Goal: Task Accomplishment & Management: Complete application form

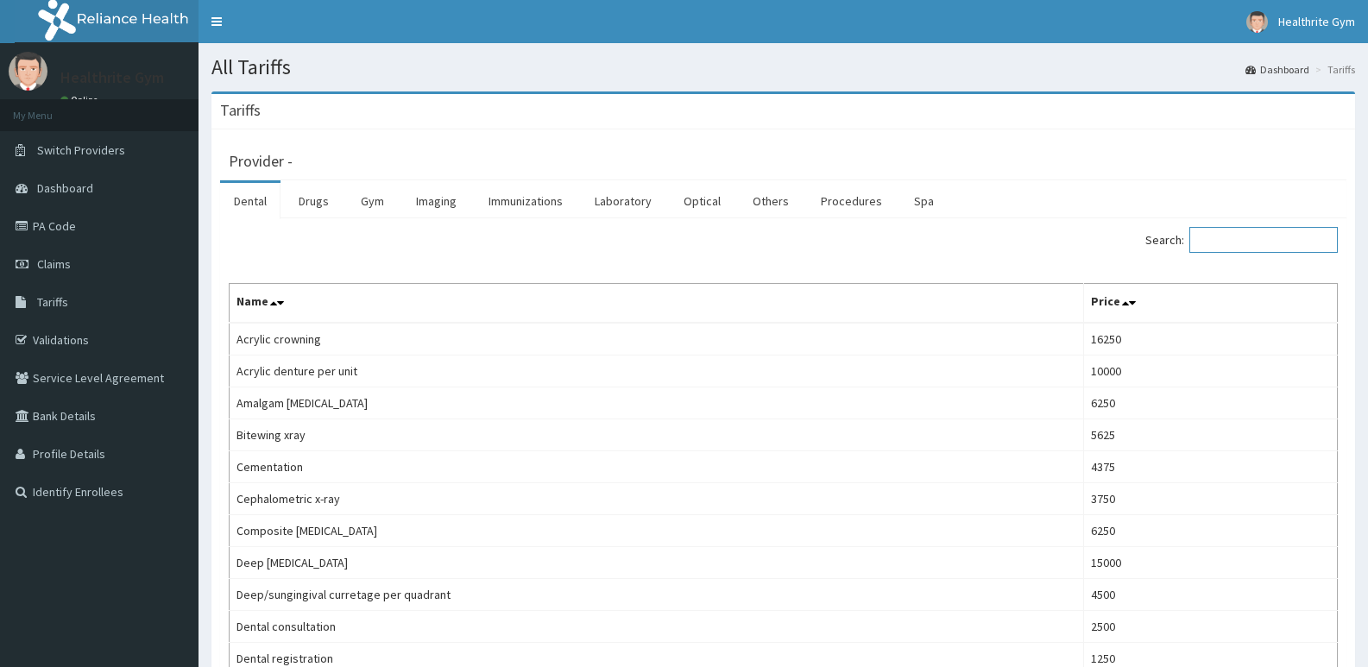
click at [1215, 244] on input "Search:" at bounding box center [1264, 240] width 148 height 26
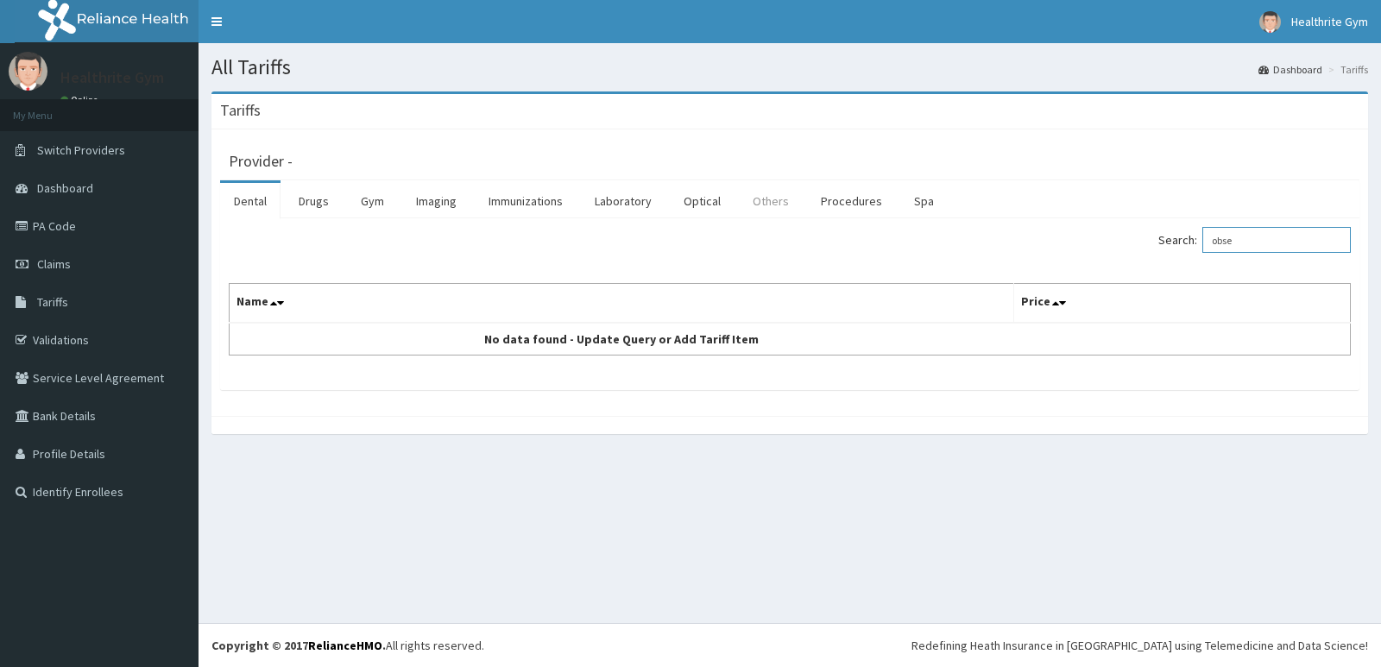
type input "obse"
click at [767, 193] on link "Others" at bounding box center [771, 201] width 64 height 36
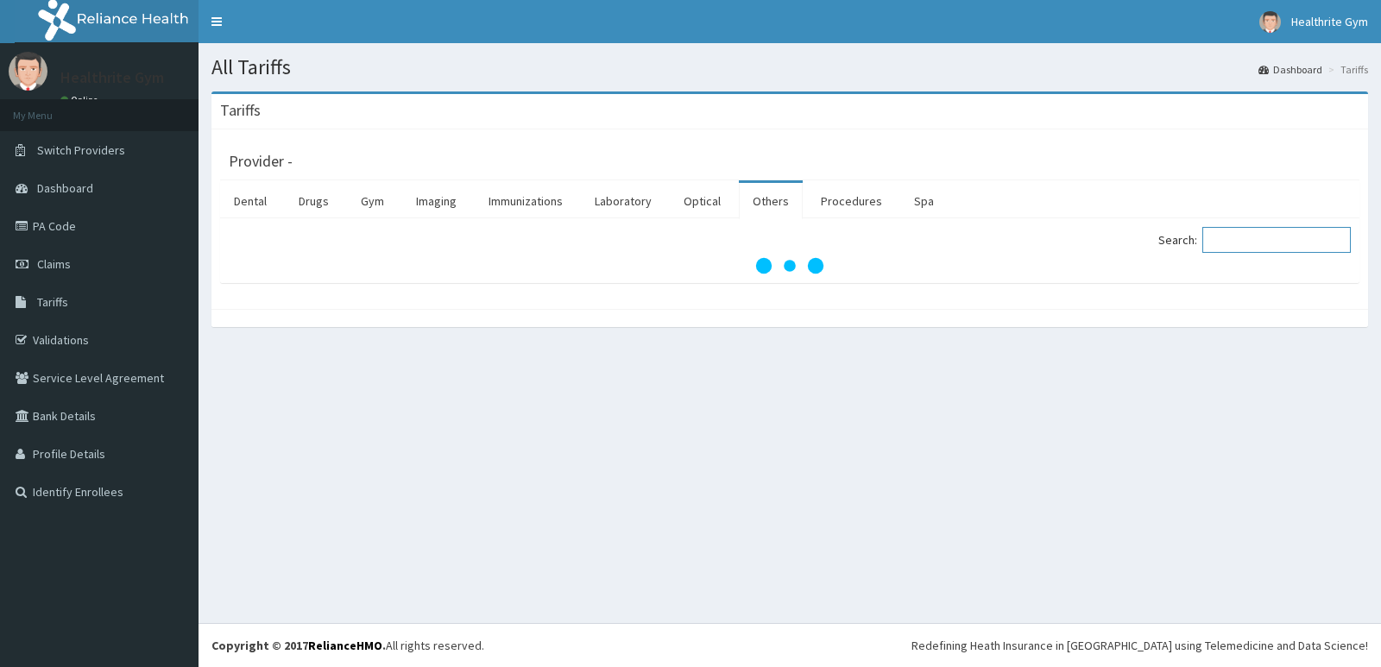
click at [1243, 242] on input "Search:" at bounding box center [1277, 240] width 148 height 26
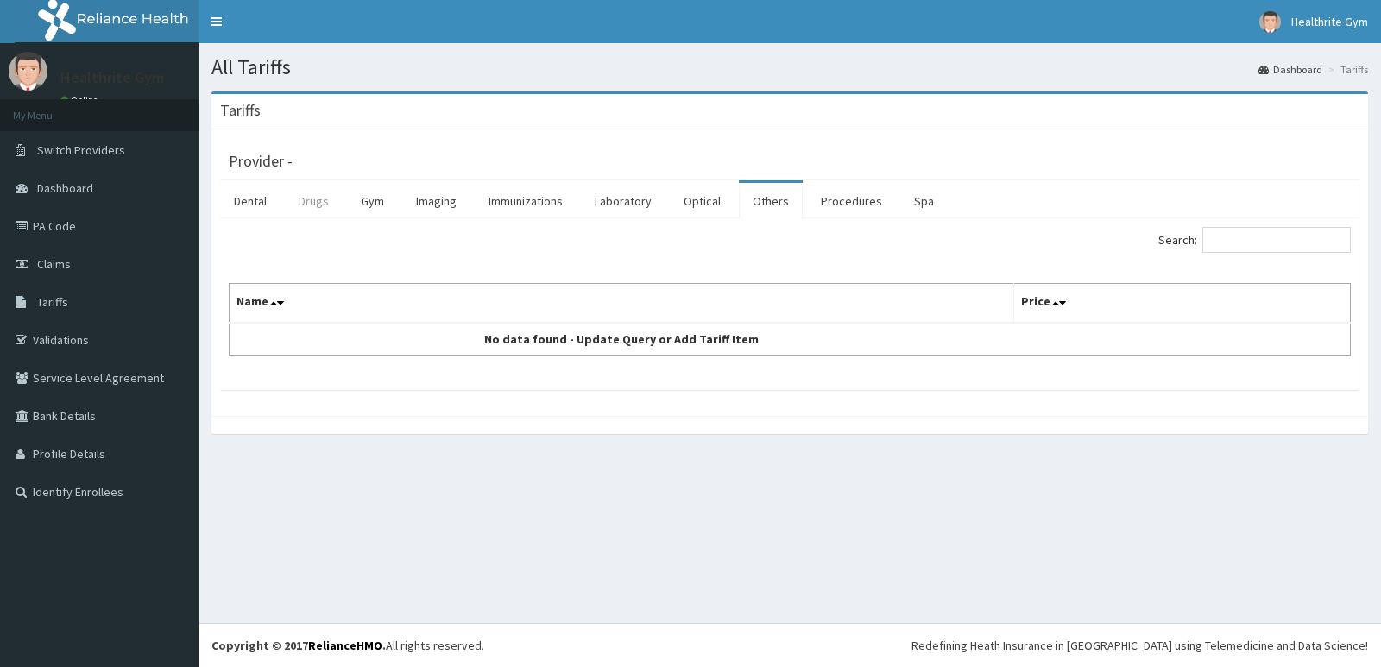
click at [310, 199] on link "Drugs" at bounding box center [314, 201] width 58 height 36
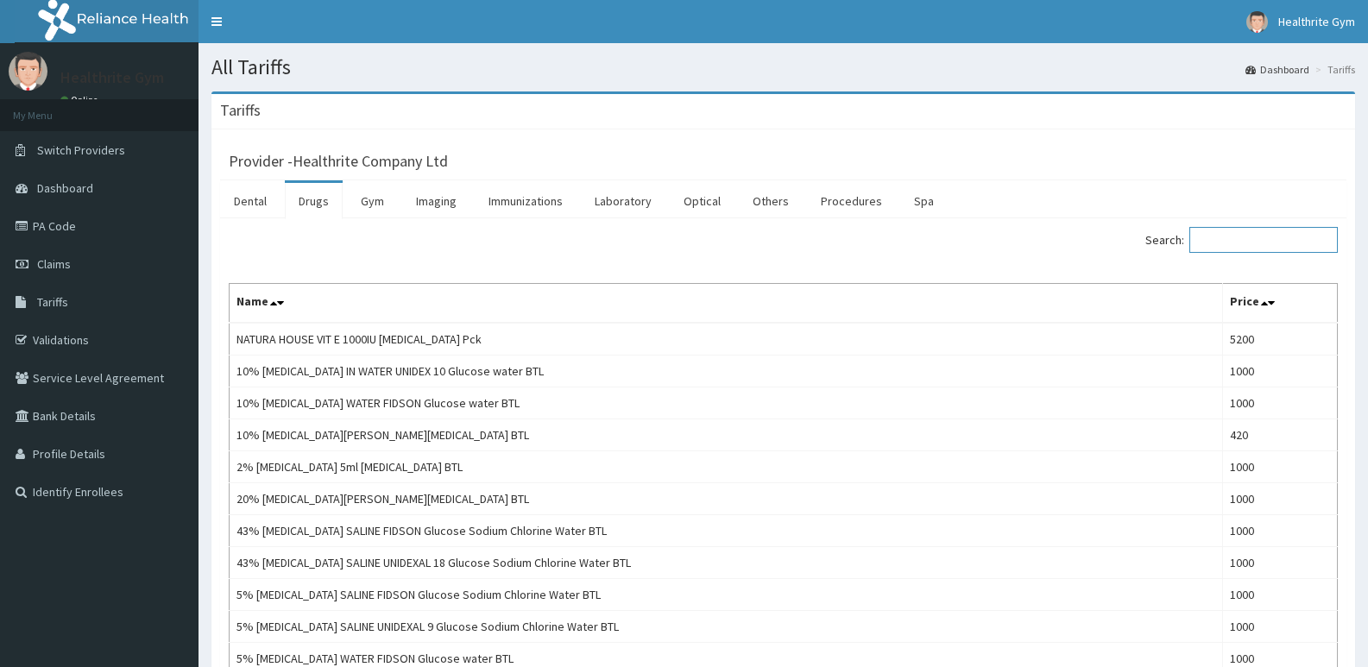
click at [1223, 237] on input "Search:" at bounding box center [1264, 240] width 148 height 26
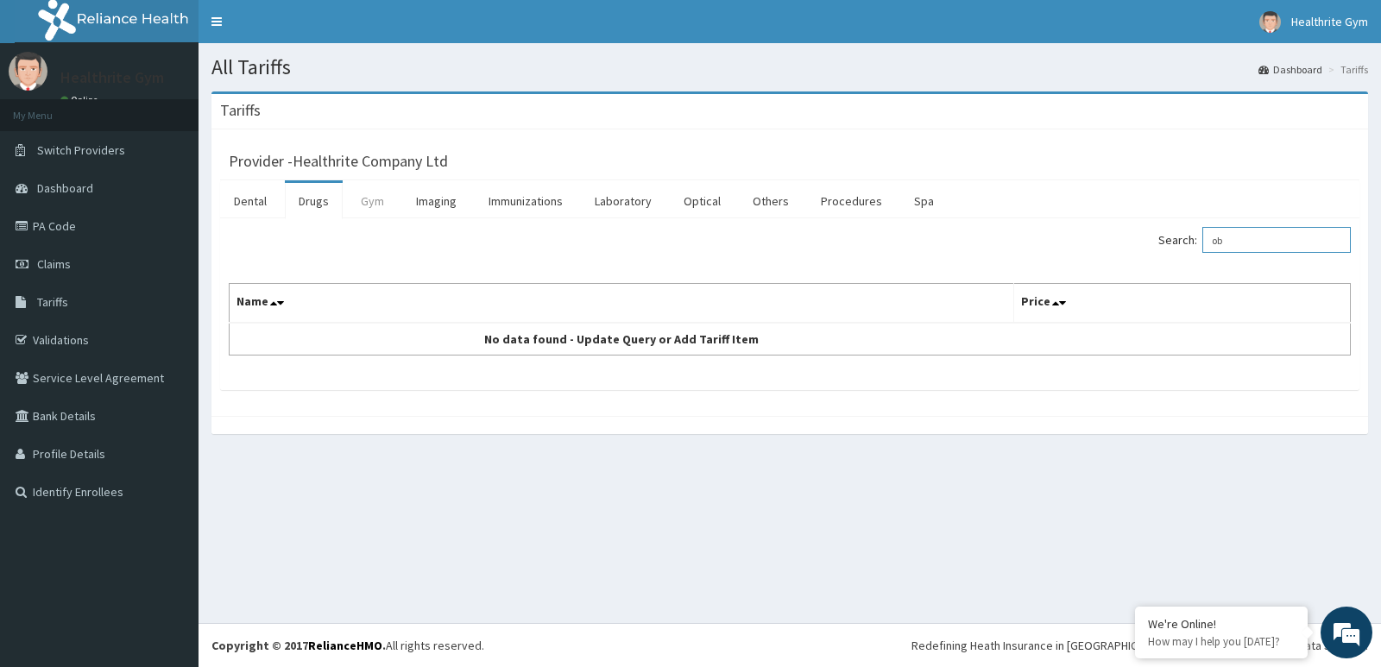
type input "o"
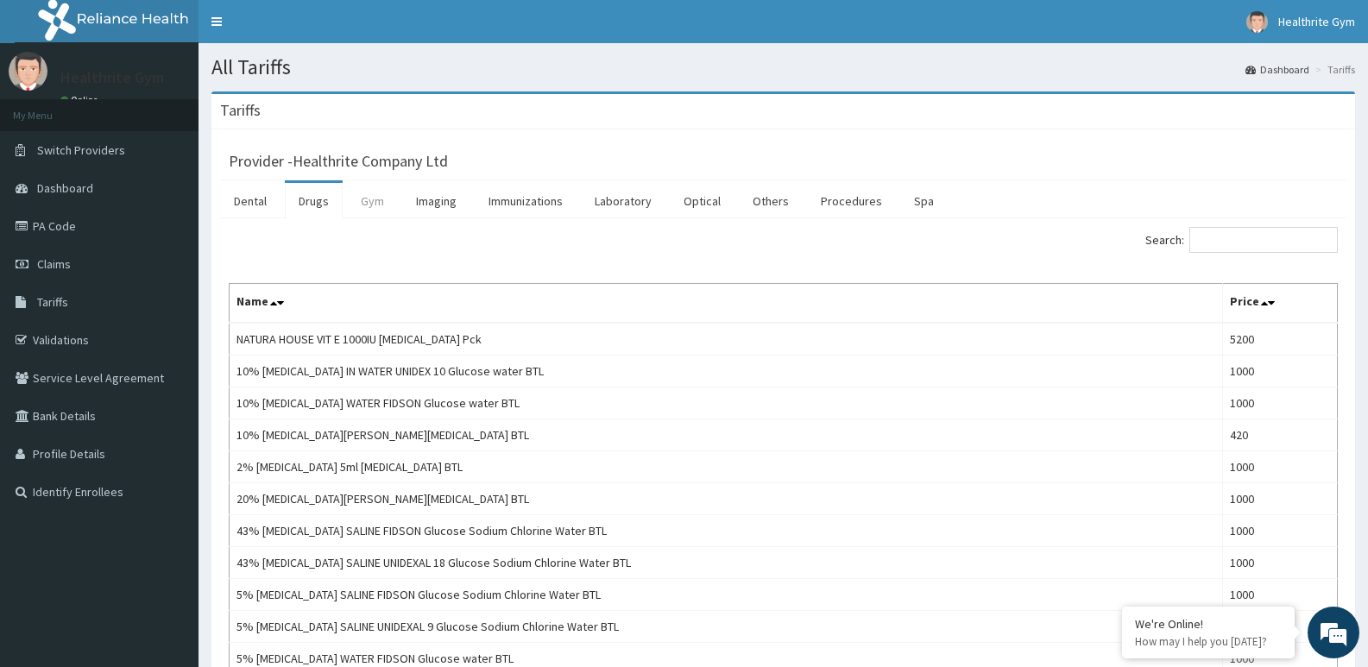
click at [369, 198] on link "Gym" at bounding box center [372, 201] width 51 height 36
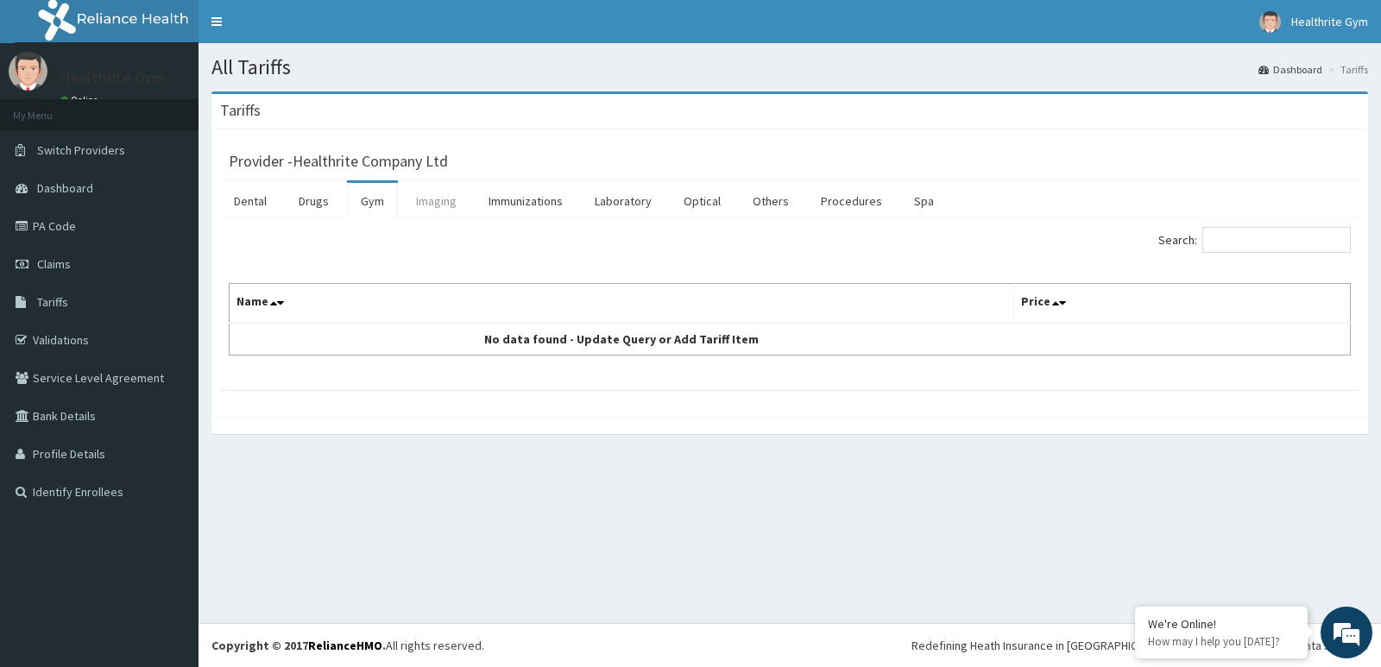
click at [440, 199] on link "Imaging" at bounding box center [436, 201] width 68 height 36
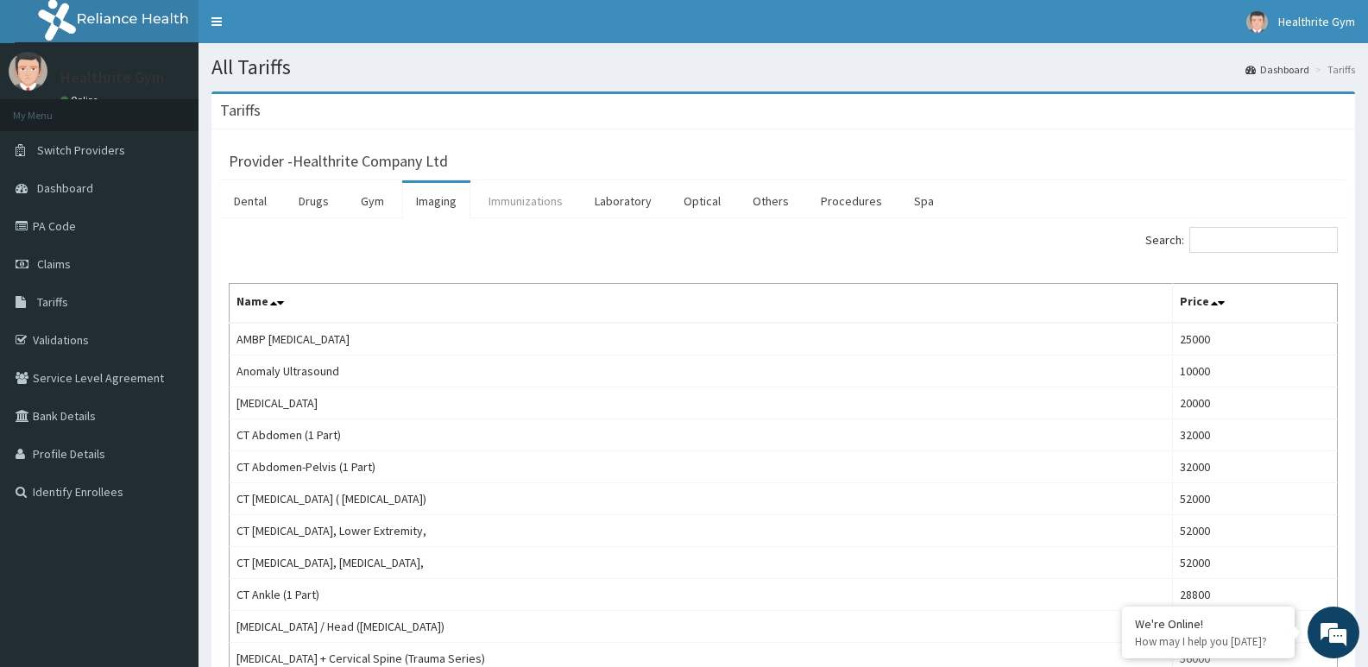
click at [531, 192] on link "Immunizations" at bounding box center [526, 201] width 102 height 36
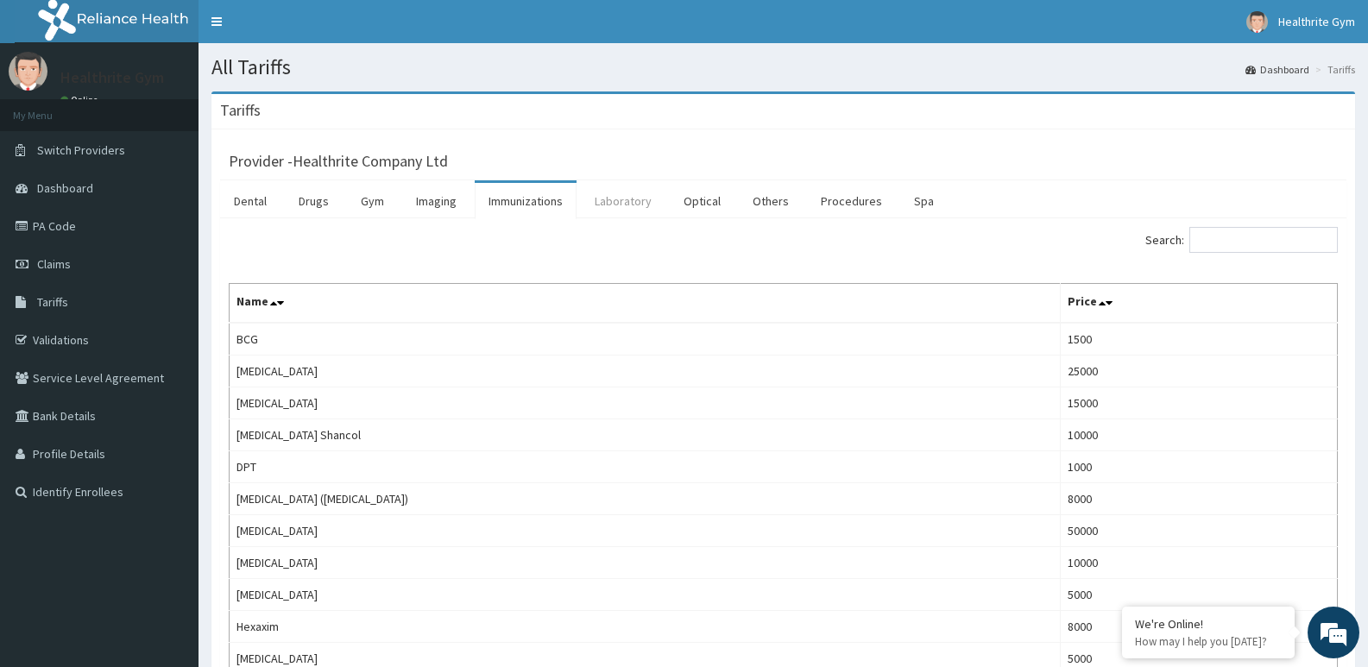
click at [636, 198] on link "Laboratory" at bounding box center [623, 201] width 85 height 36
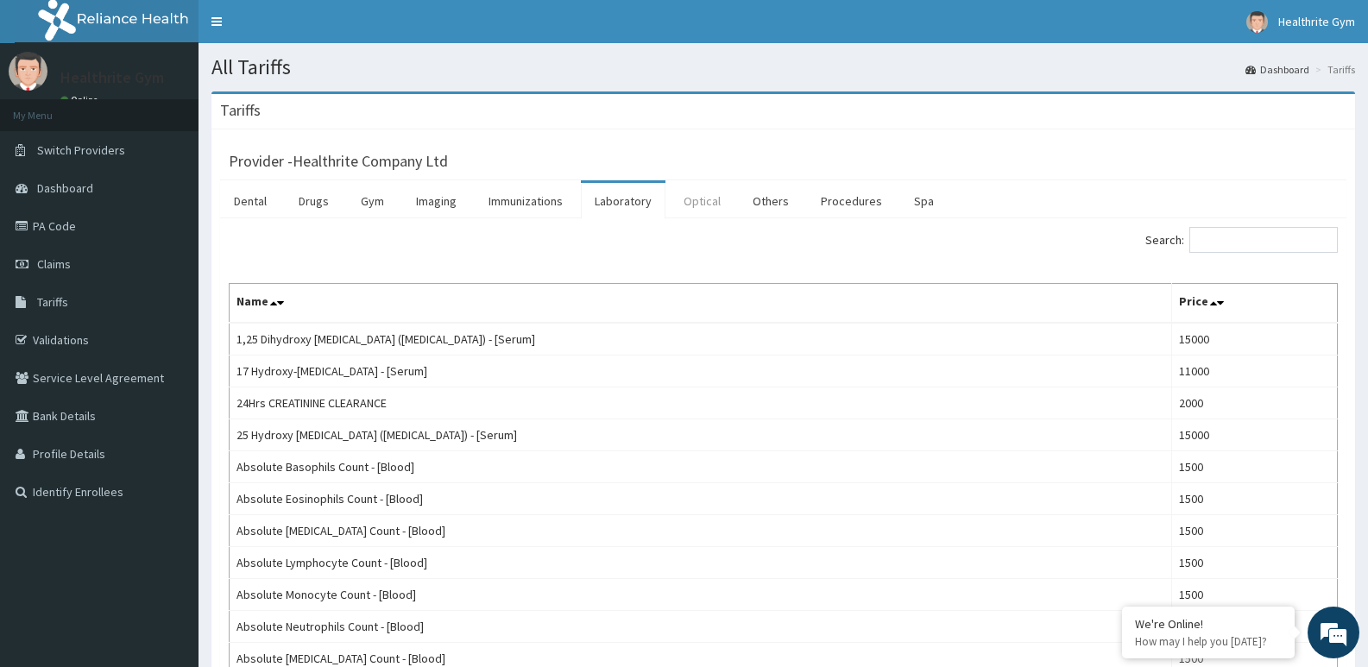
click at [706, 193] on link "Optical" at bounding box center [702, 201] width 65 height 36
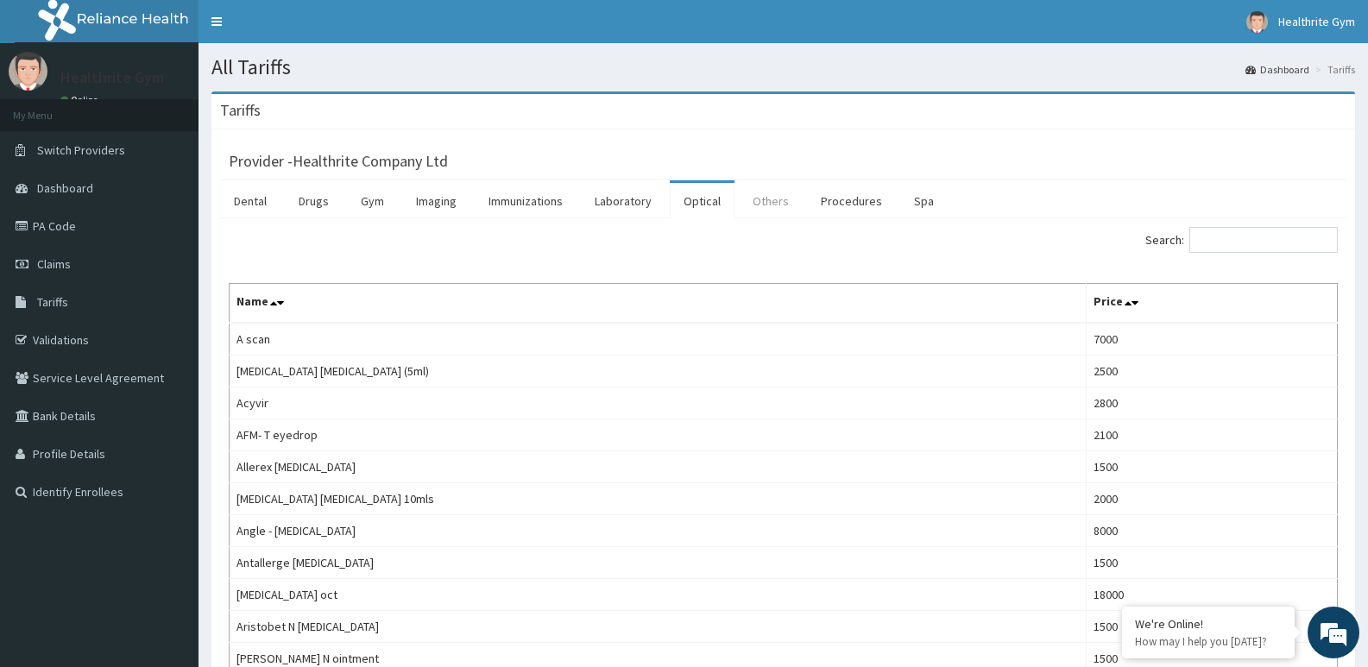
click at [777, 199] on link "Others" at bounding box center [771, 201] width 64 height 36
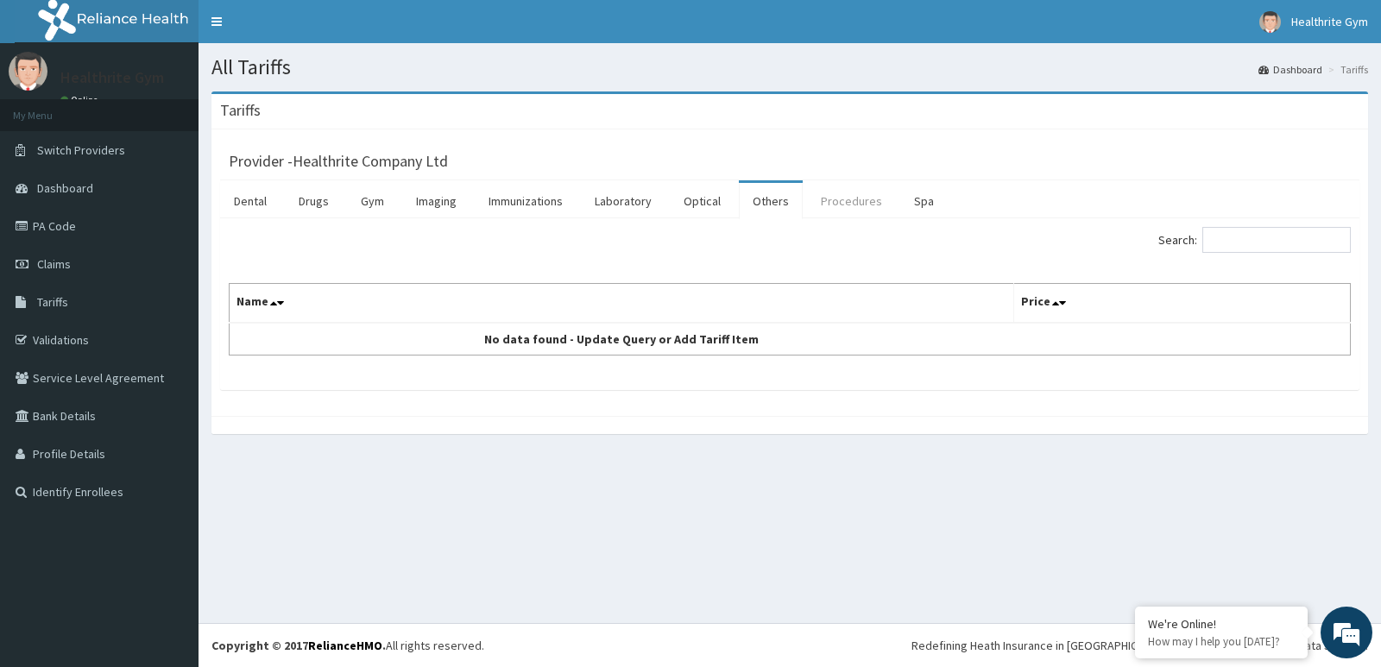
click at [831, 199] on link "Procedures" at bounding box center [851, 201] width 89 height 36
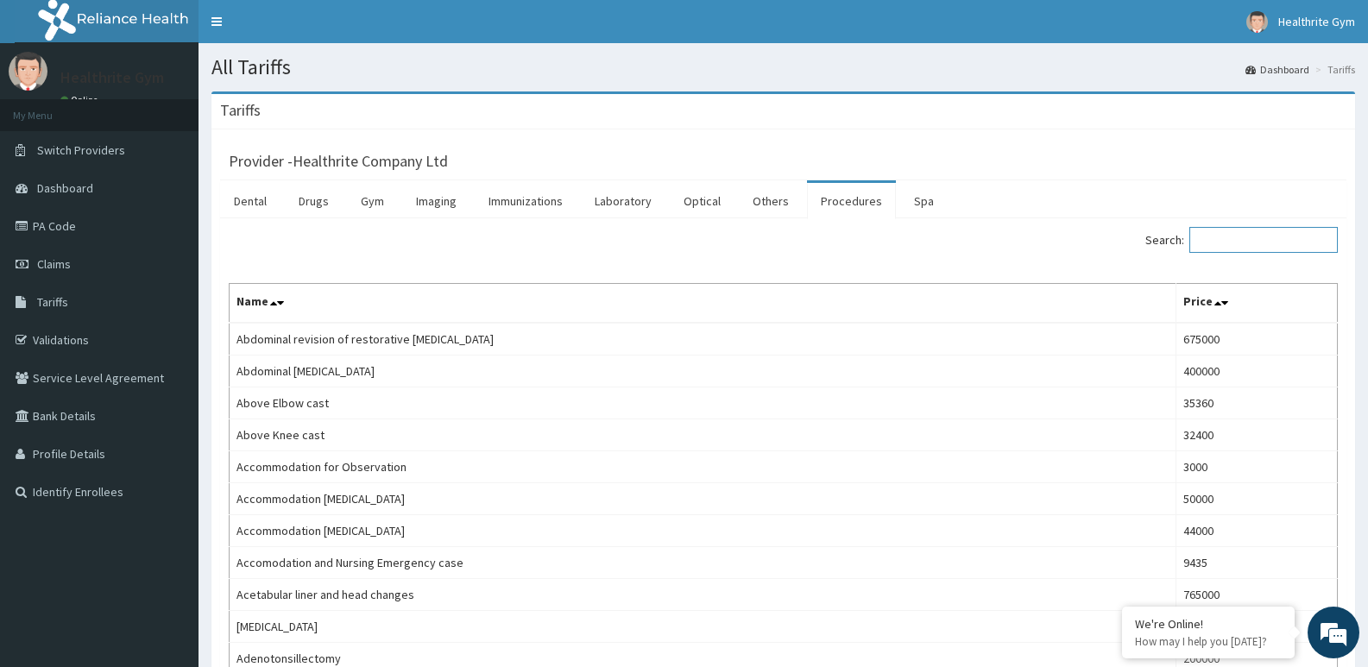
click at [1224, 243] on input "Search:" at bounding box center [1264, 240] width 148 height 26
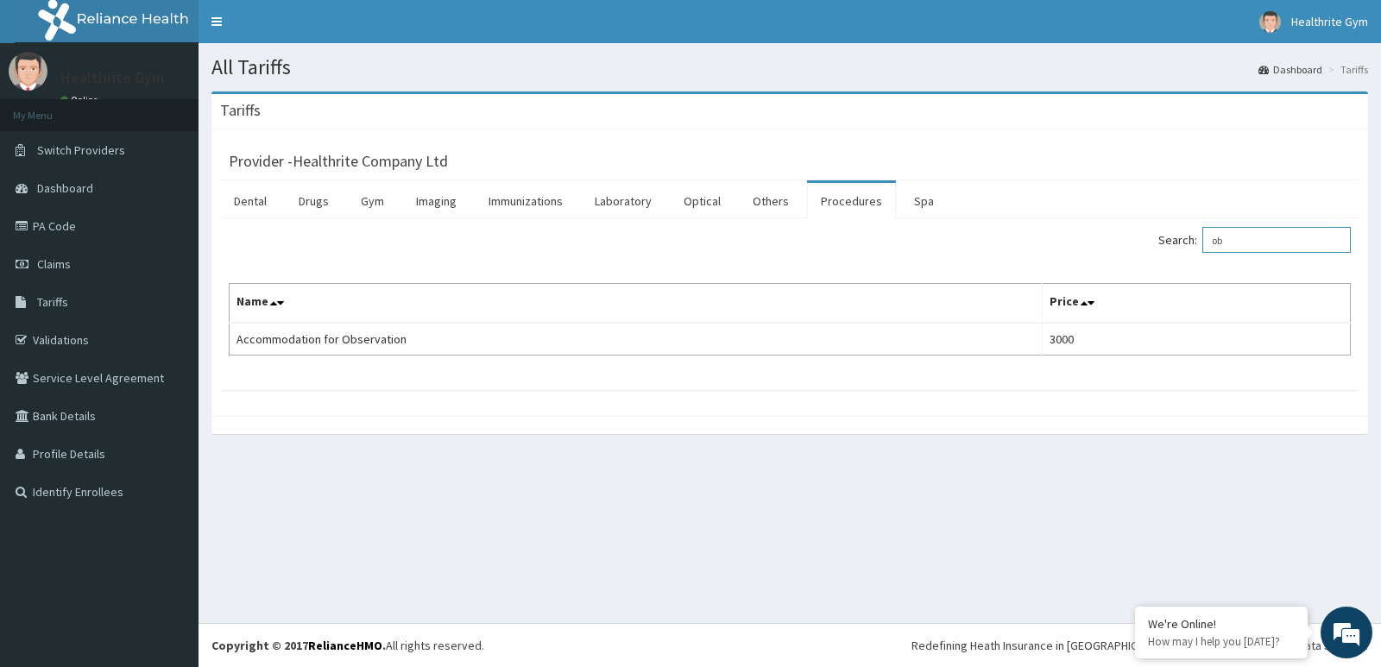
type input "o"
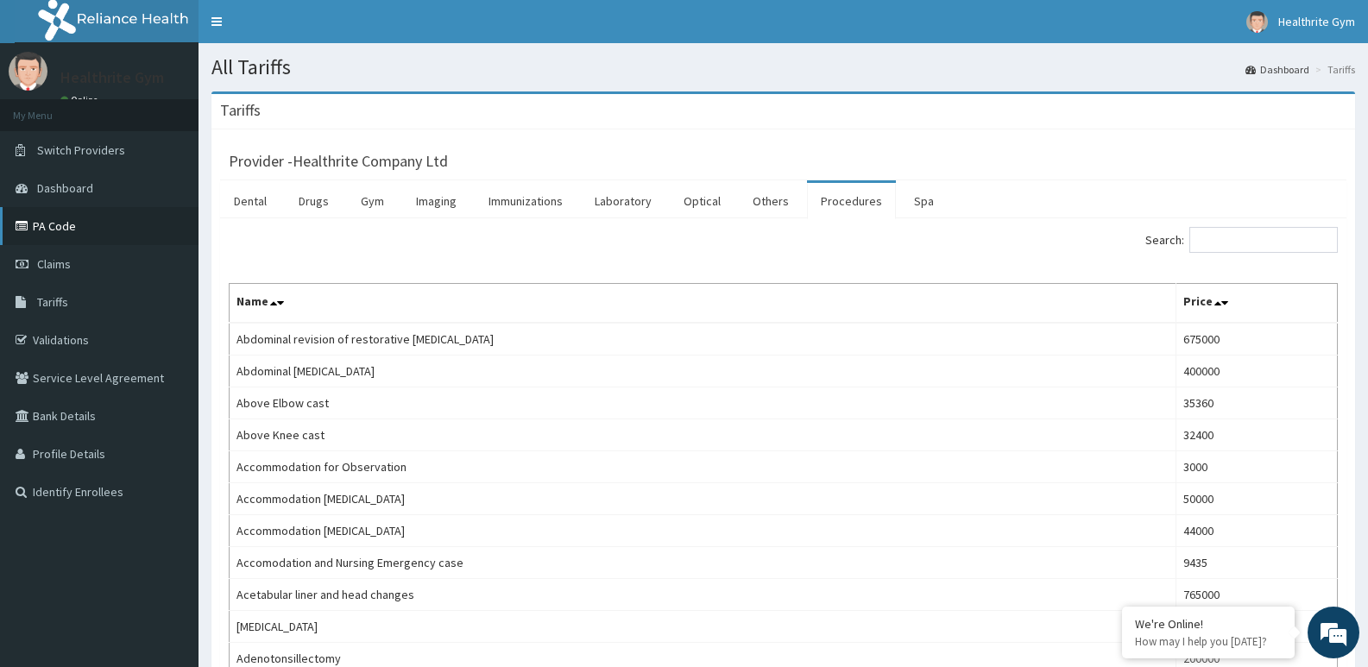
click at [75, 227] on link "PA Code" at bounding box center [99, 226] width 199 height 38
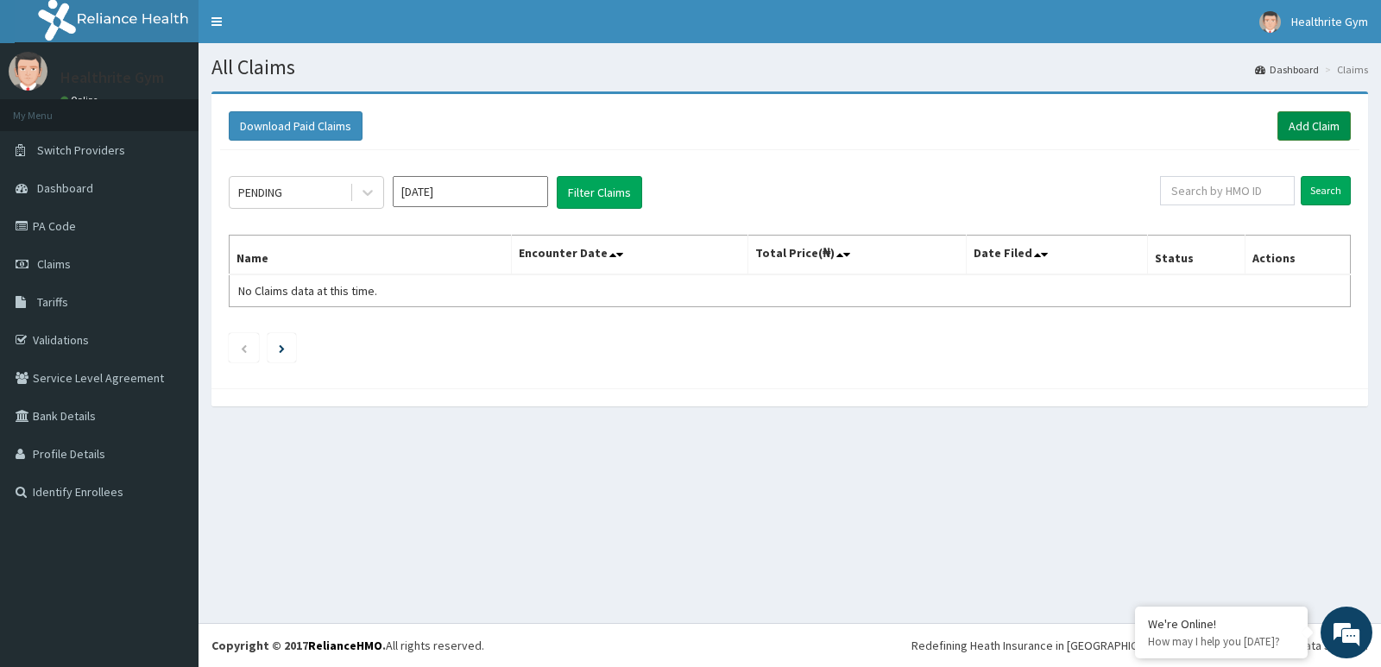
click at [1311, 123] on link "Add Claim" at bounding box center [1314, 125] width 73 height 29
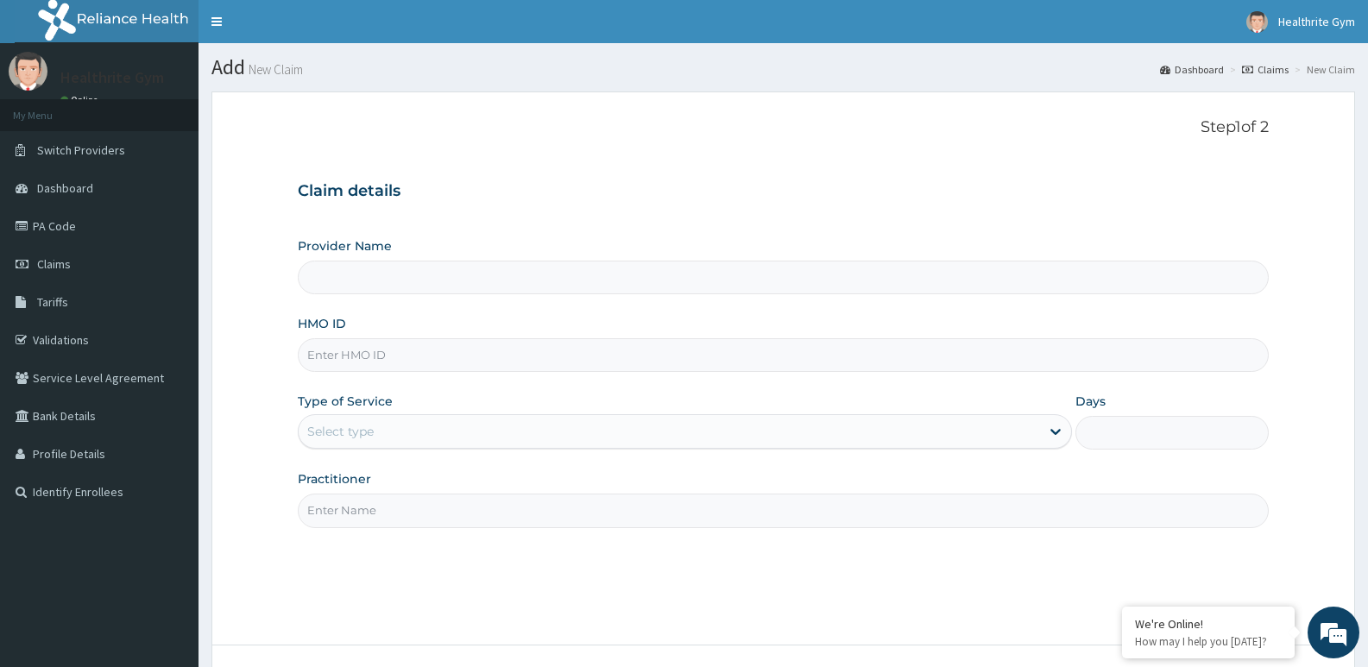
click at [388, 351] on input "HMO ID" at bounding box center [783, 355] width 971 height 34
paste input "bck/10073/a"
type input "bck/10073/a"
type input "Healthrite Company Ltd"
type input "BCK/10073/A"
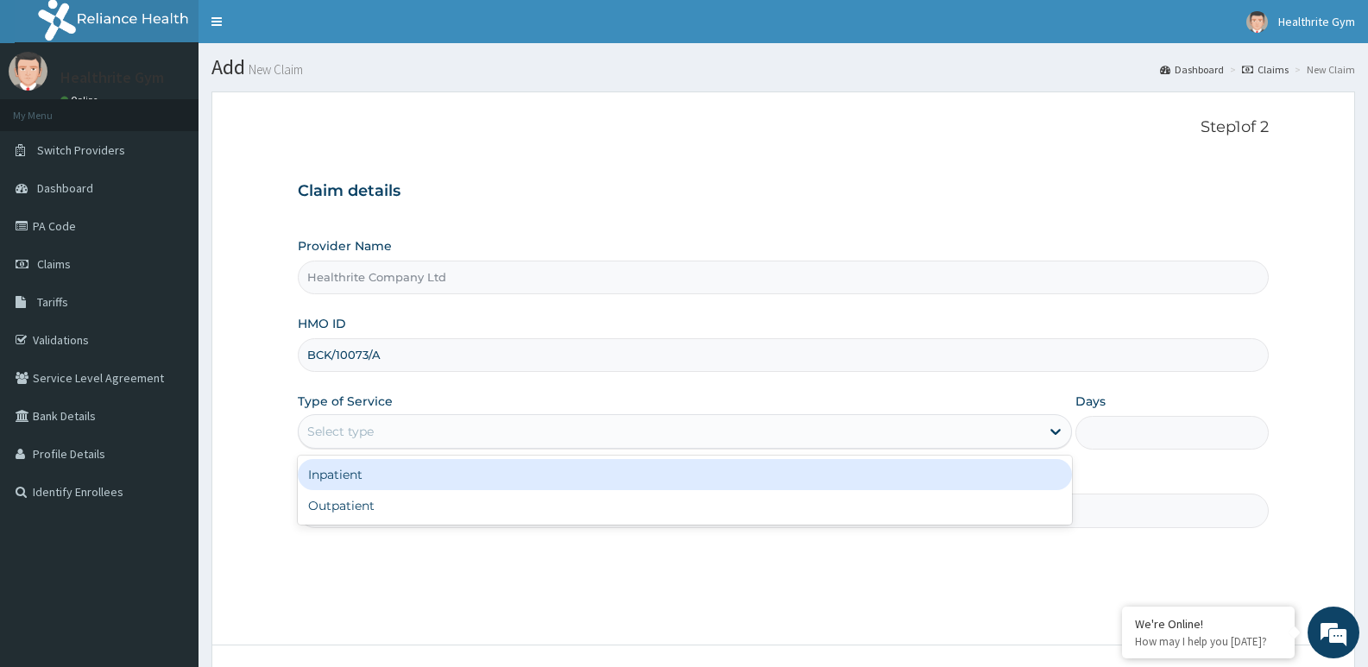
click at [401, 429] on div "Select type" at bounding box center [669, 432] width 741 height 28
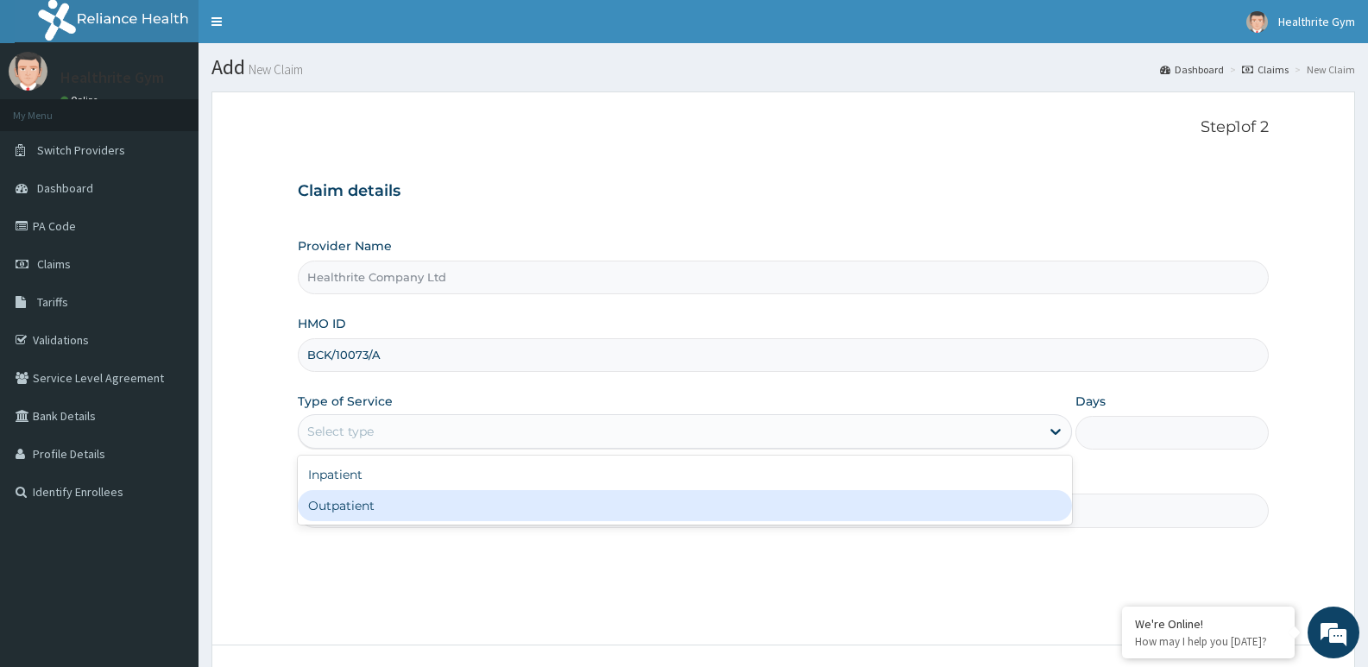
click at [395, 502] on div "Outpatient" at bounding box center [685, 505] width 774 height 31
type input "1"
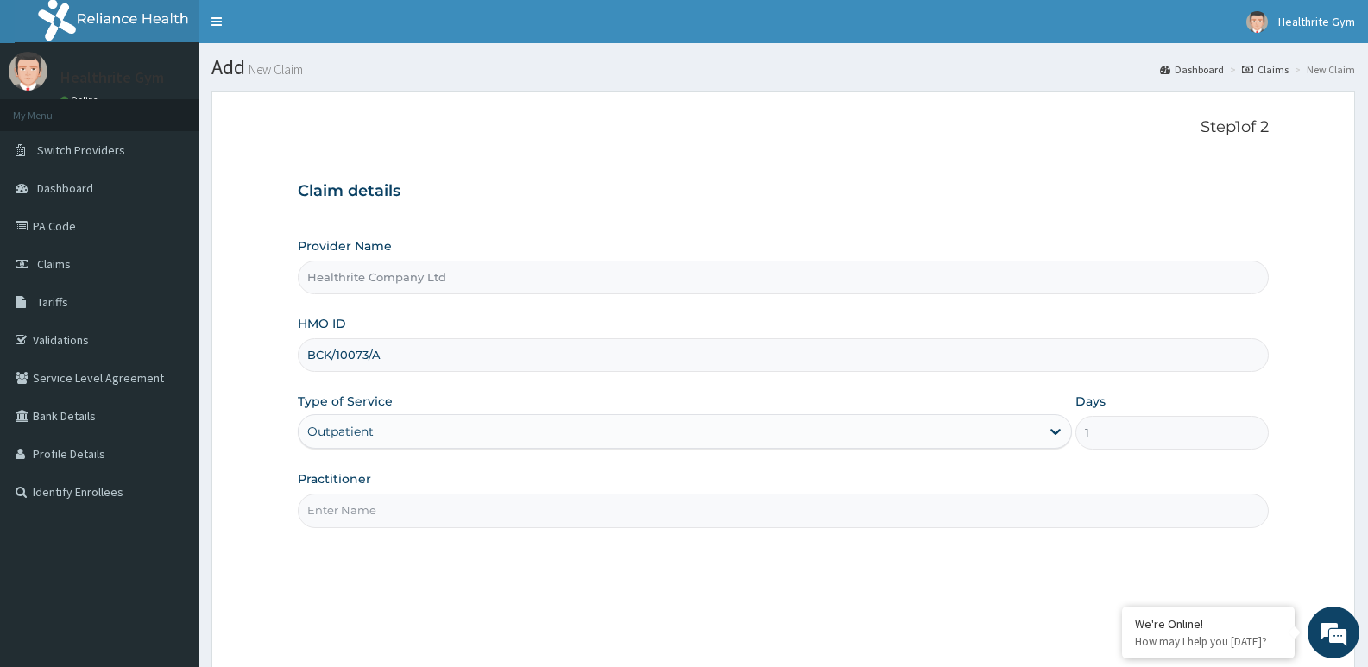
click at [387, 510] on input "Practitioner" at bounding box center [783, 511] width 971 height 34
type input "healthrite"
drag, startPoint x: 1362, startPoint y: 309, endPoint x: 1378, endPoint y: 460, distance: 151.9
click at [1367, 460] on html "R EL Toggle navigation Healthrite Gym Healthrite Gym - [EMAIL_ADDRESS][DOMAIN_N…" at bounding box center [684, 400] width 1368 height 800
click at [1318, 391] on form "Step 1 of 2 Claim details Provider Name Healthrite Company Ltd HMO ID BCK/10073…" at bounding box center [784, 418] width 1144 height 652
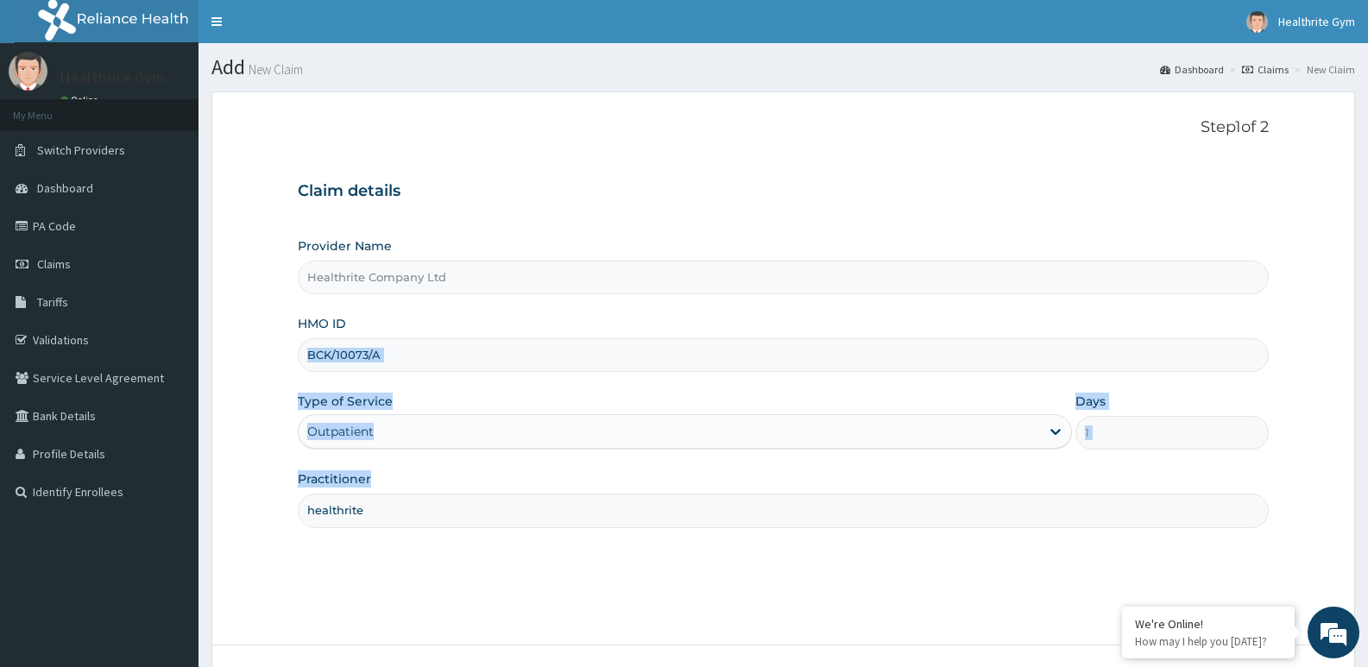
click at [1318, 392] on form "Step 1 of 2 Claim details Provider Name Healthrite Company Ltd HMO ID BCK/10073…" at bounding box center [784, 418] width 1144 height 652
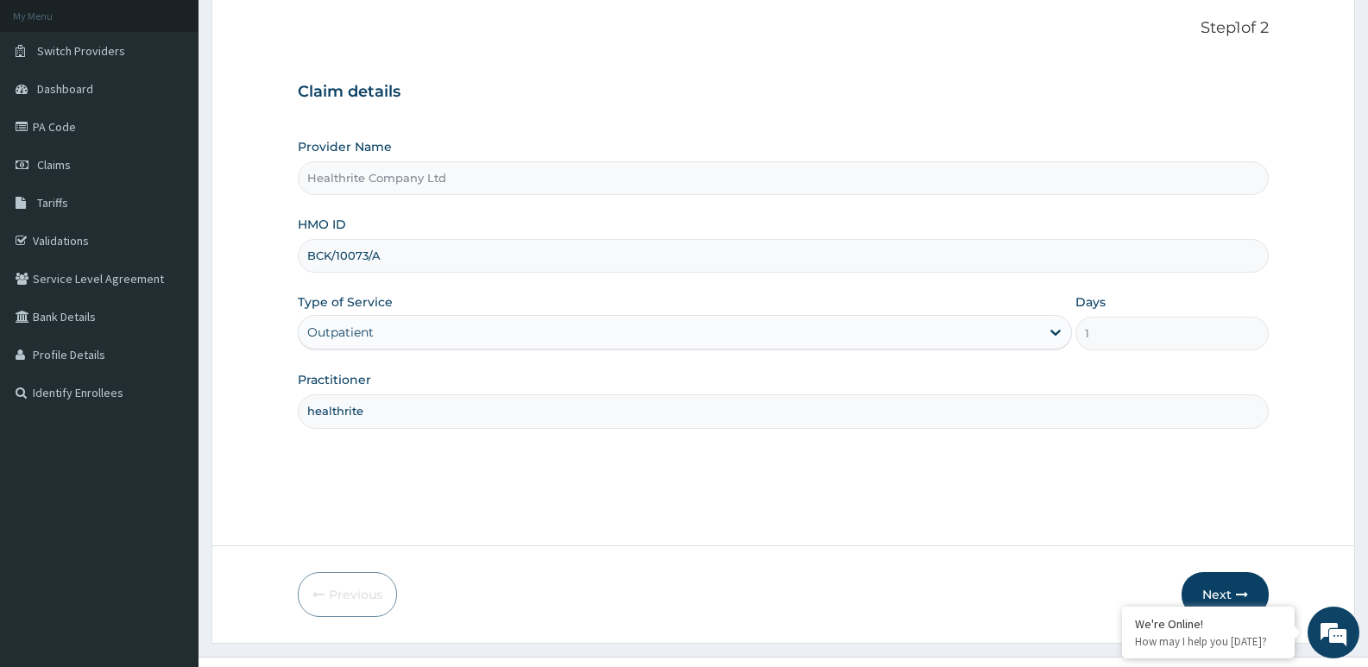
scroll to position [133, 0]
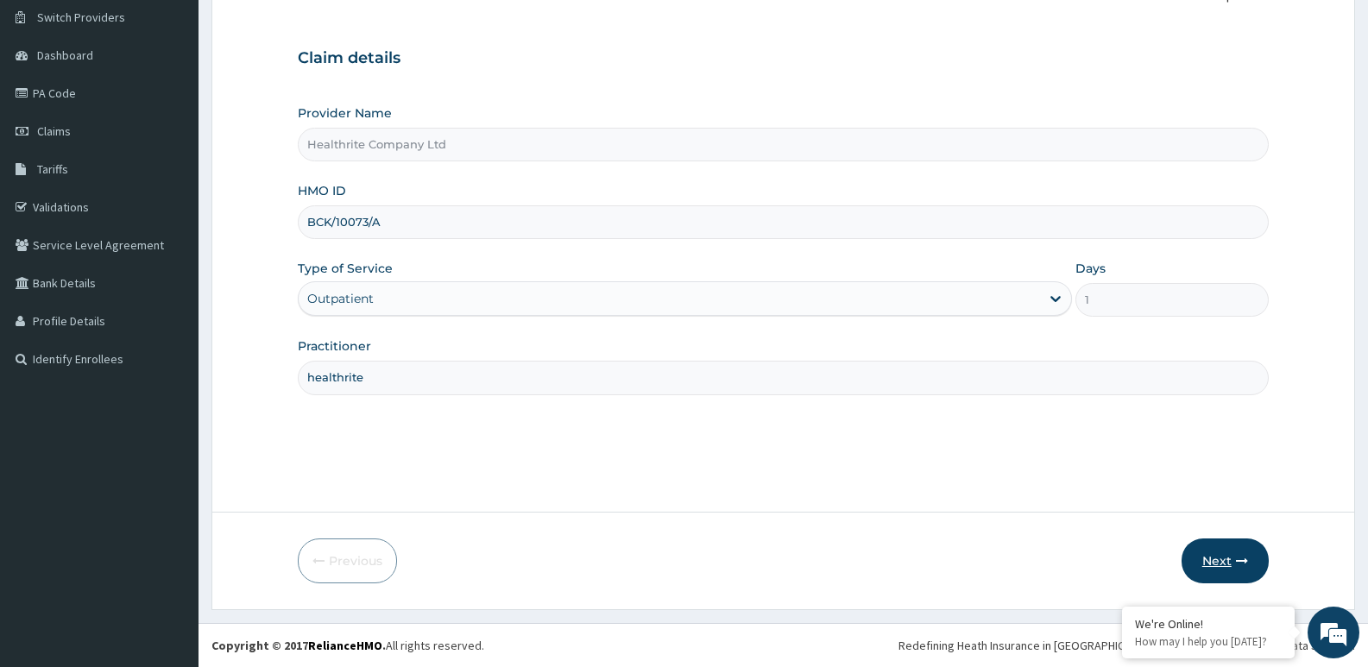
click at [1234, 559] on button "Next" at bounding box center [1225, 561] width 87 height 45
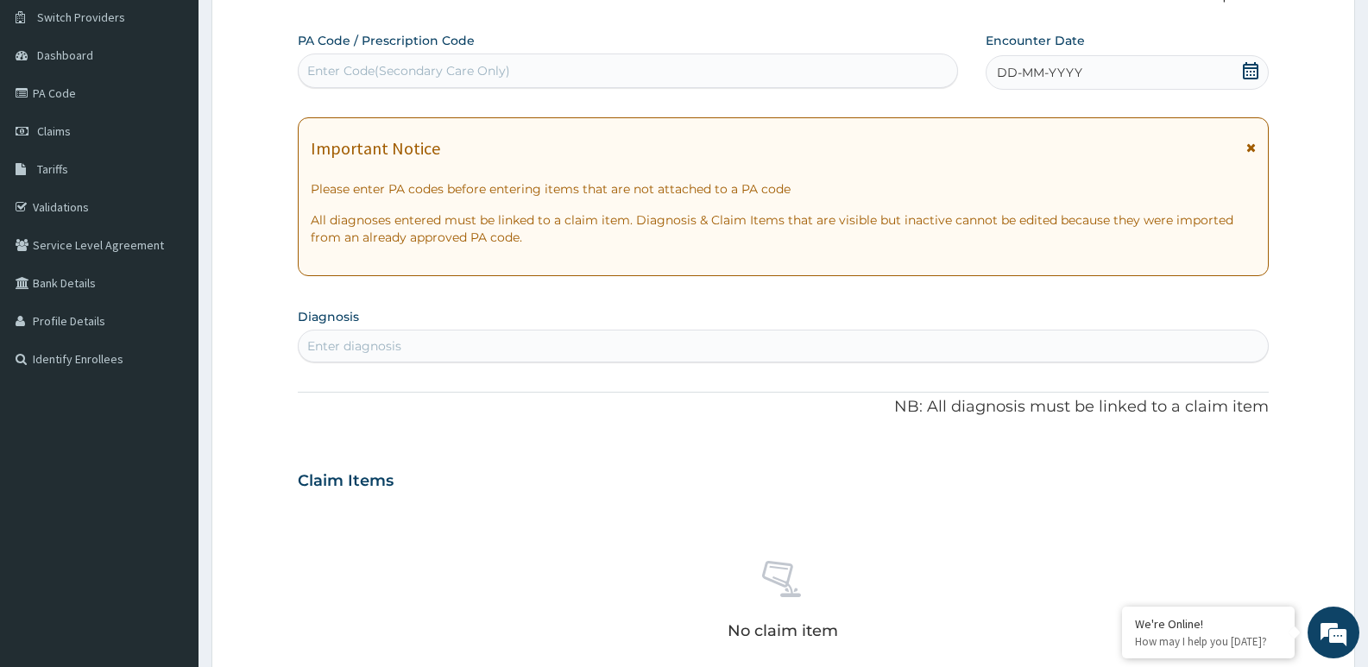
click at [352, 66] on div "Enter Code(Secondary Care Only)" at bounding box center [408, 70] width 203 height 17
paste input "PA/975235"
type input "PA/975235"
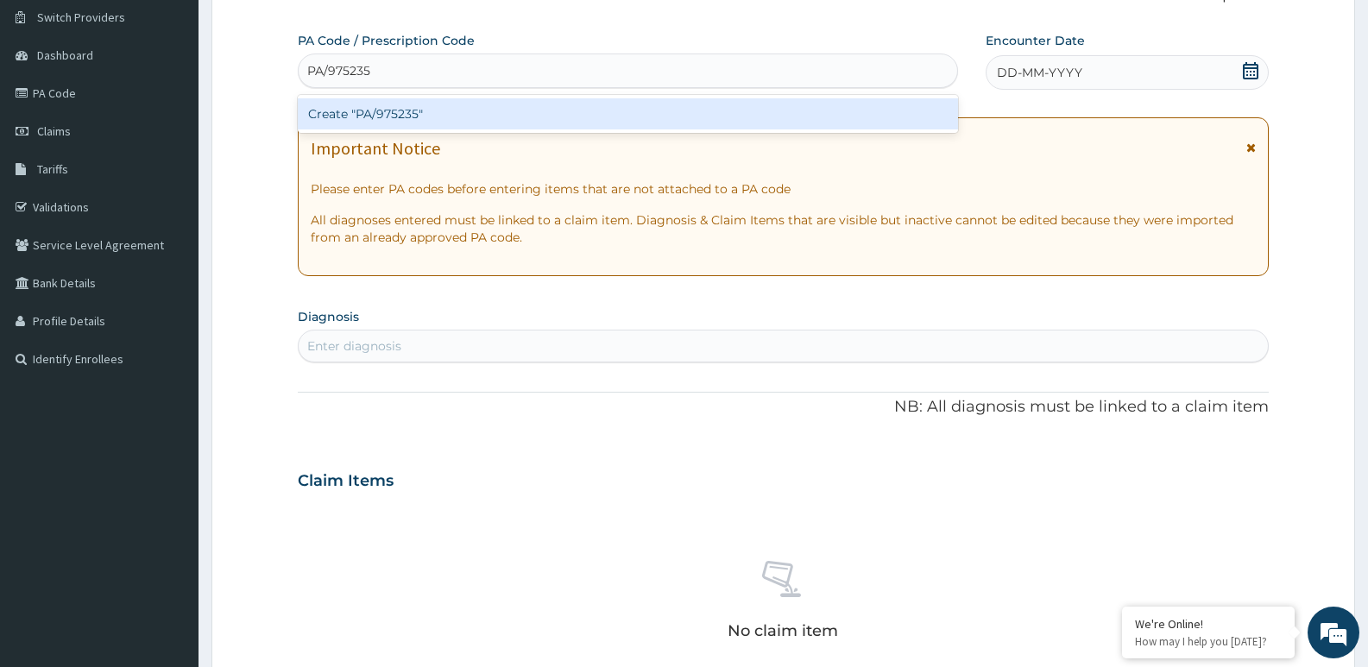
click at [375, 111] on div "Create "PA/975235"" at bounding box center [628, 113] width 660 height 31
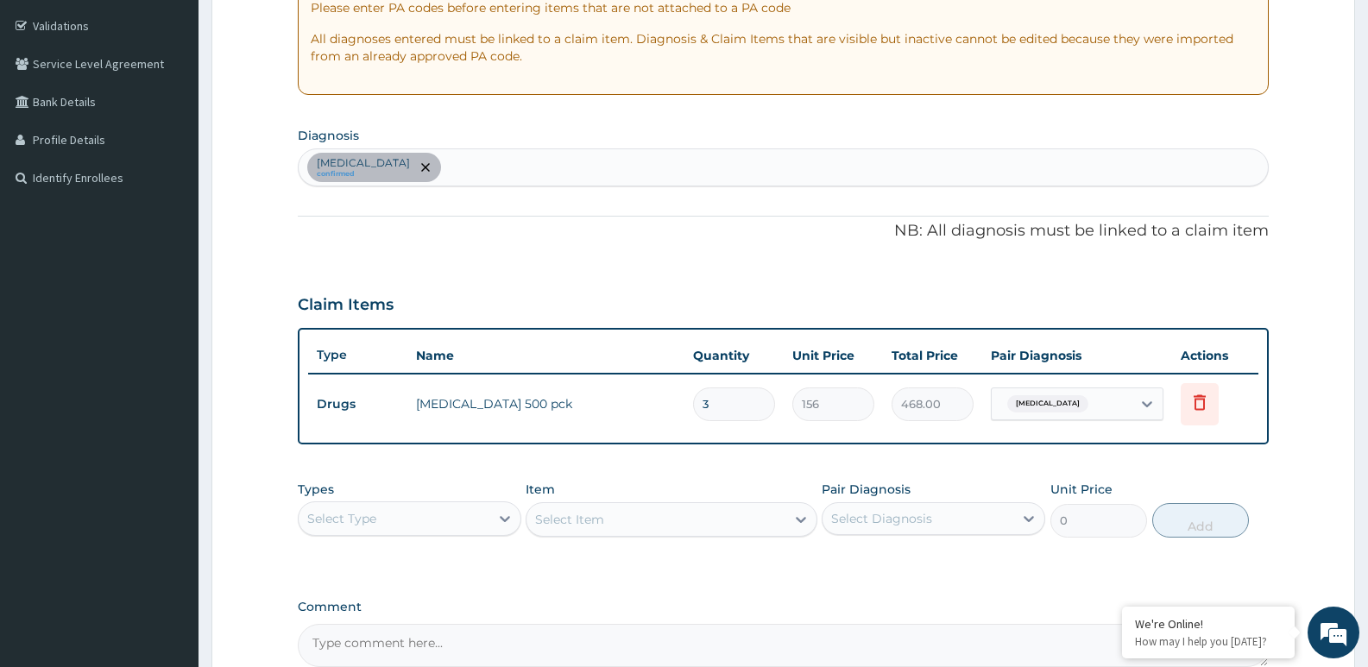
scroll to position [318, 0]
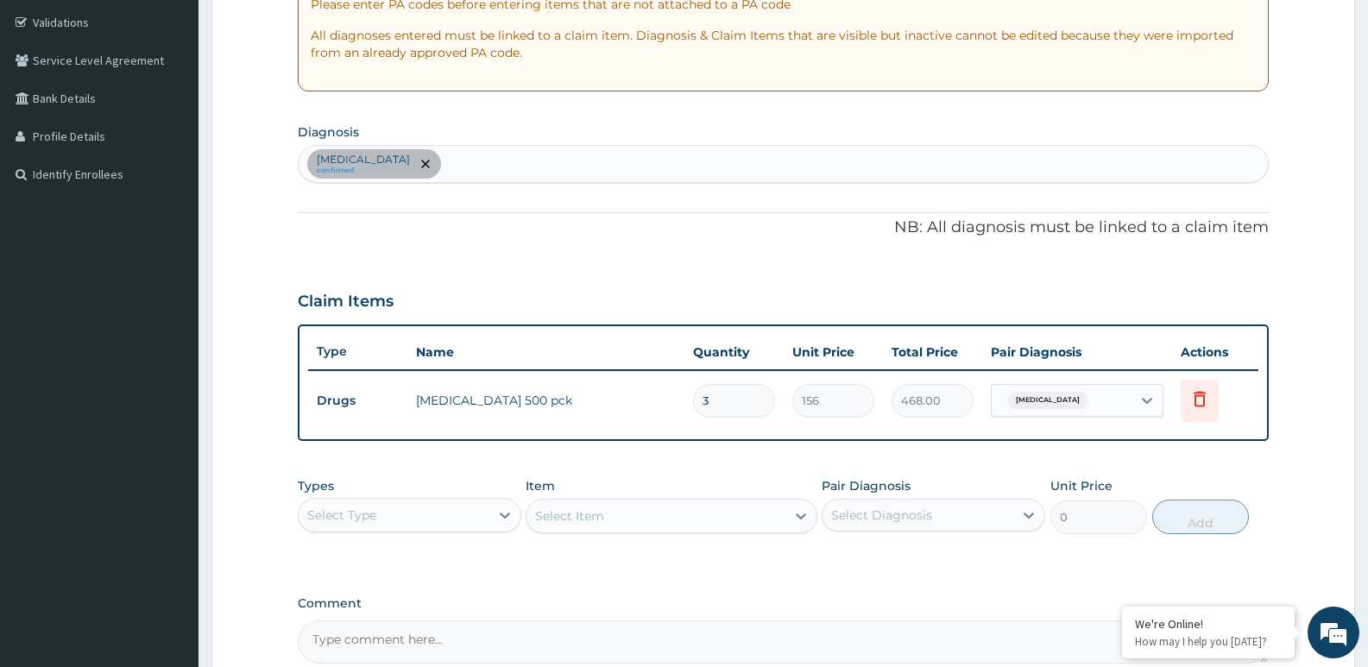
click at [709, 160] on div "Sepsis confirmed" at bounding box center [783, 164] width 969 height 36
type input "mala"
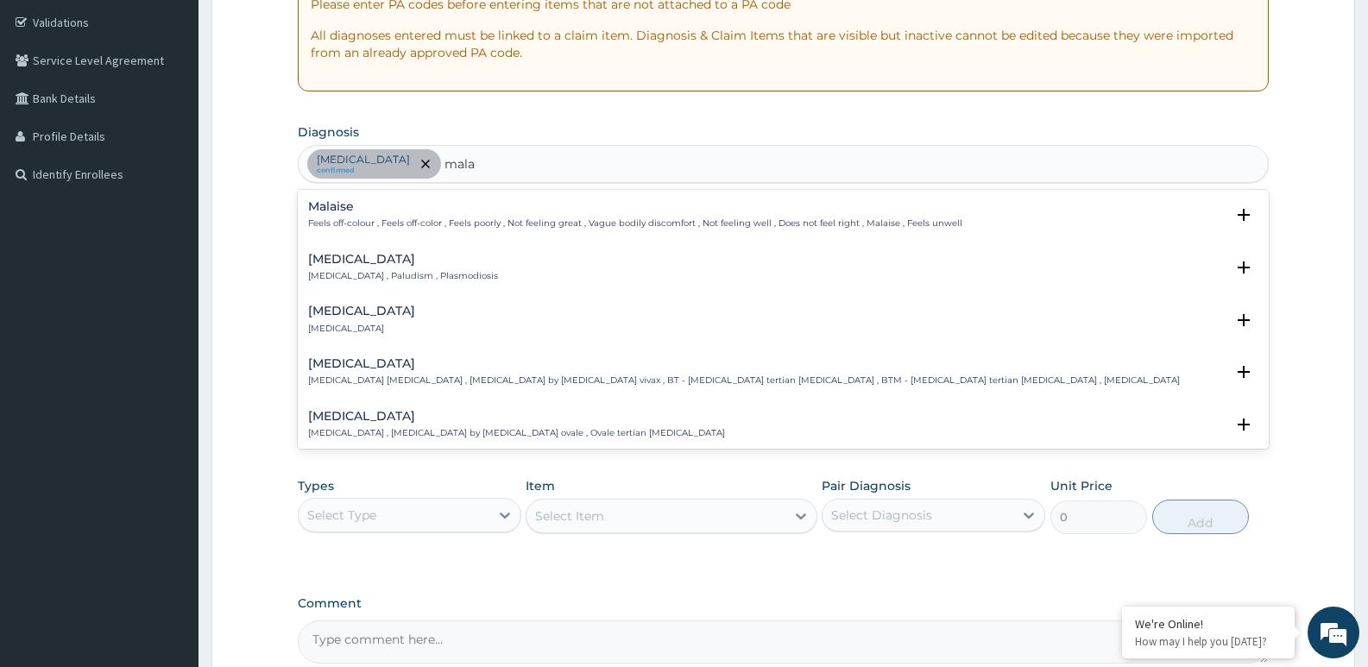
click at [371, 275] on p "Malaria , Paludism , Plasmodiosis" at bounding box center [403, 276] width 190 height 12
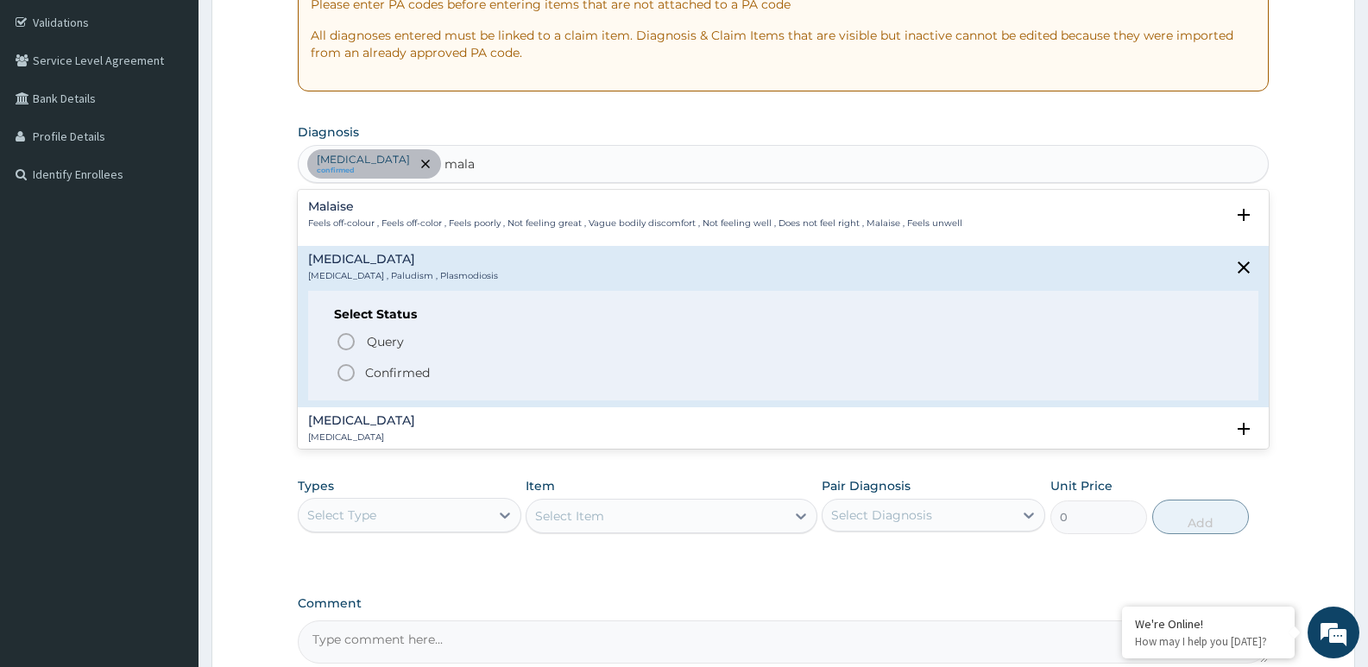
click at [346, 370] on icon "status option filled" at bounding box center [346, 373] width 21 height 21
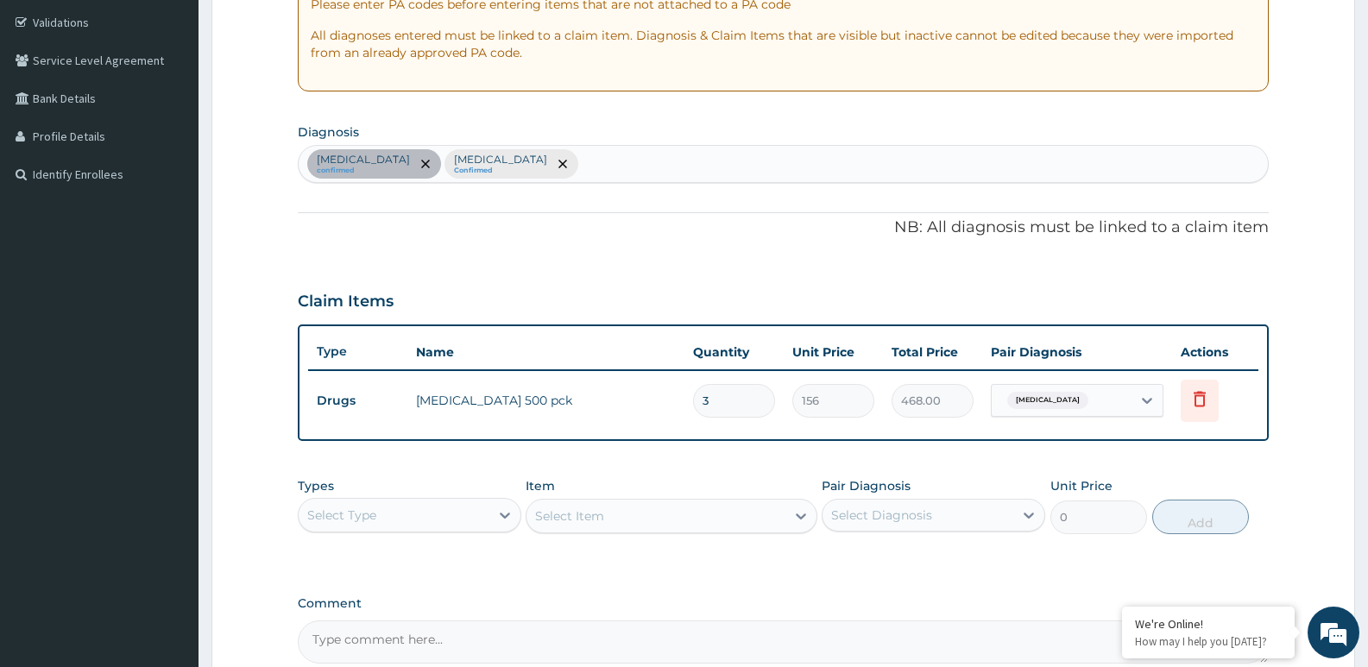
scroll to position [451, 0]
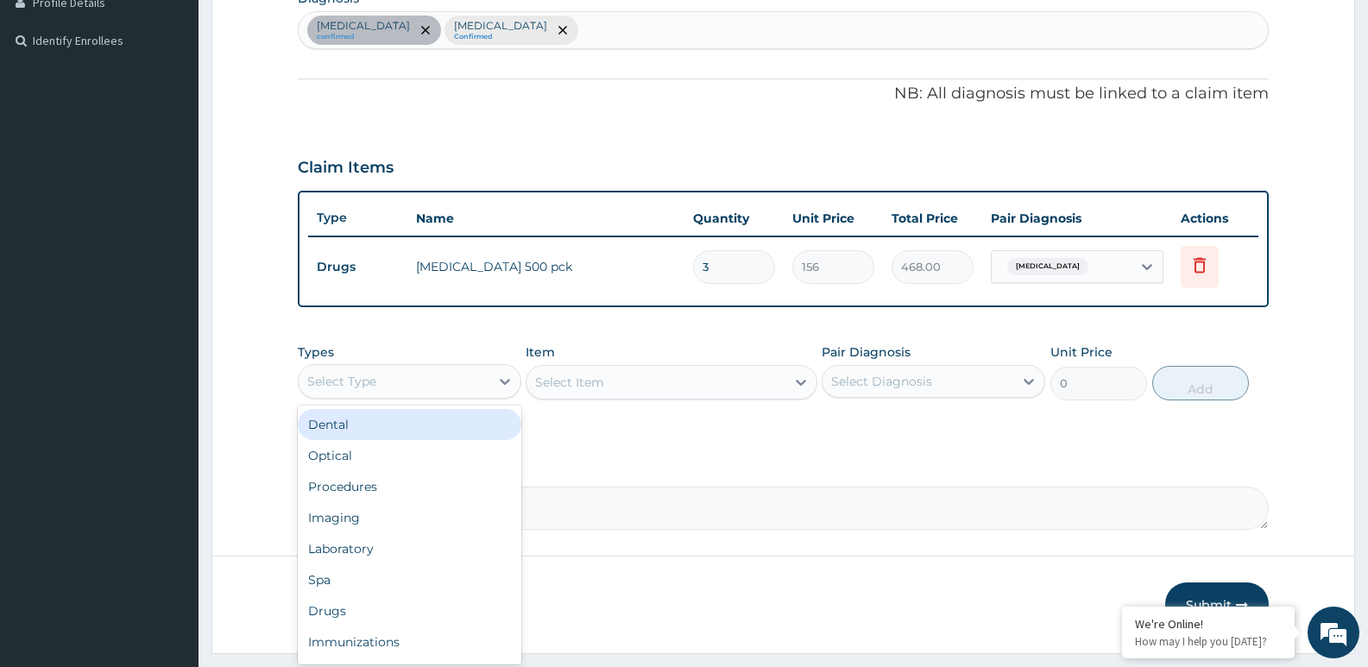
click at [424, 384] on div "Select Type" at bounding box center [394, 382] width 191 height 28
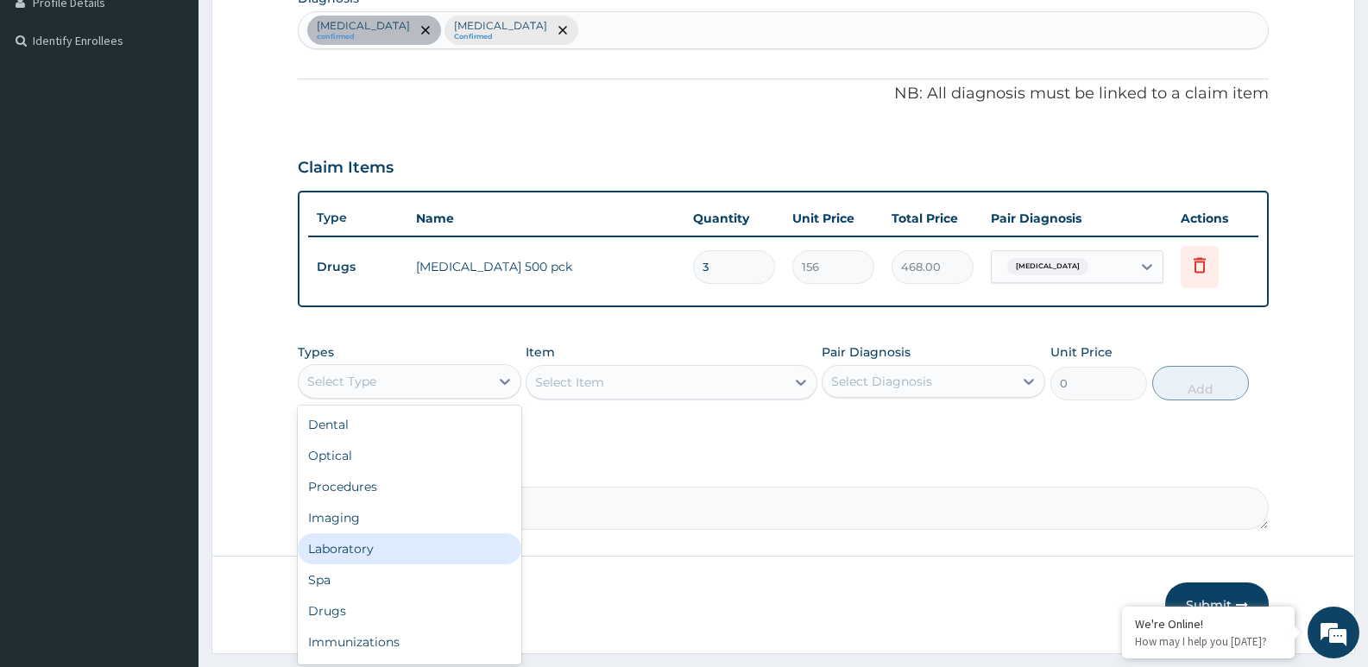
click at [385, 545] on div "Laboratory" at bounding box center [410, 549] width 224 height 31
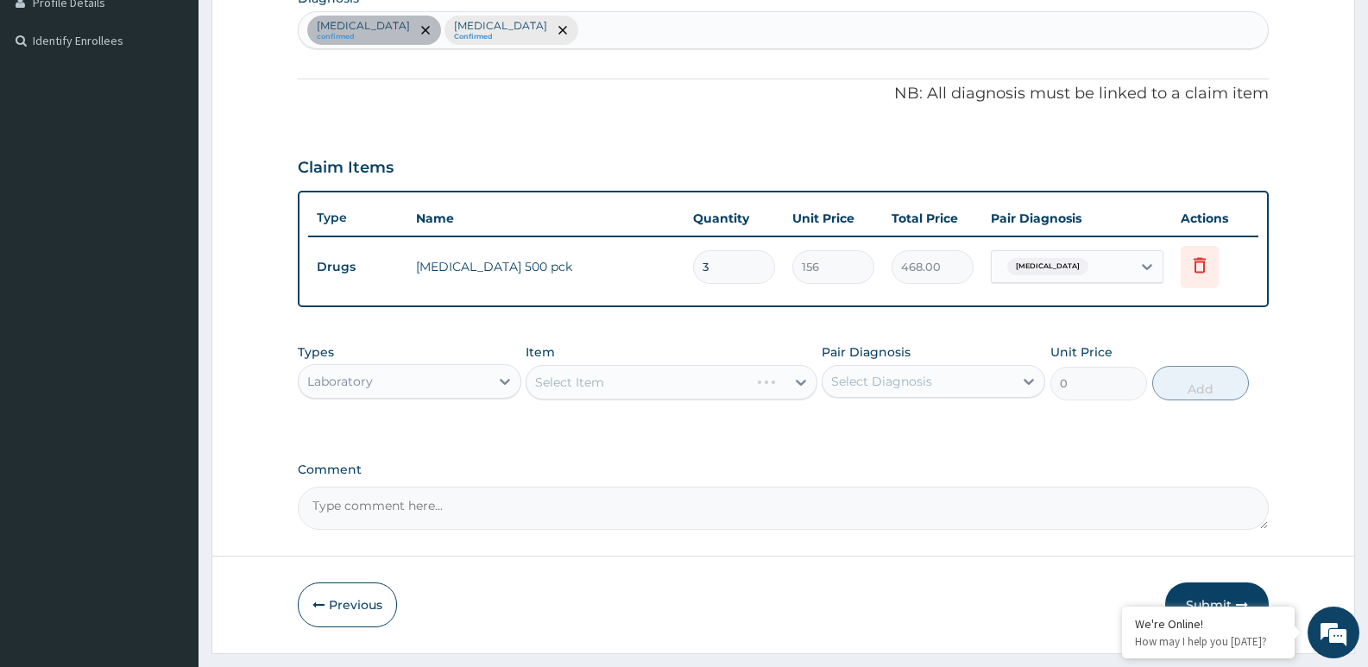
click at [562, 371] on div "Select Item" at bounding box center [671, 382] width 291 height 35
click at [570, 377] on div "Select Item" at bounding box center [671, 382] width 291 height 35
click at [570, 377] on div "Select Item" at bounding box center [569, 382] width 69 height 17
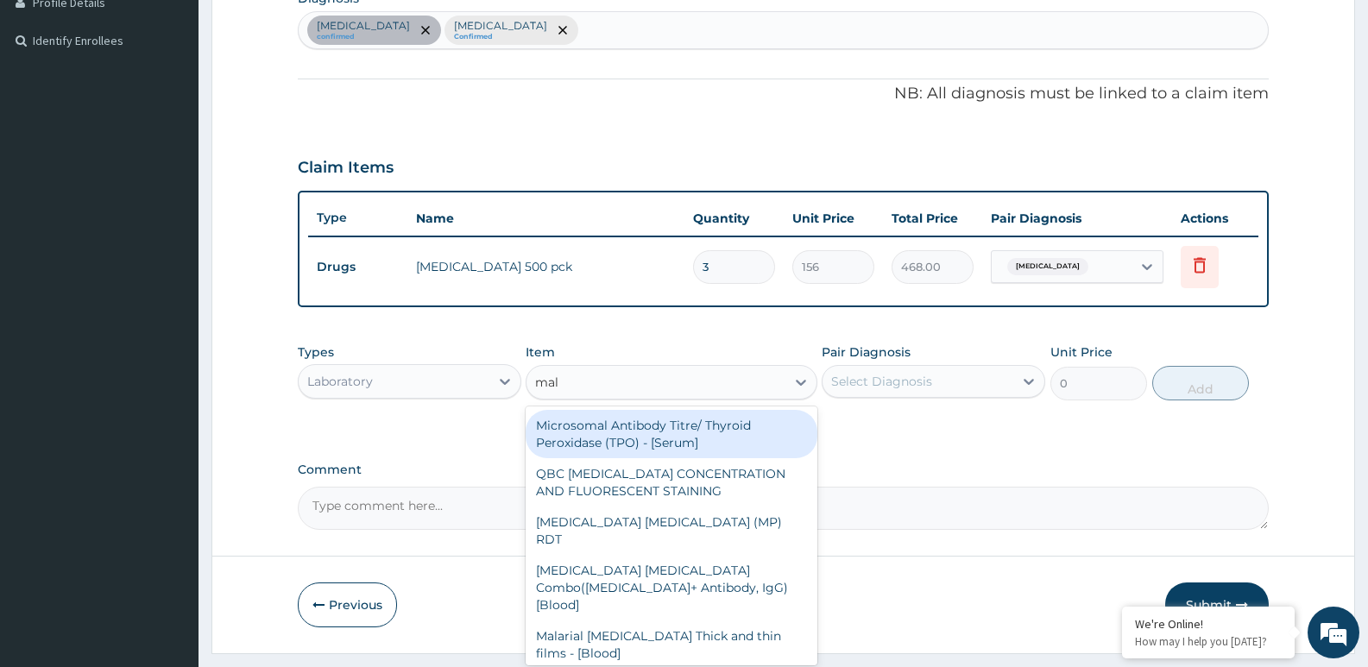
type input "mala"
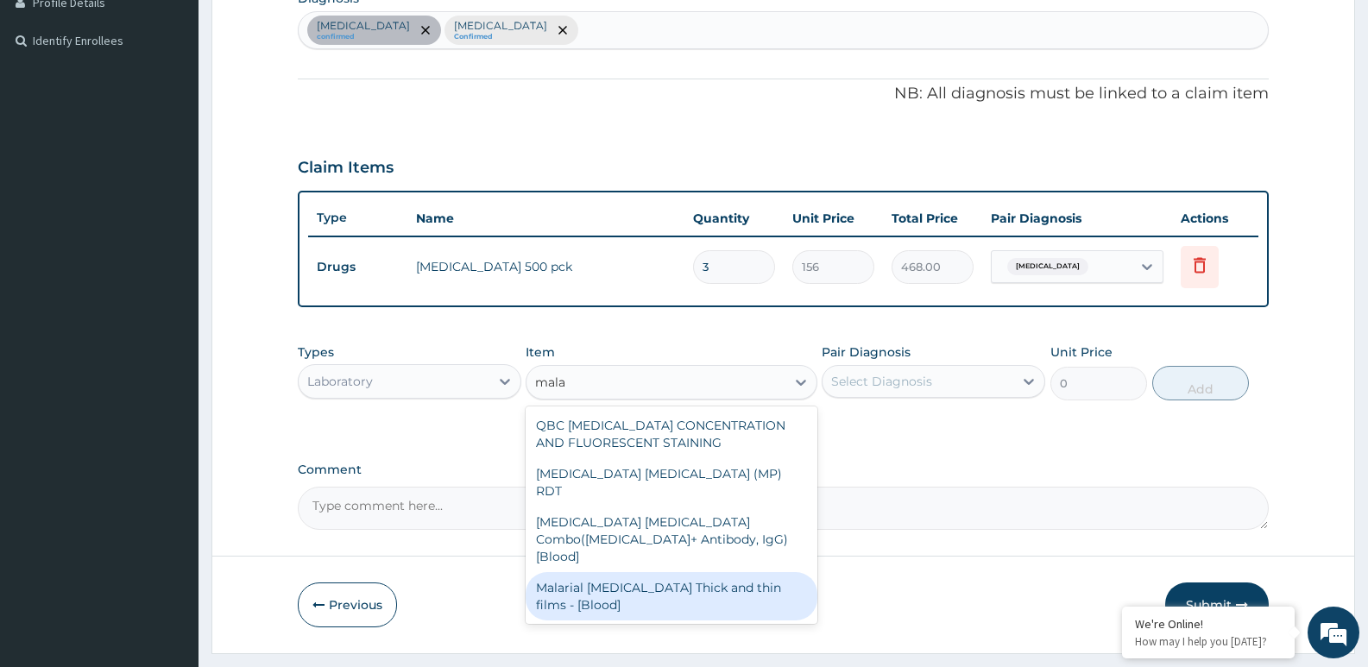
click at [604, 572] on div "Malarial Parasite Thick and thin films - [Blood]" at bounding box center [671, 596] width 291 height 48
type input "1500"
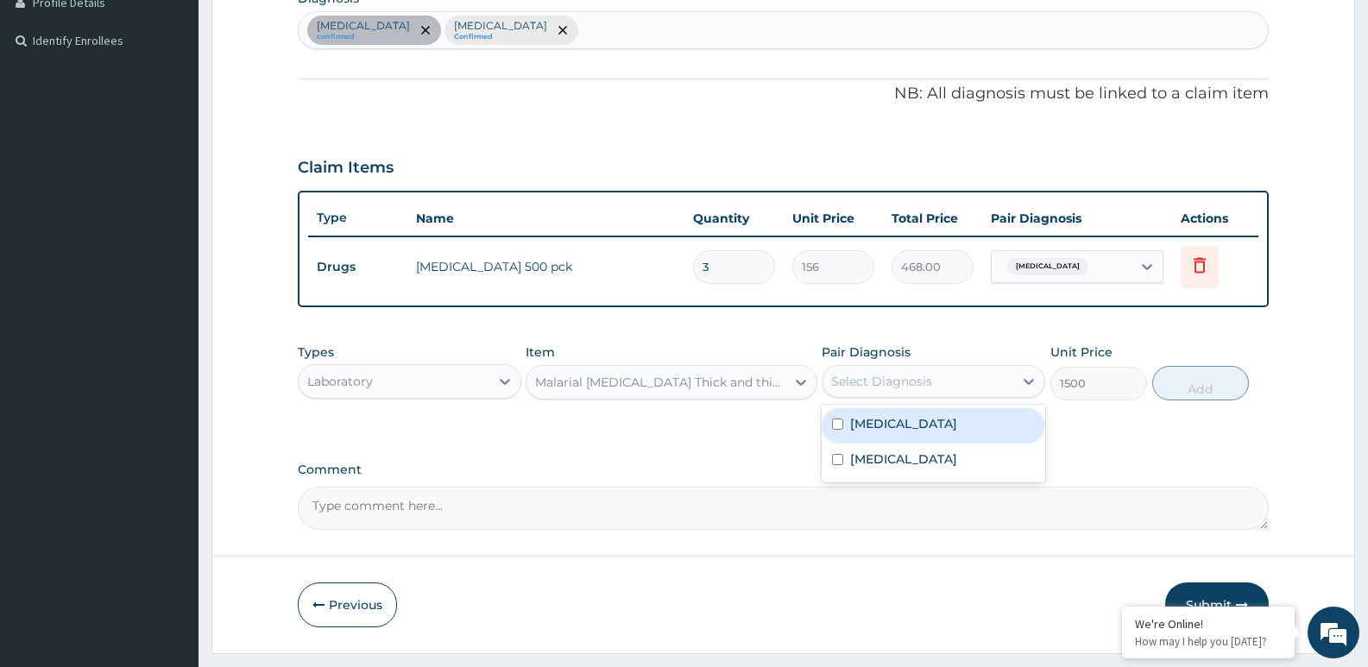
click at [883, 379] on div "Select Diagnosis" at bounding box center [881, 381] width 101 height 17
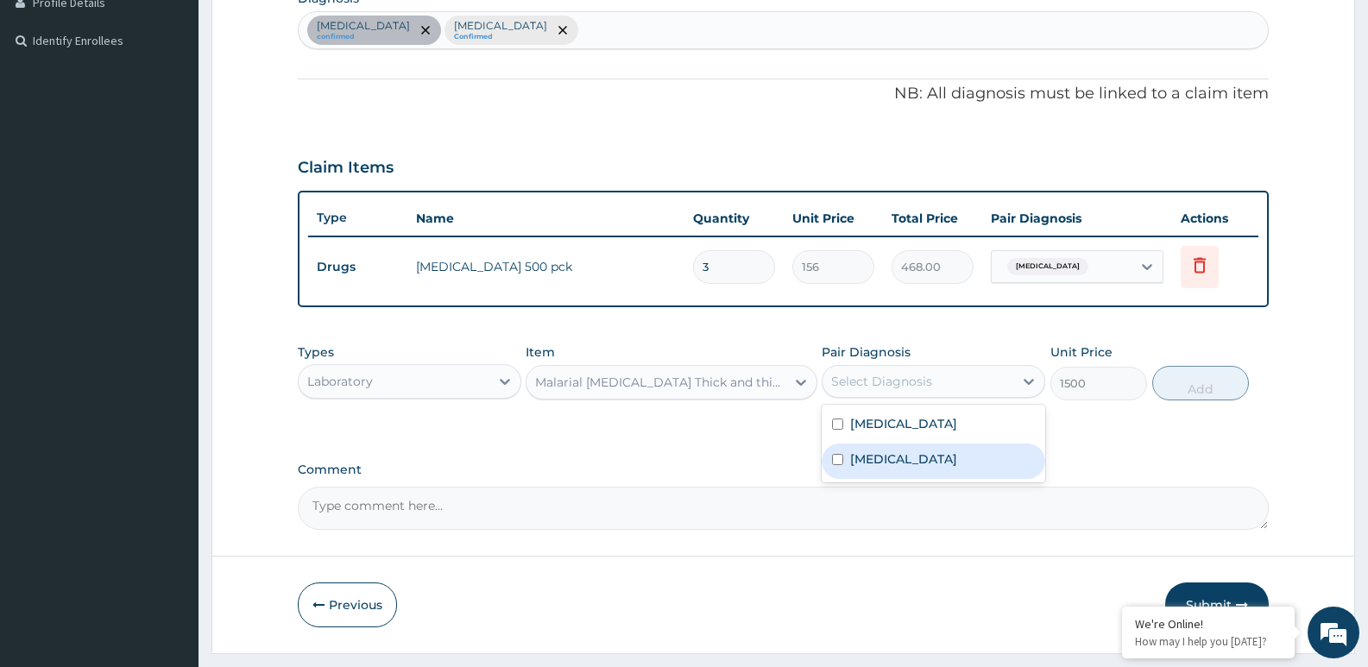
click at [881, 464] on label "Malaria" at bounding box center [903, 459] width 107 height 17
checkbox input "true"
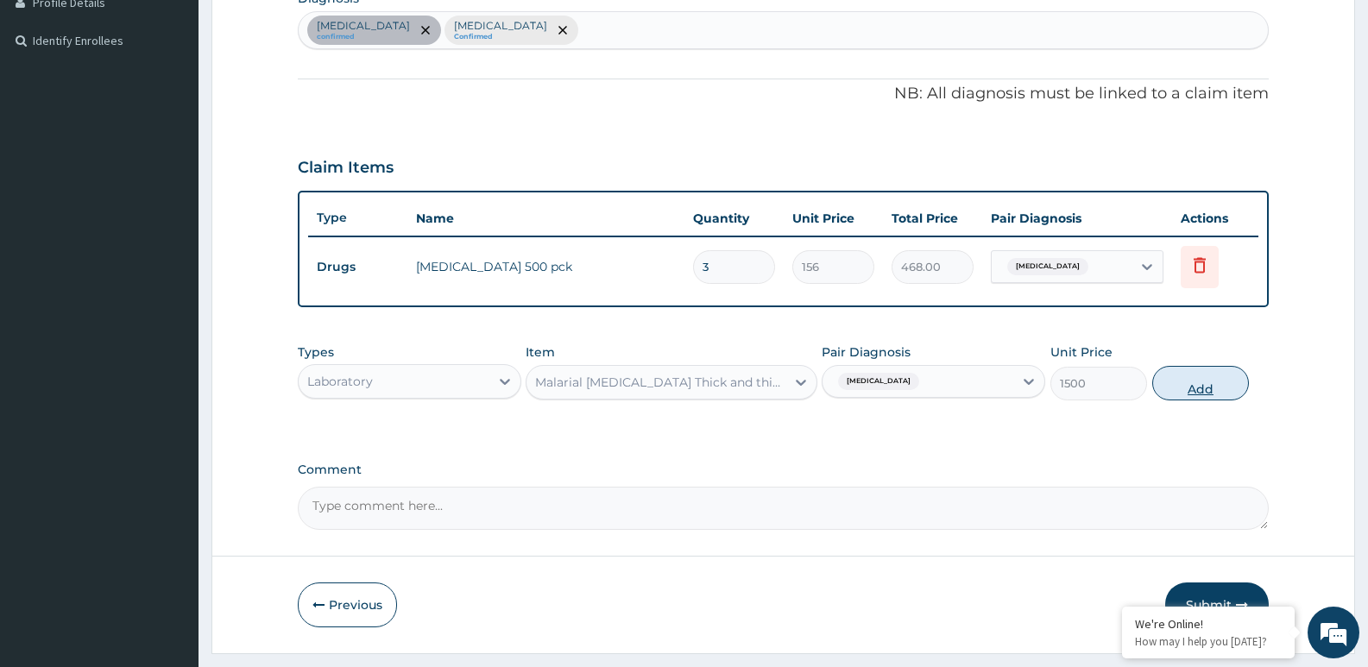
click at [1197, 382] on button "Add" at bounding box center [1200, 383] width 97 height 35
type input "0"
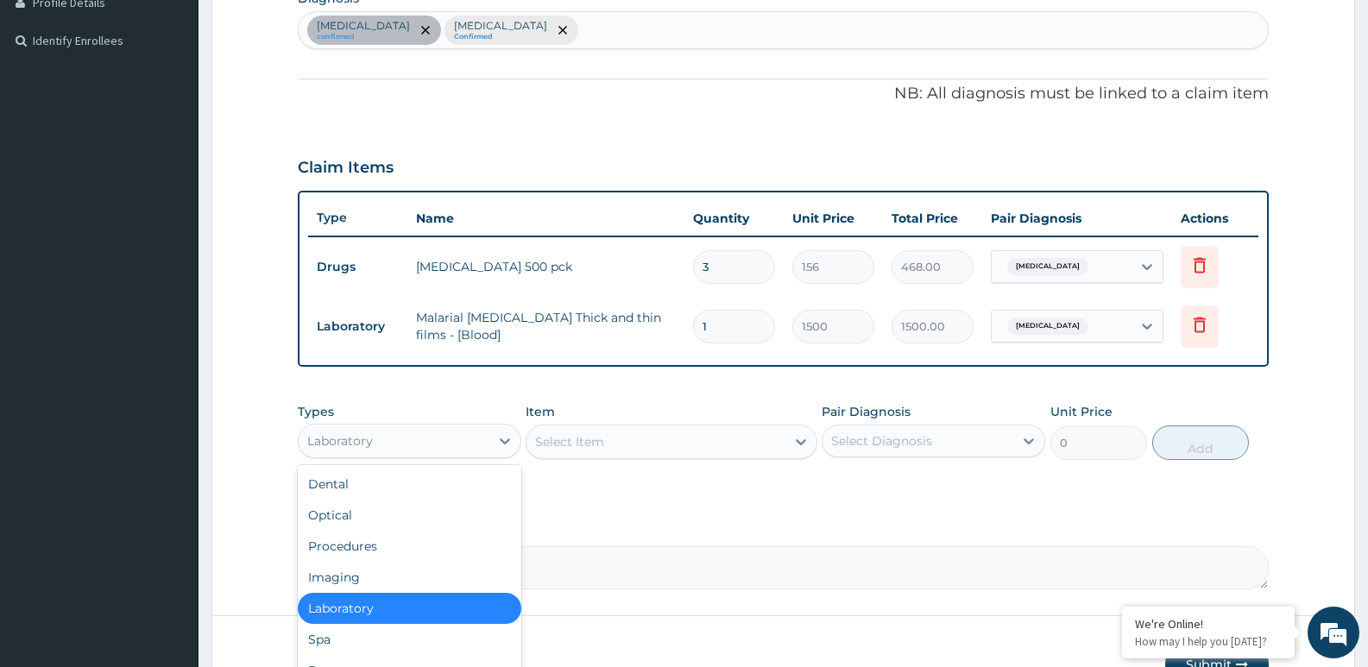
click at [441, 427] on div "Laboratory" at bounding box center [394, 441] width 191 height 28
click at [419, 553] on div "Procedures" at bounding box center [410, 546] width 224 height 31
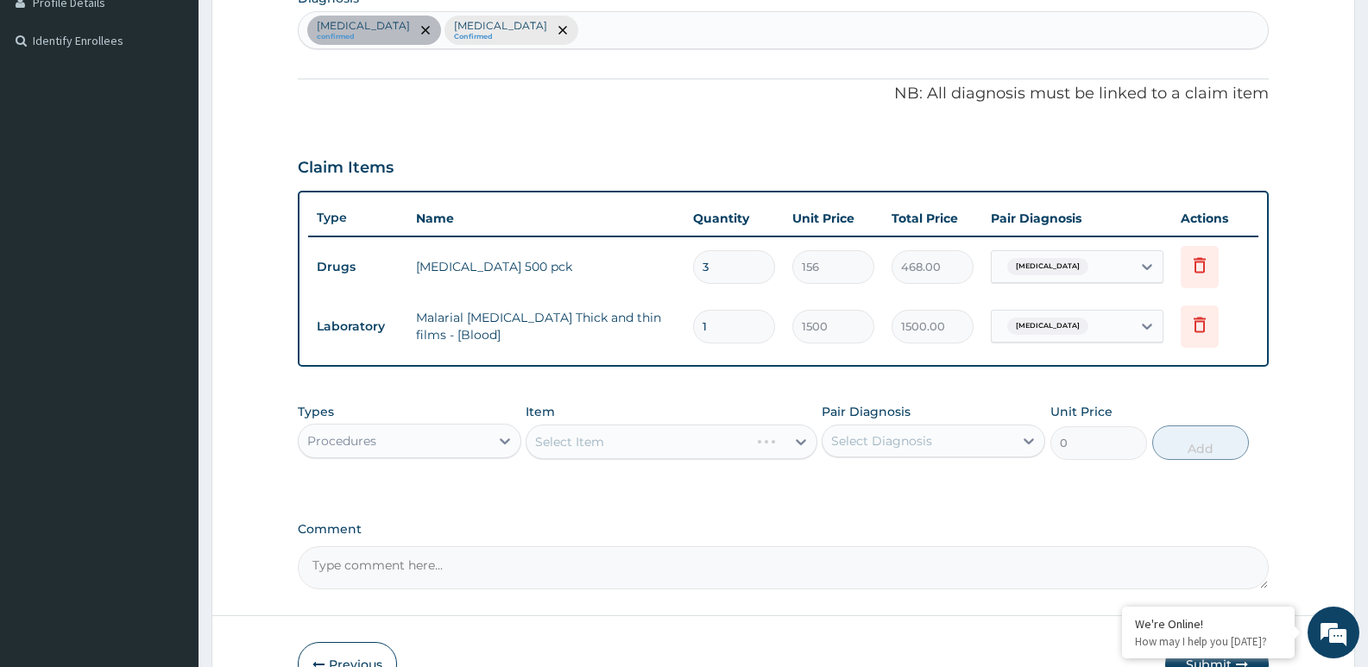
click at [597, 430] on div "Select Item" at bounding box center [671, 442] width 291 height 35
click at [603, 441] on div "Select Item" at bounding box center [671, 442] width 291 height 35
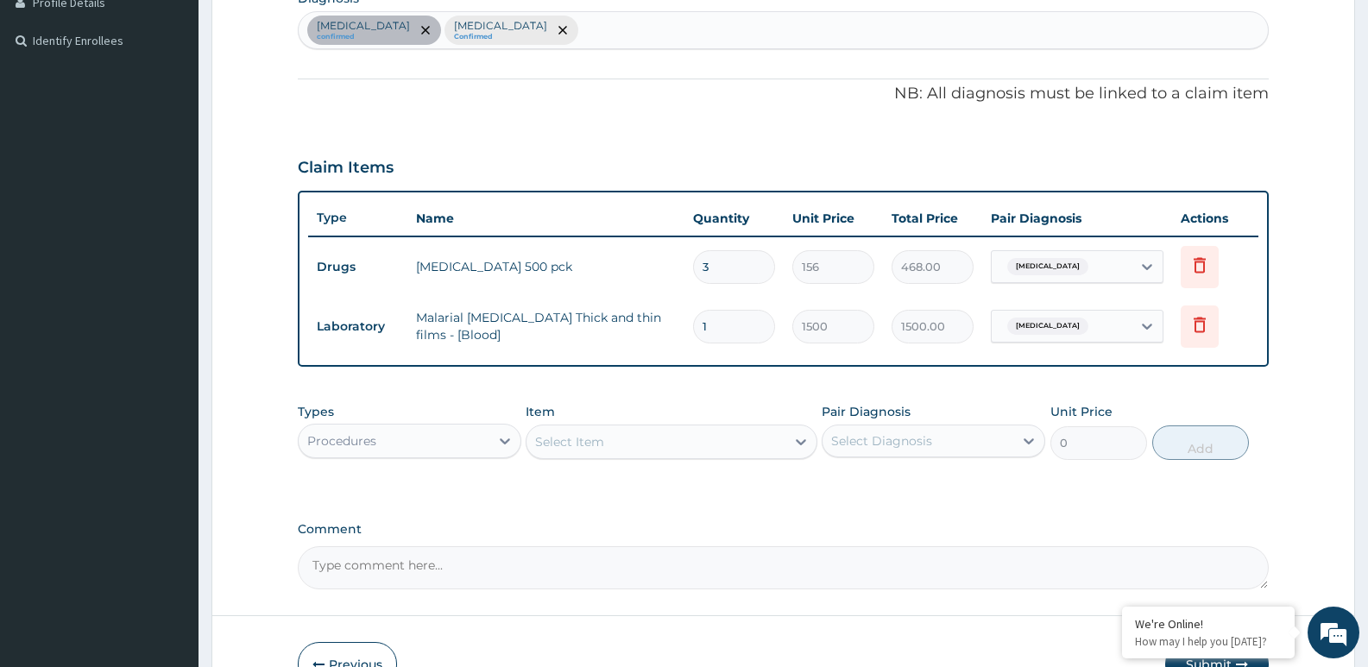
click at [603, 441] on div "Select Item" at bounding box center [569, 441] width 69 height 17
type input "consu"
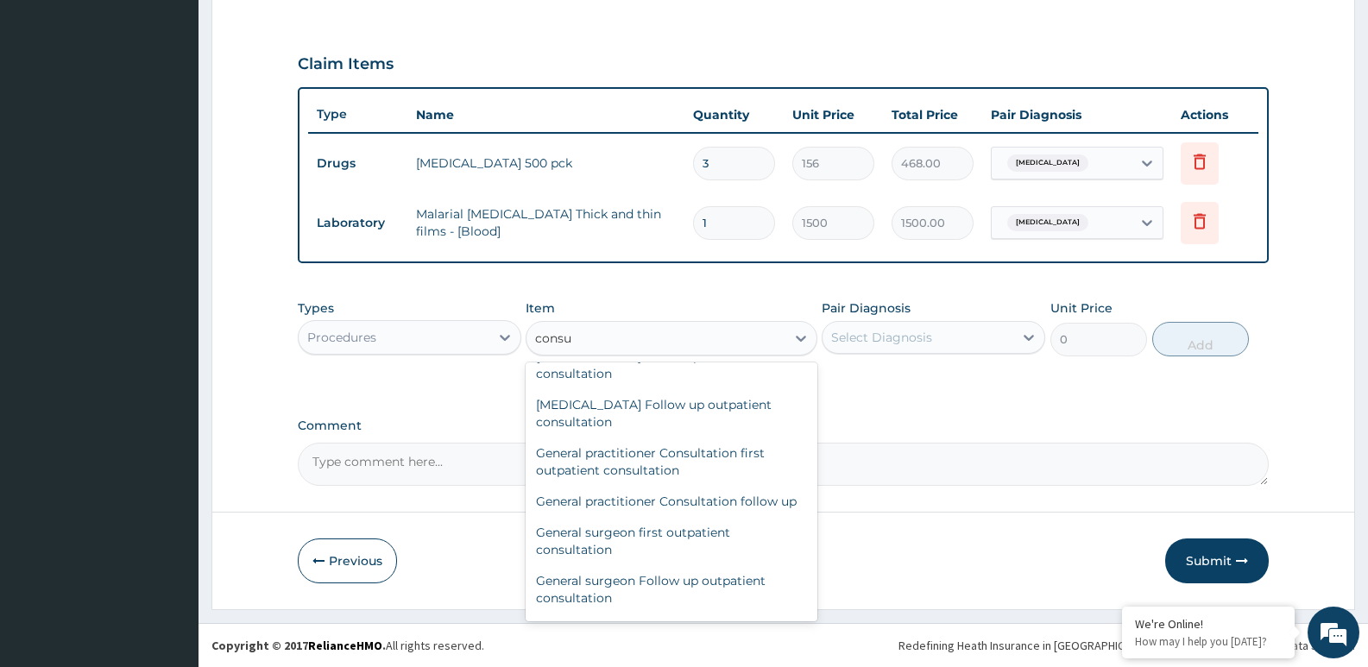
scroll to position [828, 0]
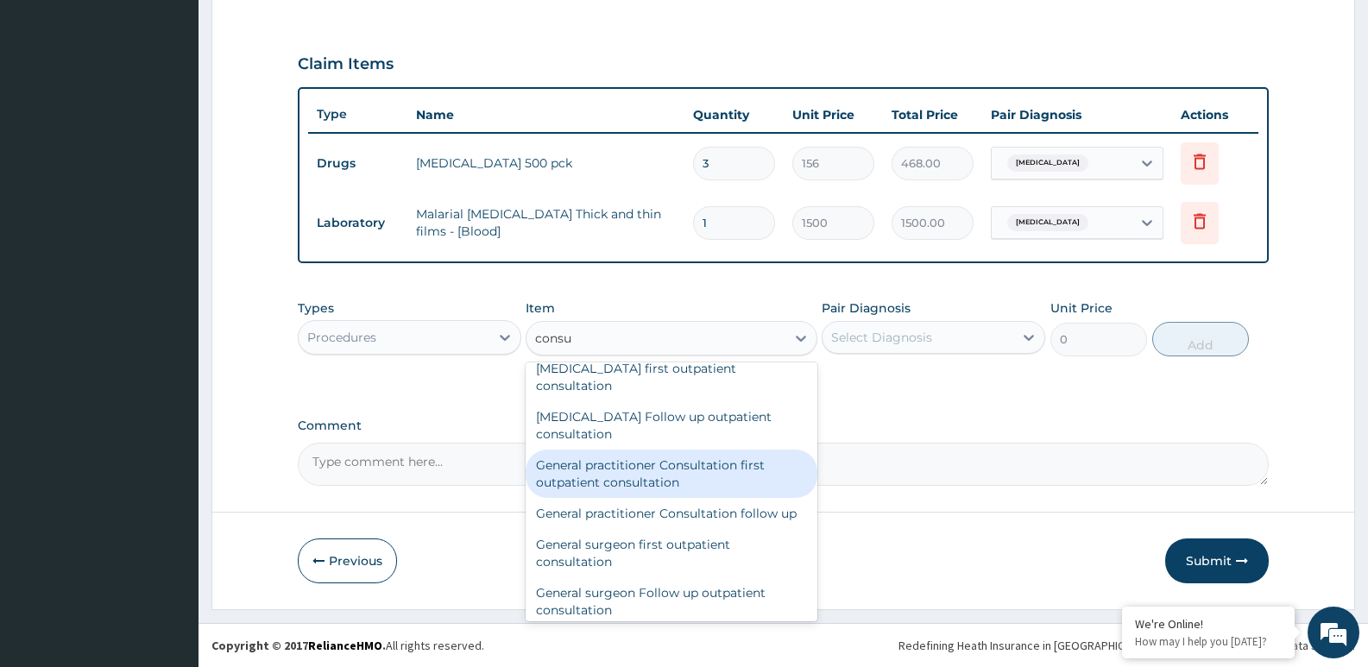
click at [740, 460] on div "General practitioner Consultation first outpatient consultation" at bounding box center [671, 474] width 291 height 48
type input "3000"
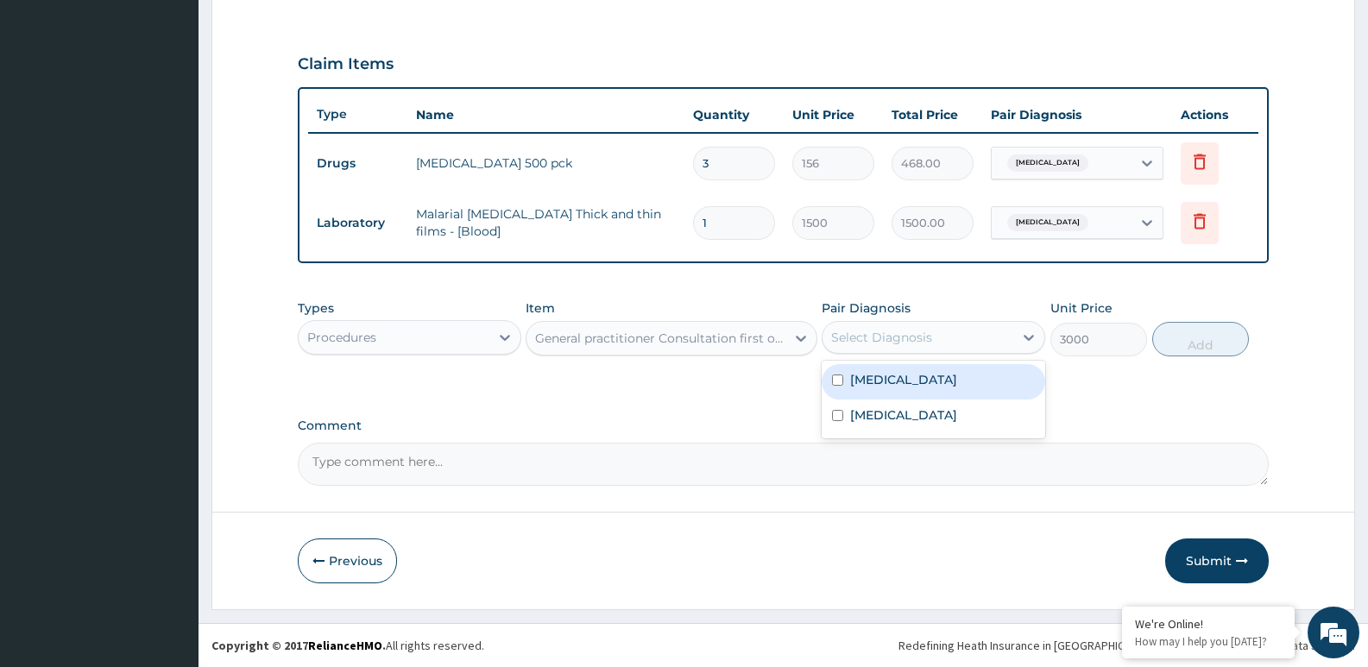
click at [898, 325] on div "Select Diagnosis" at bounding box center [918, 338] width 191 height 28
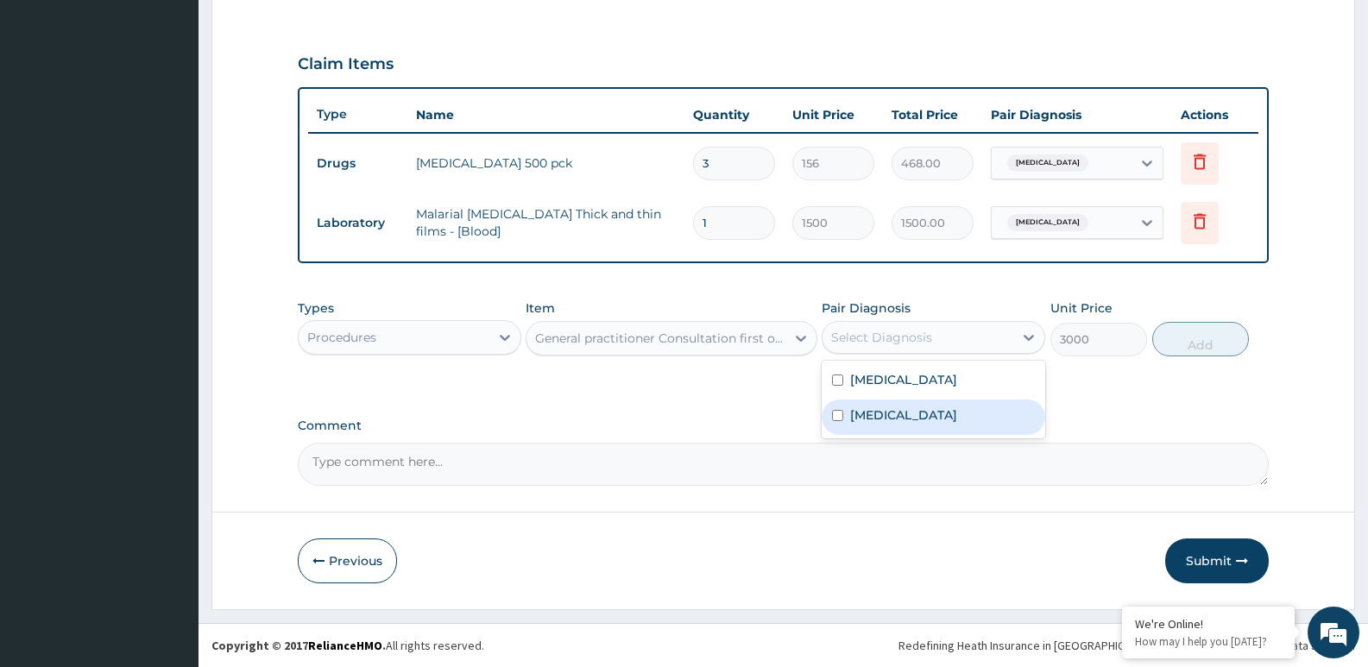
click at [912, 406] on div "Malaria" at bounding box center [934, 417] width 224 height 35
checkbox input "true"
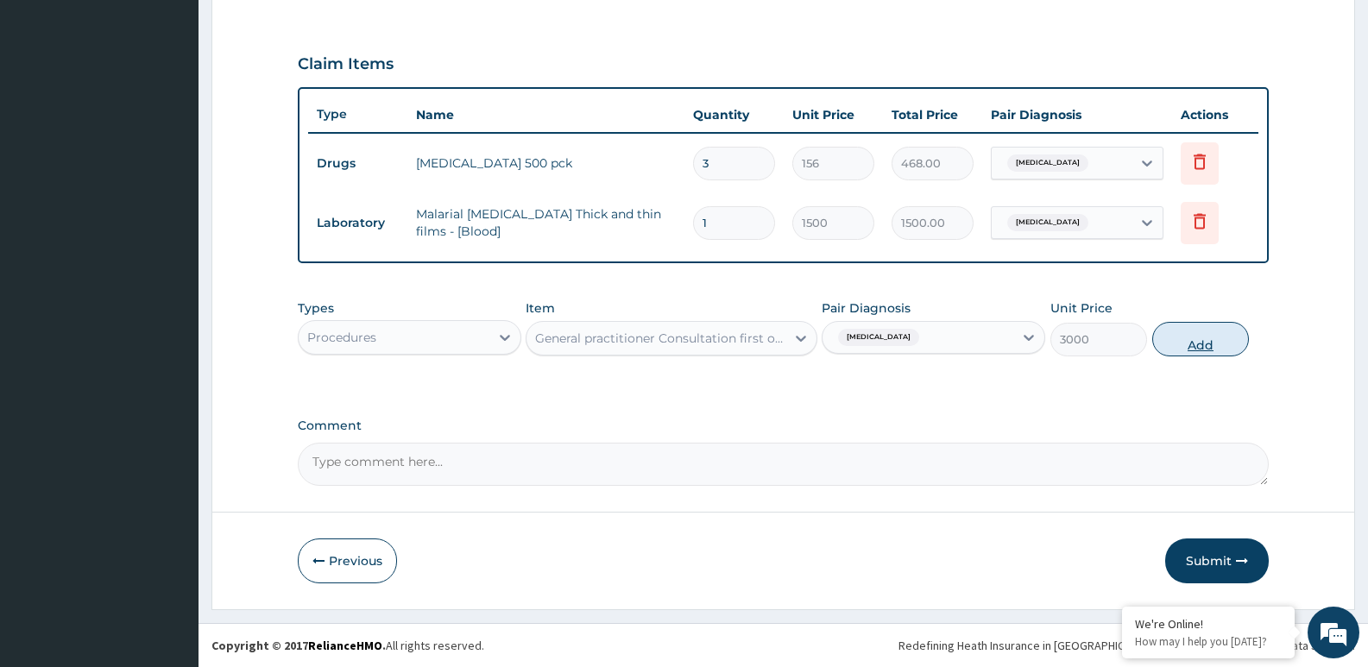
click at [1196, 338] on button "Add" at bounding box center [1200, 339] width 97 height 35
type input "0"
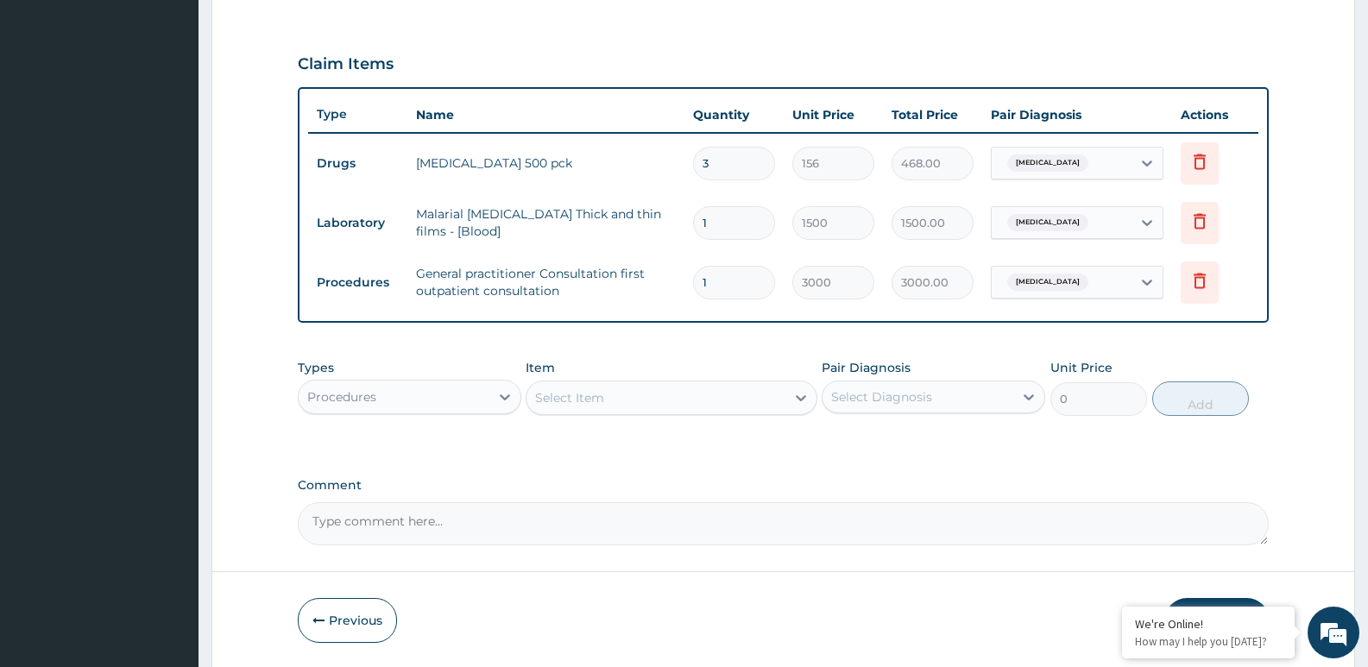
click at [556, 400] on div "Select Item" at bounding box center [569, 397] width 69 height 17
click at [556, 401] on div "Select Item" at bounding box center [569, 397] width 69 height 17
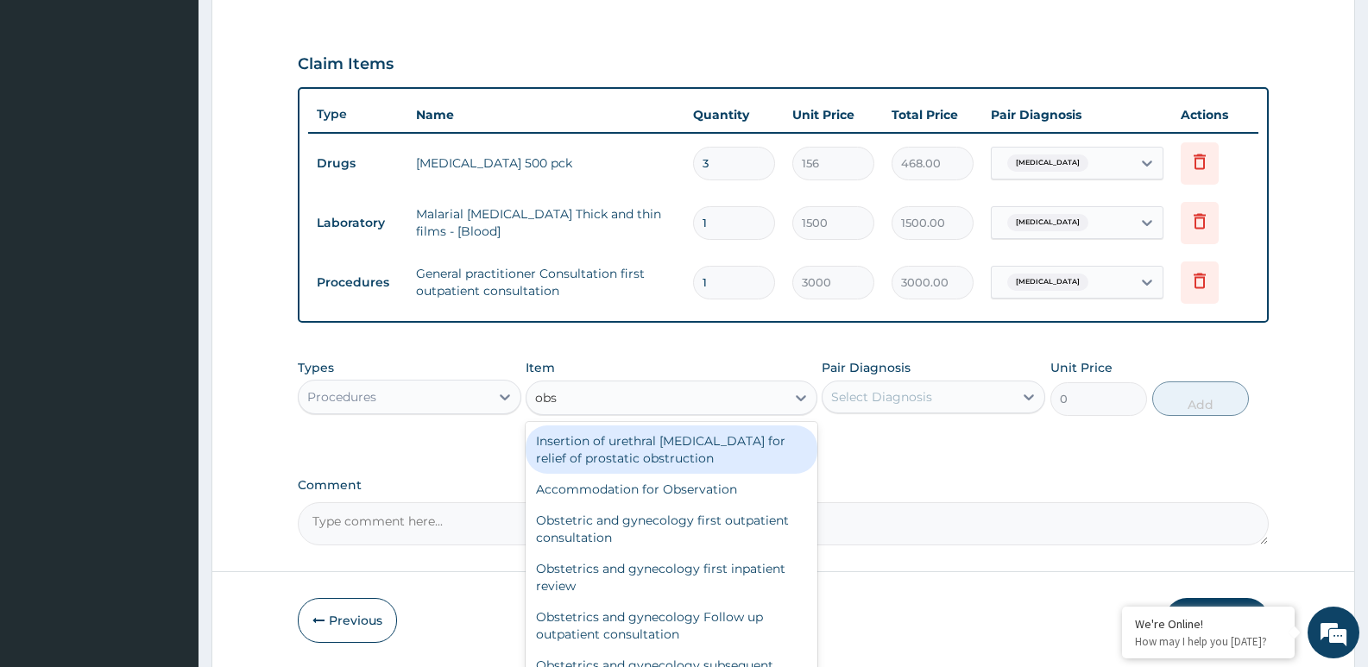
type input "obse"
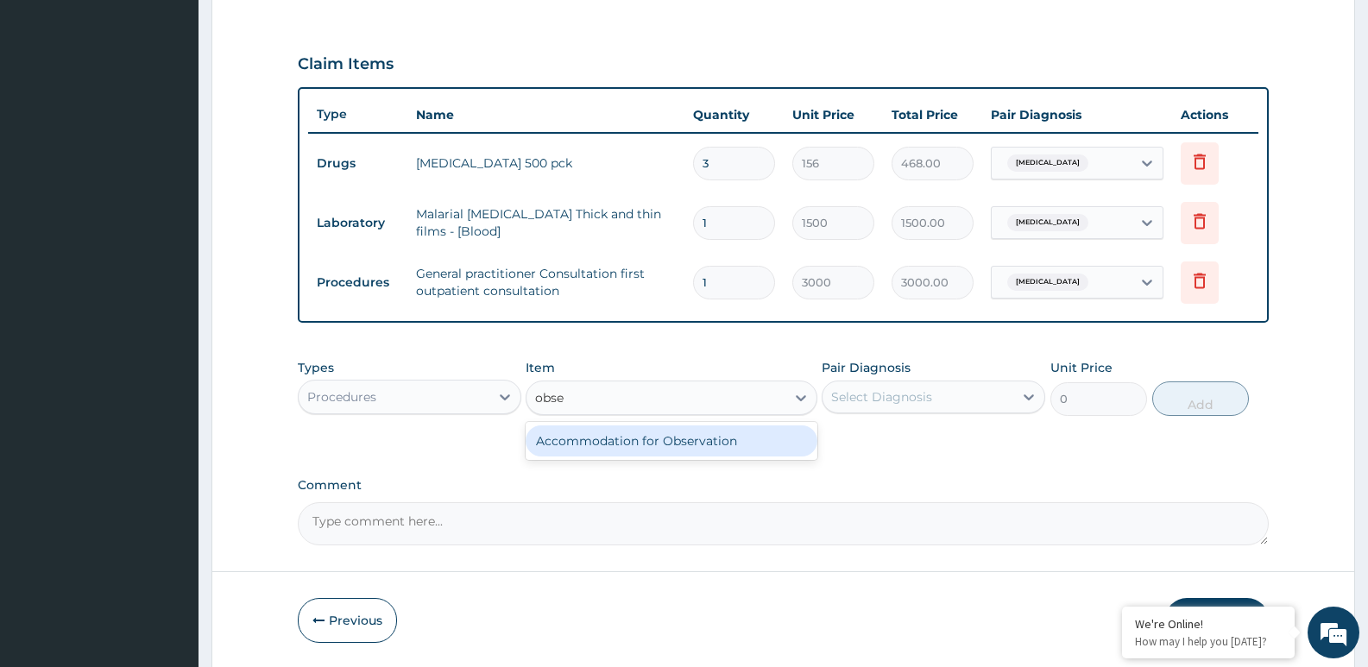
click at [608, 445] on div "Accommodation for Observation" at bounding box center [671, 441] width 291 height 31
type input "3000"
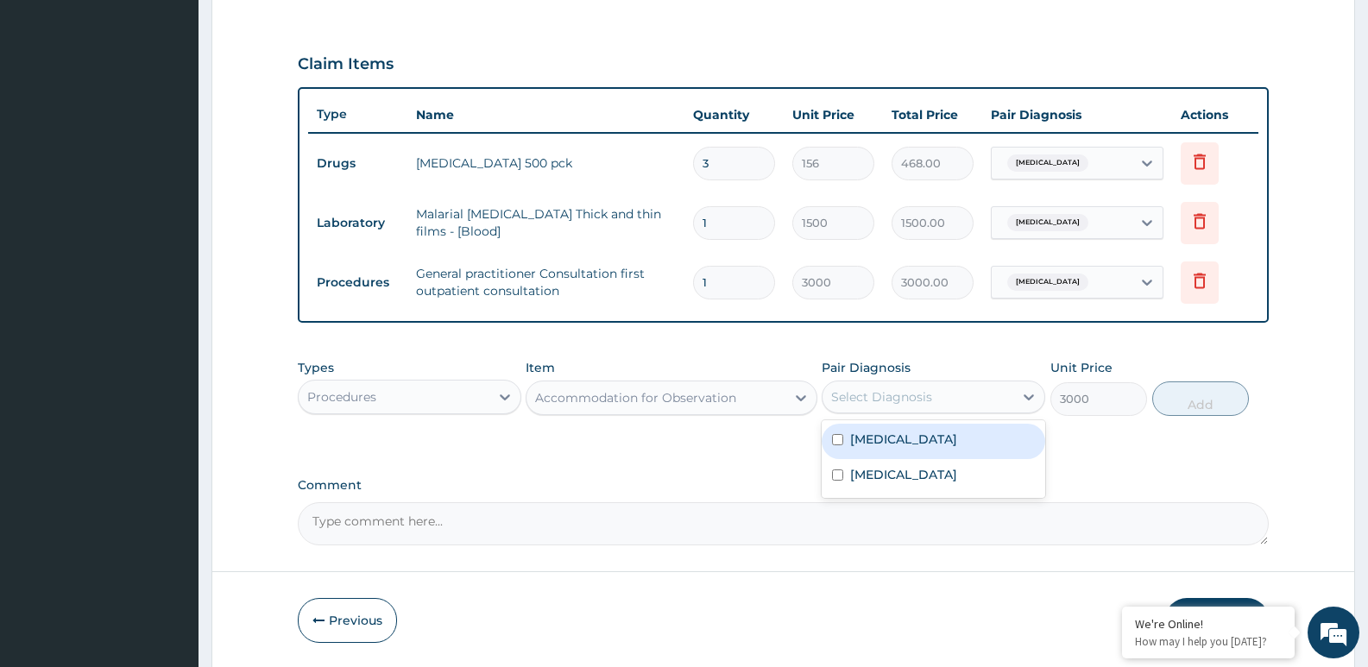
click at [873, 401] on div "Select Diagnosis" at bounding box center [881, 396] width 101 height 17
click at [881, 471] on label "Malaria" at bounding box center [903, 474] width 107 height 17
checkbox input "true"
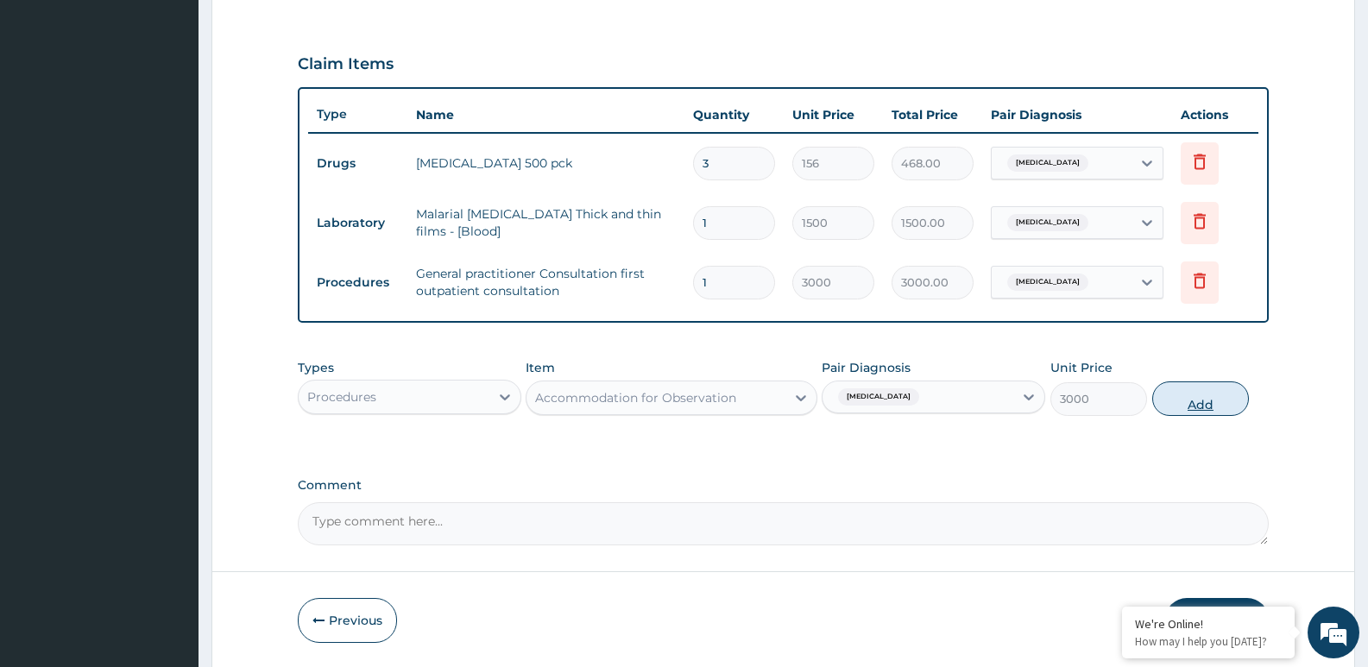
click at [1197, 404] on button "Add" at bounding box center [1200, 399] width 97 height 35
type input "0"
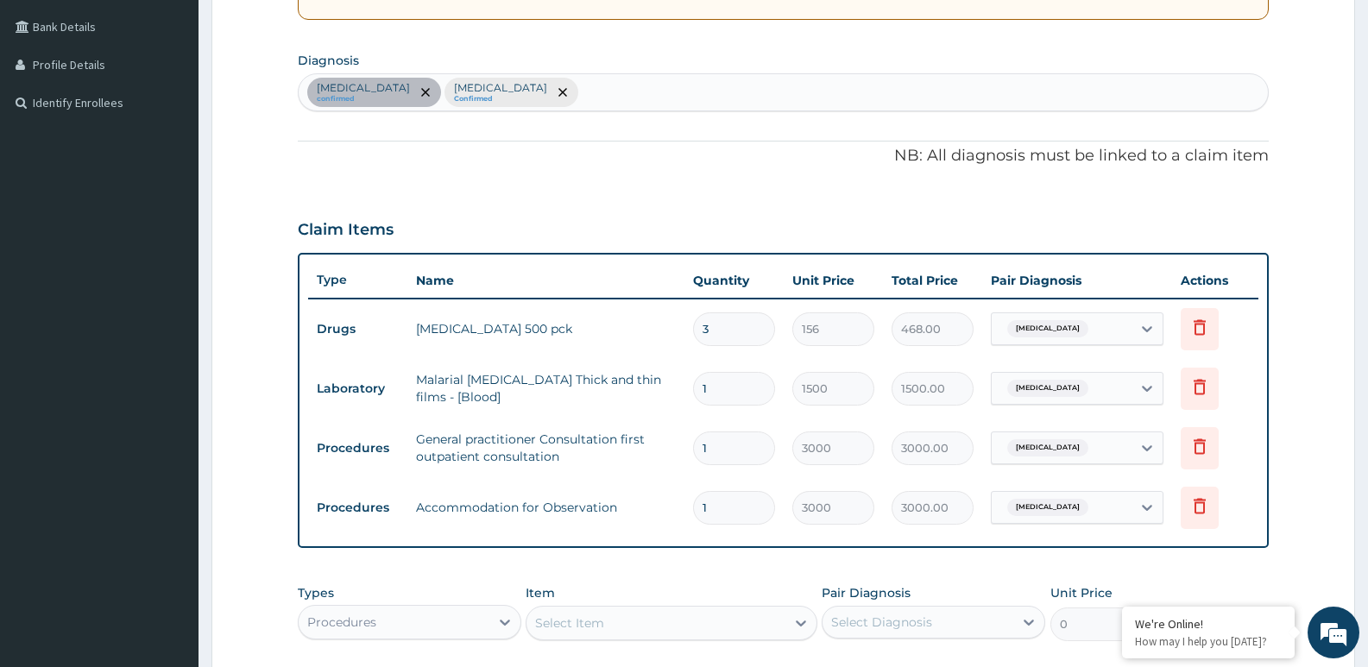
scroll to position [265, 0]
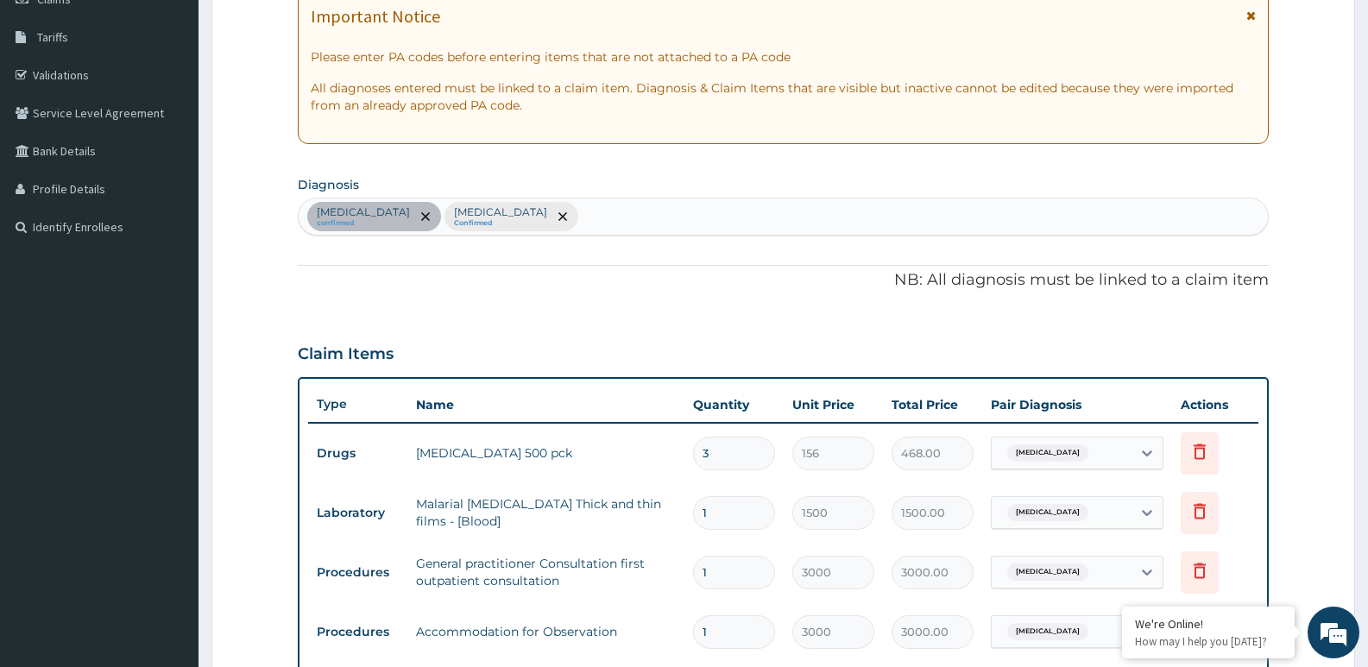
click at [722, 224] on div "Sepsis confirmed Malaria Confirmed" at bounding box center [783, 217] width 969 height 36
type input "j"
type input "upper respira"
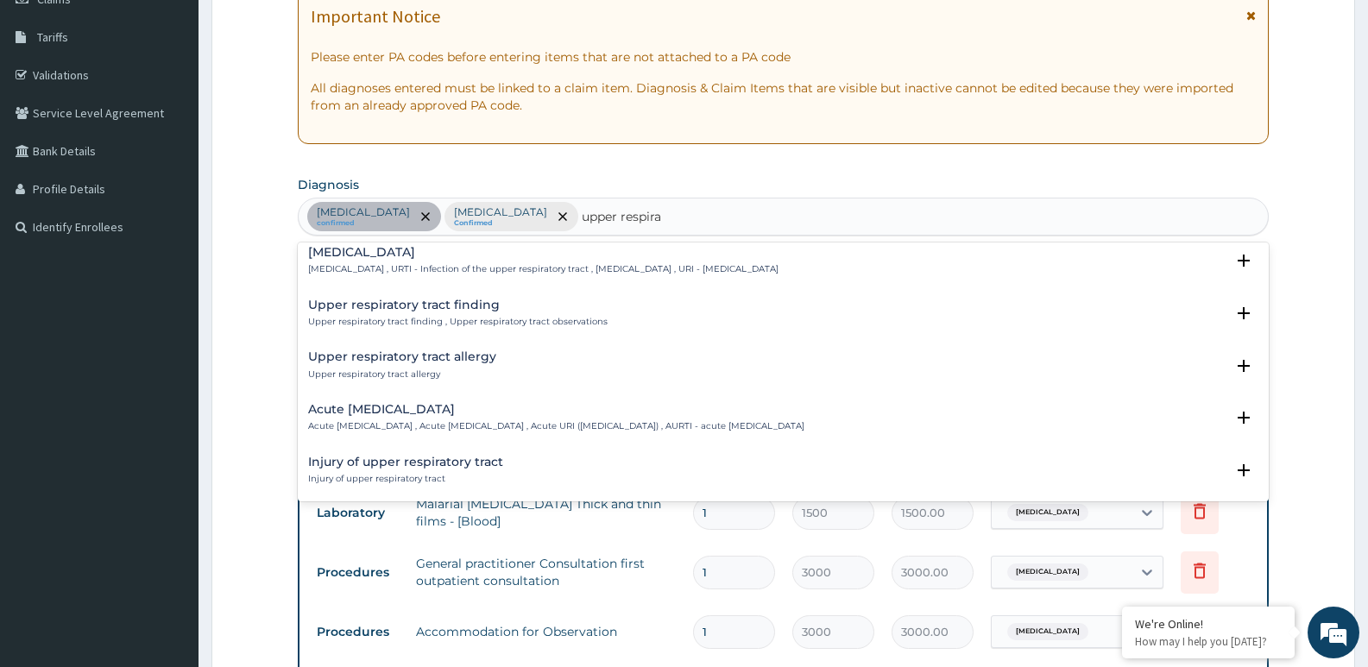
scroll to position [0, 0]
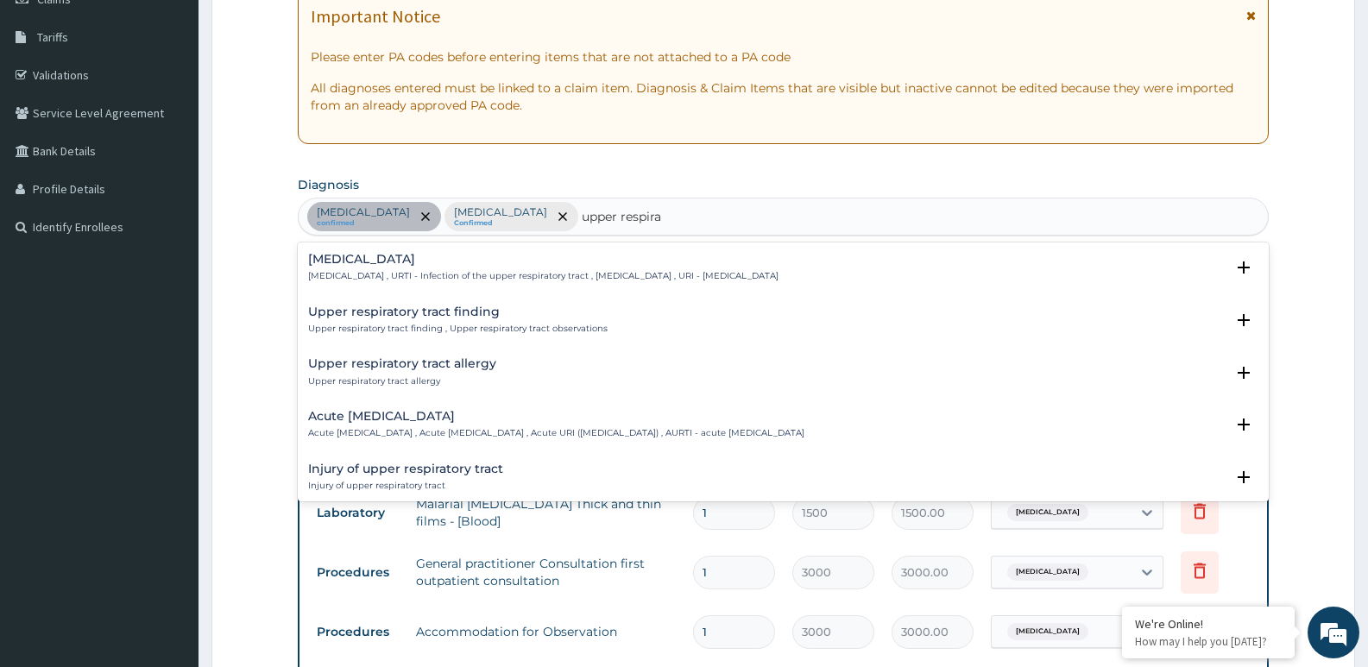
click at [501, 262] on h4 "Upper respiratory infection" at bounding box center [543, 259] width 470 height 13
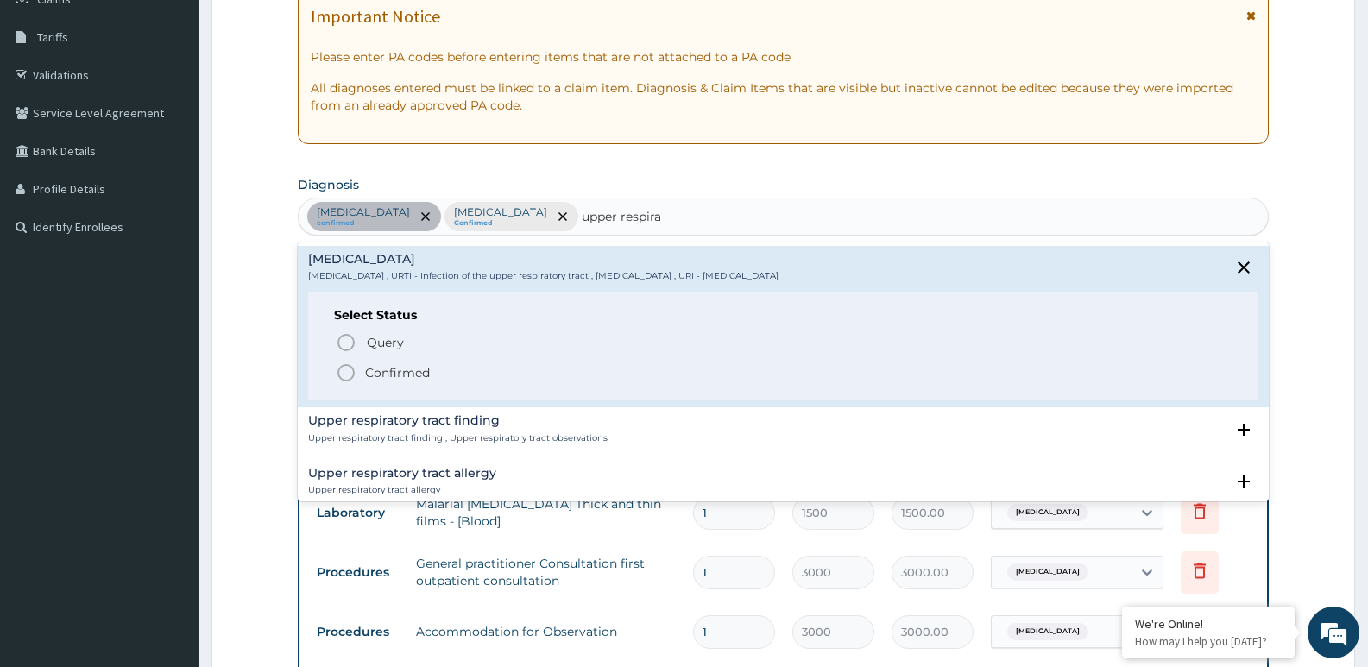
click at [346, 371] on icon "status option filled" at bounding box center [346, 373] width 21 height 21
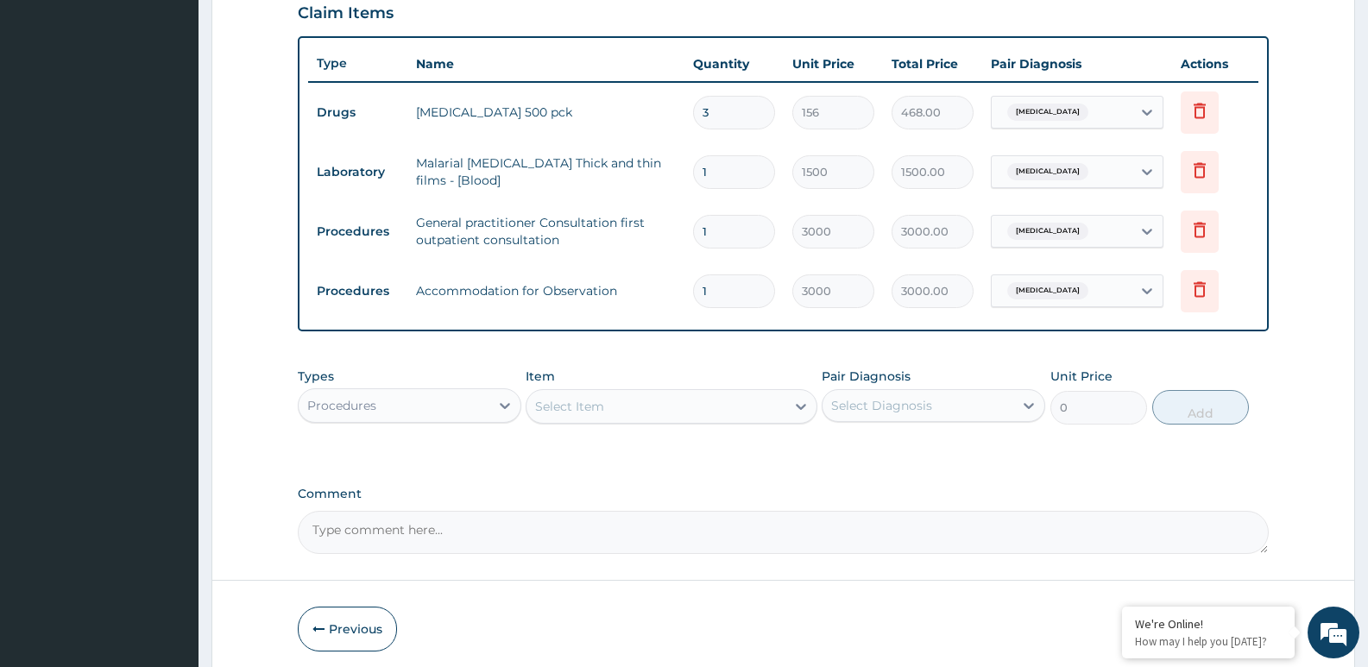
scroll to position [674, 0]
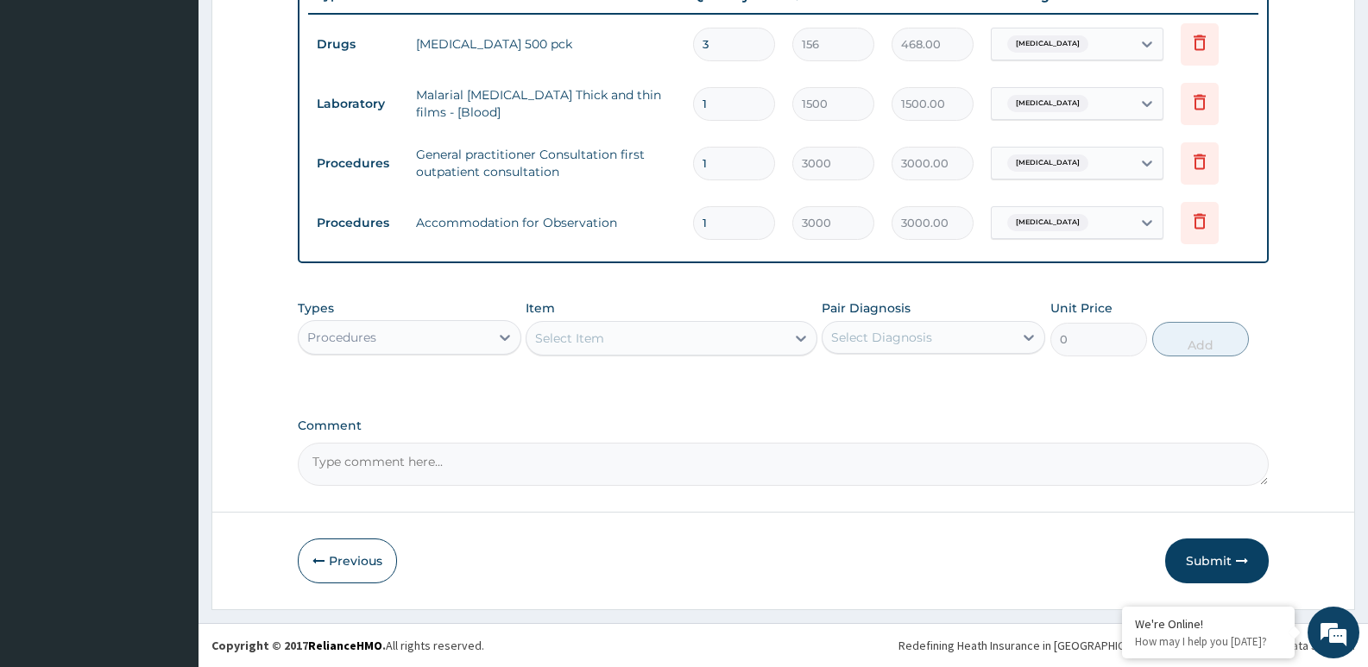
click at [439, 328] on div "Procedures" at bounding box center [394, 338] width 191 height 28
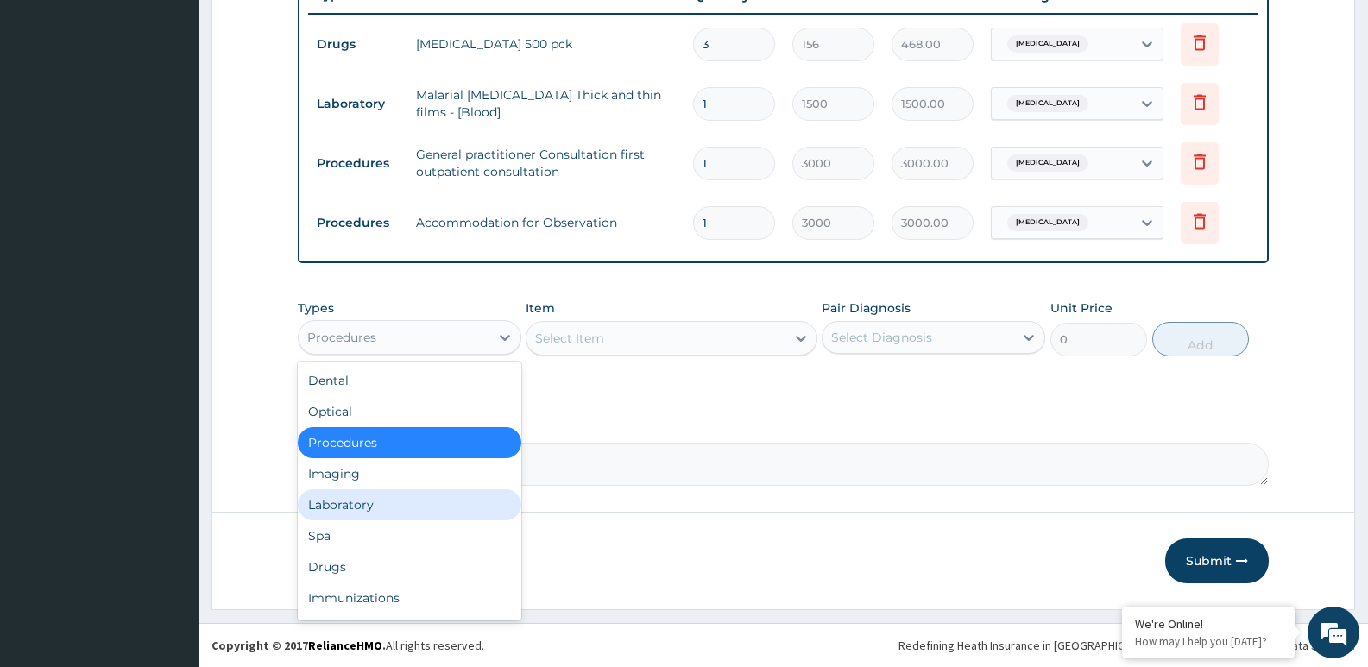
click at [414, 503] on div "Laboratory" at bounding box center [410, 504] width 224 height 31
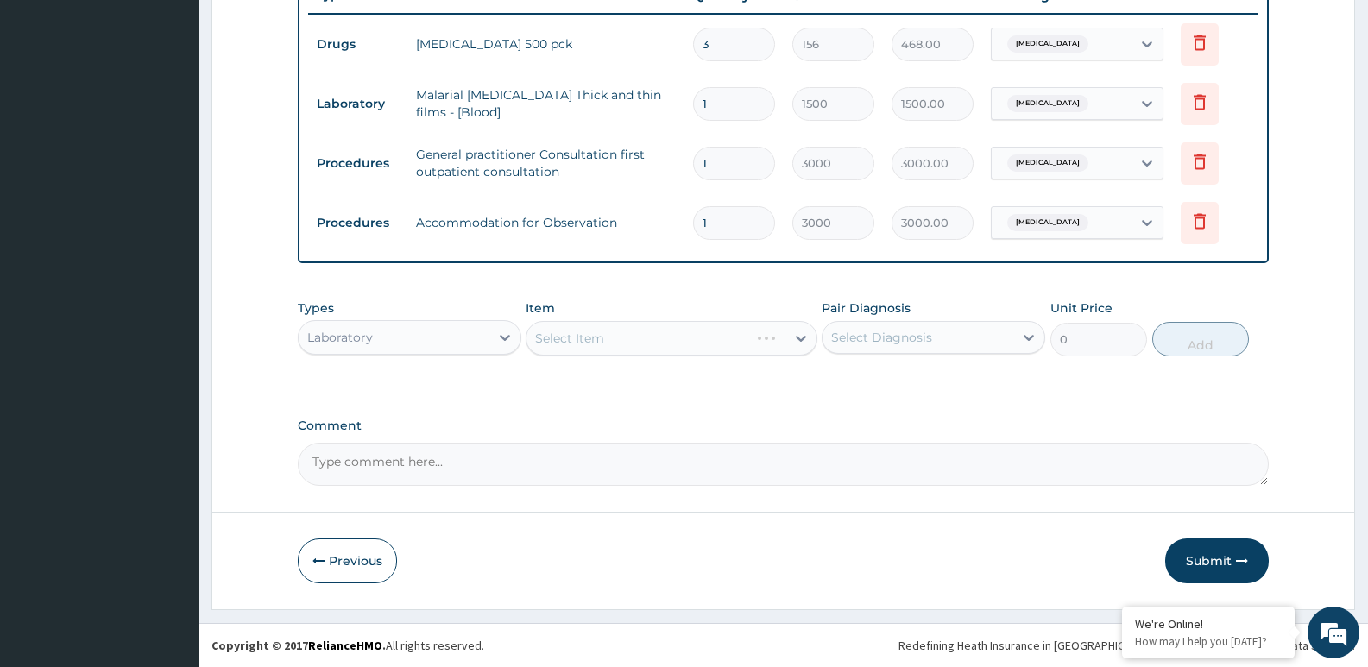
click at [597, 332] on div "Select Item" at bounding box center [671, 338] width 291 height 35
click at [618, 335] on div "Select Item" at bounding box center [671, 338] width 291 height 35
click at [618, 335] on div "Select Item" at bounding box center [656, 339] width 258 height 28
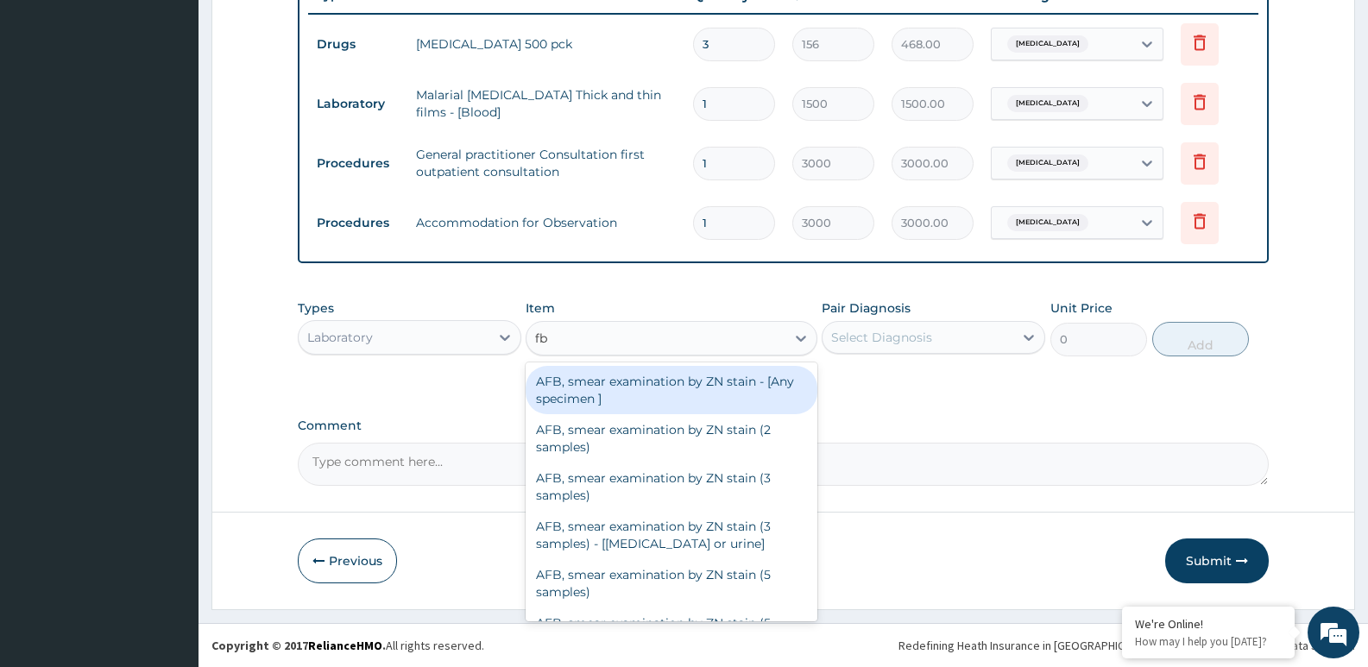
type input "fbc"
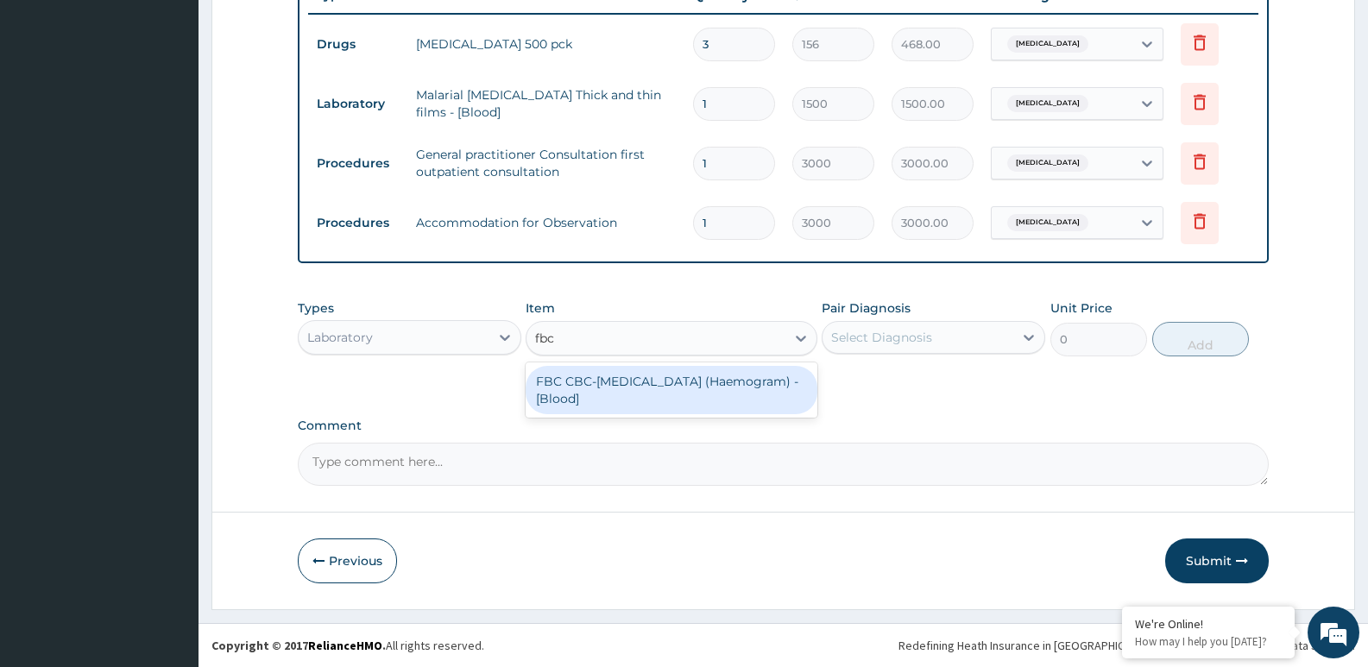
click at [618, 391] on div "FBC CBC-Complete Blood Count (Haemogram) - [Blood]" at bounding box center [671, 390] width 291 height 48
type input "3000"
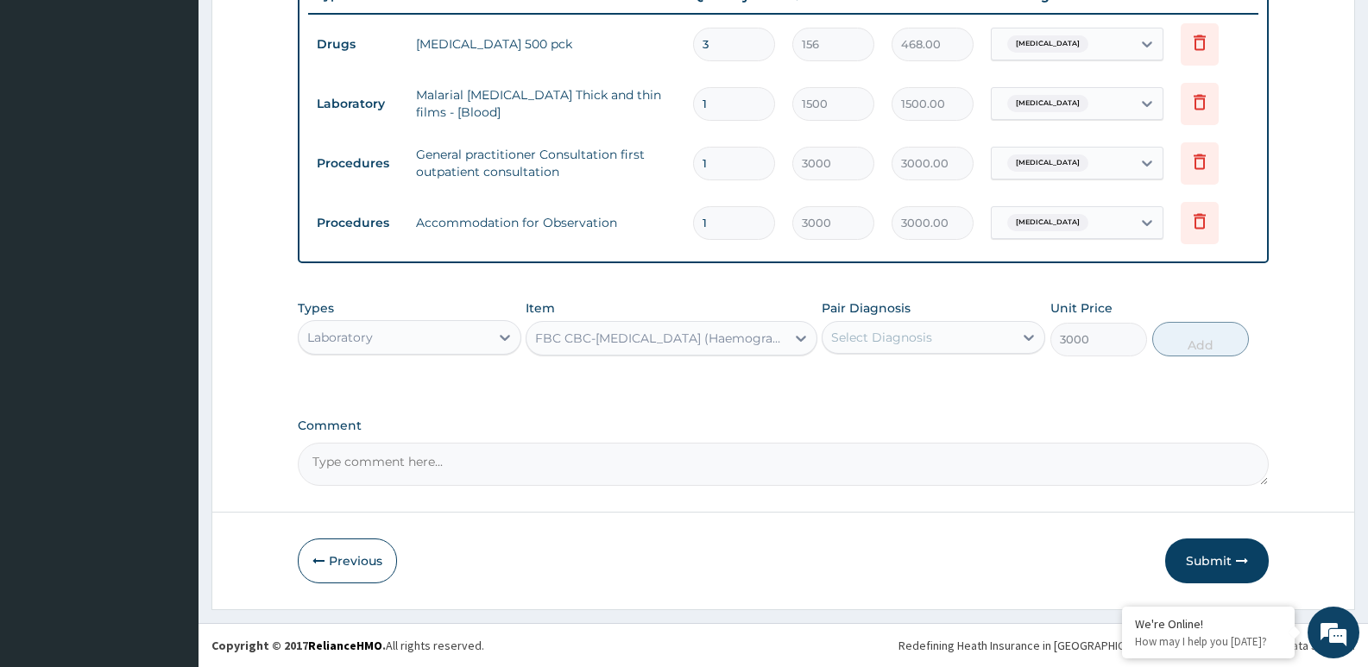
click at [883, 340] on div "Select Diagnosis" at bounding box center [881, 337] width 101 height 17
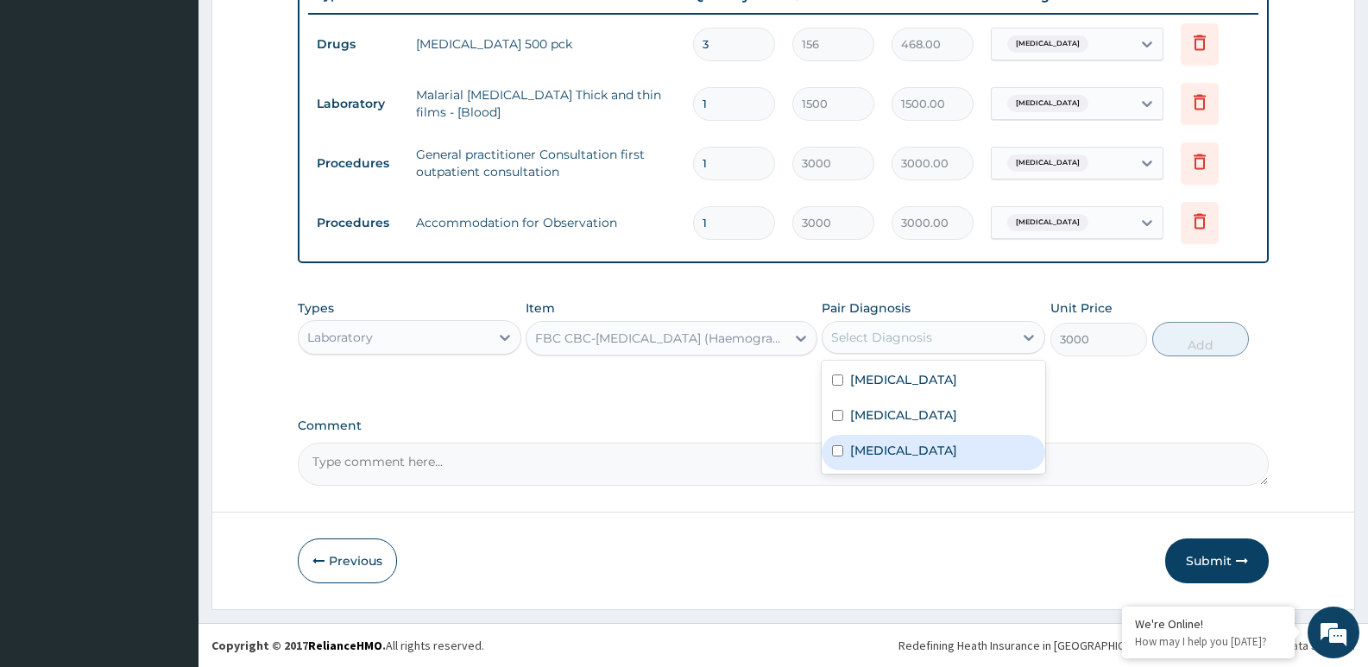
click at [883, 453] on label "Upper respiratory infection" at bounding box center [903, 450] width 107 height 17
checkbox input "true"
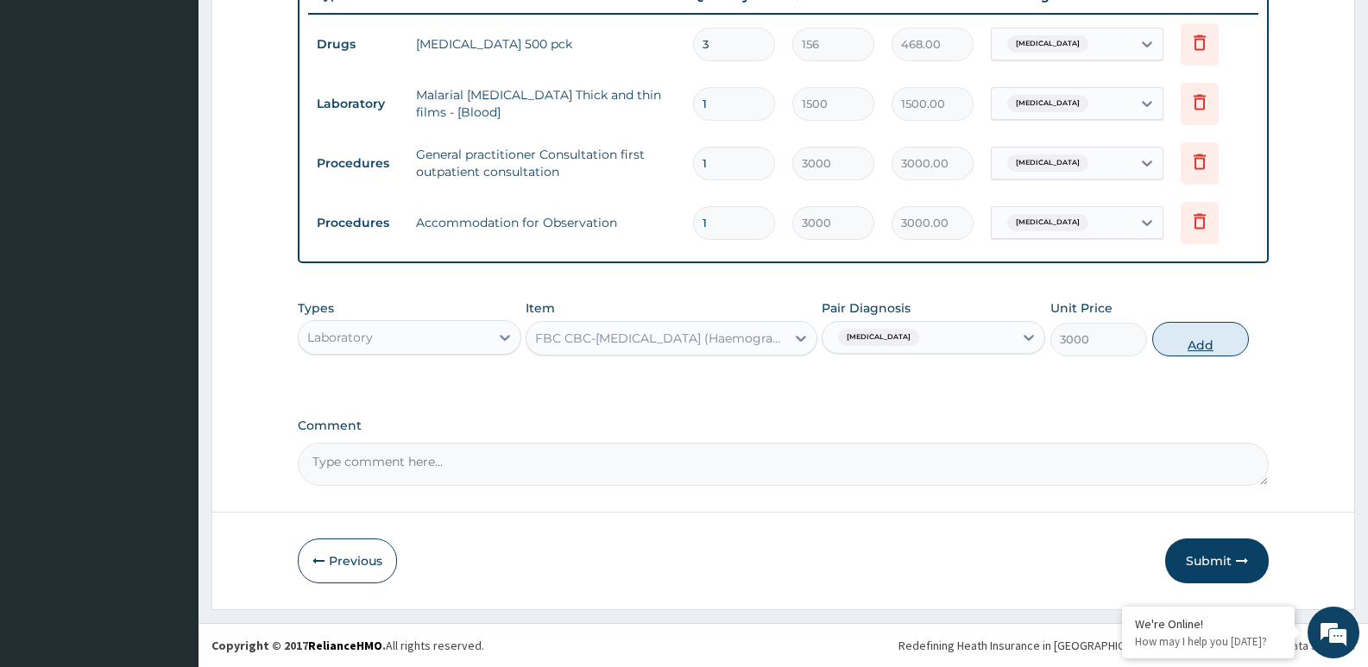
click at [1204, 344] on button "Add" at bounding box center [1200, 339] width 97 height 35
type input "0"
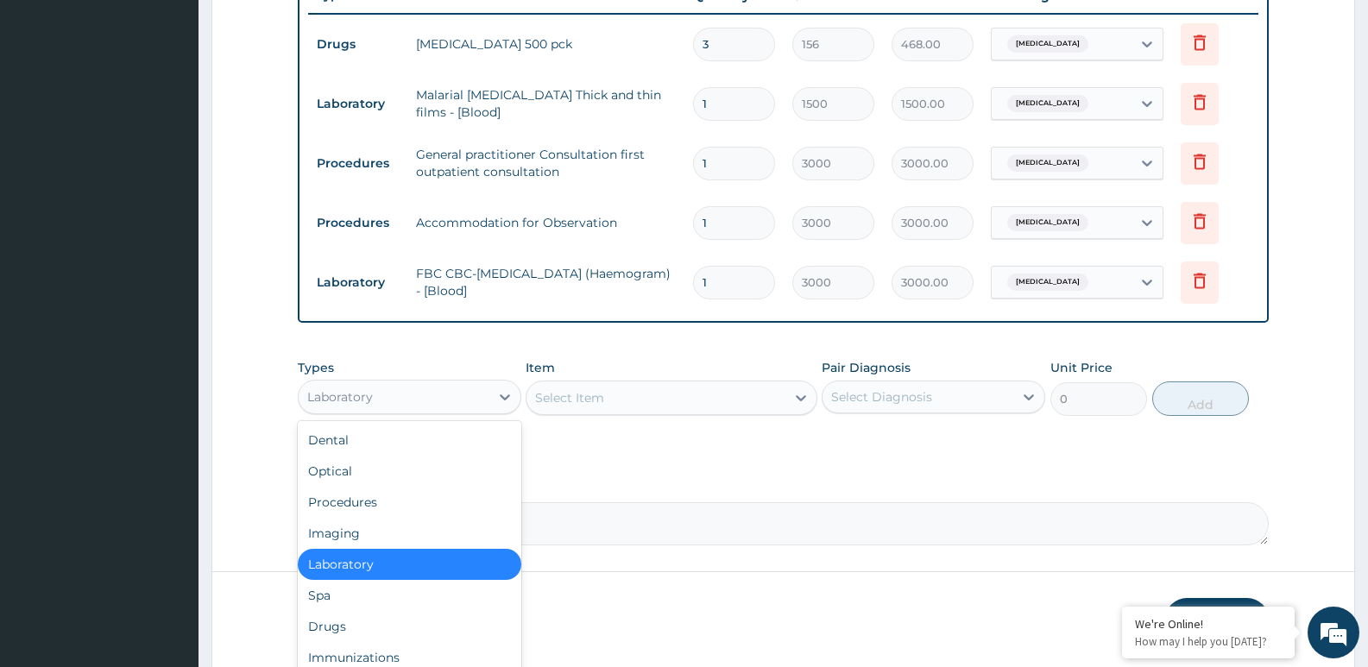
click at [440, 394] on div "Laboratory" at bounding box center [394, 397] width 191 height 28
click at [369, 627] on div "Drugs" at bounding box center [410, 626] width 224 height 31
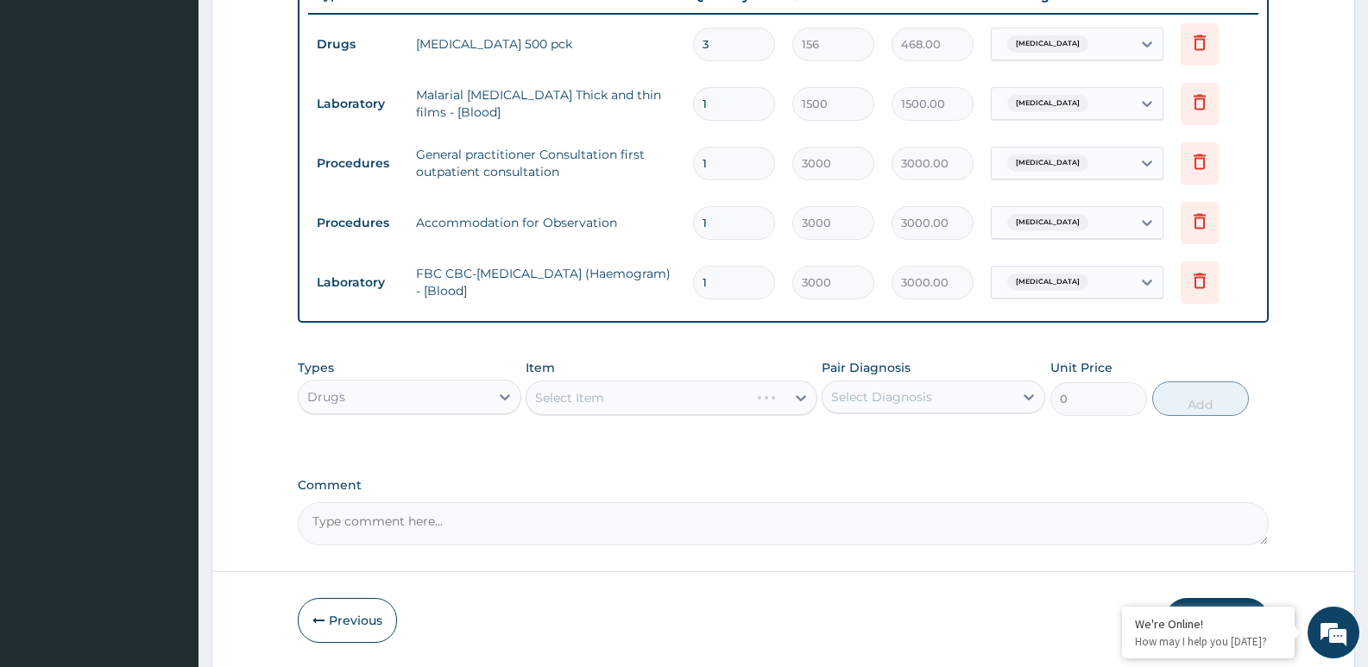
click at [622, 402] on div "Select Item" at bounding box center [671, 398] width 291 height 35
click at [649, 449] on div "Types Drugs Item Select Item Pair Diagnosis Select Diagnosis Unit Price 0 Add" at bounding box center [783, 400] width 971 height 100
click at [658, 387] on div "Select Item" at bounding box center [671, 398] width 291 height 35
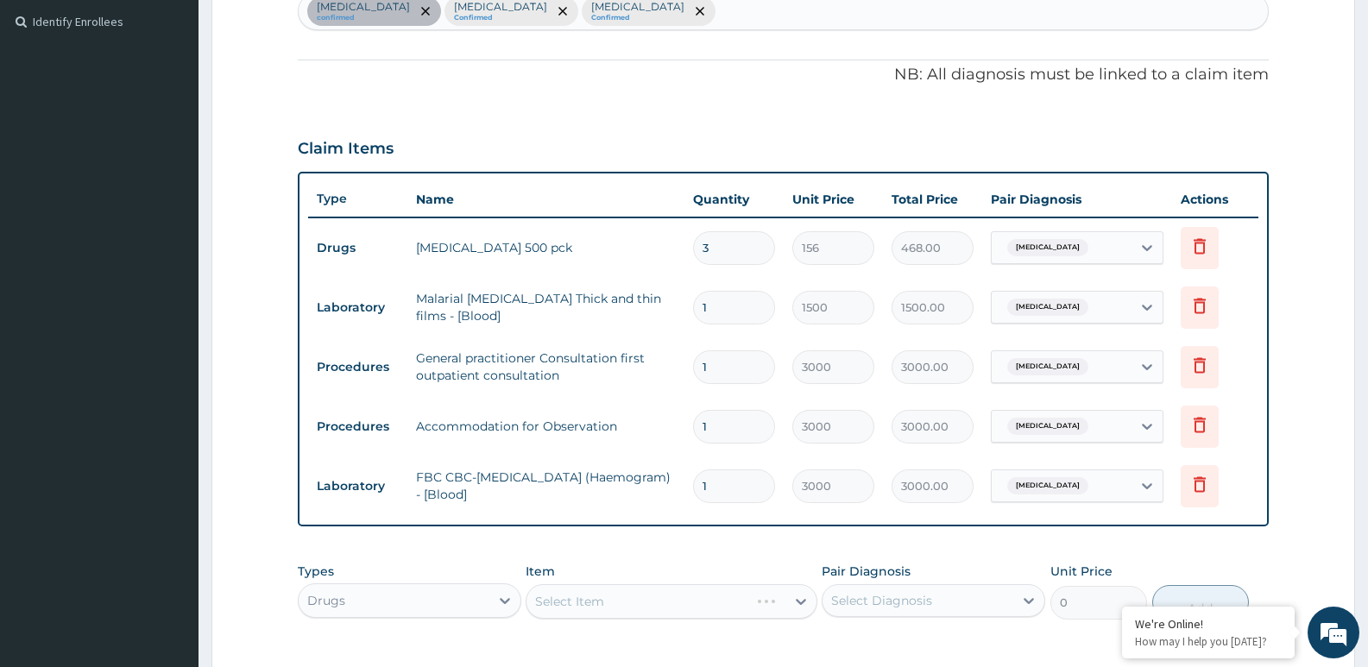
scroll to position [129, 0]
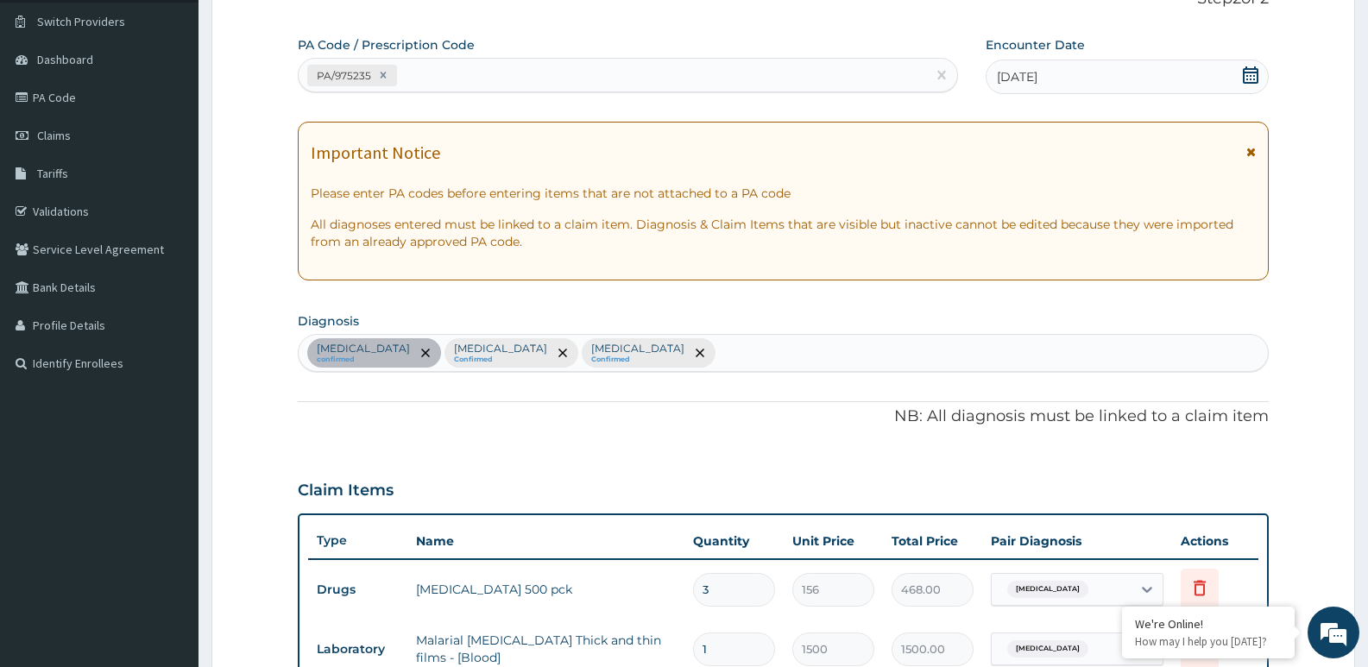
click at [868, 349] on div "Sepsis confirmed Malaria Confirmed Upper respiratory infection Confirmed" at bounding box center [783, 353] width 969 height 36
type input "ane"
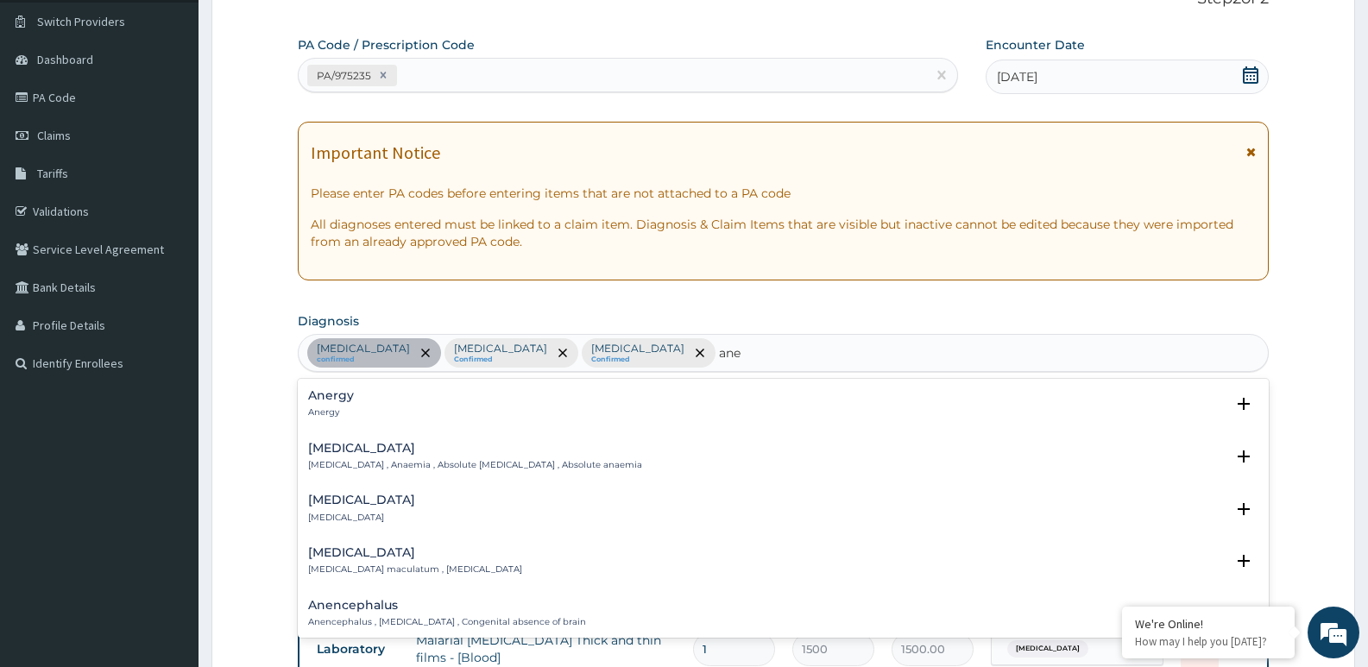
click at [344, 449] on h4 "Anemia" at bounding box center [475, 448] width 334 height 13
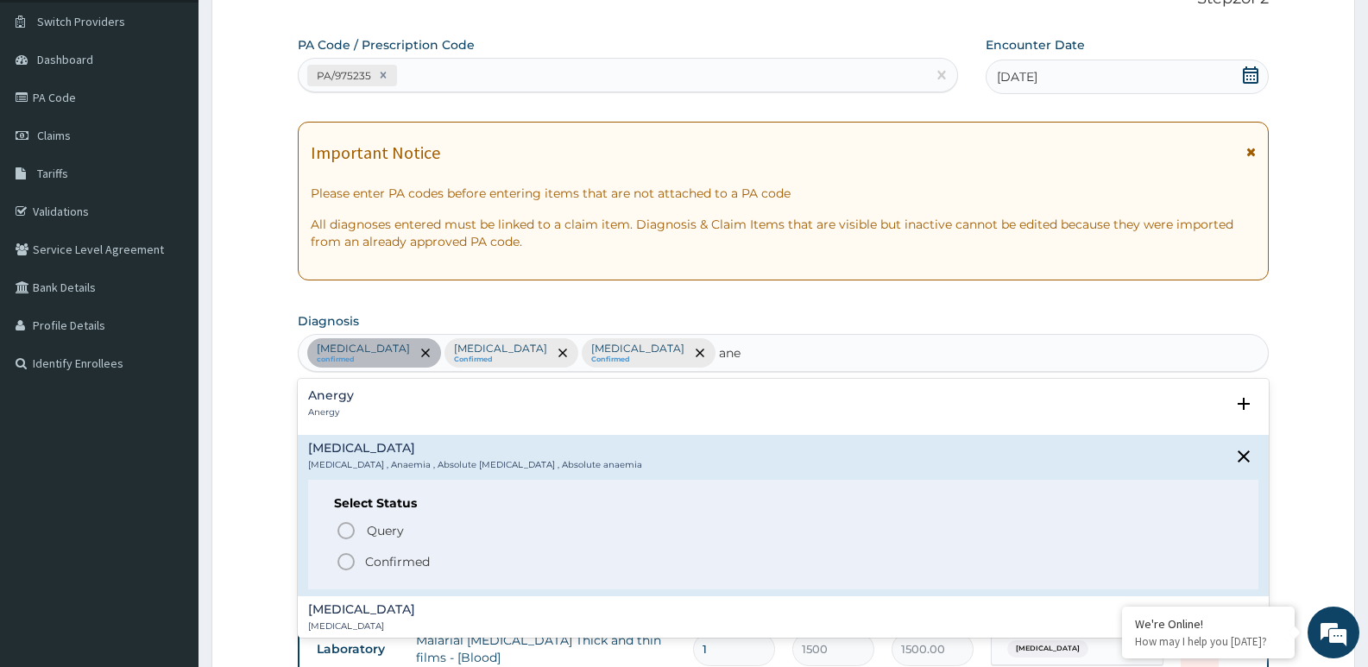
click at [348, 559] on icon "status option filled" at bounding box center [346, 562] width 21 height 21
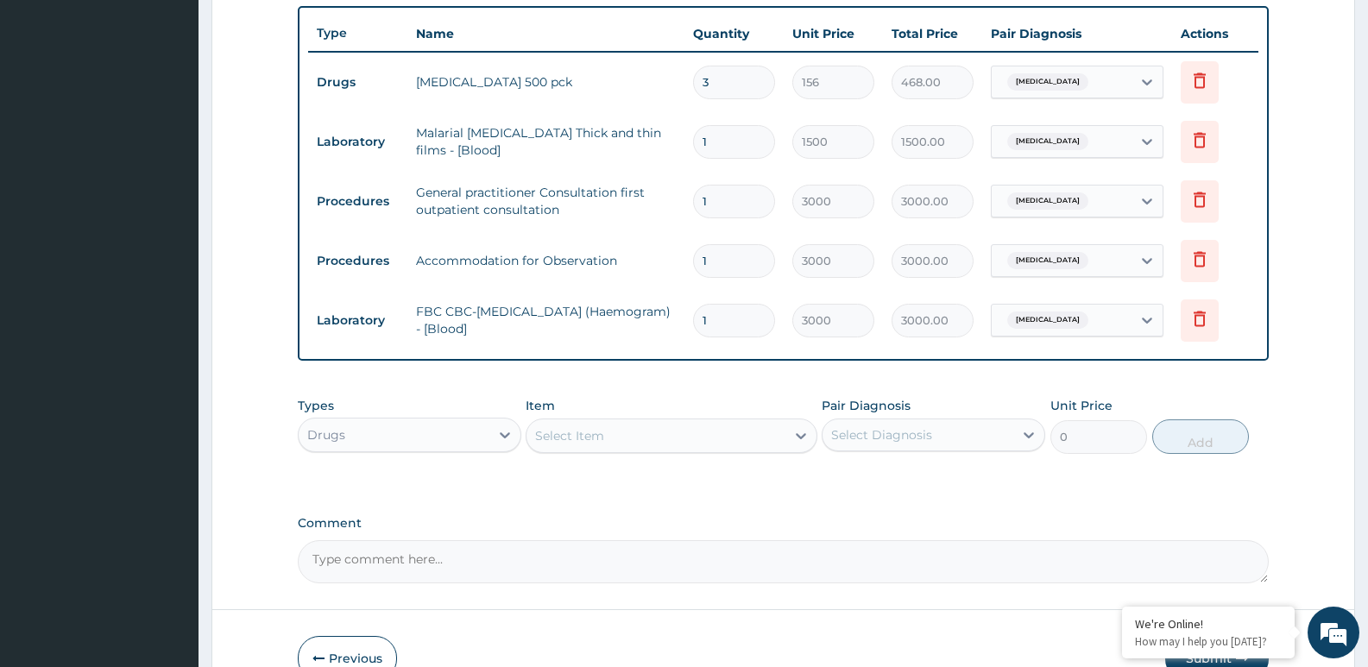
scroll to position [640, 0]
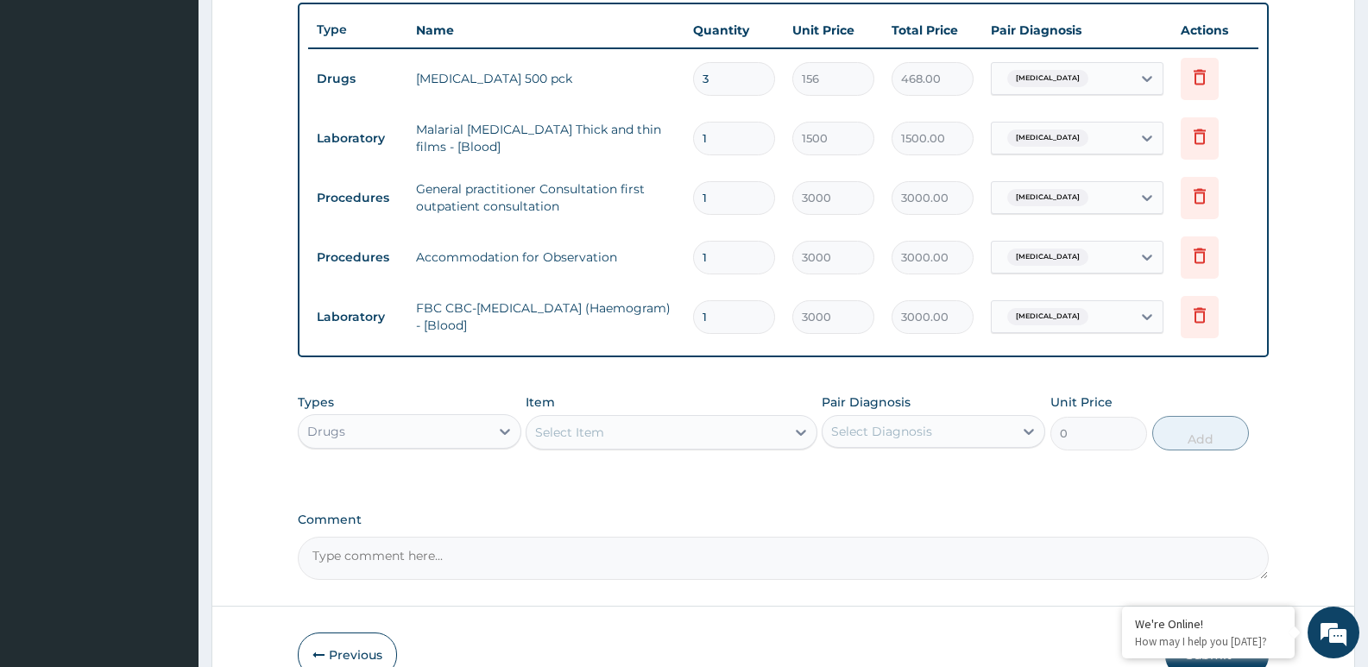
click at [758, 446] on div "Select Item" at bounding box center [671, 432] width 291 height 35
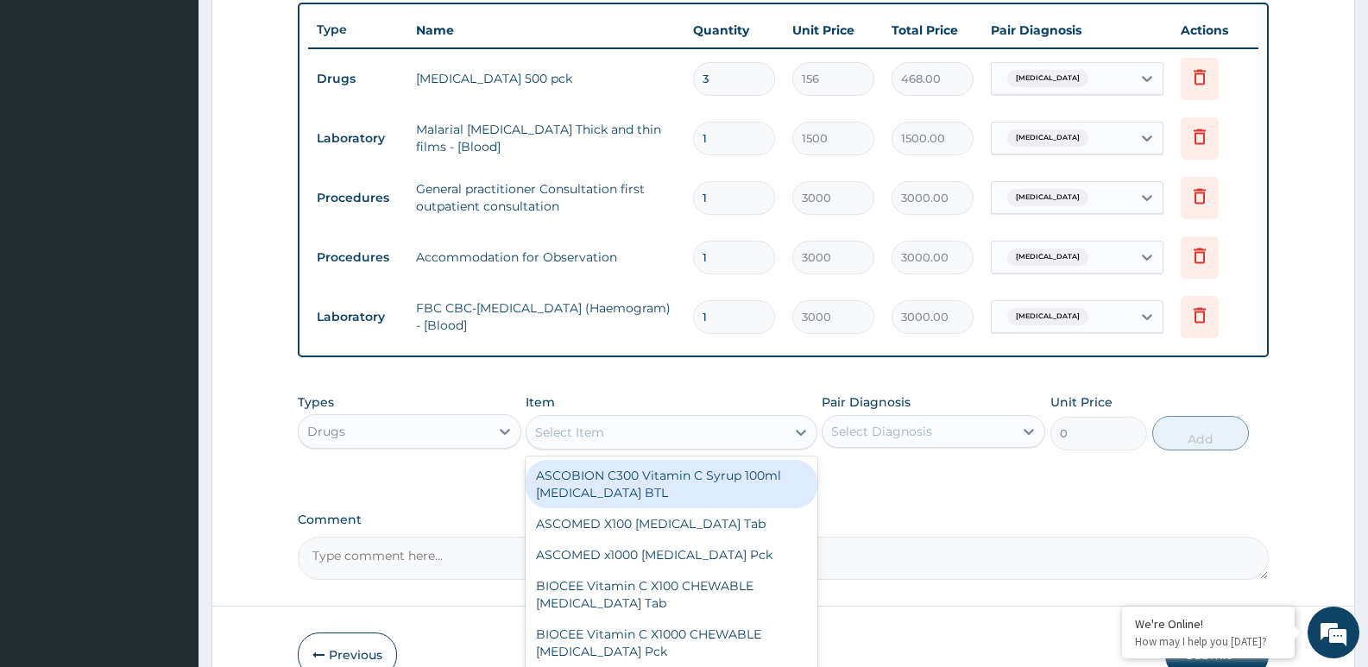
click at [761, 436] on div "Select Item" at bounding box center [656, 433] width 258 height 28
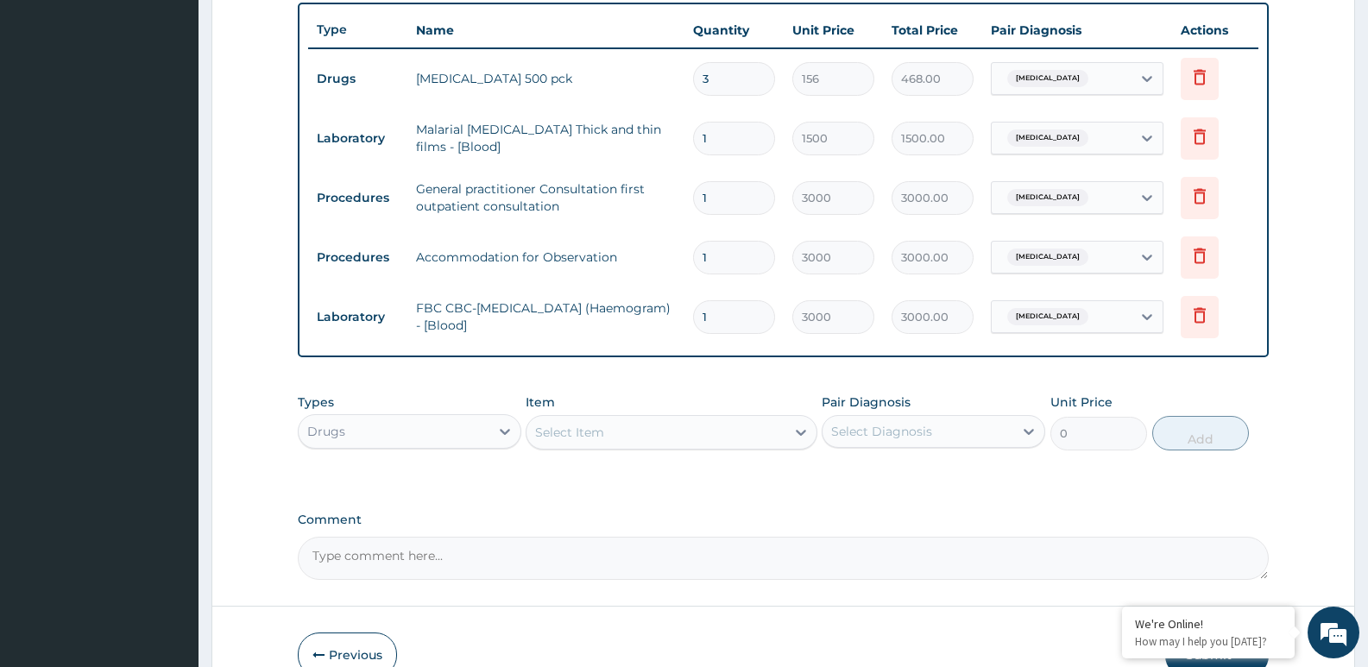
click at [761, 437] on div "Select Item" at bounding box center [656, 433] width 258 height 28
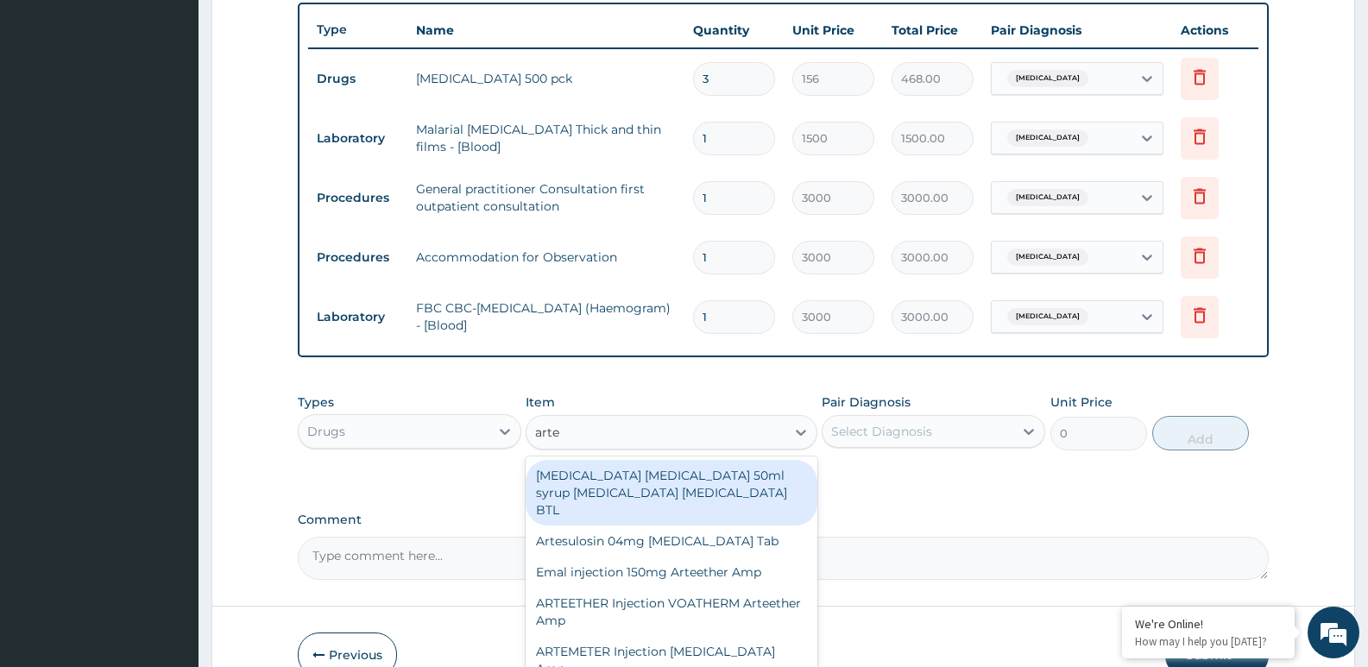
type input "artee"
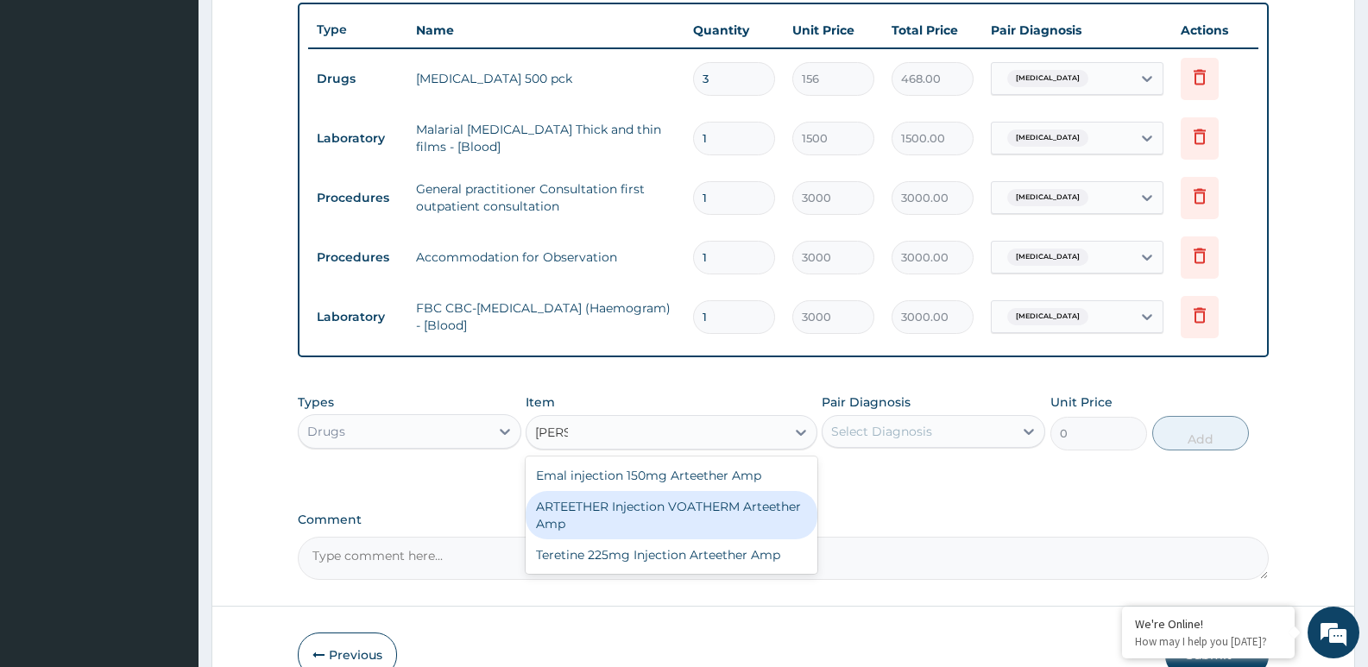
click at [686, 507] on div "ARTEETHER Injection VOATHERM Arteether Amp" at bounding box center [671, 515] width 291 height 48
type input "660"
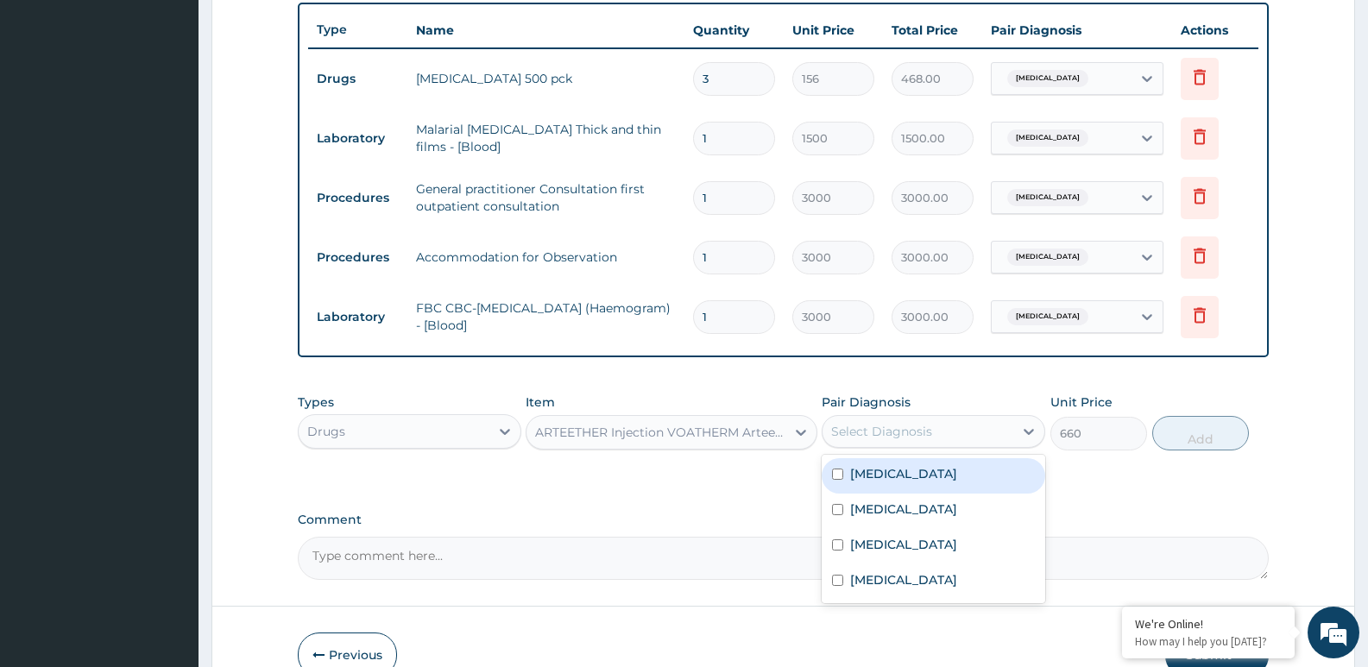
click at [966, 433] on div "Select Diagnosis" at bounding box center [918, 432] width 191 height 28
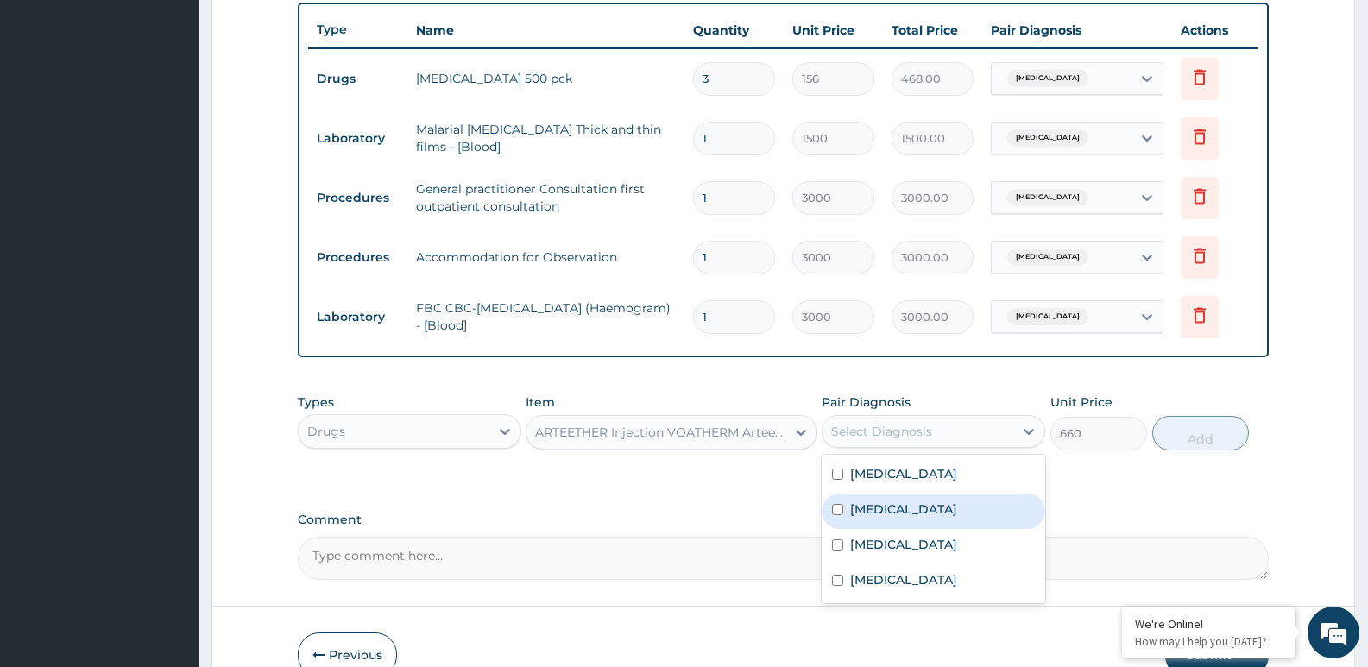
click at [917, 512] on div "Malaria" at bounding box center [934, 511] width 224 height 35
checkbox input "true"
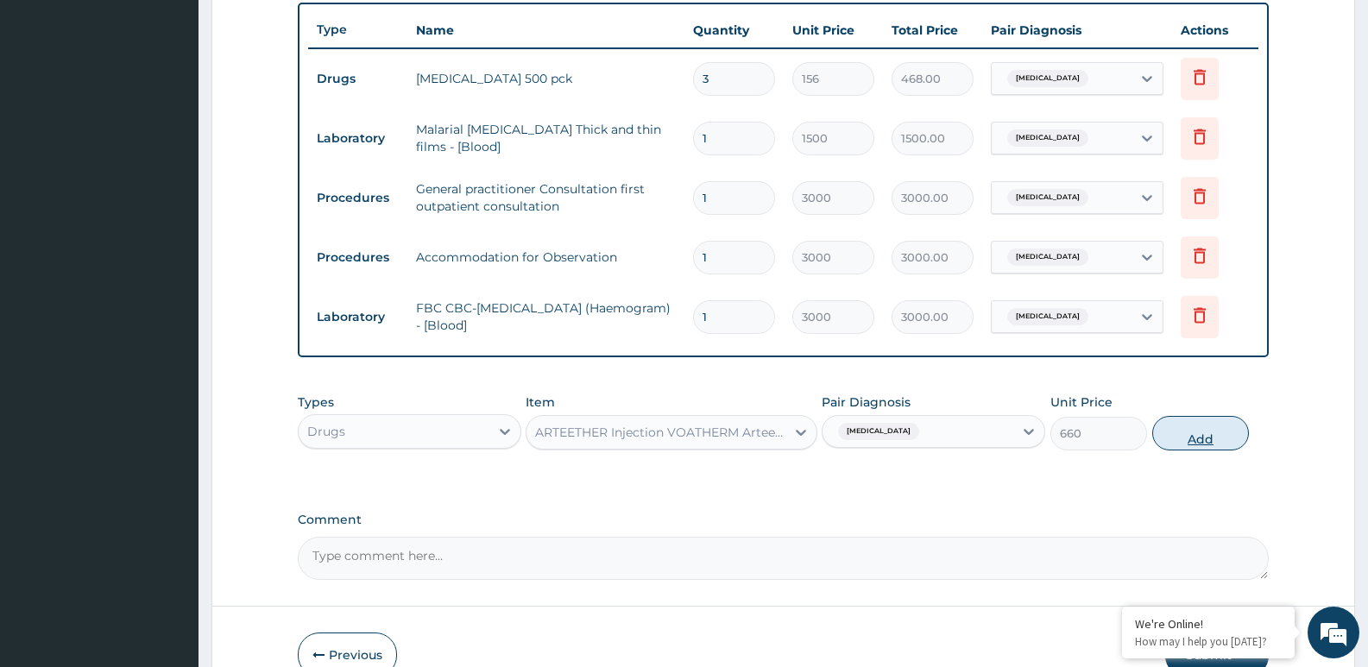
click at [1208, 439] on button "Add" at bounding box center [1200, 433] width 97 height 35
type input "0"
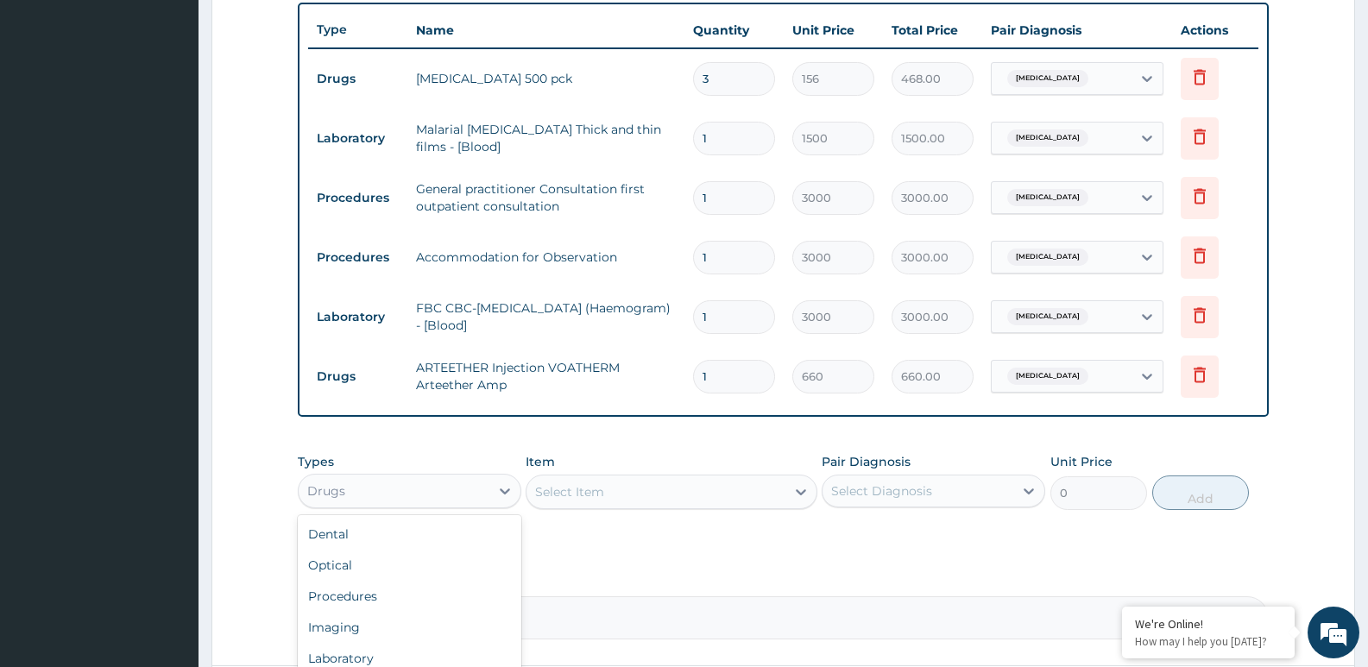
click at [438, 494] on div "Drugs" at bounding box center [394, 491] width 191 height 28
click at [561, 499] on div "Select Item" at bounding box center [569, 491] width 69 height 17
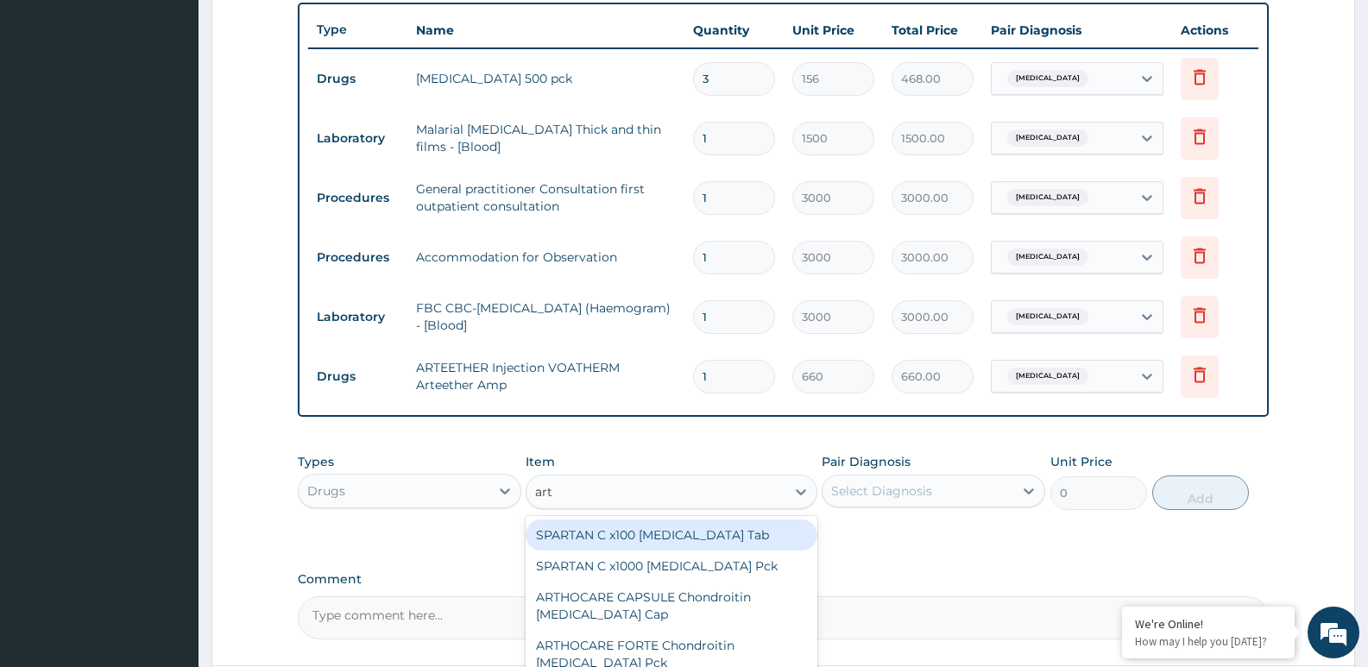
type input "arte"
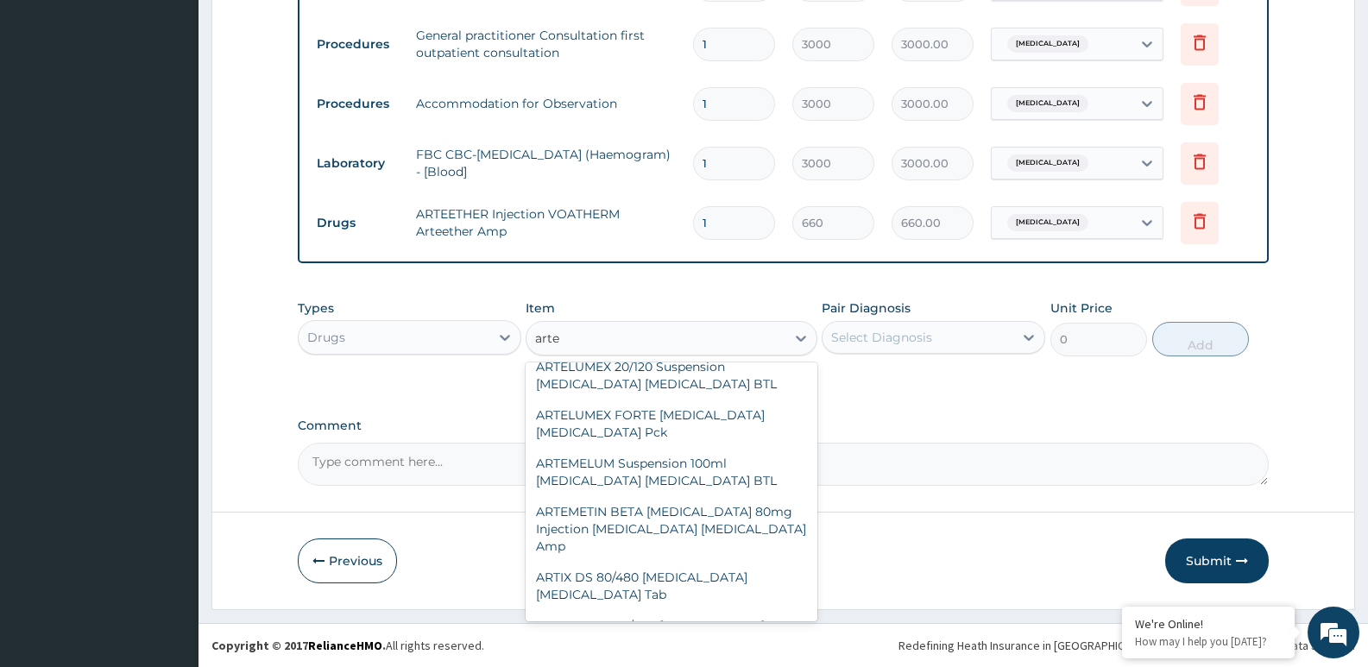
scroll to position [805, 0]
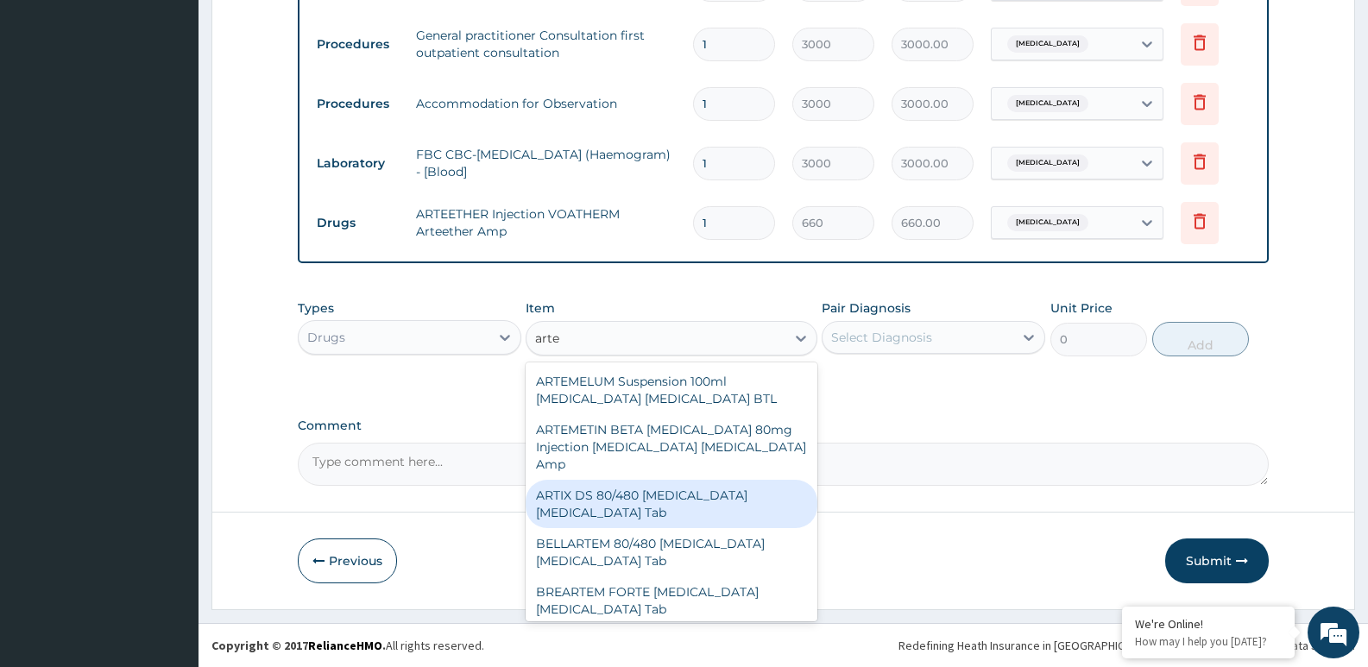
click at [650, 481] on div "ARTIX DS 80/480 Artemether Lumefantrine Tab" at bounding box center [671, 504] width 291 height 48
type input "420"
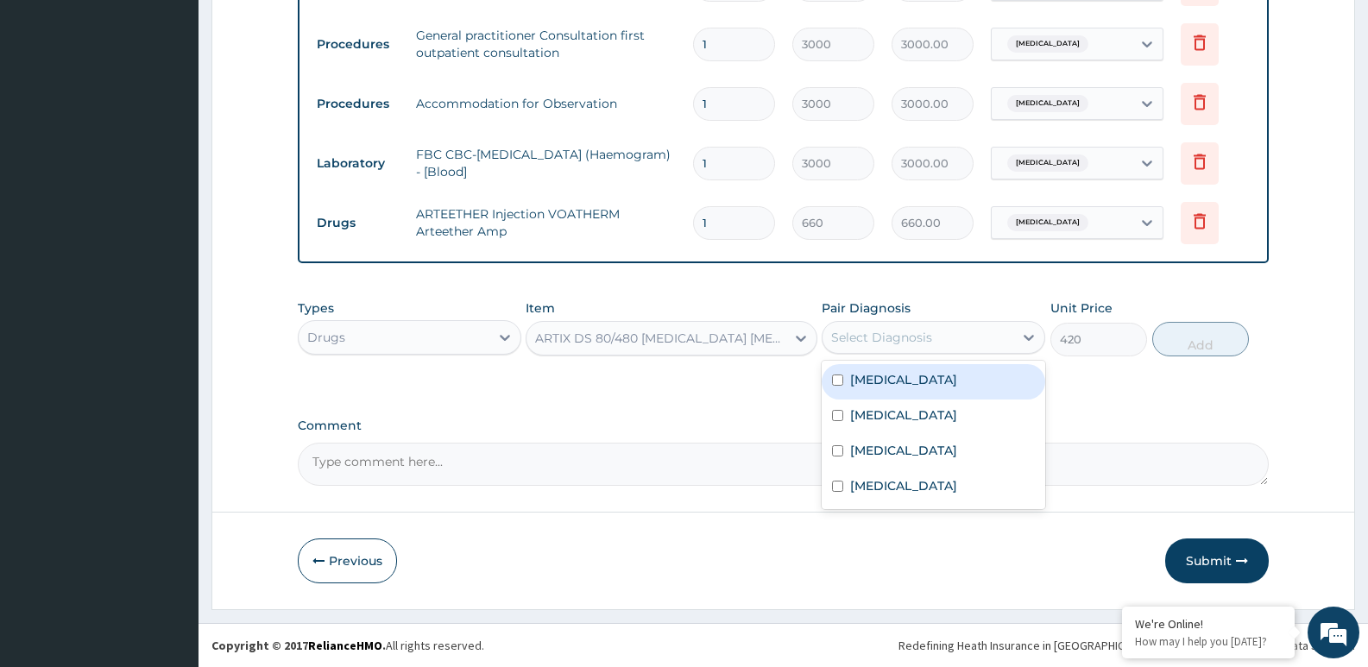
click at [937, 341] on div "Select Diagnosis" at bounding box center [918, 338] width 191 height 28
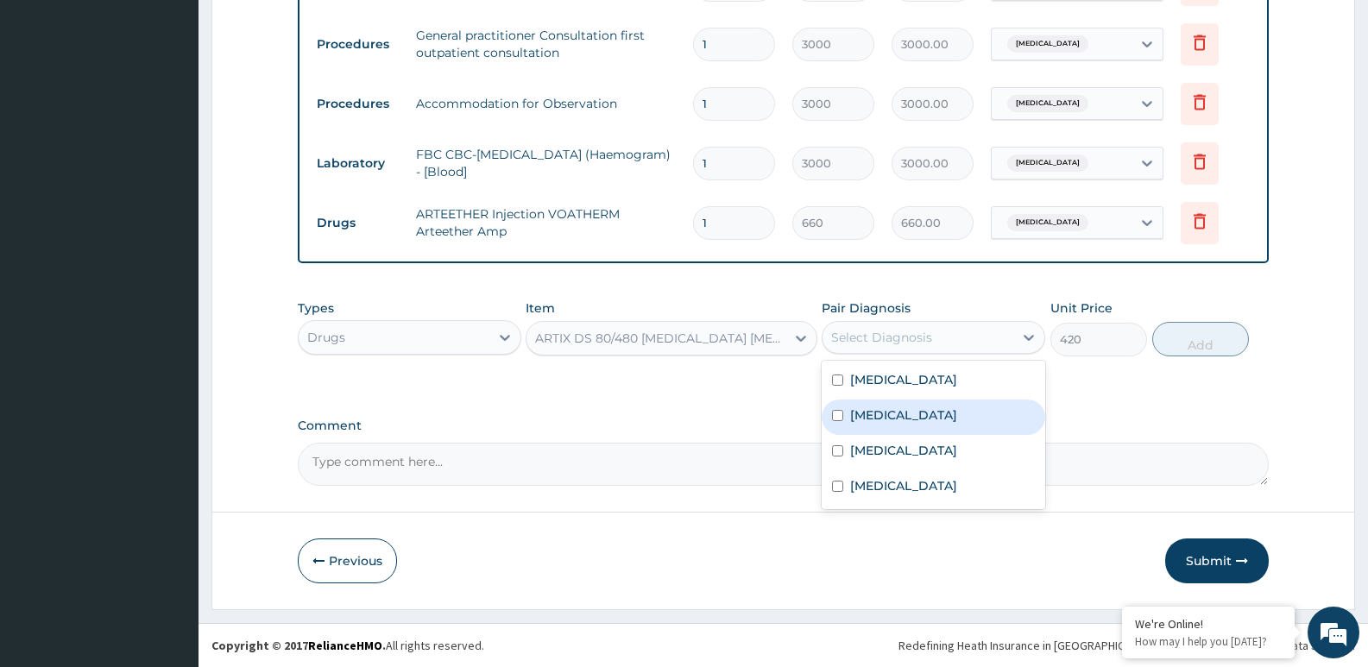
click at [890, 420] on label "Malaria" at bounding box center [903, 415] width 107 height 17
checkbox input "true"
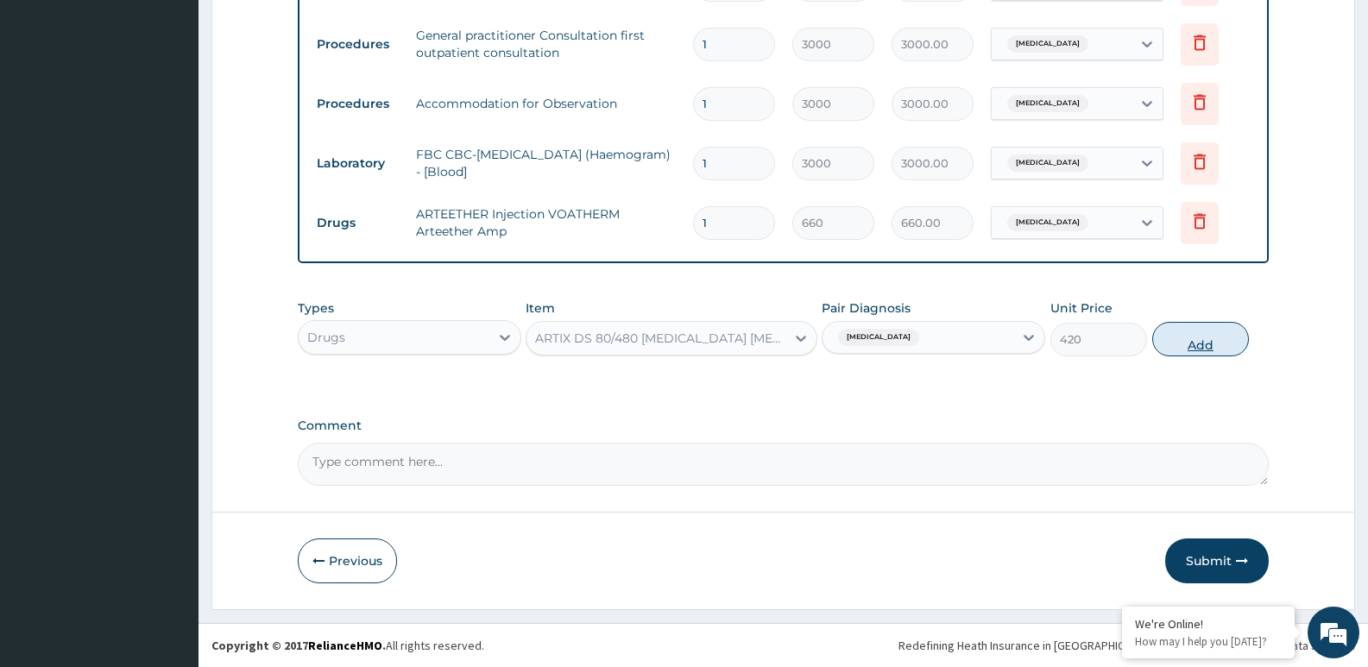
click at [1196, 342] on button "Add" at bounding box center [1200, 339] width 97 height 35
type input "0"
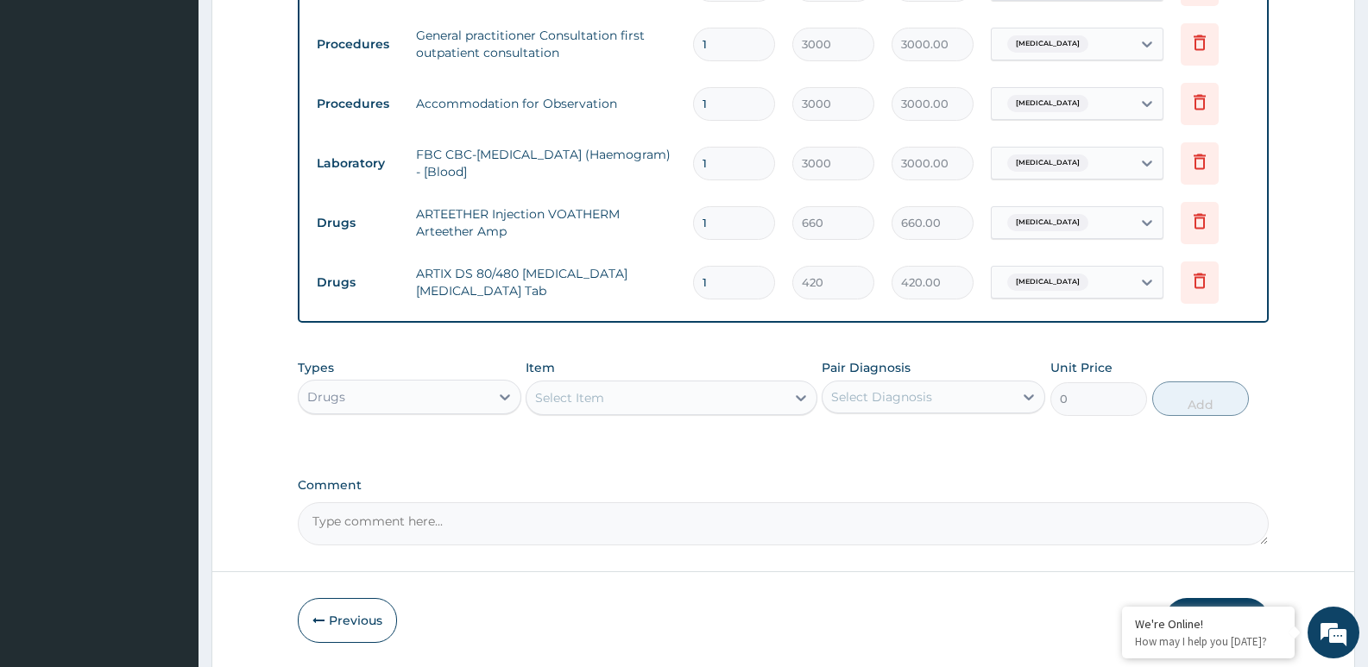
click at [587, 396] on div "Select Item" at bounding box center [569, 397] width 69 height 17
click at [589, 396] on div "Select Item" at bounding box center [569, 397] width 69 height 17
type input "parac"
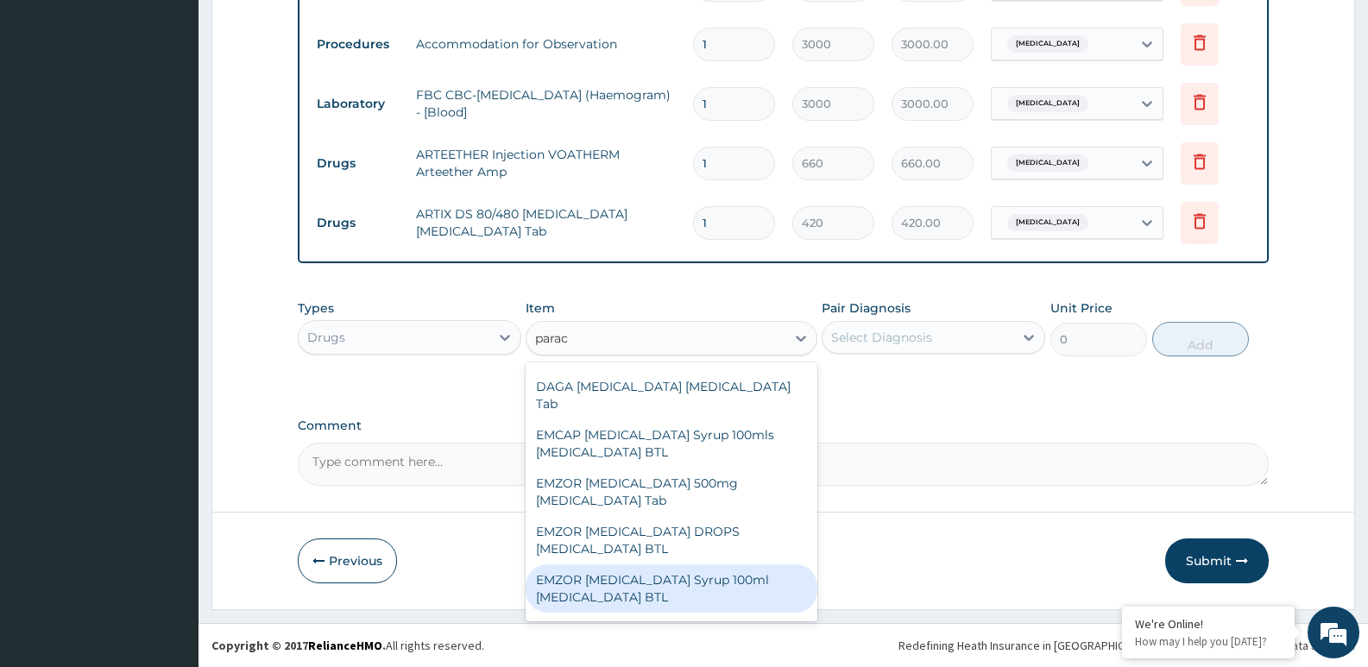
scroll to position [85, 0]
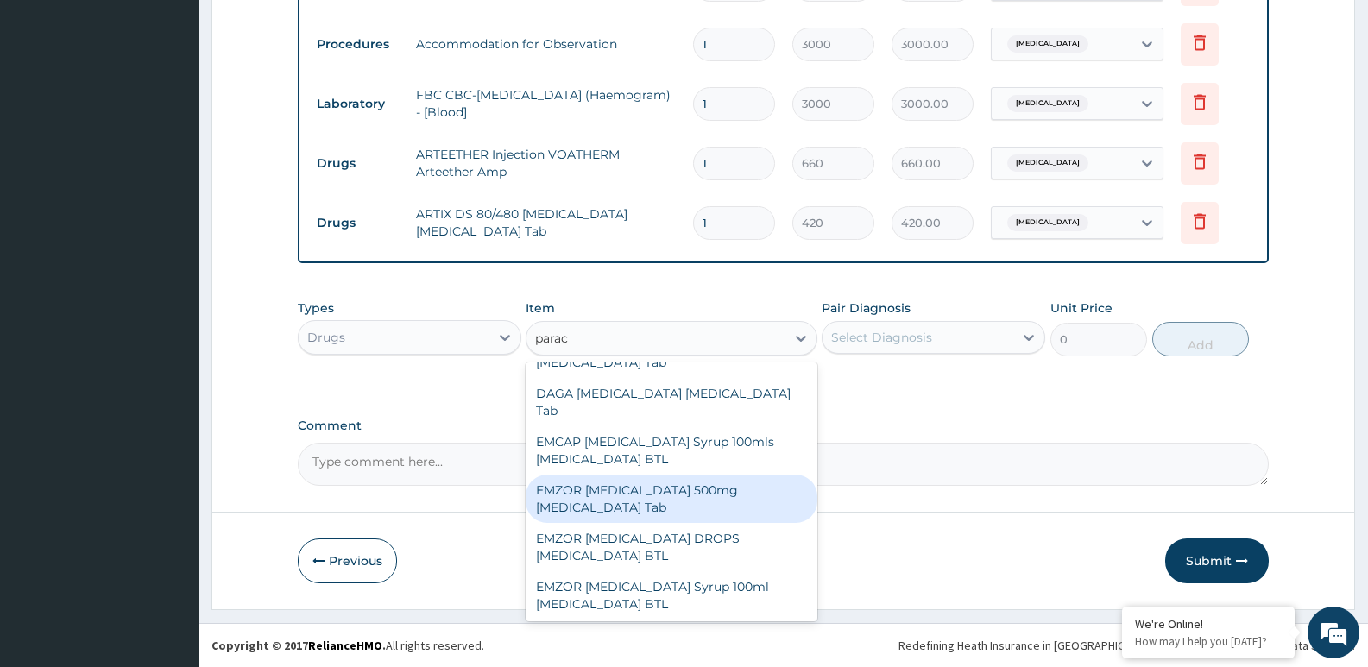
click at [679, 507] on div "EMZOR PARACETAMOL 500mg Acetaminophen Tab" at bounding box center [671, 499] width 291 height 48
type input "12"
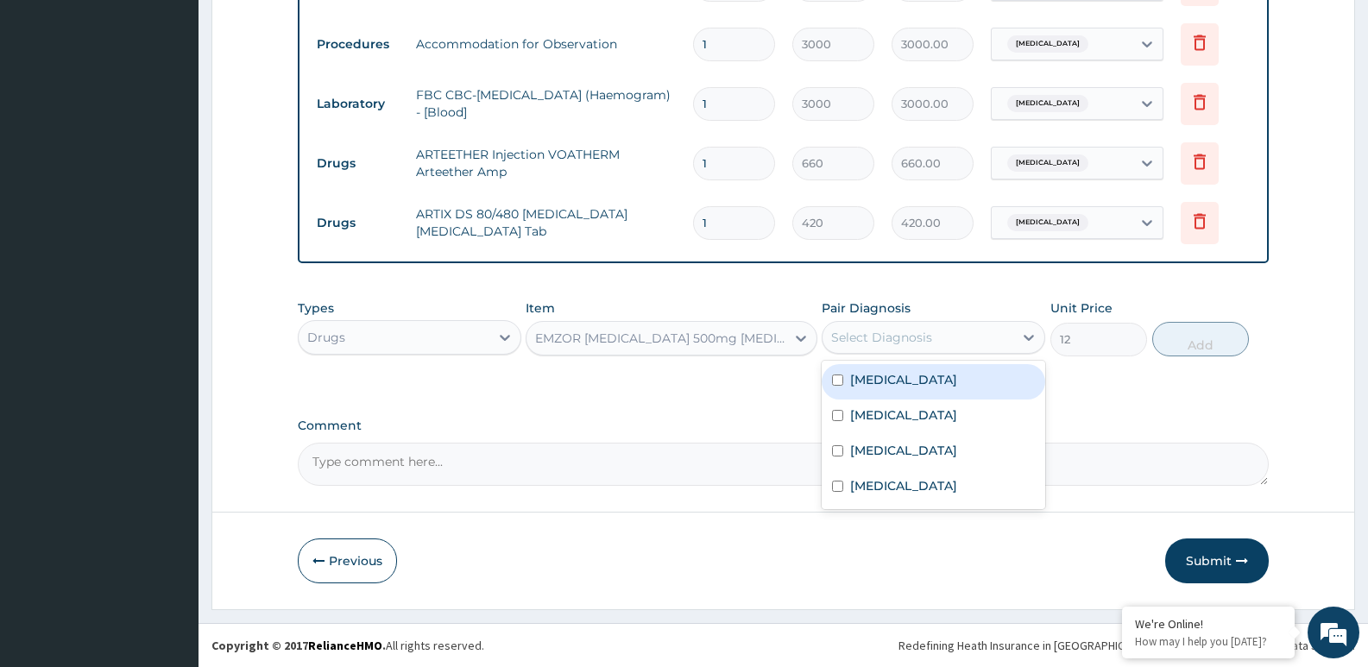
click at [895, 340] on div "Select Diagnosis" at bounding box center [881, 337] width 101 height 17
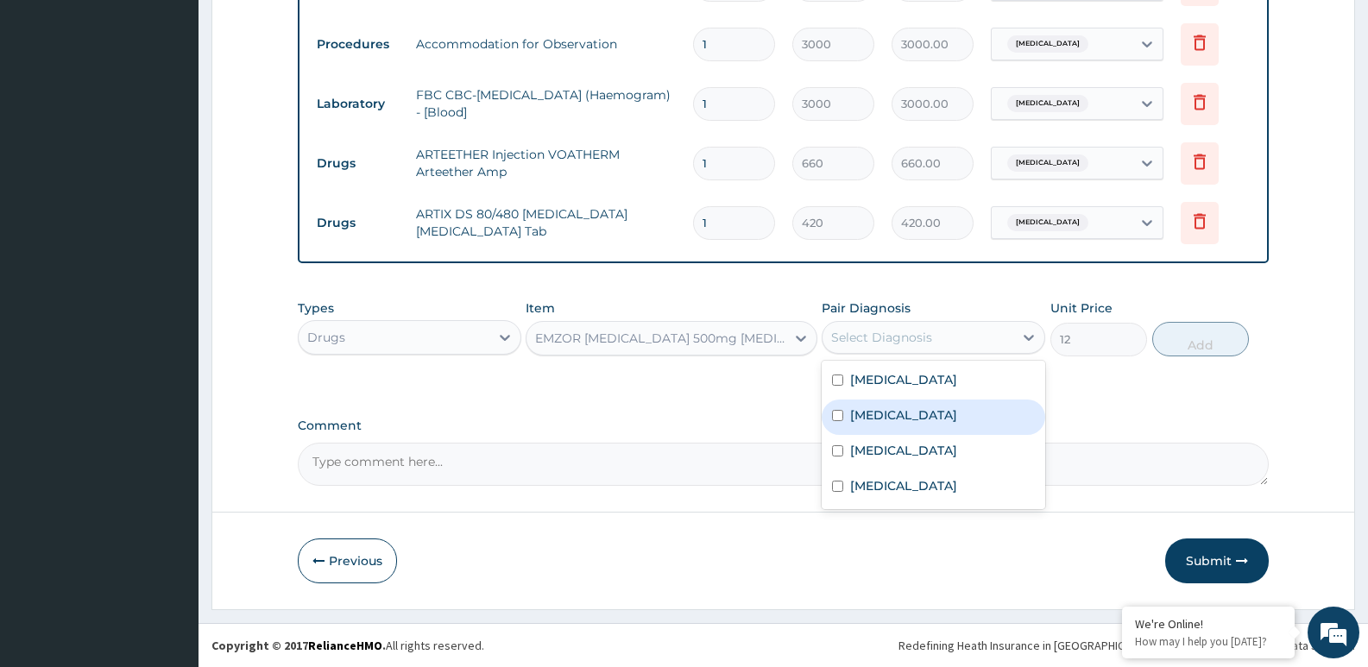
click at [889, 408] on label "Malaria" at bounding box center [903, 415] width 107 height 17
checkbox input "true"
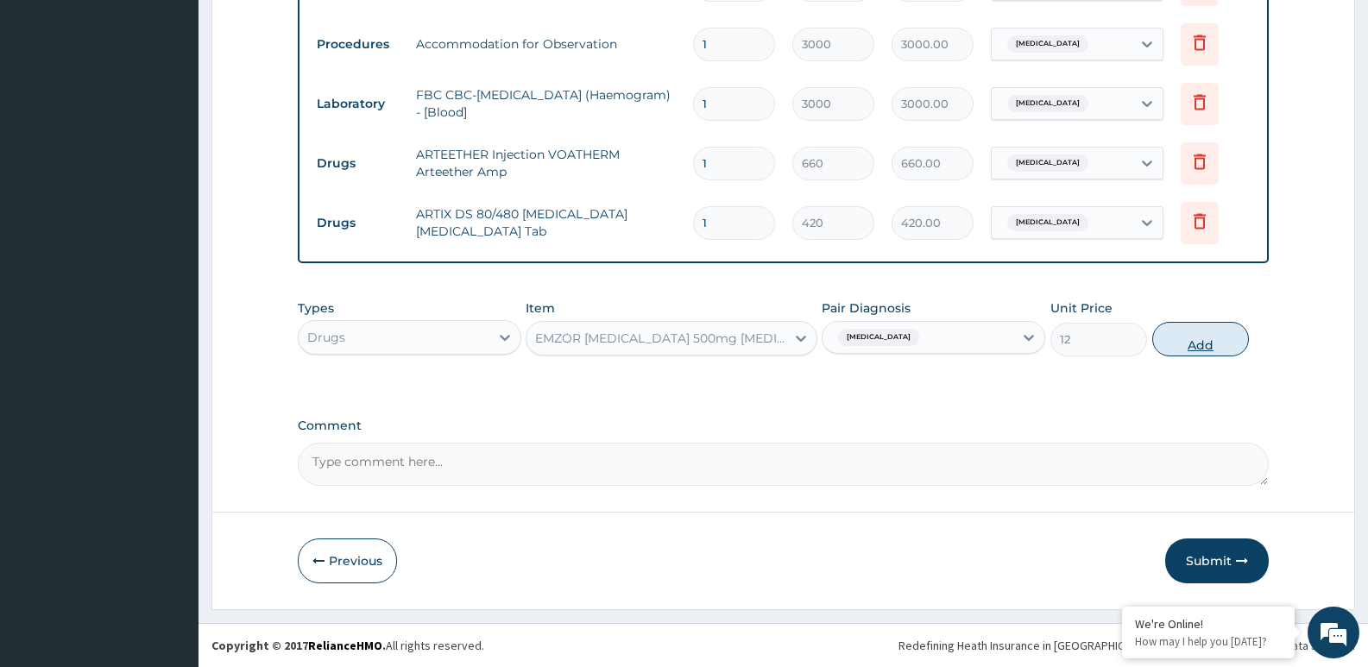
click at [1187, 340] on button "Add" at bounding box center [1200, 339] width 97 height 35
type input "0"
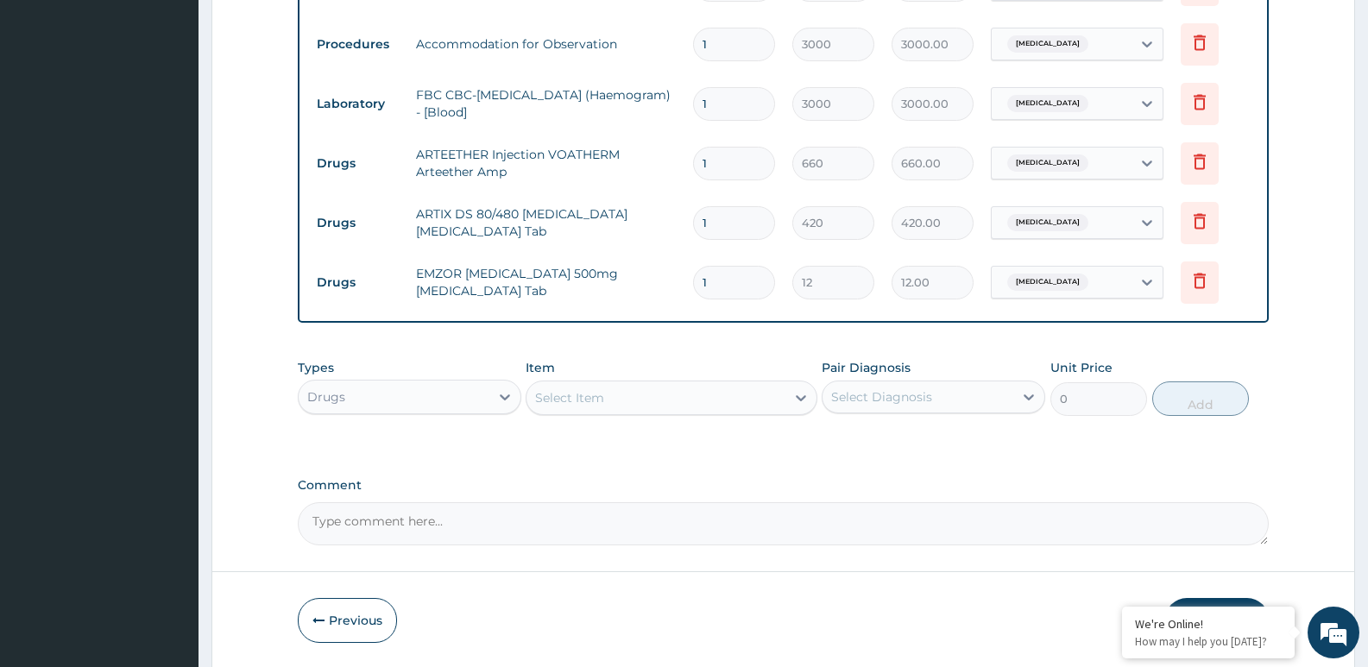
click at [483, 397] on div "Drugs" at bounding box center [394, 397] width 191 height 28
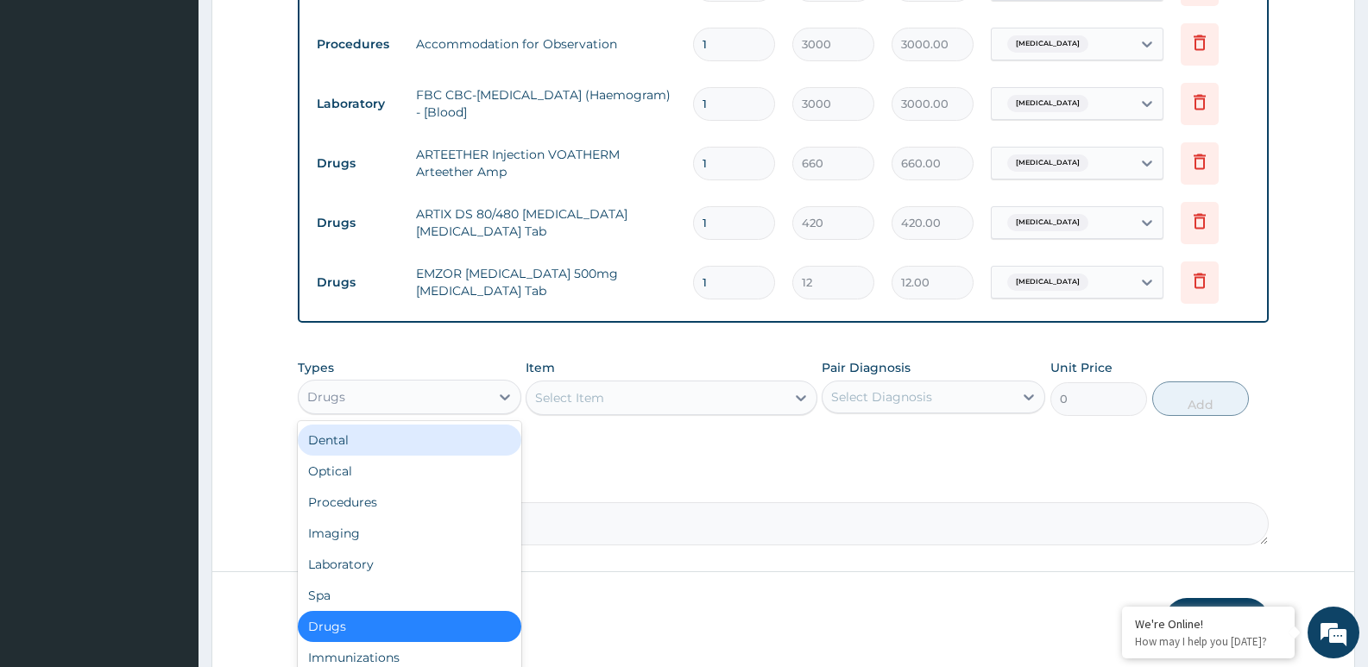
click at [630, 395] on div "Select Item" at bounding box center [656, 398] width 258 height 28
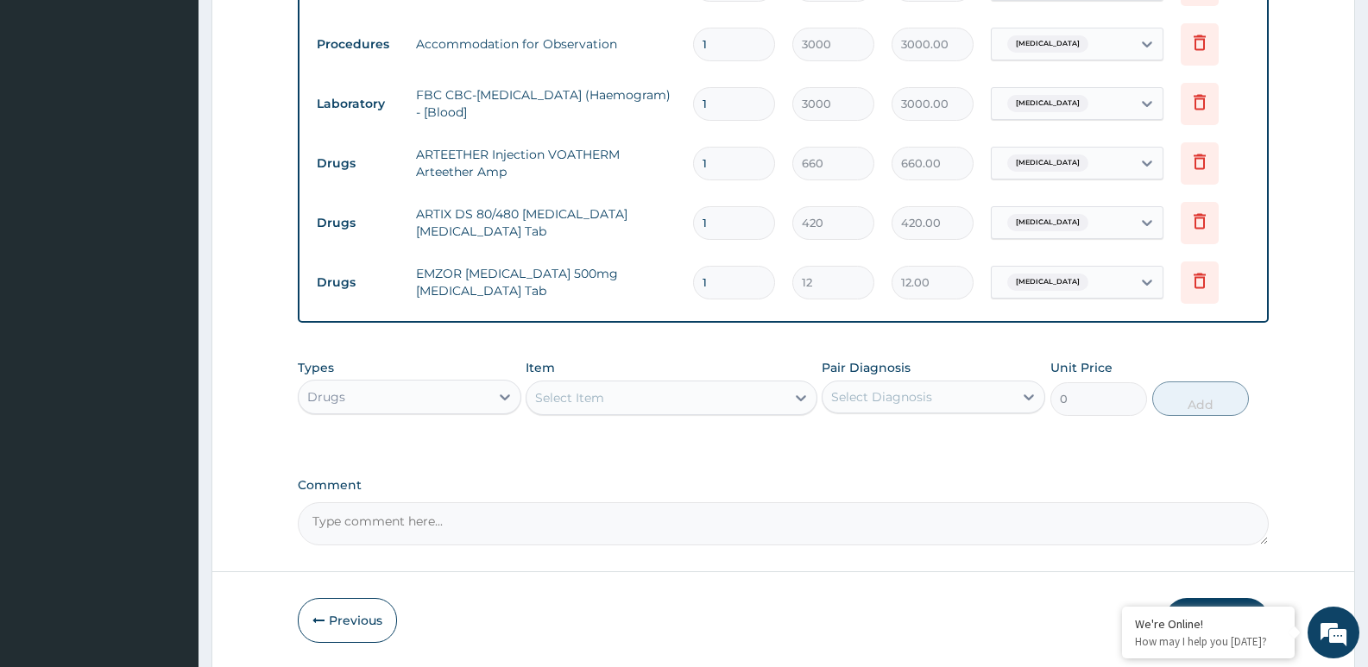
click at [629, 395] on div "Select Item" at bounding box center [656, 398] width 258 height 28
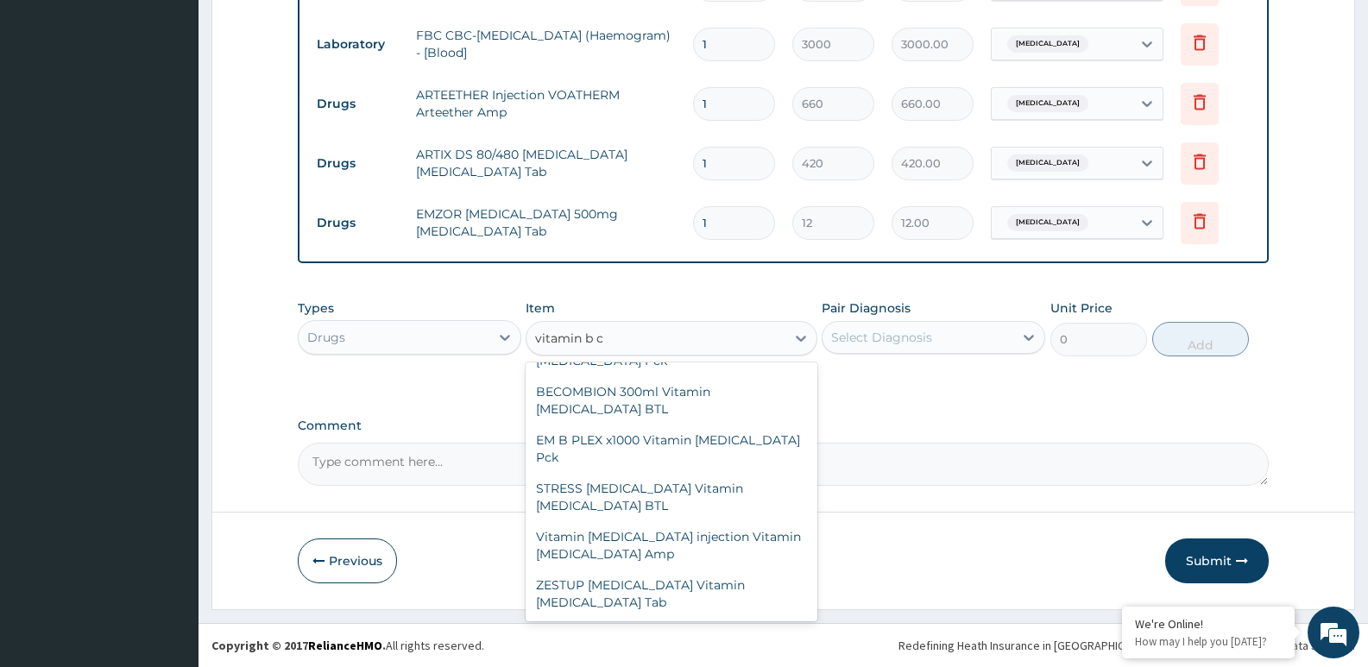
scroll to position [445, 0]
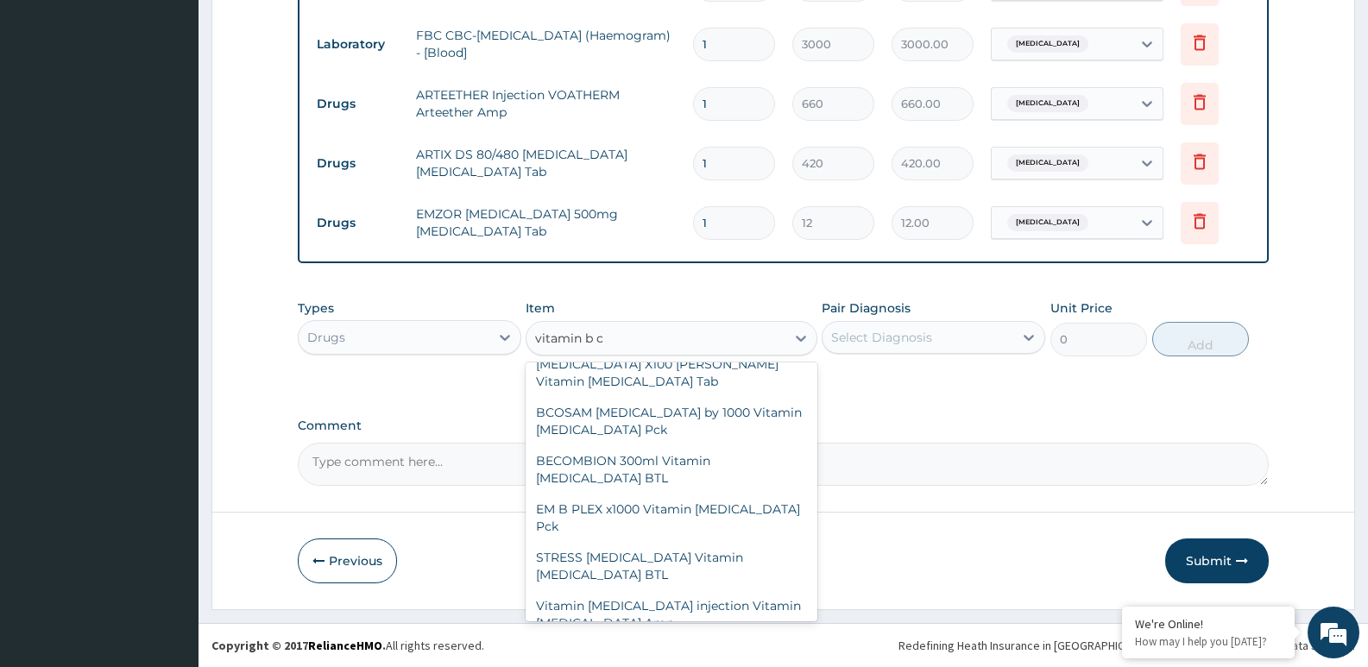
type input "vitamin b co"
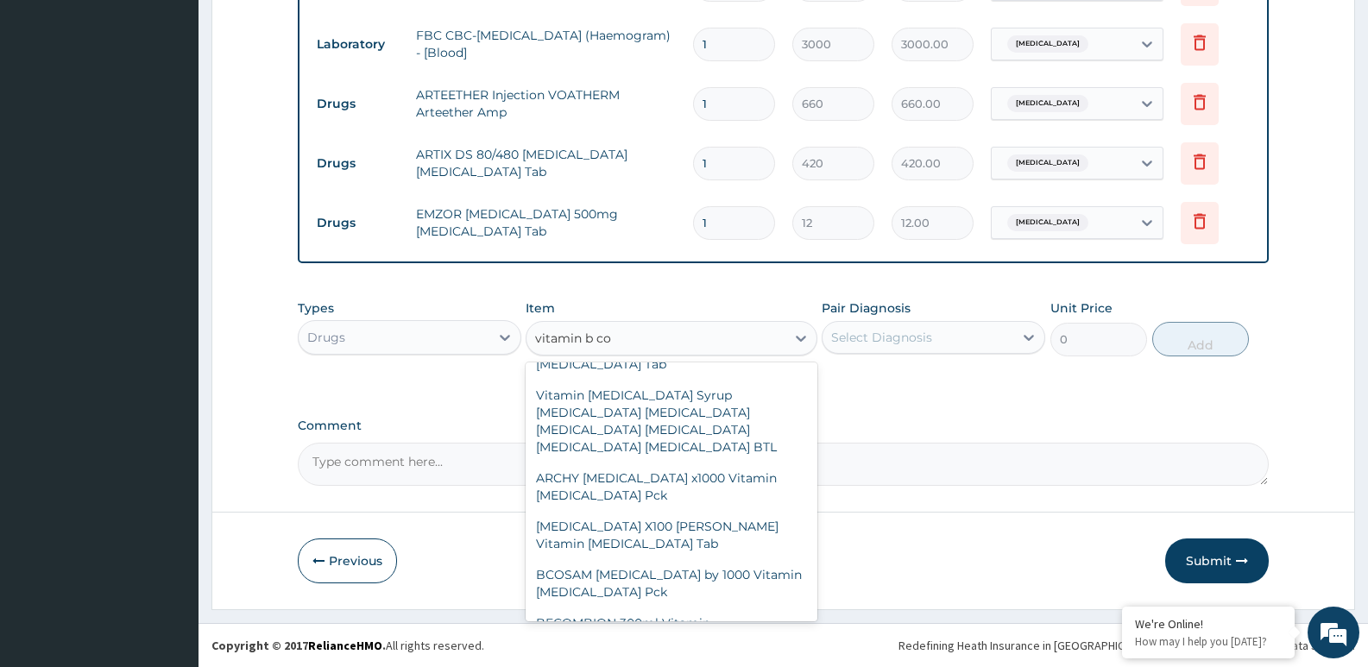
scroll to position [267, 0]
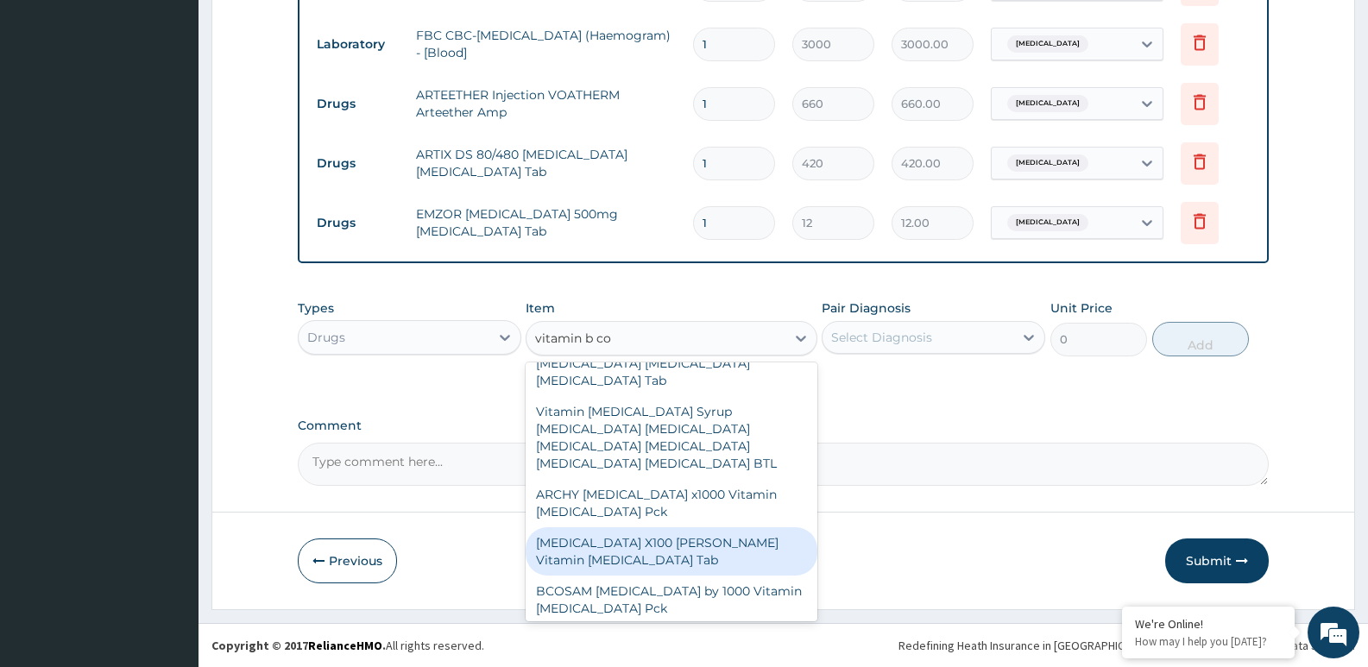
click at [636, 527] on div "B COMPLEX X100 DR MAYER Vitamin B Complex Tab" at bounding box center [671, 551] width 291 height 48
type input "250"
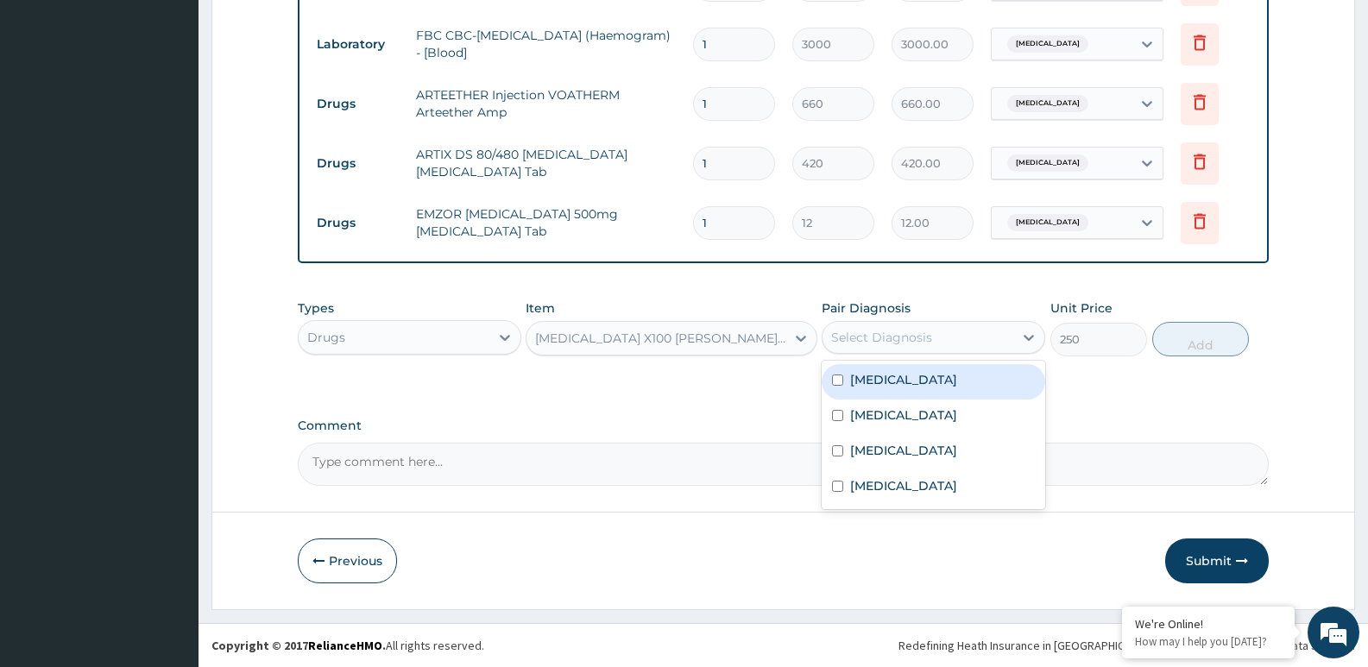
click at [865, 338] on div "Select Diagnosis" at bounding box center [881, 337] width 101 height 17
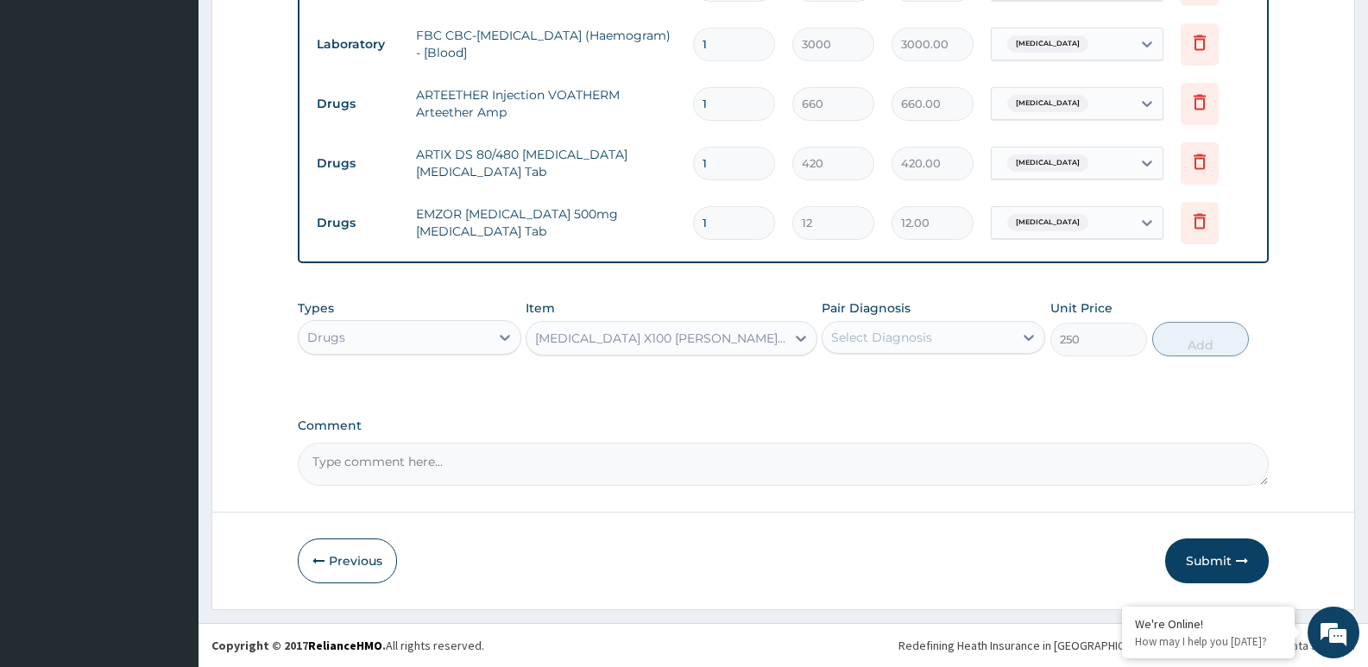
drag, startPoint x: 866, startPoint y: 495, endPoint x: 823, endPoint y: 437, distance: 72.2
click at [823, 437] on div "Comment" at bounding box center [783, 452] width 971 height 67
click at [885, 340] on div "Select Diagnosis" at bounding box center [881, 337] width 101 height 17
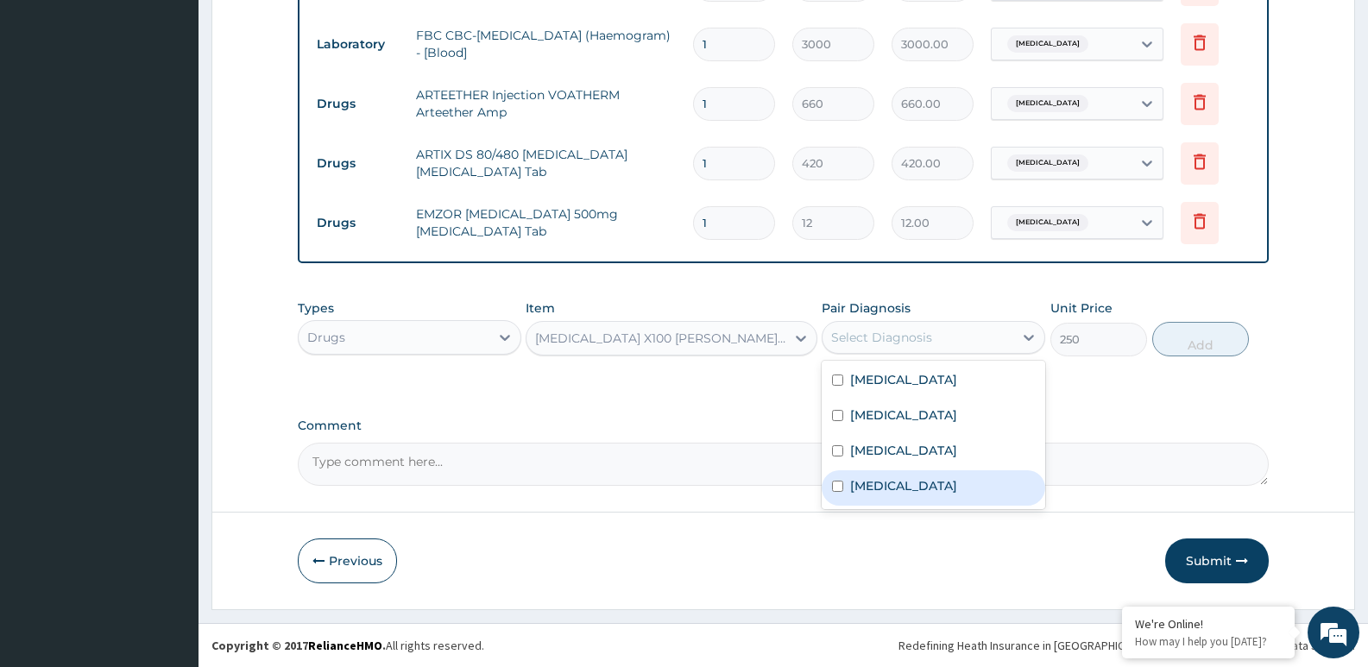
click at [906, 485] on div "Anemia" at bounding box center [934, 487] width 224 height 35
checkbox input "true"
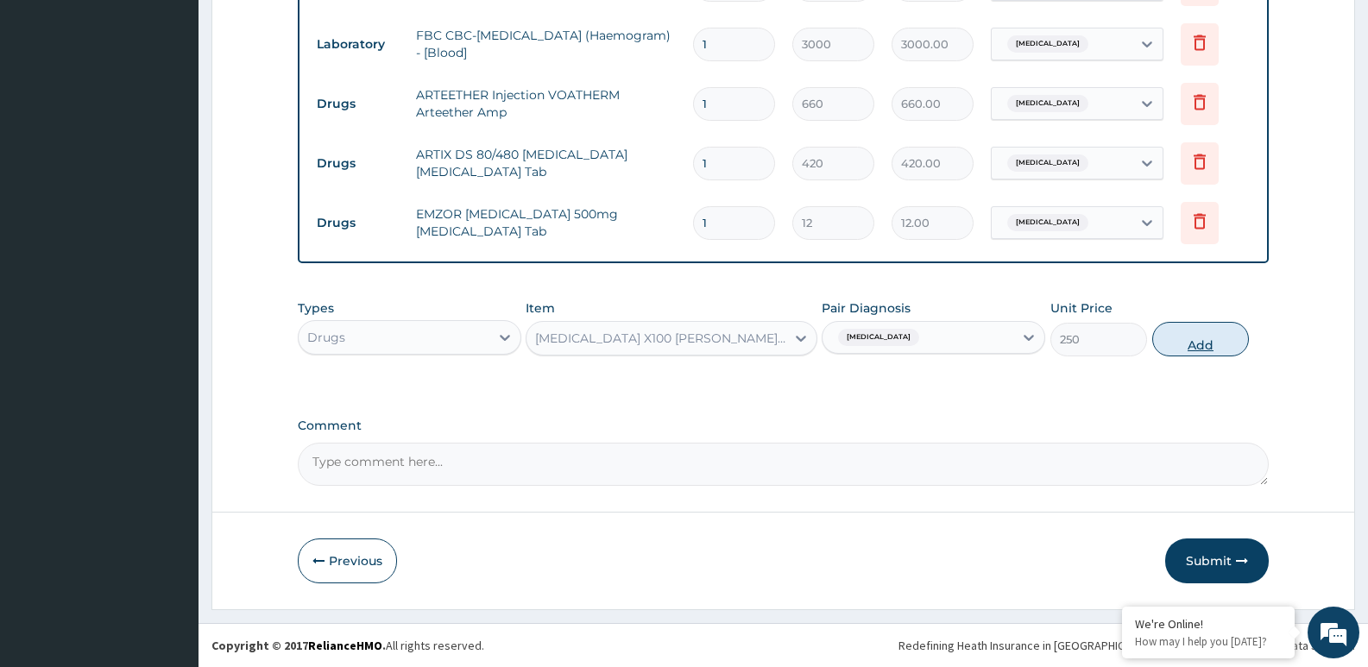
click at [1188, 342] on button "Add" at bounding box center [1200, 339] width 97 height 35
type input "0"
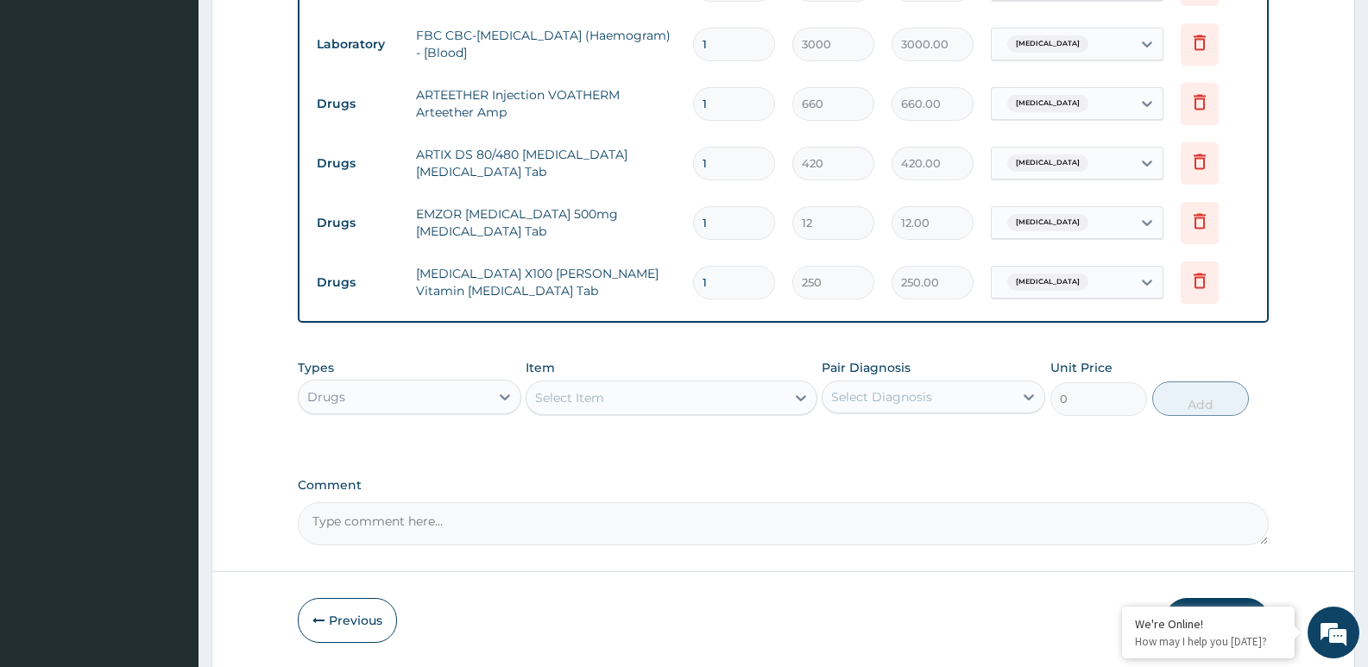
click at [583, 391] on div "Select Item" at bounding box center [569, 397] width 69 height 17
click at [587, 397] on div "Select Item" at bounding box center [569, 397] width 69 height 17
click at [589, 397] on div "Select Item" at bounding box center [569, 397] width 69 height 17
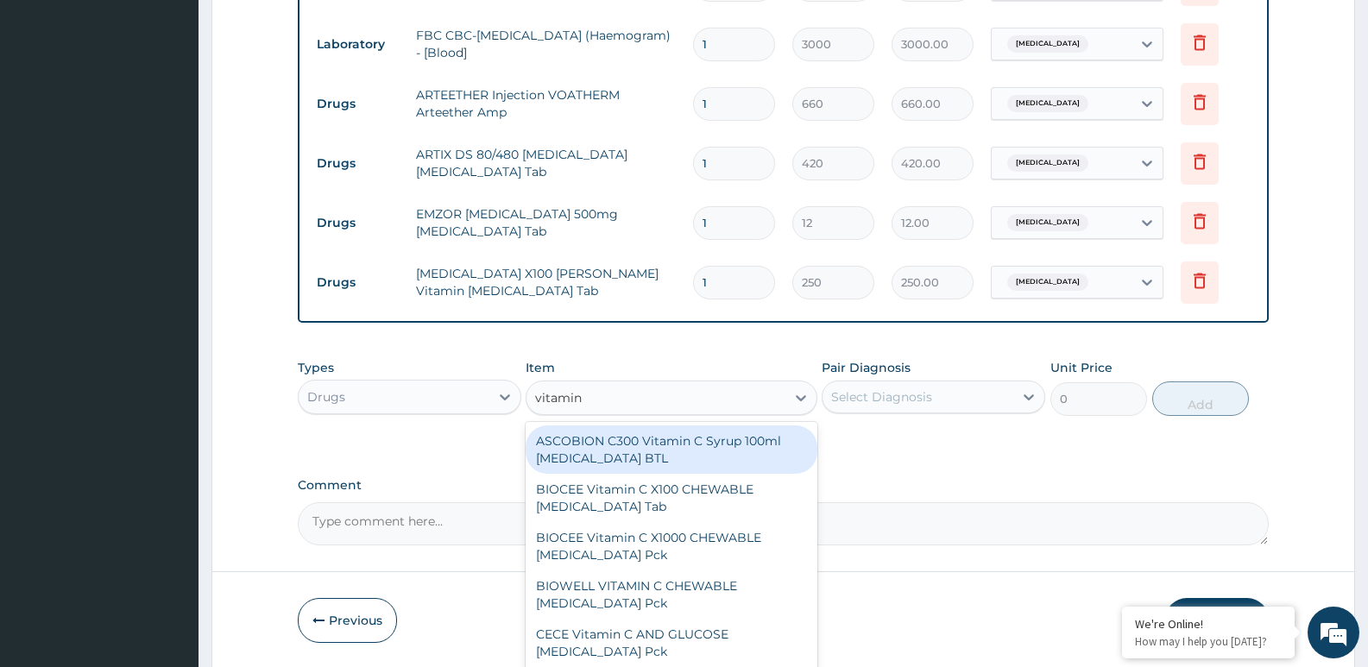
type input "vitamin c"
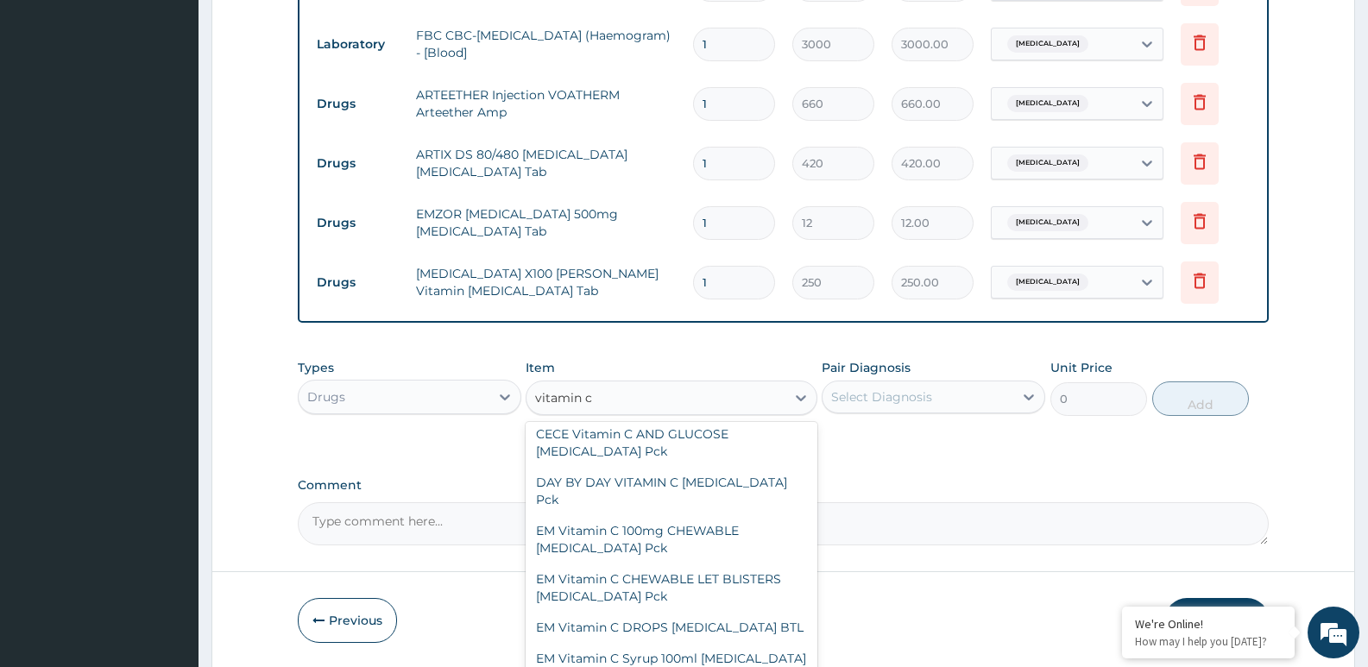
scroll to position [209, 0]
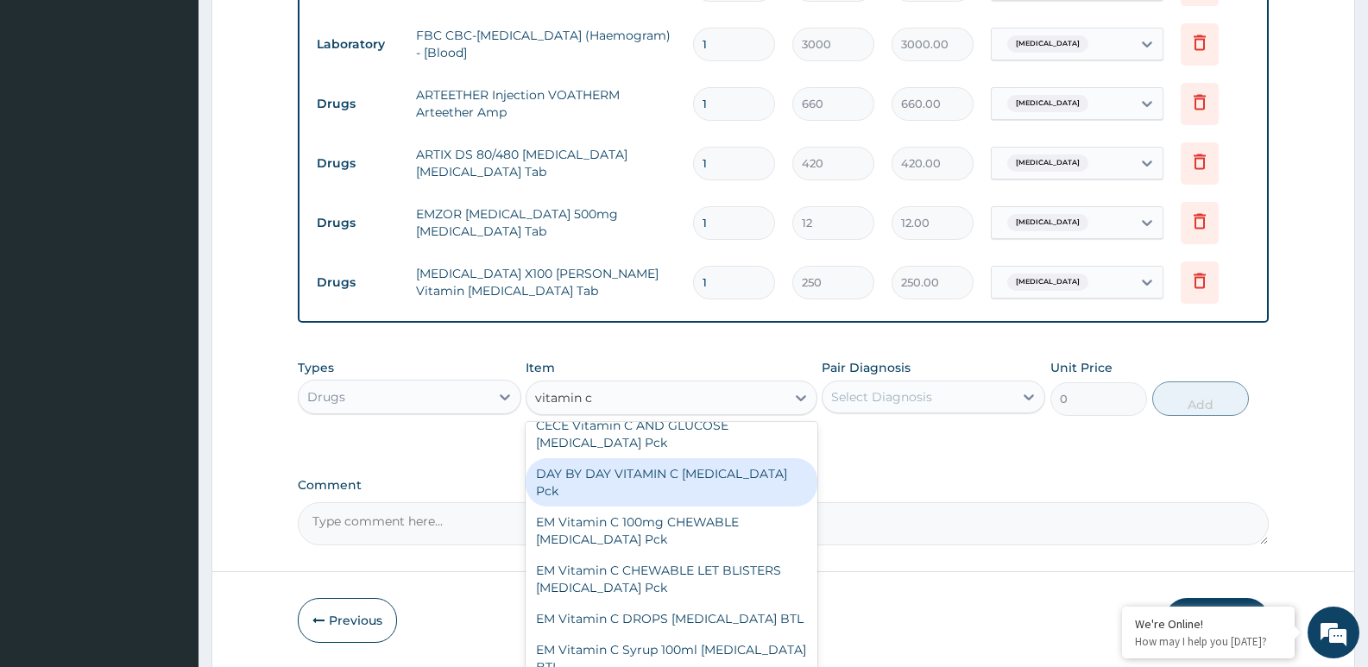
click at [759, 469] on div "DAY BY DAY VITAMIN C Ascorbic Acid Pck" at bounding box center [671, 482] width 291 height 48
type input "2600"
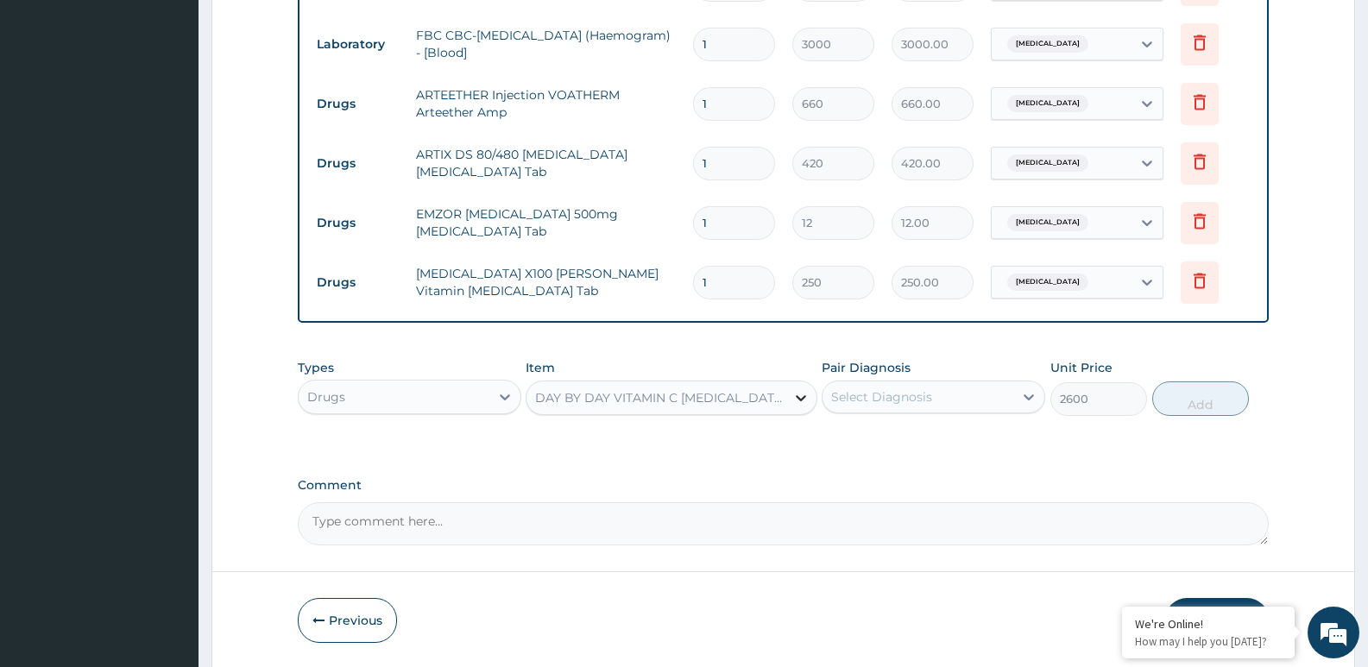
click at [799, 403] on icon at bounding box center [800, 397] width 17 height 17
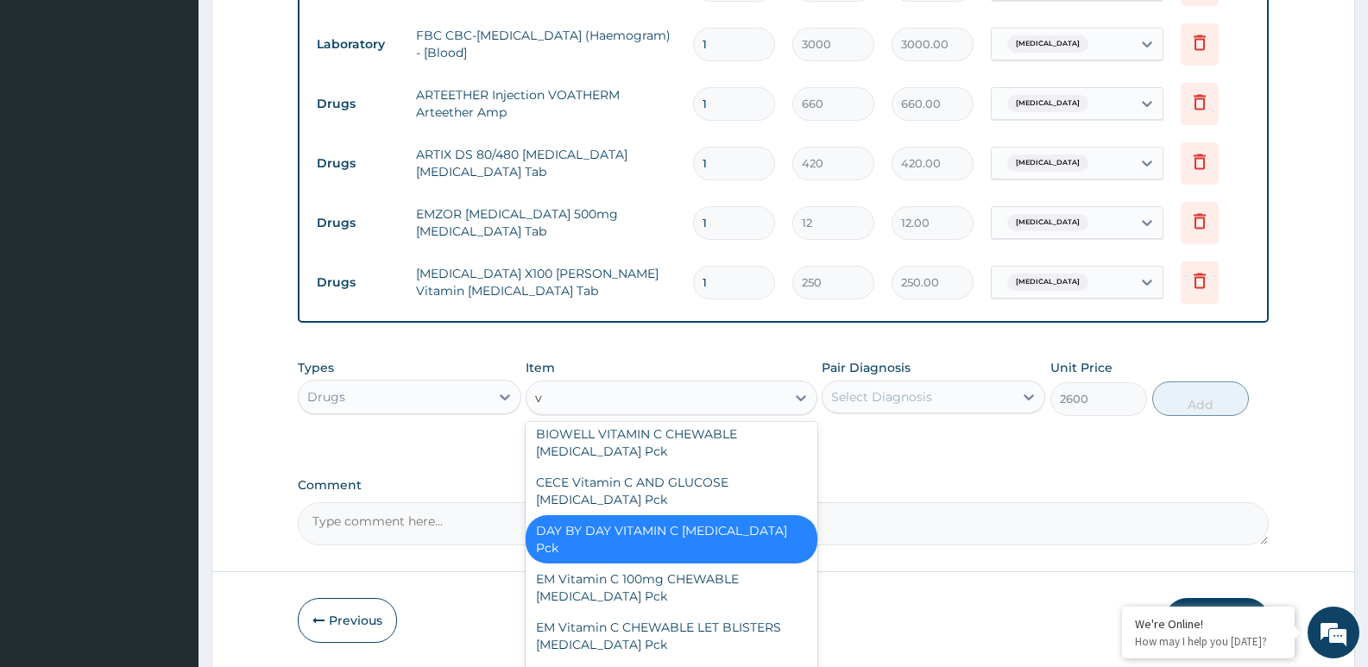
scroll to position [90, 0]
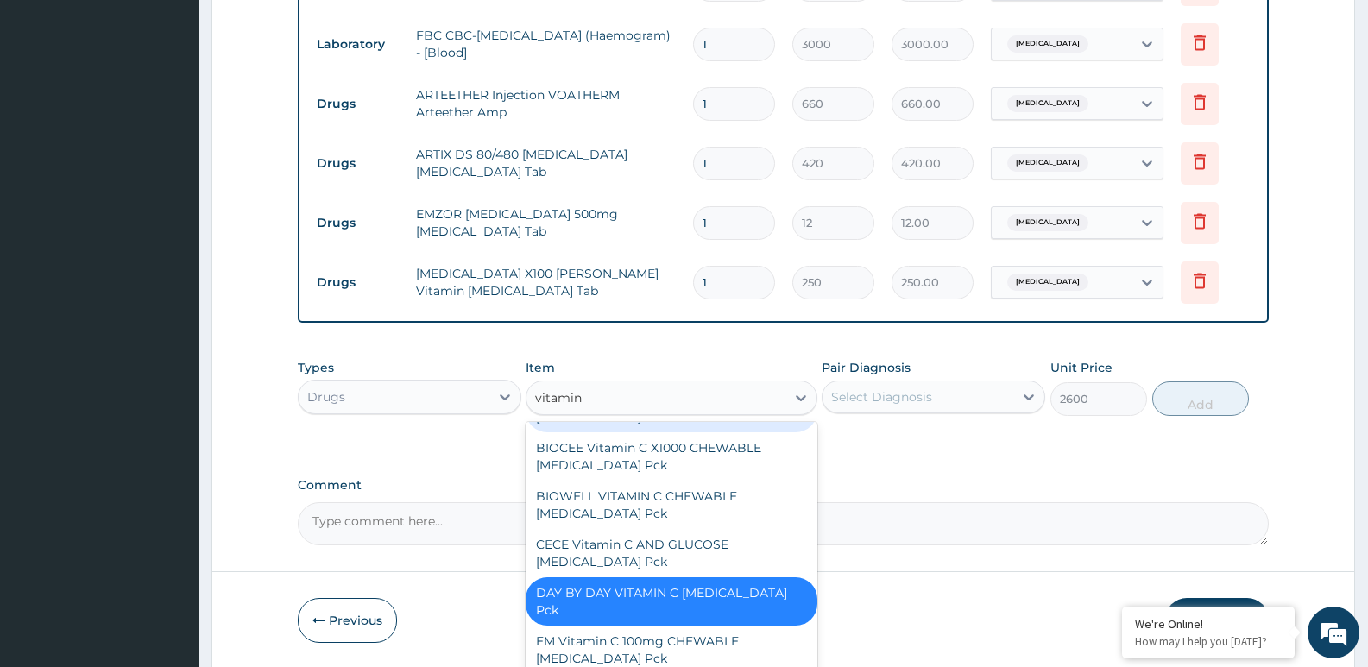
type input "vitamin c"
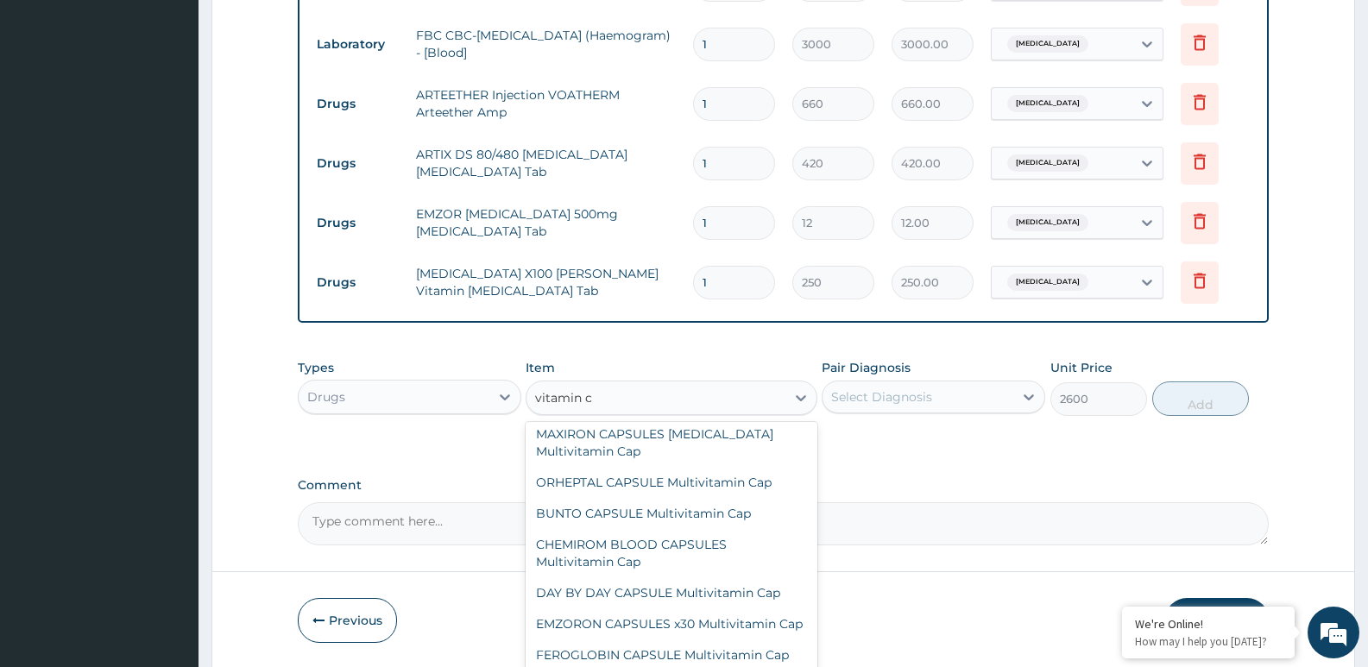
scroll to position [1343, 0]
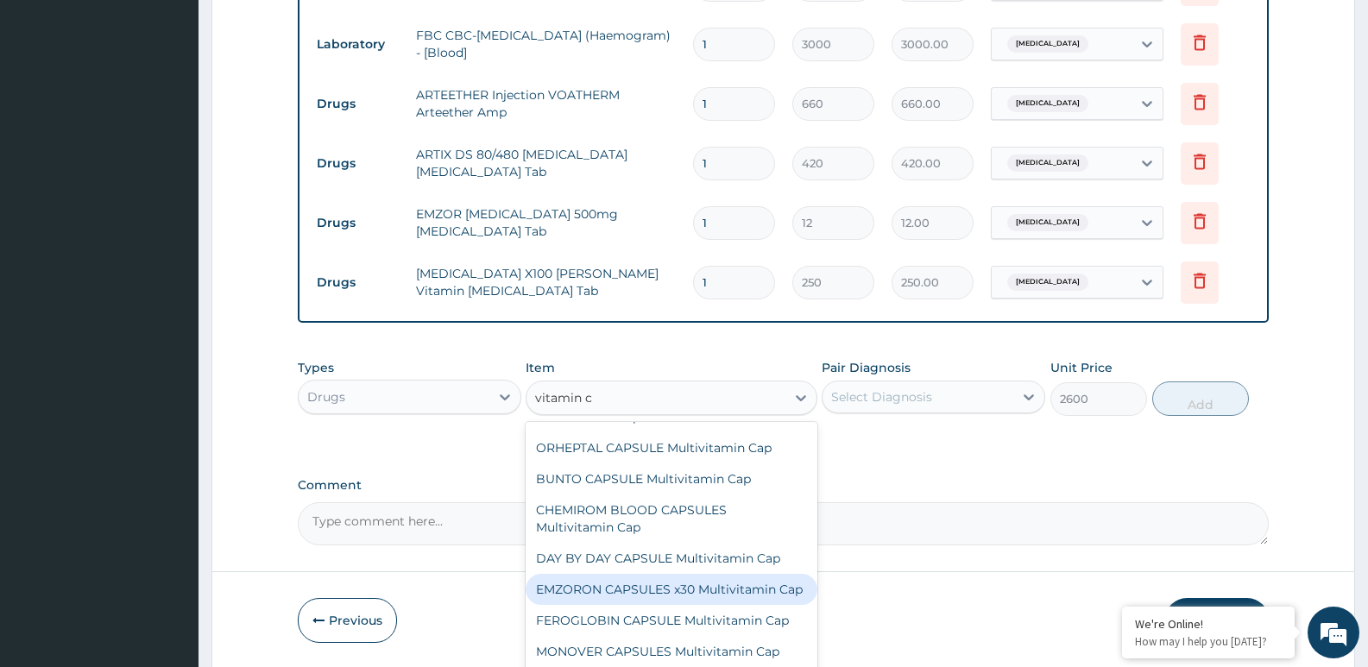
click at [685, 594] on div "EMZORON CAPSULES x30 Multivitamin Cap" at bounding box center [671, 589] width 291 height 31
type input "360"
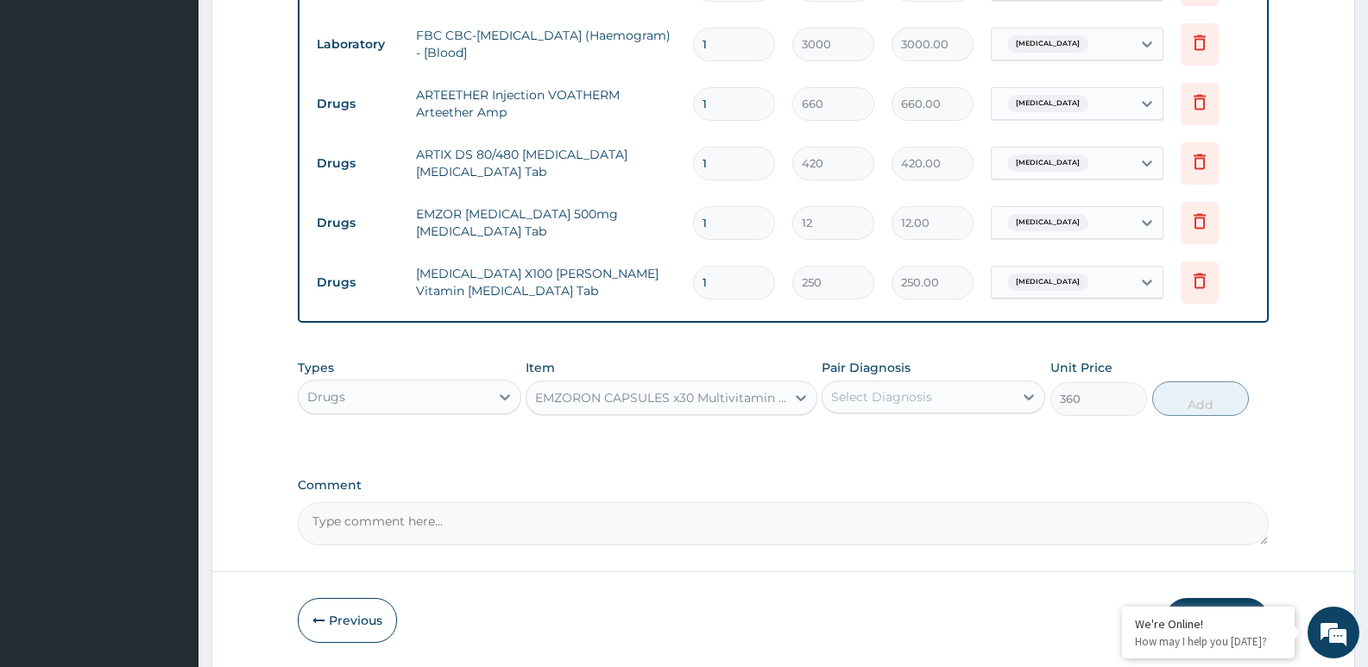
click at [885, 394] on div "Select Diagnosis" at bounding box center [881, 396] width 101 height 17
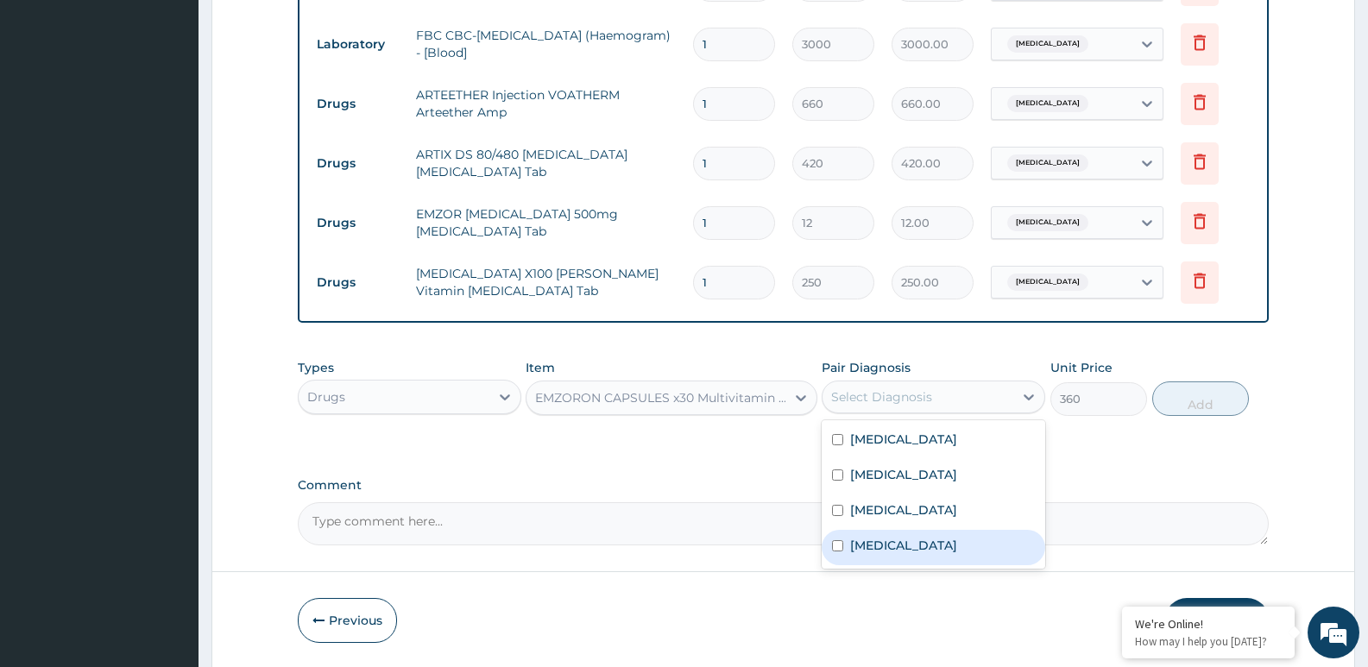
click at [892, 542] on label "Anemia" at bounding box center [903, 545] width 107 height 17
checkbox input "true"
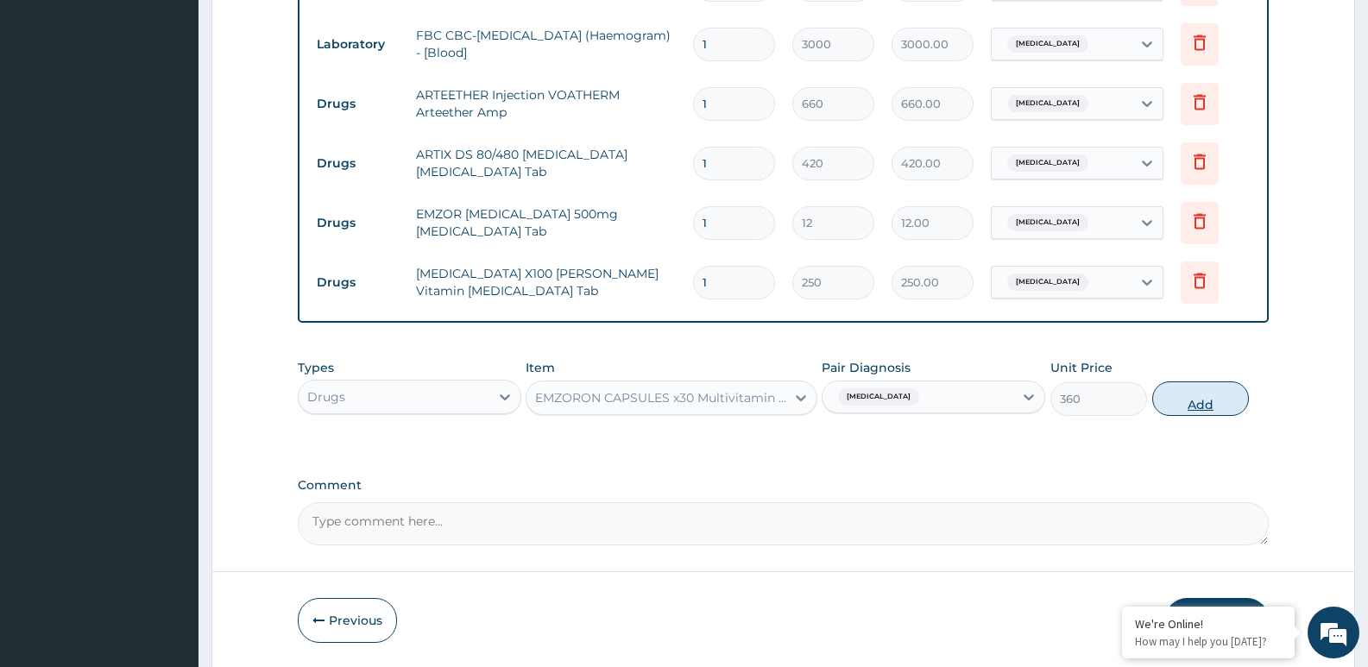
click at [1203, 401] on button "Add" at bounding box center [1200, 399] width 97 height 35
type input "0"
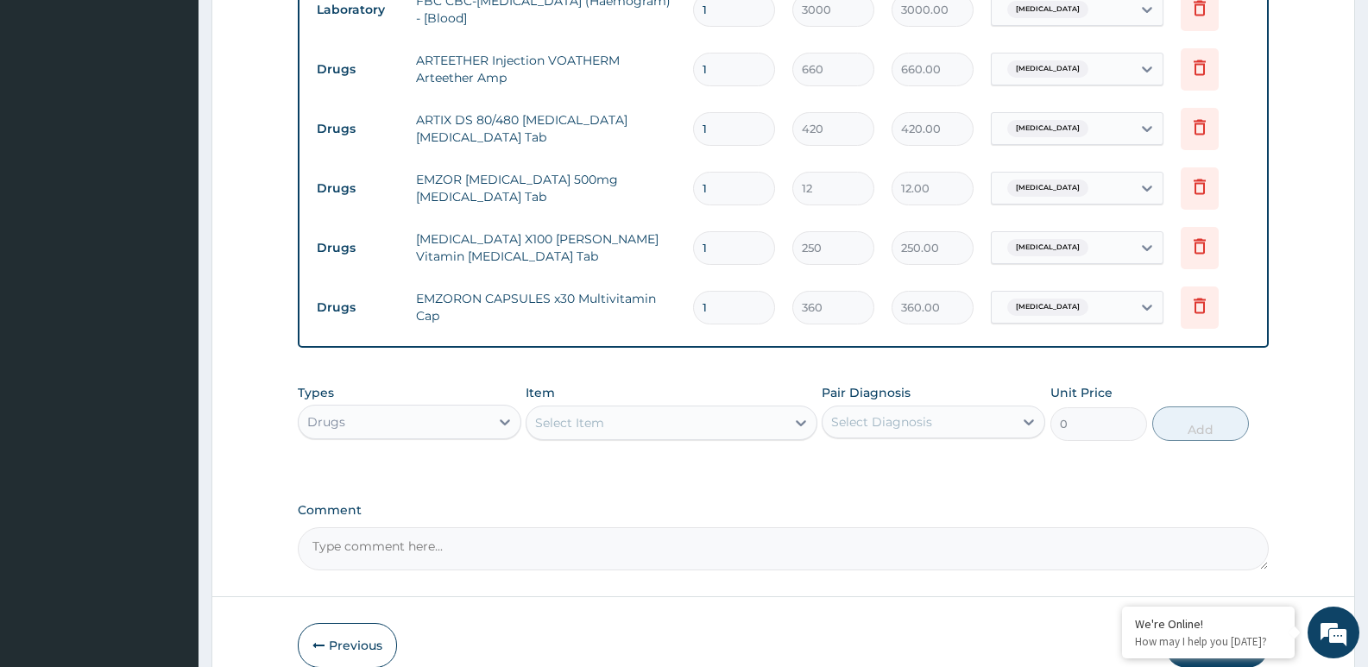
scroll to position [965, 0]
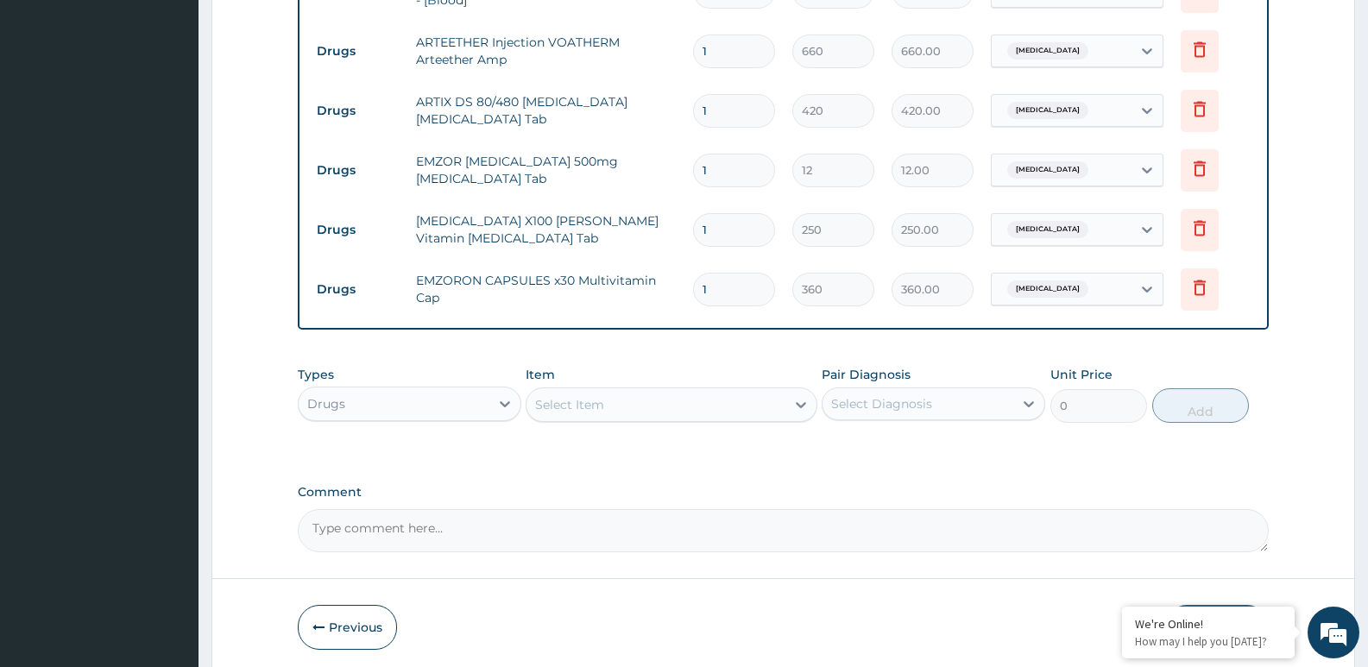
click at [603, 401] on div "Select Item" at bounding box center [569, 404] width 69 height 17
click at [605, 401] on div "Select Item" at bounding box center [656, 405] width 258 height 28
type input "lorat"
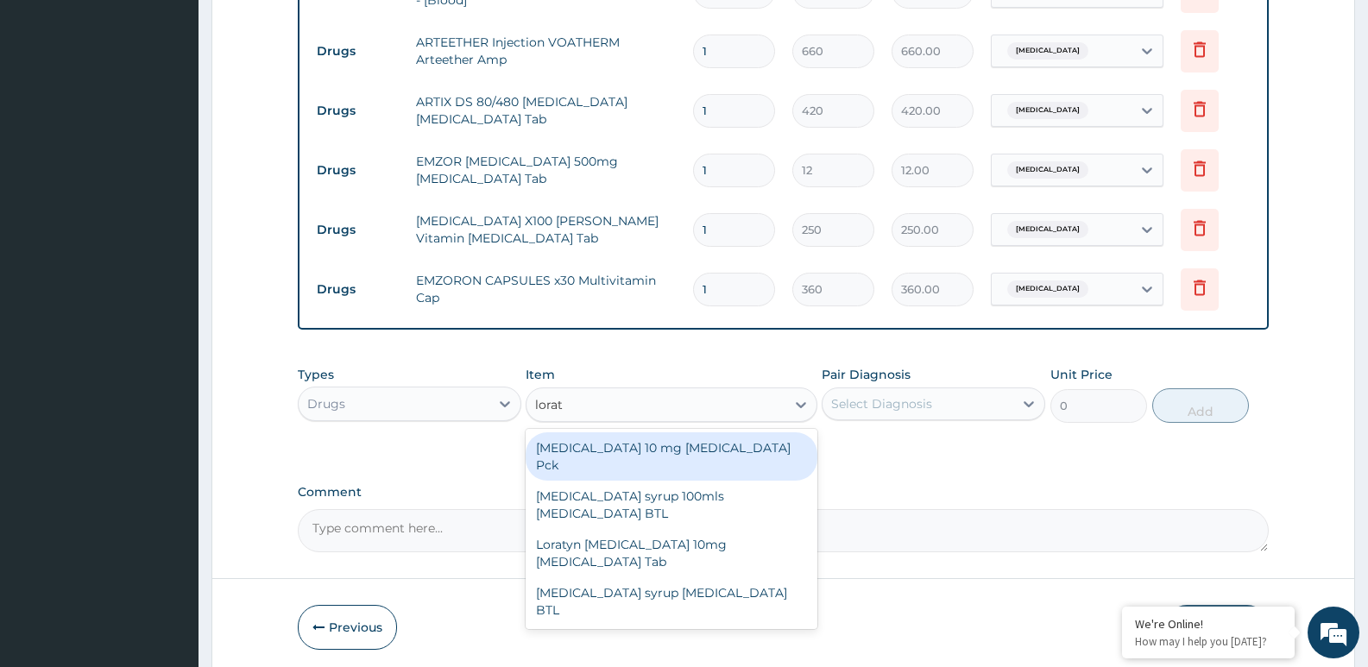
click at [641, 454] on div "LORATADINE 10 mg Loratadine Pck" at bounding box center [671, 457] width 291 height 48
type input "840"
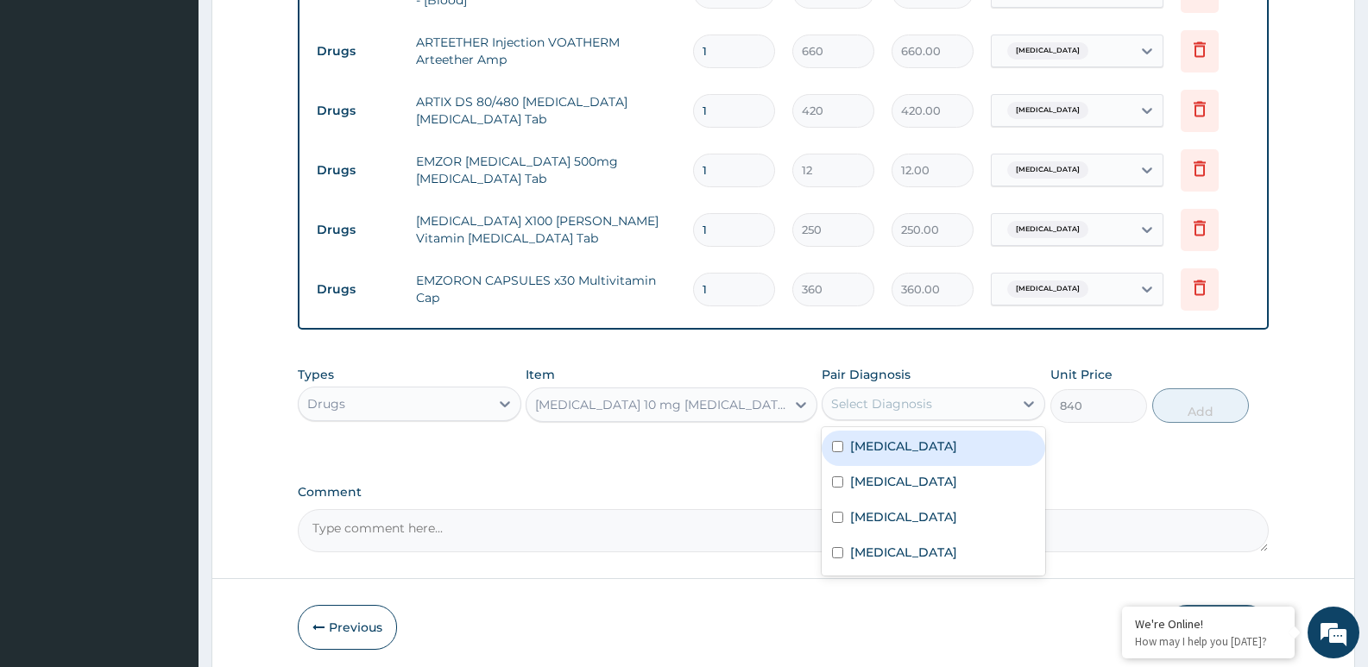
click at [864, 403] on div "Select Diagnosis" at bounding box center [881, 403] width 101 height 17
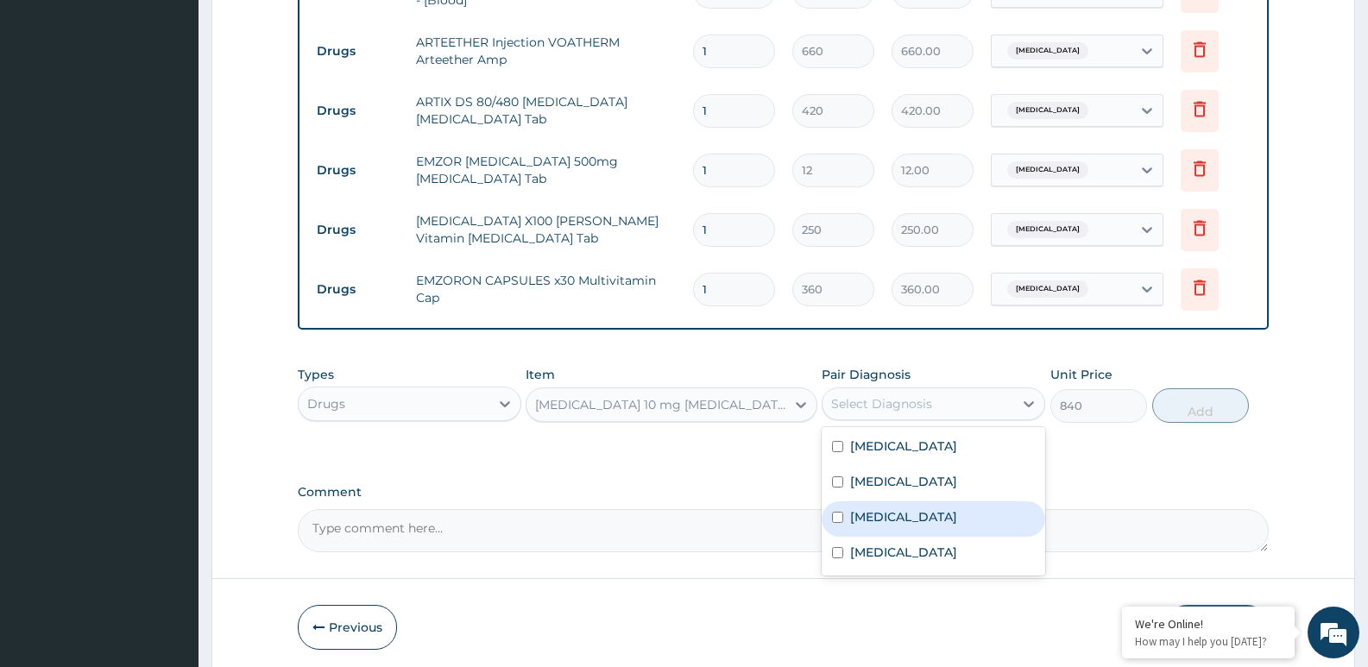
click at [890, 521] on label "Upper respiratory infection" at bounding box center [903, 516] width 107 height 17
checkbox input "true"
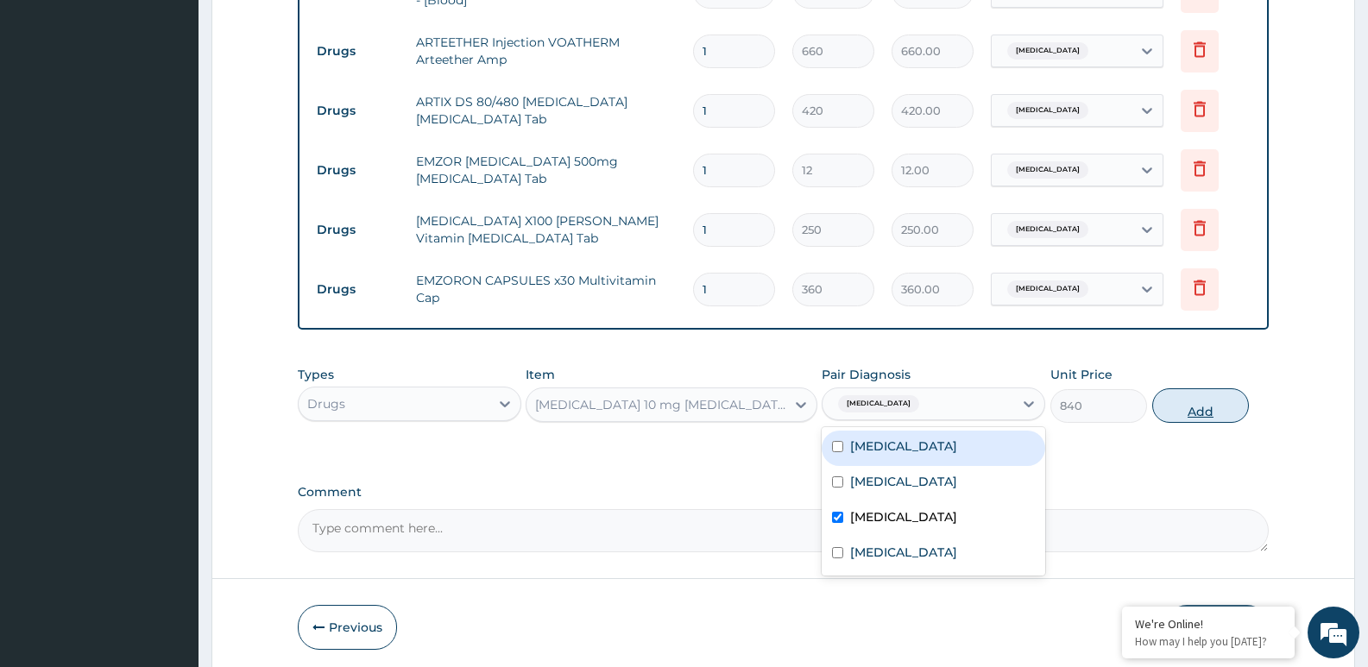
click at [1208, 407] on button "Add" at bounding box center [1200, 405] width 97 height 35
type input "0"
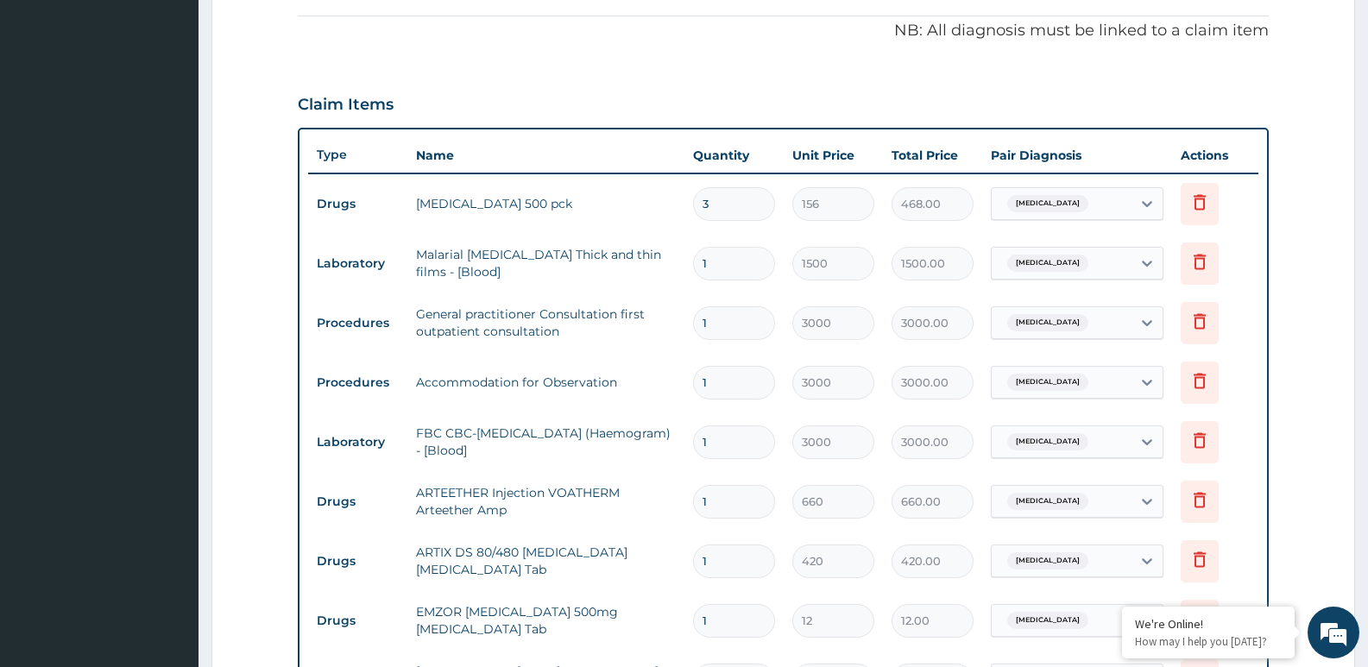
scroll to position [519, 0]
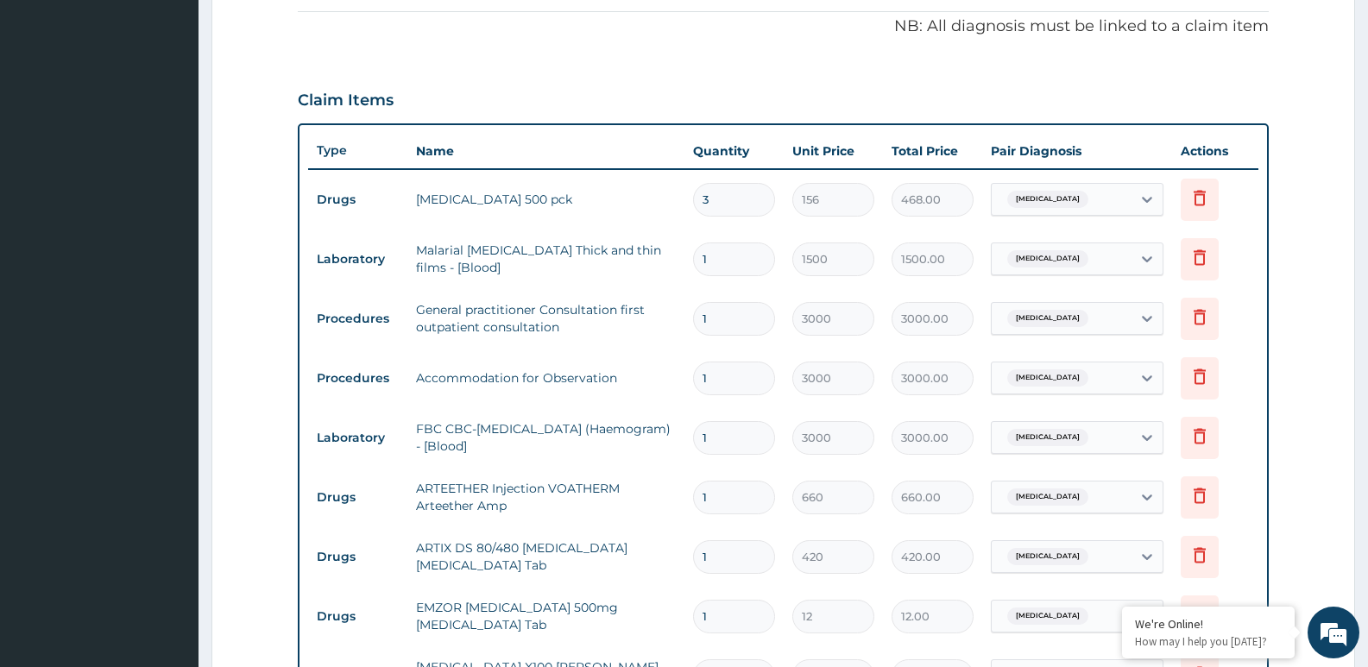
click at [714, 556] on input "1" at bounding box center [734, 557] width 82 height 34
type input "0.00"
type input "6"
type input "2520.00"
type input "0.00"
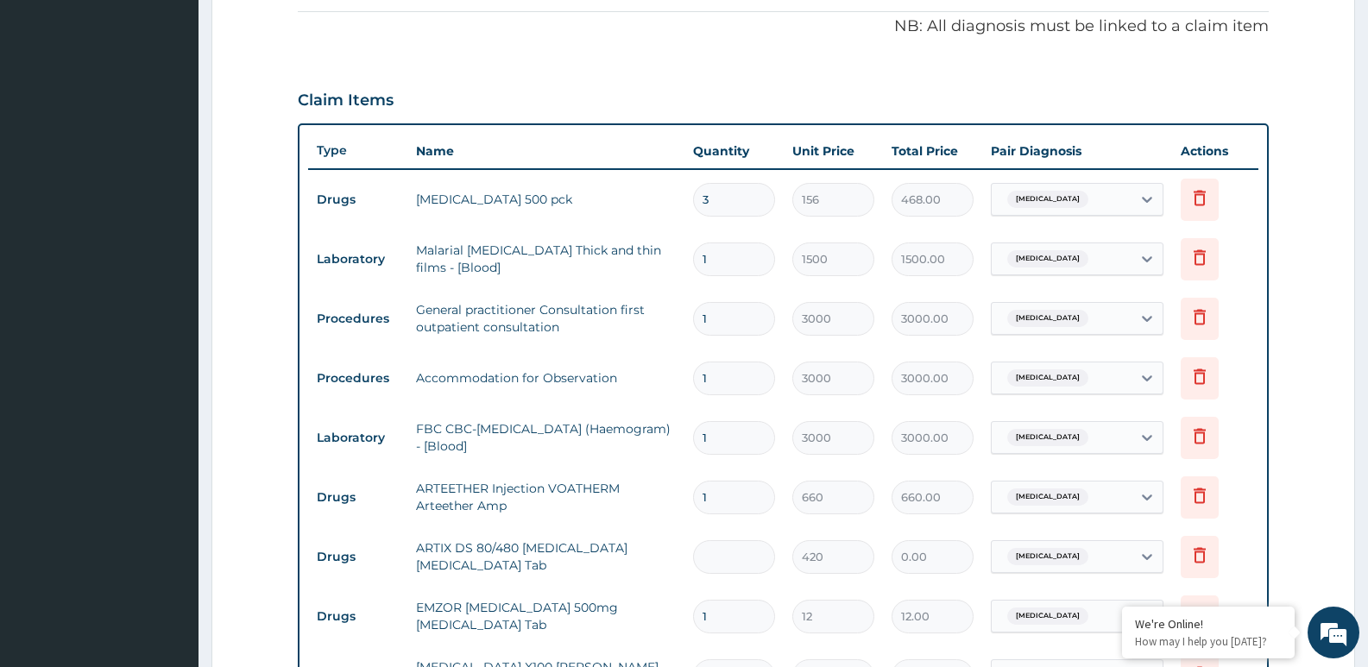
type input "1"
type input "420.00"
click at [716, 616] on input "1" at bounding box center [734, 617] width 82 height 34
type input "0.00"
type input "9"
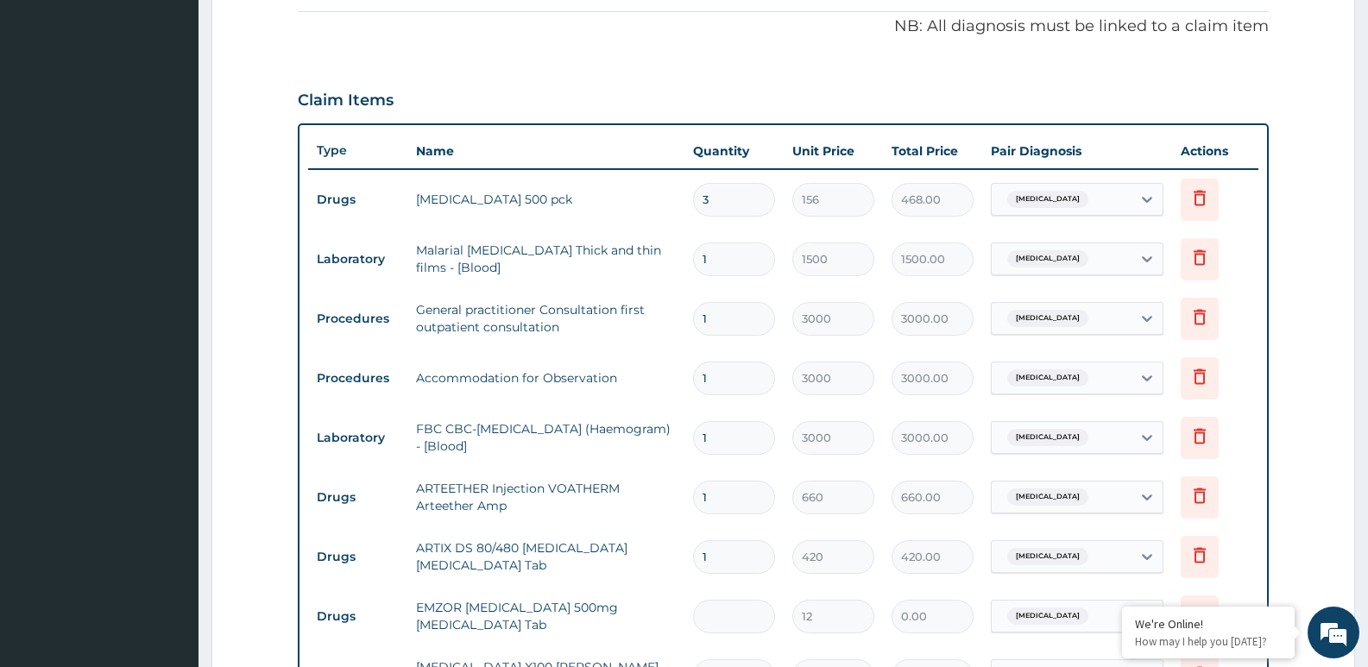
type input "108.00"
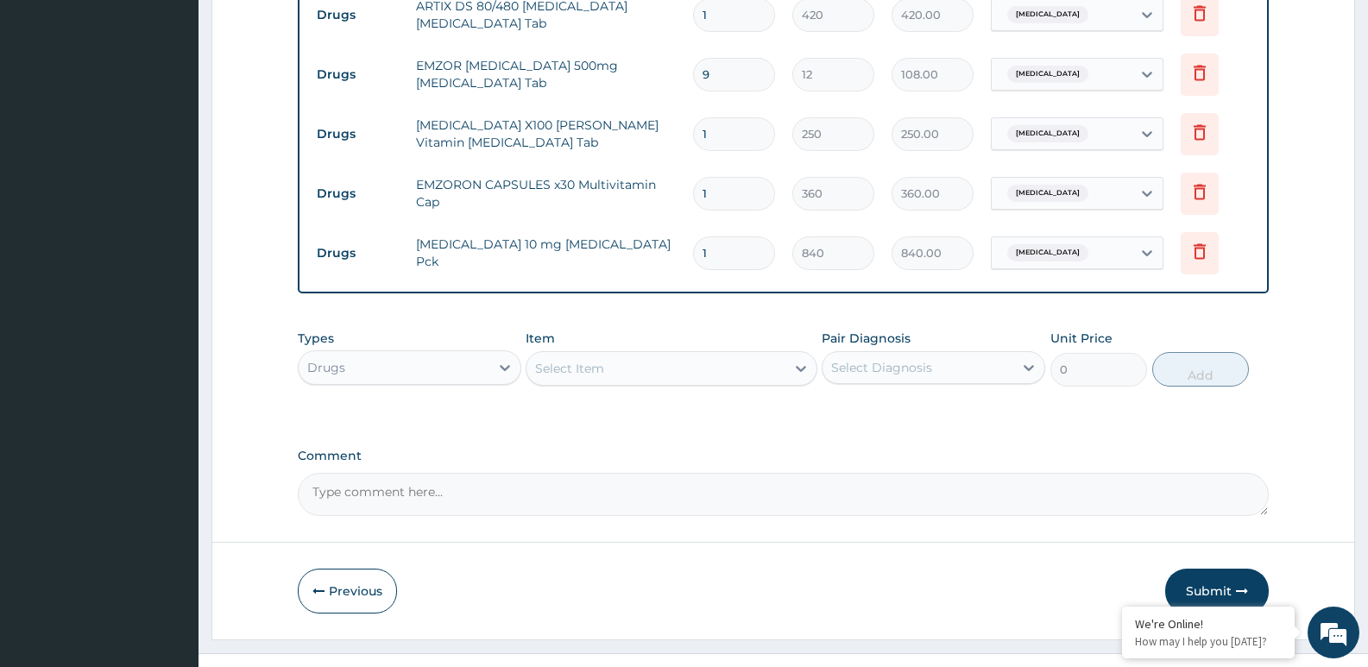
scroll to position [1091, 0]
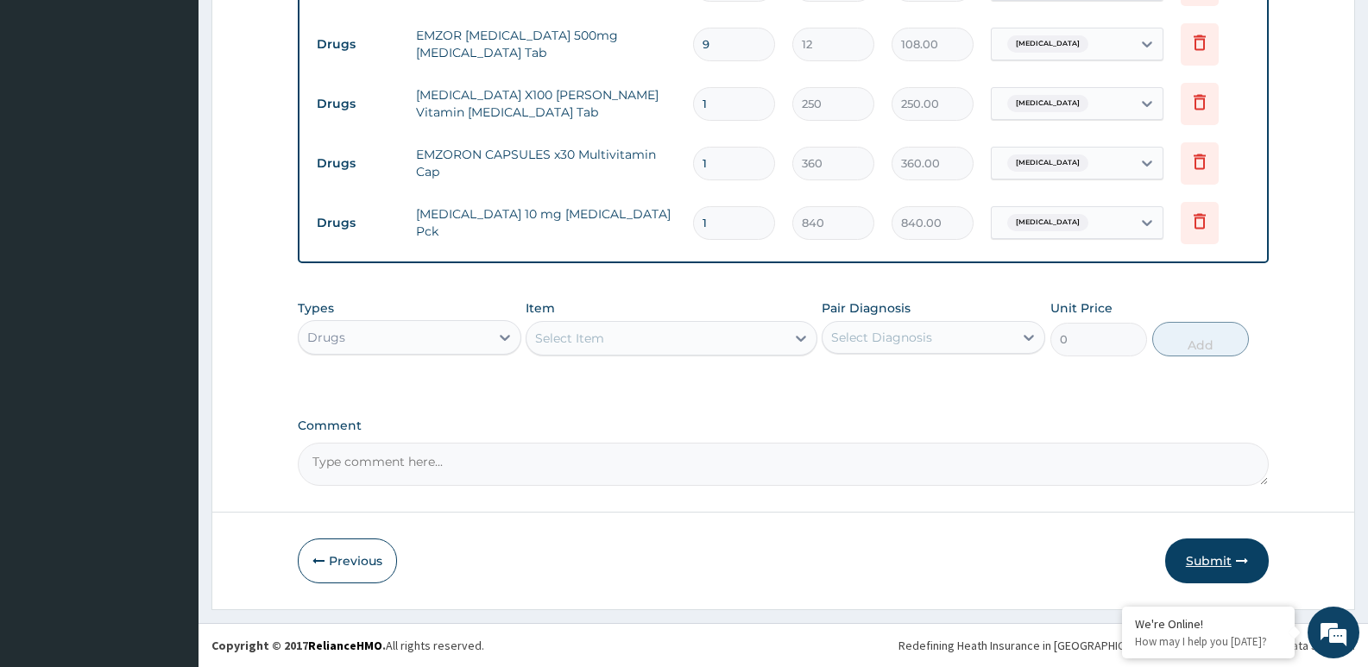
type input "9"
click at [1215, 559] on button "Submit" at bounding box center [1217, 561] width 104 height 45
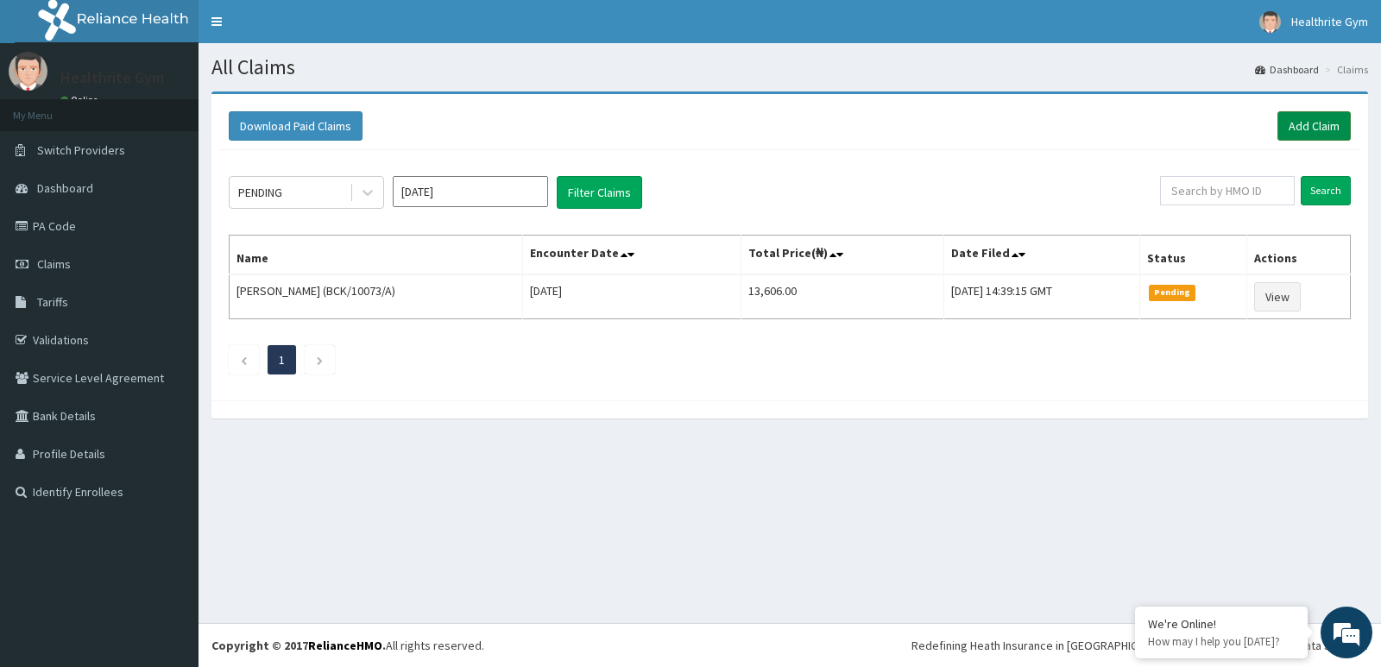
click at [1313, 123] on link "Add Claim" at bounding box center [1314, 125] width 73 height 29
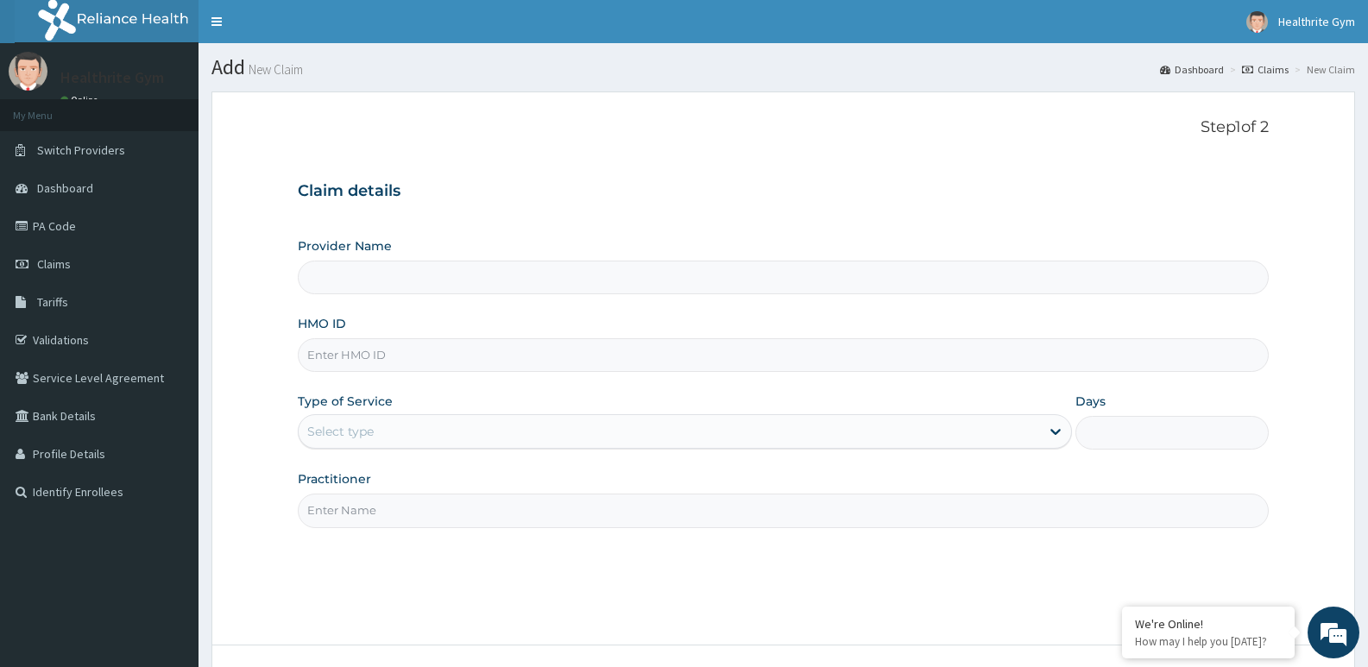
type input "Healthrite Company Ltd"
click at [355, 358] on input "HMO ID" at bounding box center [783, 355] width 971 height 34
paste input "qsh/10024/b"
type input "qsh/10024/b"
click at [392, 433] on div "Select type" at bounding box center [669, 432] width 741 height 28
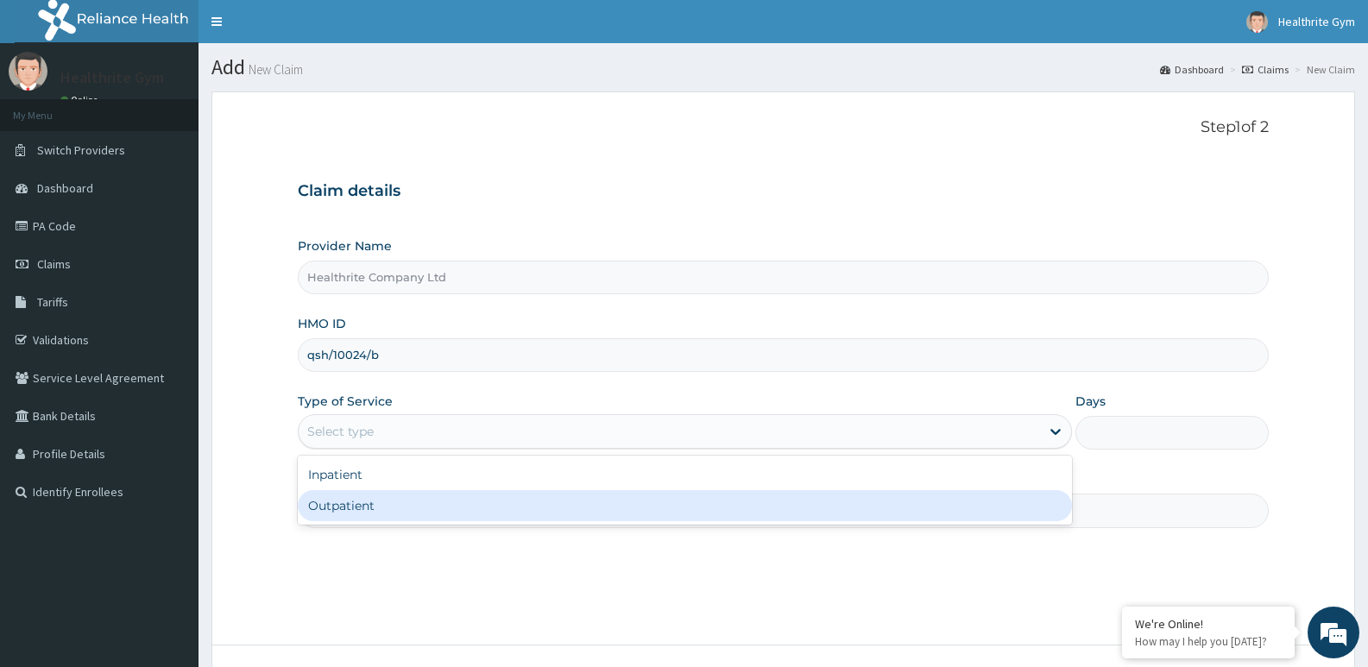
click at [502, 516] on div "Outpatient" at bounding box center [685, 505] width 774 height 31
type input "1"
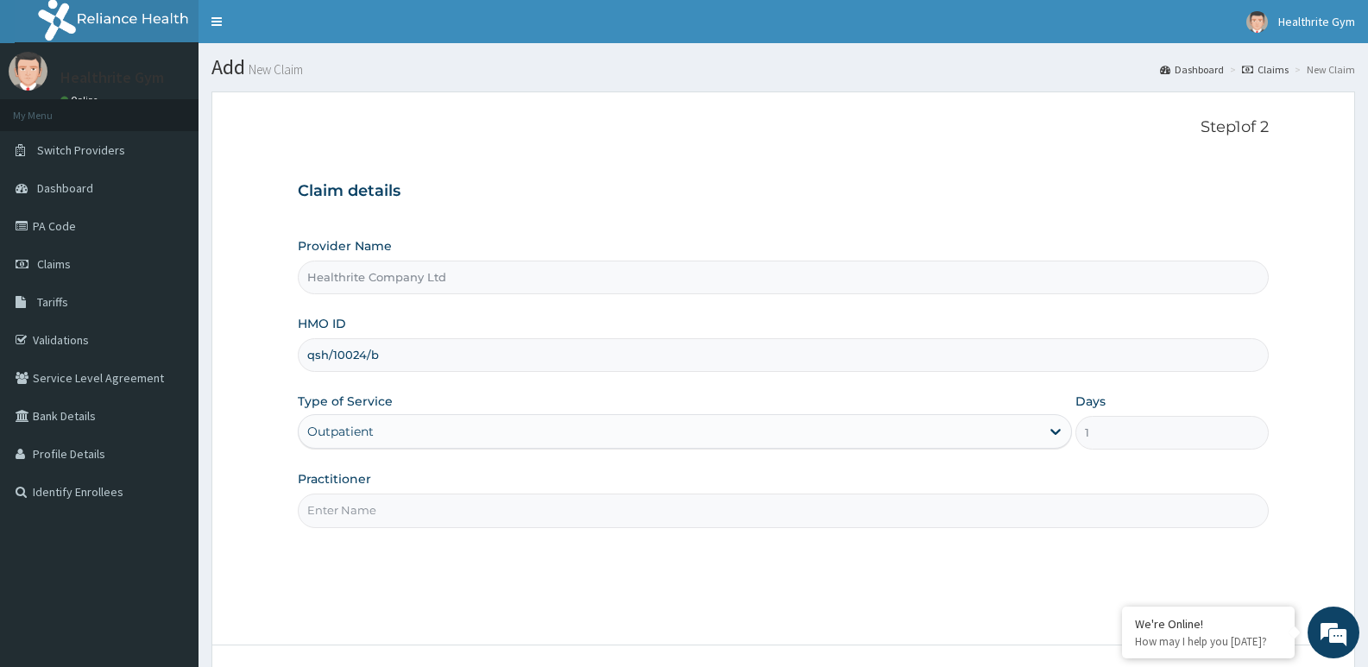
click at [502, 514] on input "Practitioner" at bounding box center [783, 511] width 971 height 34
type input "healthrite"
drag, startPoint x: 1369, startPoint y: 351, endPoint x: 1377, endPoint y: 420, distance: 69.5
click at [1367, 420] on html "R EL Toggle navigation Healthrite Gym Healthrite Gym - healthritenig@gmail.com …" at bounding box center [684, 400] width 1368 height 800
click at [1311, 407] on form "Step 1 of 2 Claim details Provider Name Healthrite Company Ltd HMO ID qsh/10024…" at bounding box center [784, 418] width 1144 height 652
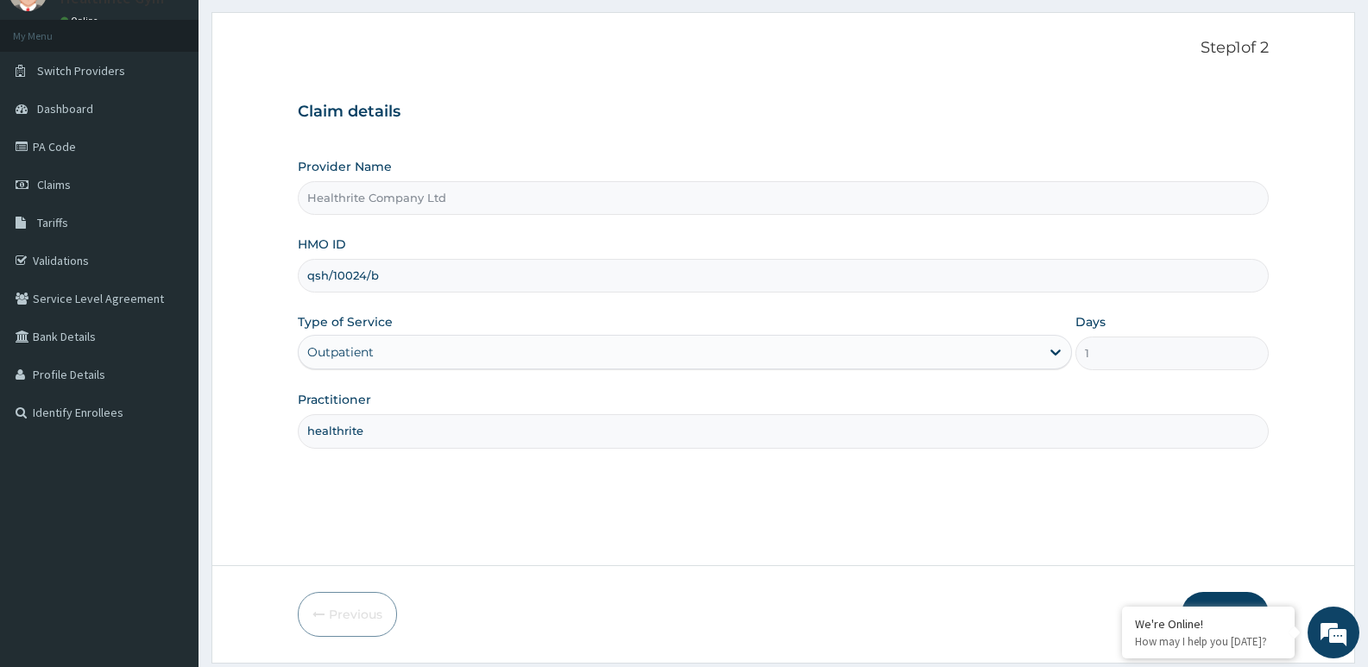
scroll to position [133, 0]
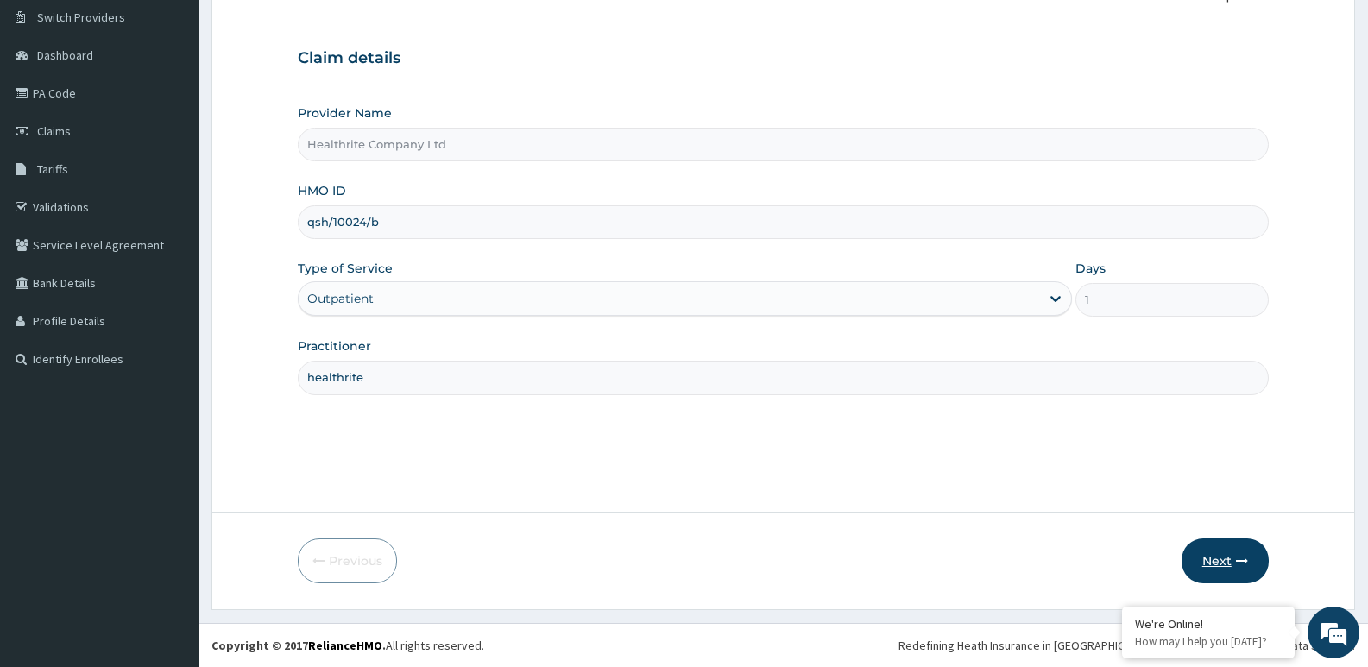
click at [1216, 552] on button "Next" at bounding box center [1225, 561] width 87 height 45
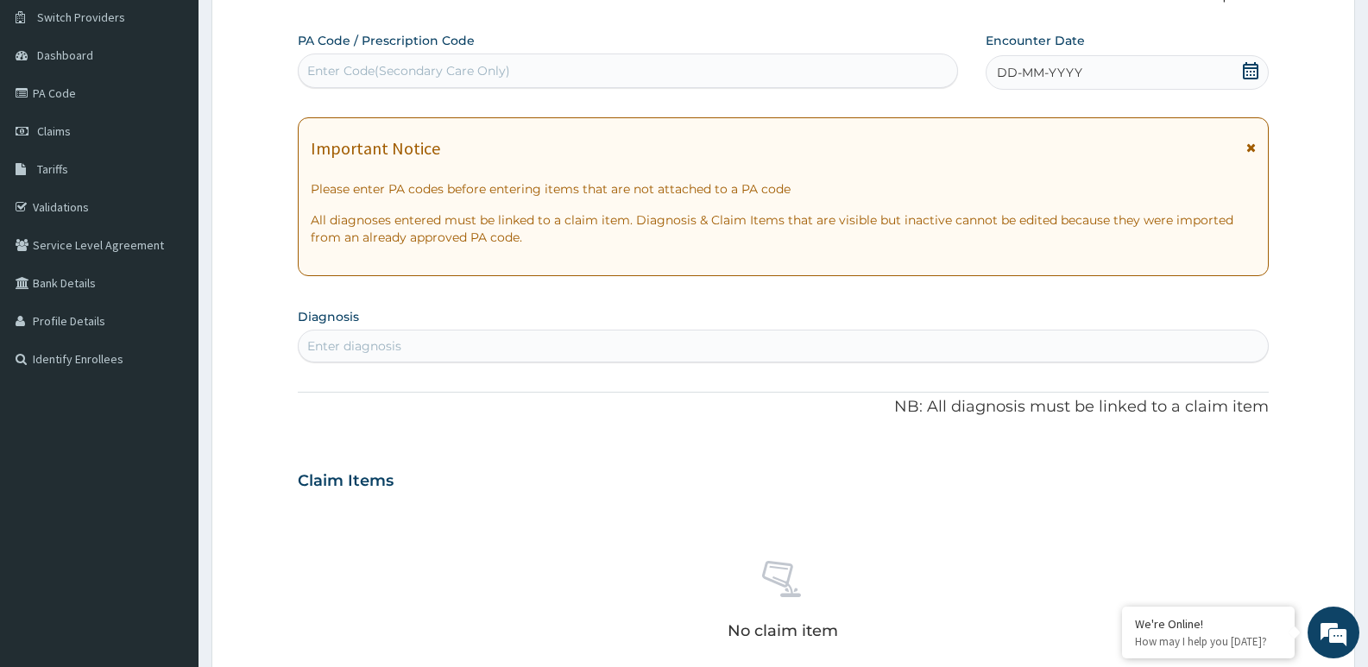
click at [423, 65] on div "Enter Code(Secondary Care Only)" at bounding box center [408, 70] width 203 height 17
paste input "PA/BE8E99"
type input "PA/BE8E99"
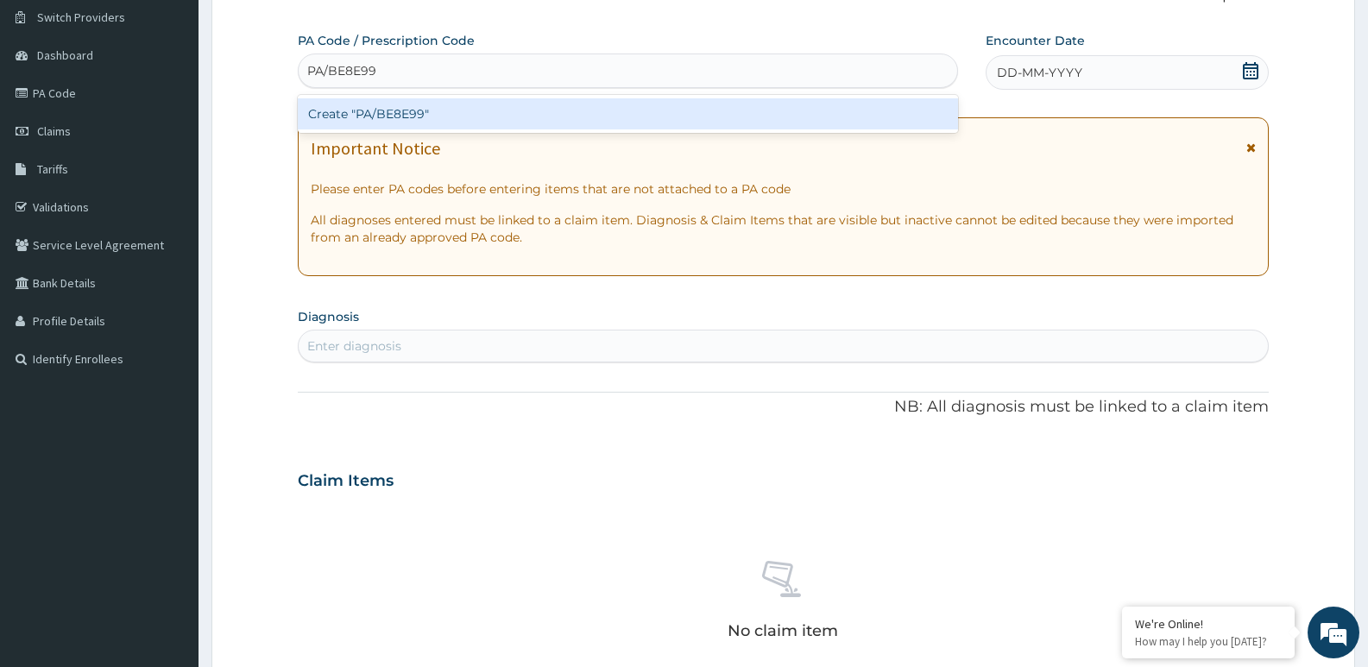
click at [420, 111] on div "Create "PA/BE8E99"" at bounding box center [628, 113] width 660 height 31
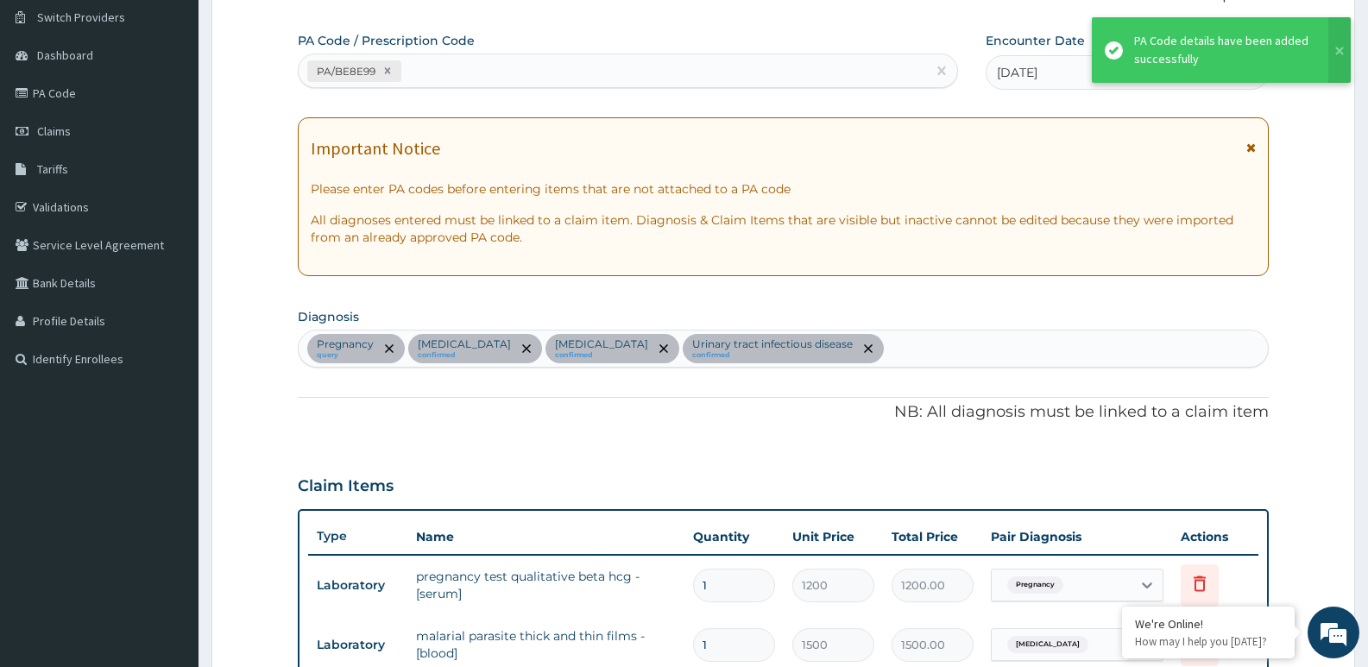
scroll to position [564, 0]
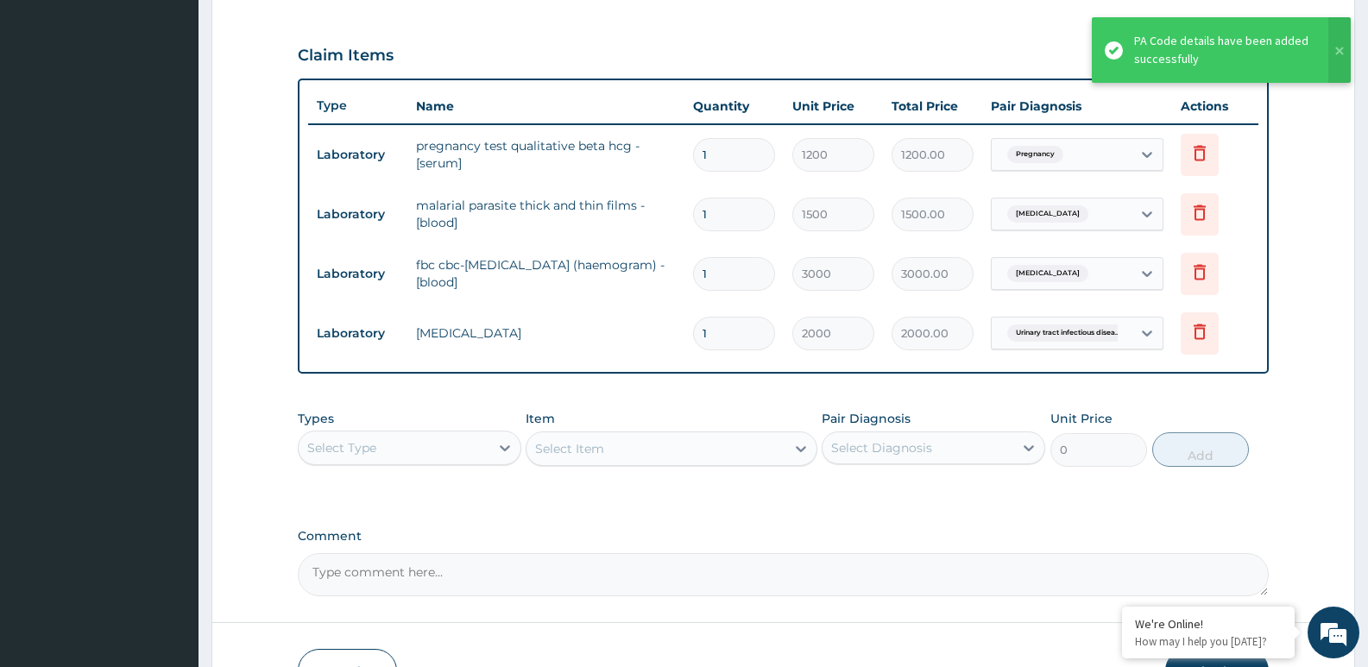
click at [418, 445] on div "Select Type" at bounding box center [394, 448] width 191 height 28
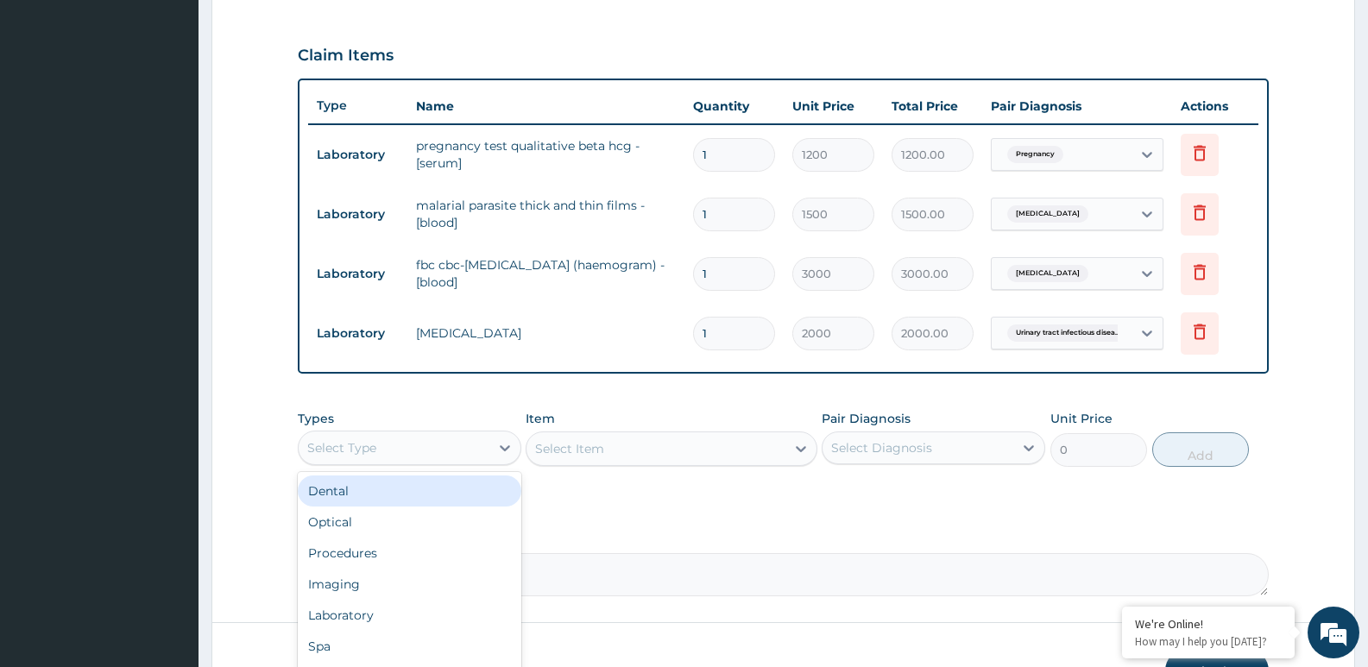
scroll to position [674, 0]
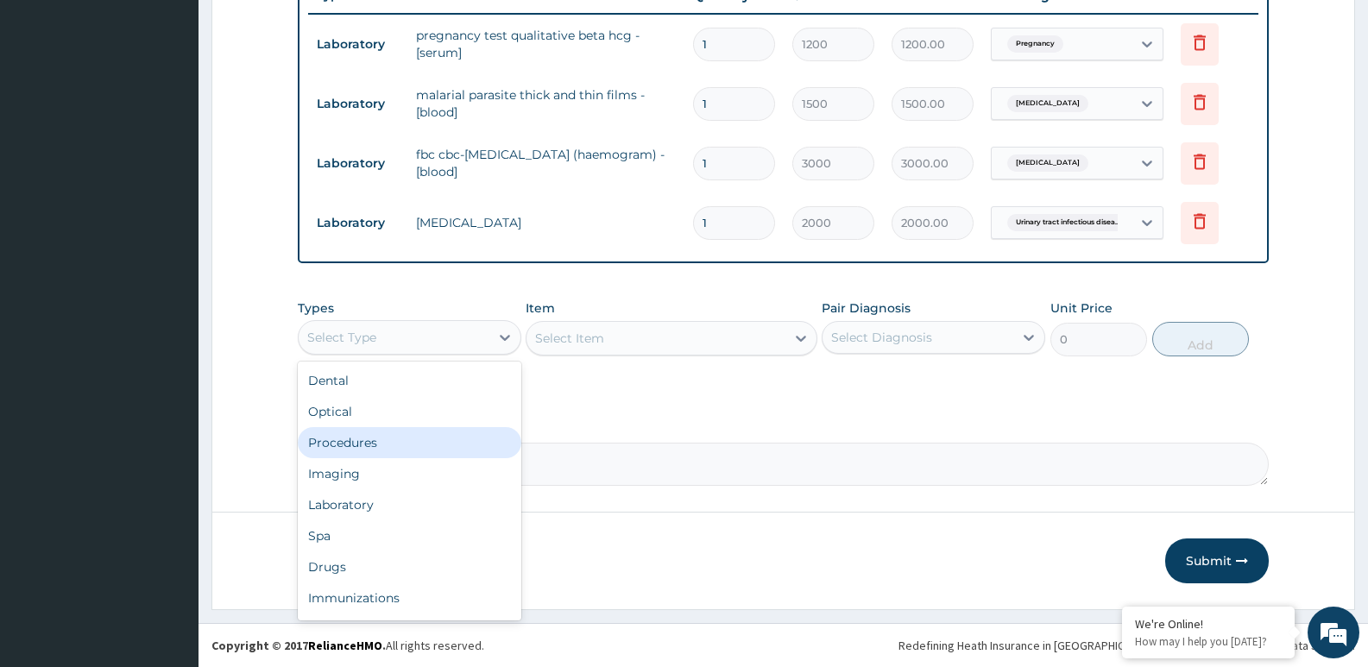
click at [392, 436] on div "Procedures" at bounding box center [410, 442] width 224 height 31
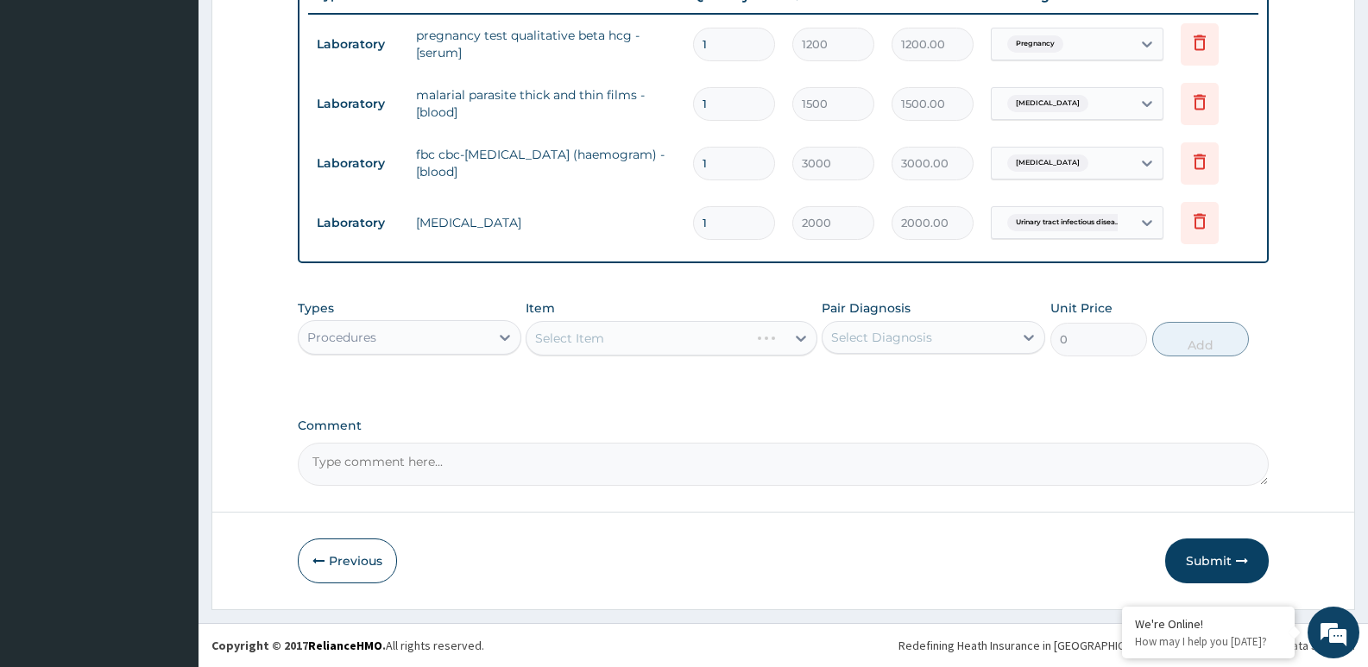
click at [603, 338] on div "Select Item" at bounding box center [671, 338] width 291 height 35
click at [603, 338] on div "Select Item" at bounding box center [569, 338] width 69 height 17
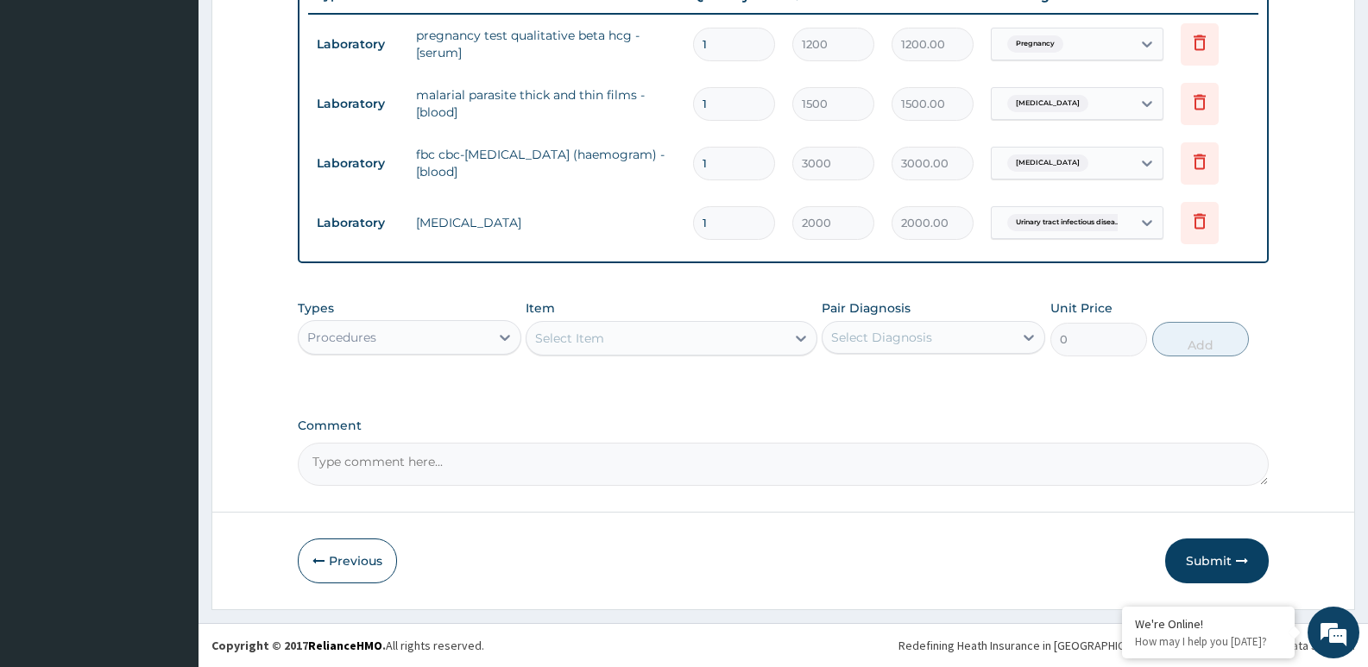
click at [603, 338] on div "Select Item" at bounding box center [569, 338] width 69 height 17
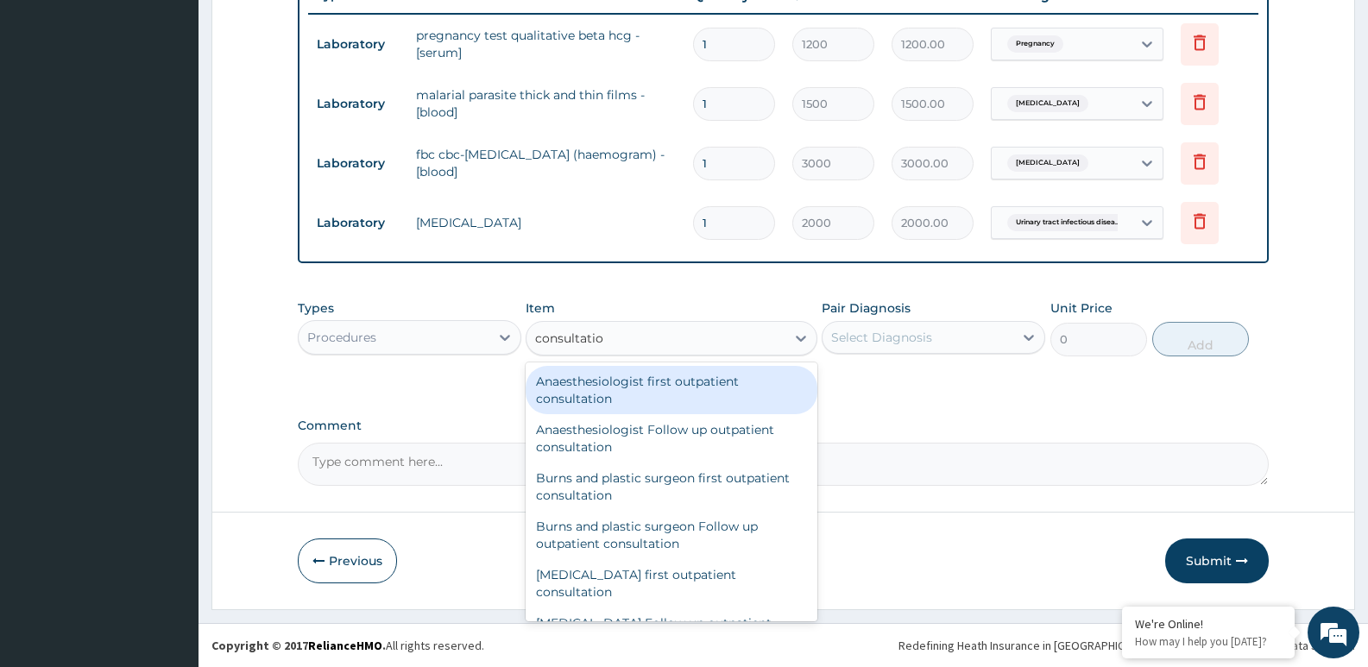
type input "consultation"
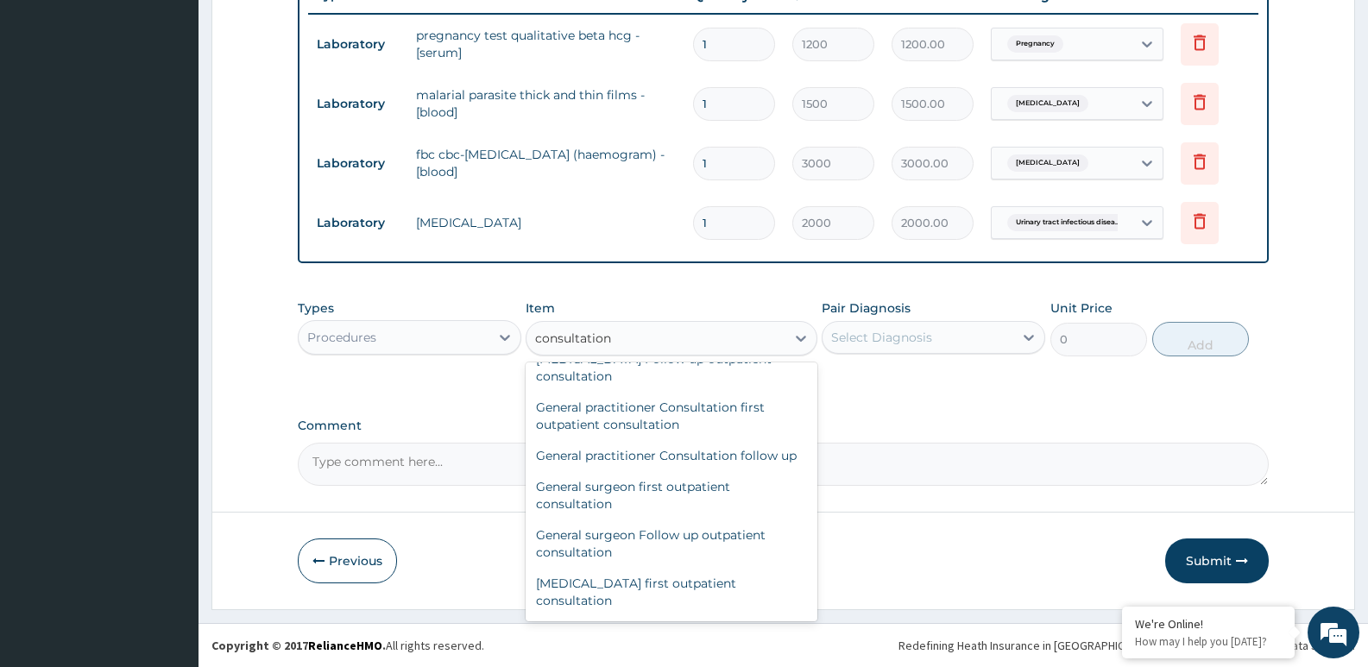
scroll to position [867, 0]
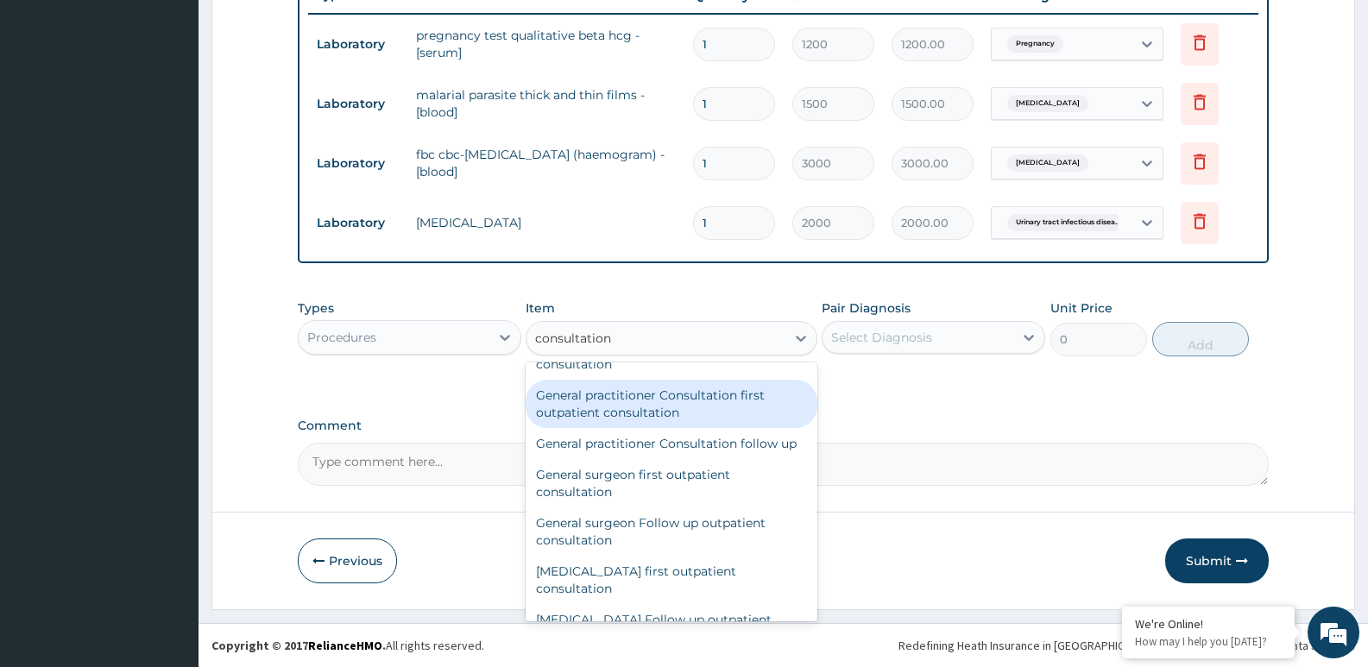
click at [711, 407] on div "General practitioner Consultation first outpatient consultation" at bounding box center [671, 404] width 291 height 48
type input "3000"
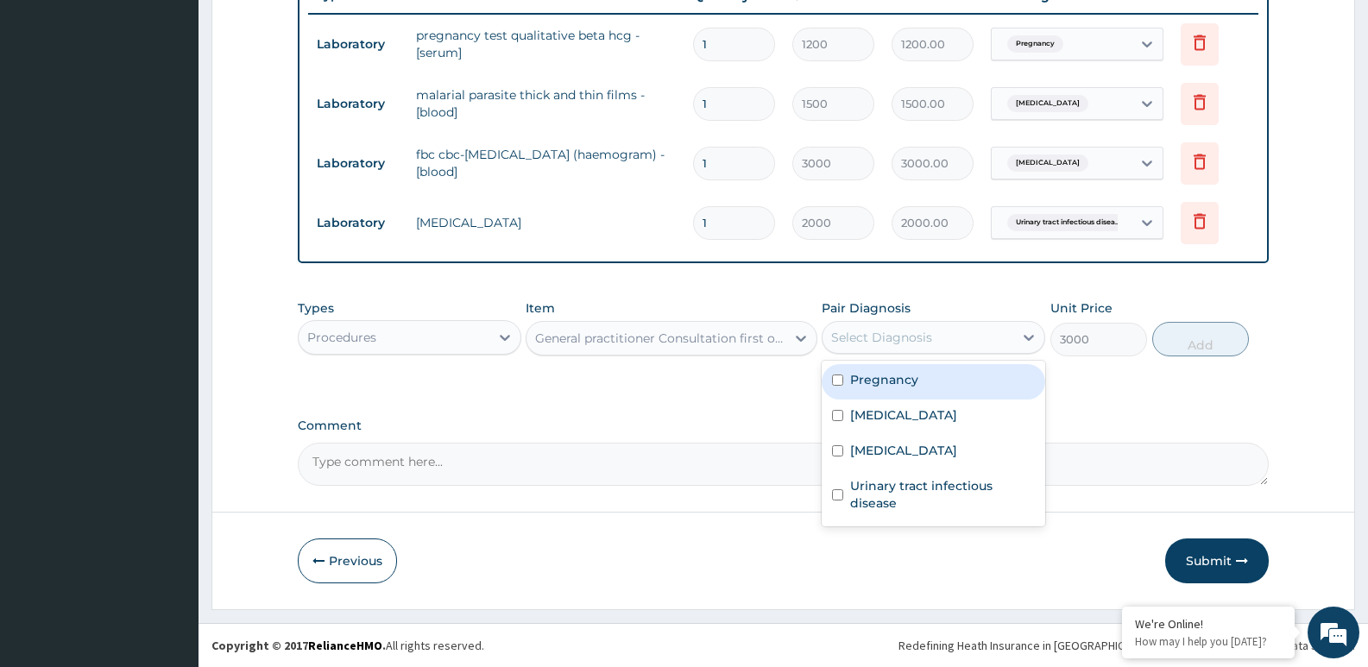
click at [925, 336] on div "Select Diagnosis" at bounding box center [881, 337] width 101 height 17
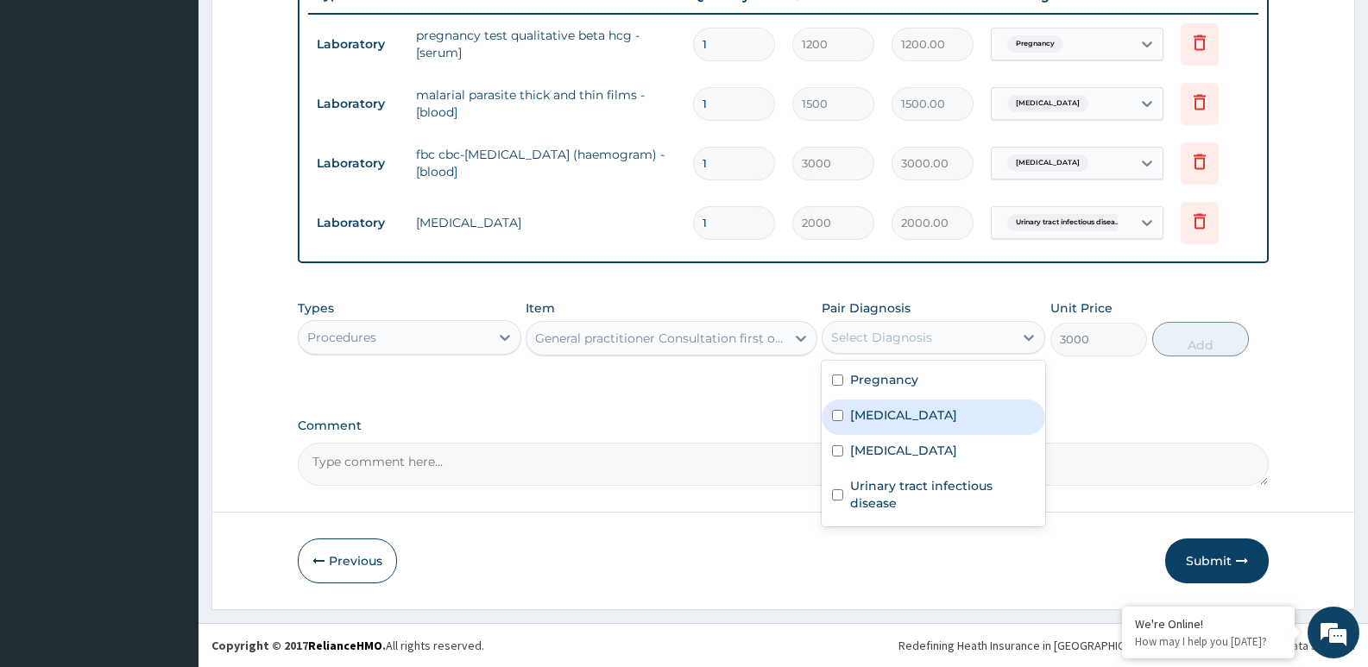
click at [919, 419] on div "Malaria" at bounding box center [934, 417] width 224 height 35
checkbox input "true"
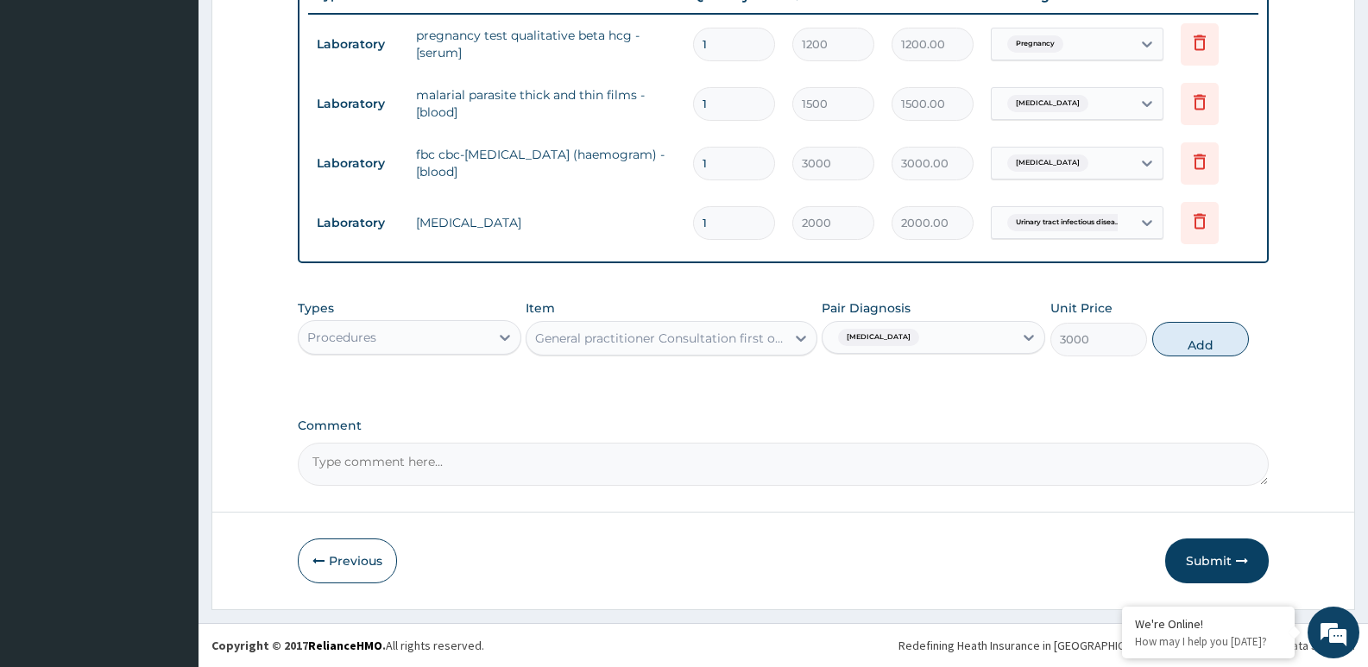
click at [1203, 334] on button "Add" at bounding box center [1200, 339] width 97 height 35
type input "0"
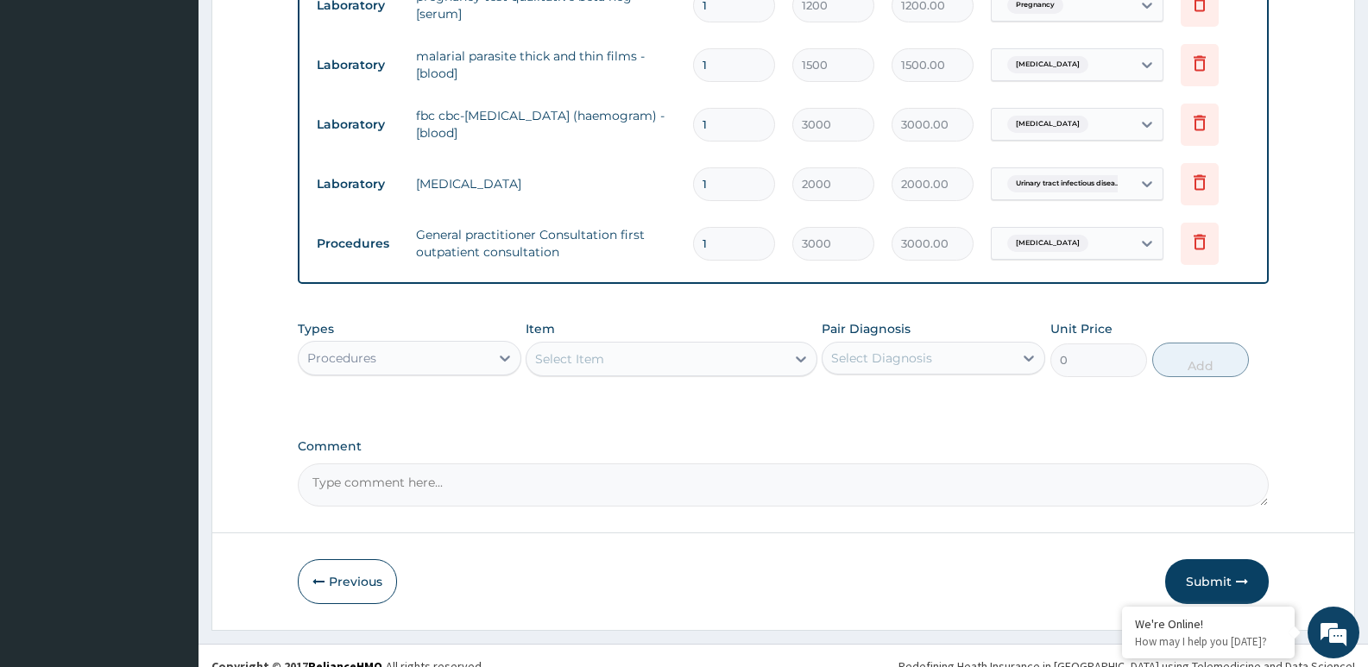
scroll to position [723, 0]
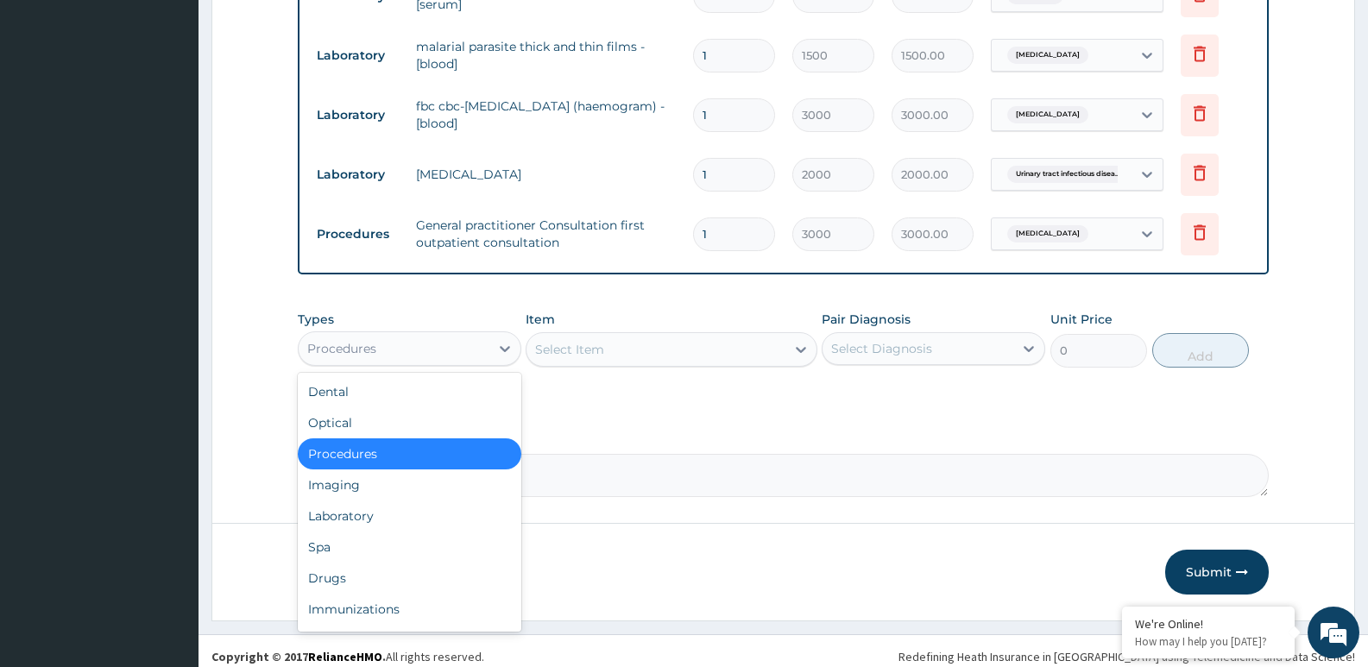
click at [486, 350] on div "Procedures" at bounding box center [394, 349] width 191 height 28
click at [401, 574] on div "Drugs" at bounding box center [410, 578] width 224 height 31
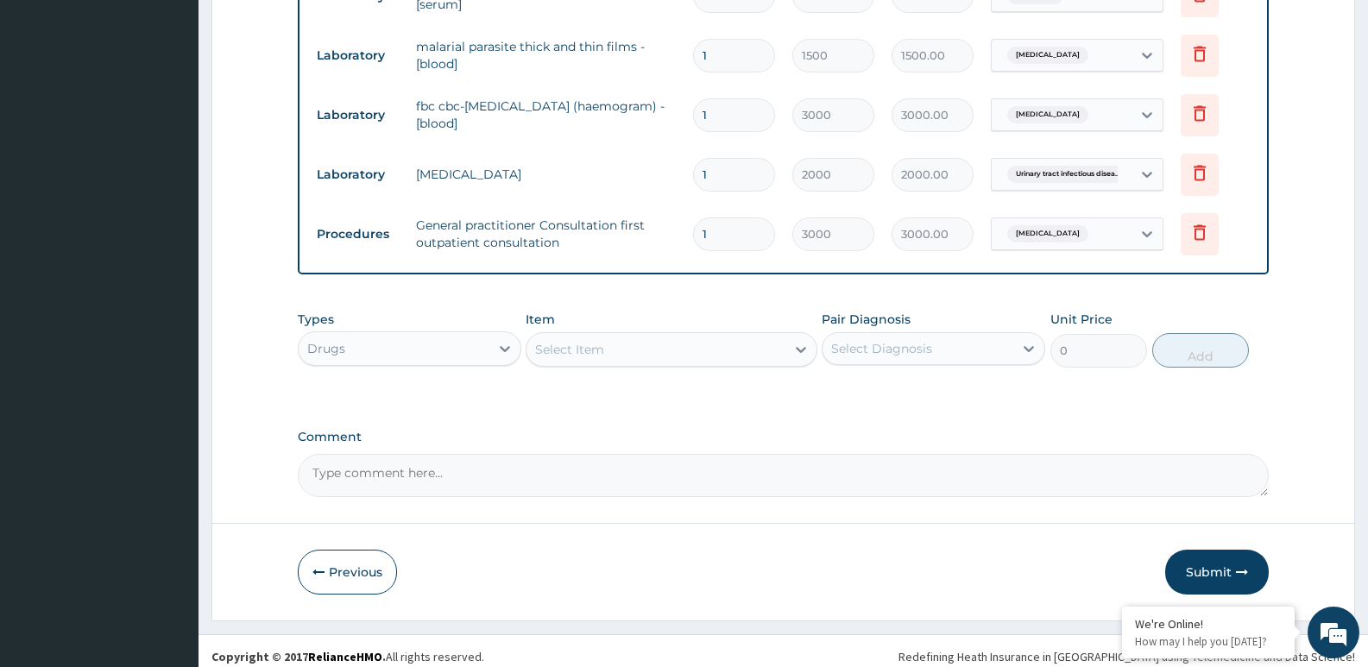
click at [697, 353] on div "Select Item" at bounding box center [656, 350] width 258 height 28
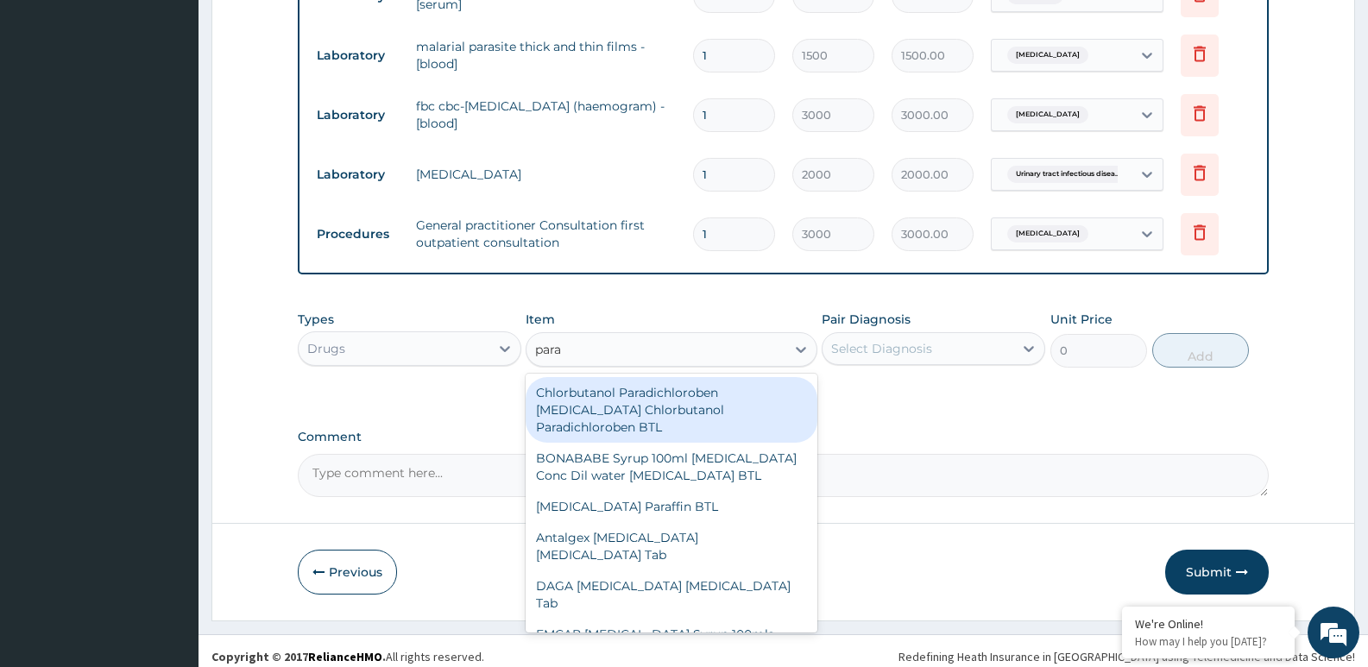
type input "parac"
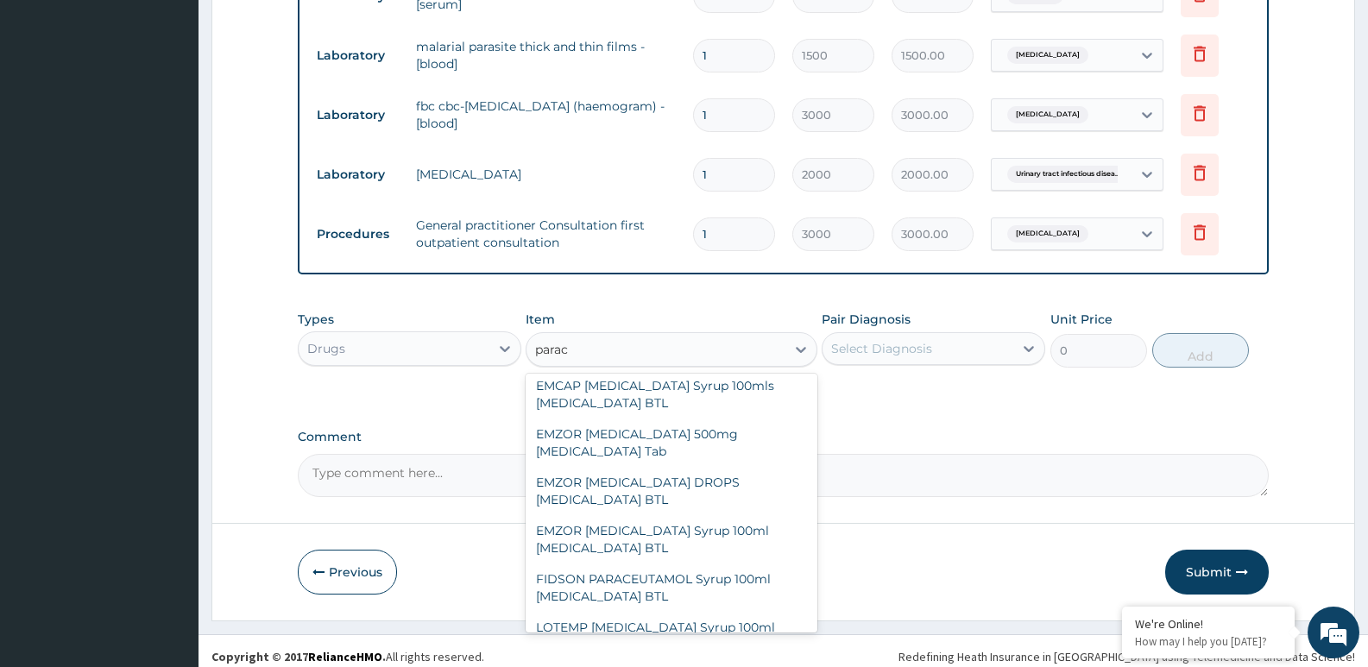
scroll to position [136, 0]
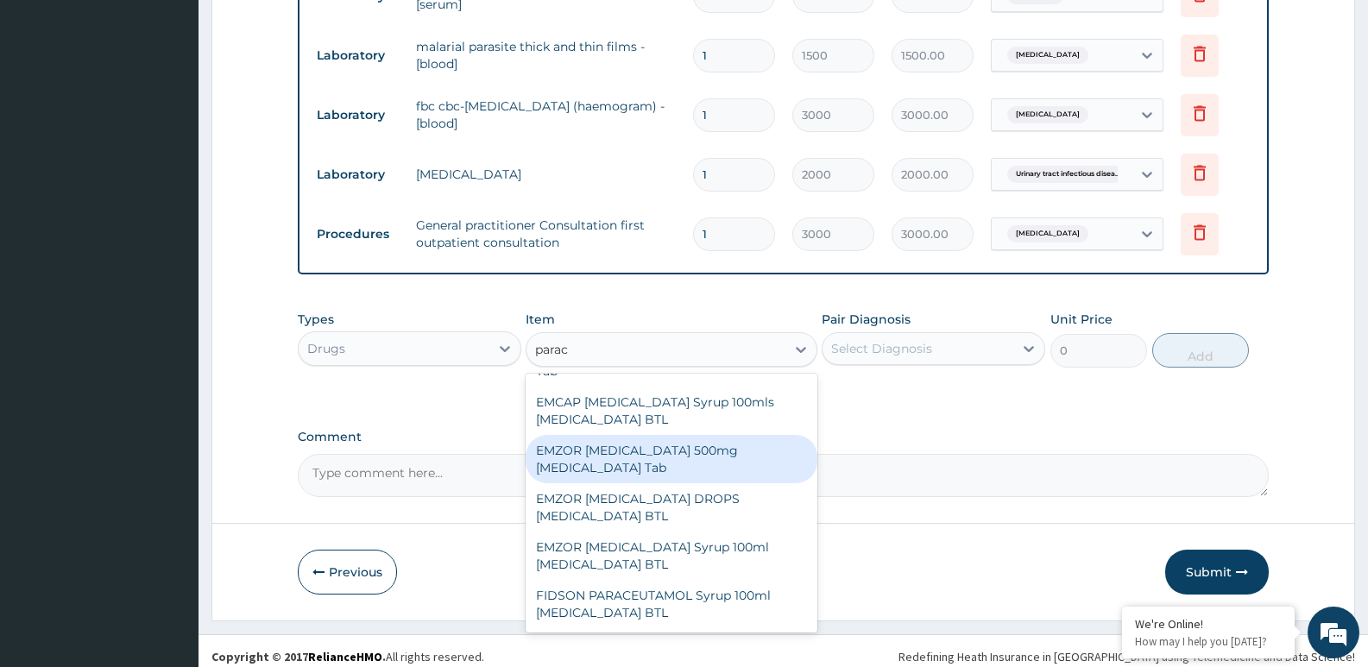
click at [709, 470] on div "EMZOR [MEDICAL_DATA] 500mg [MEDICAL_DATA] Tab" at bounding box center [671, 459] width 291 height 48
type input "12"
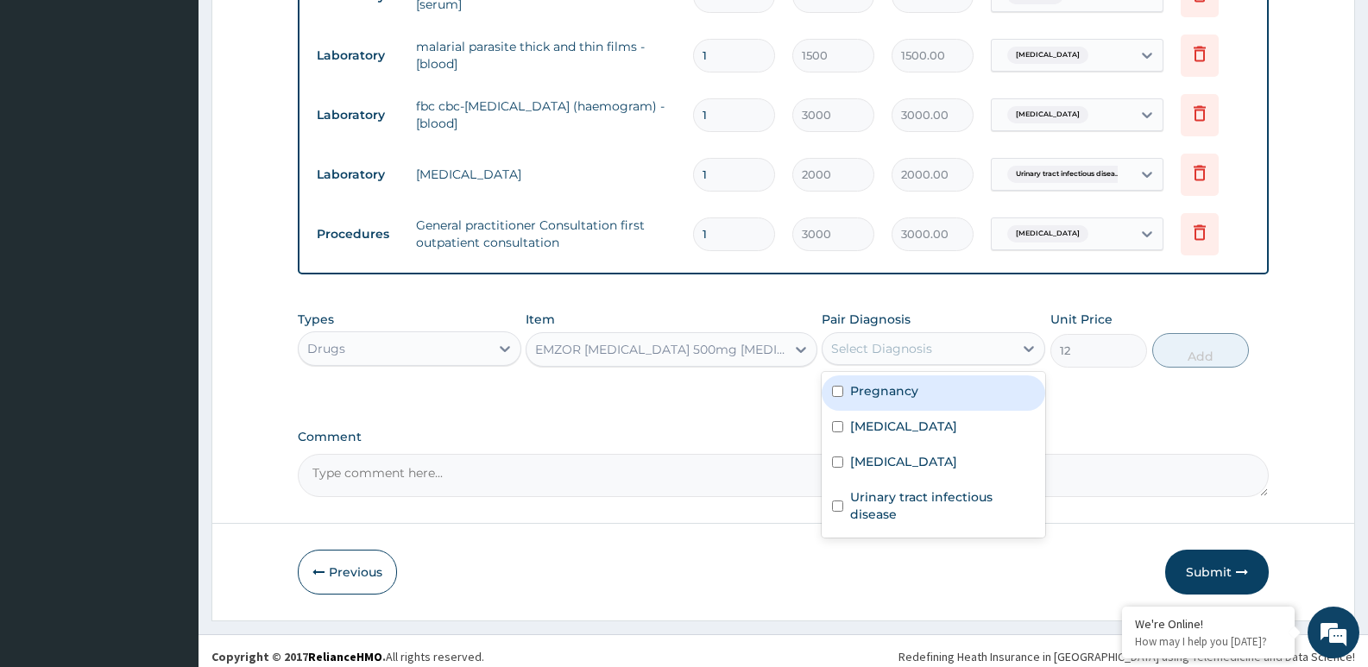
click at [885, 348] on div "Select Diagnosis" at bounding box center [881, 348] width 101 height 17
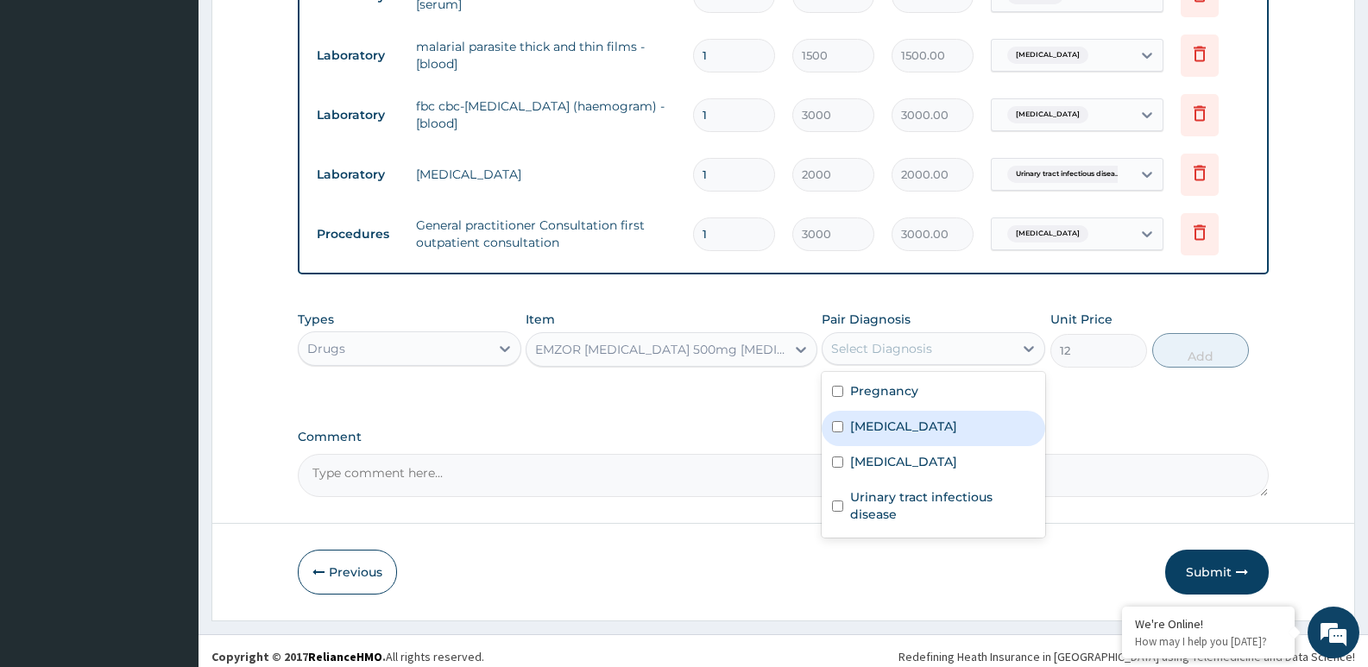
click at [885, 425] on label "Malaria" at bounding box center [903, 426] width 107 height 17
checkbox input "true"
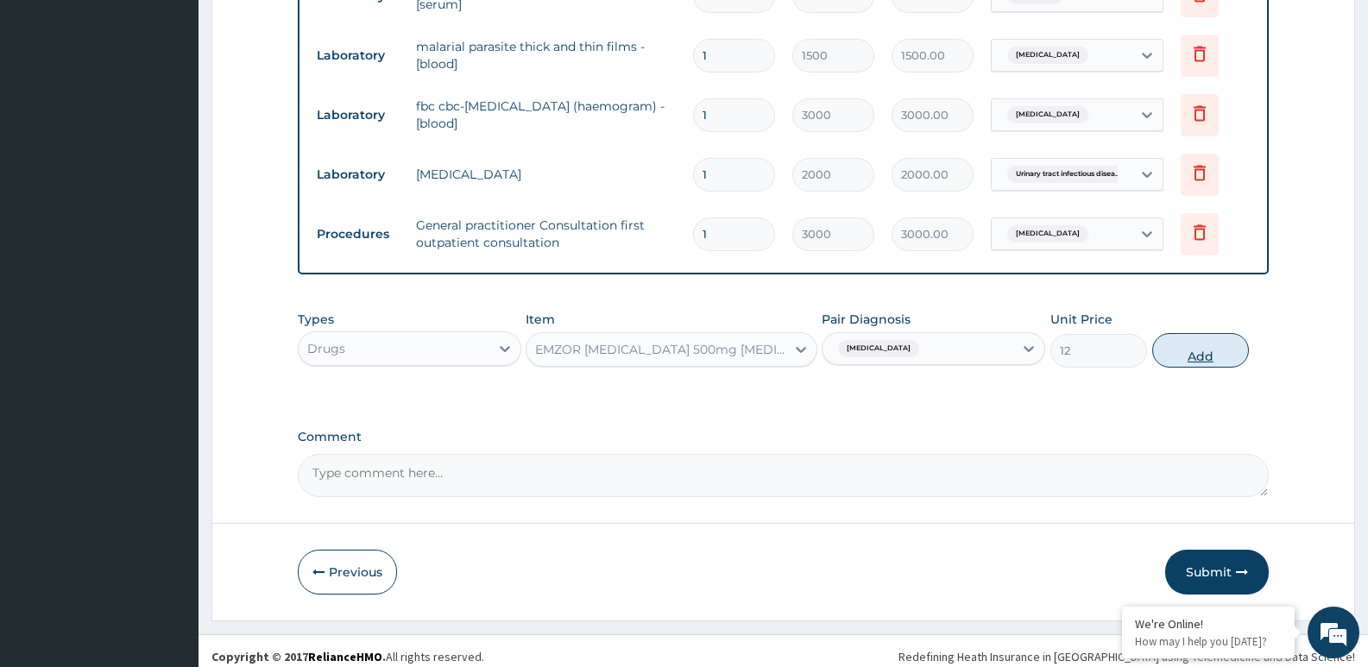
click at [1204, 351] on button "Add" at bounding box center [1200, 350] width 97 height 35
type input "0"
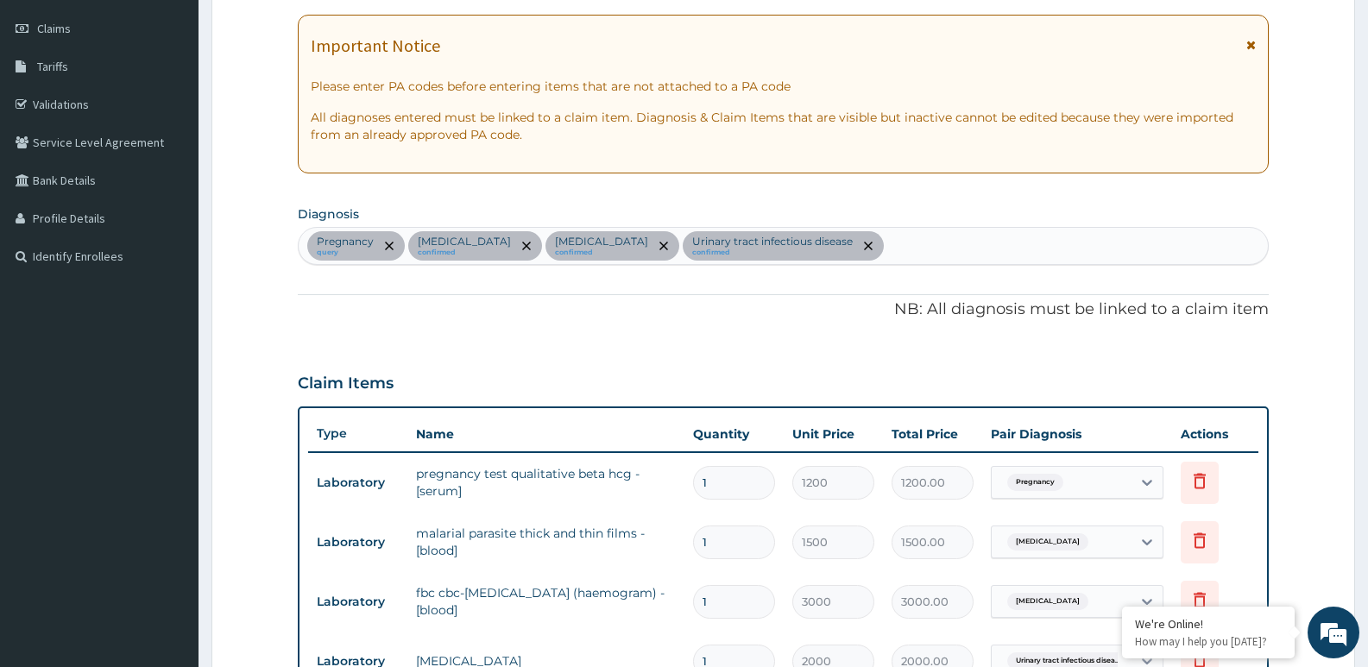
scroll to position [793, 0]
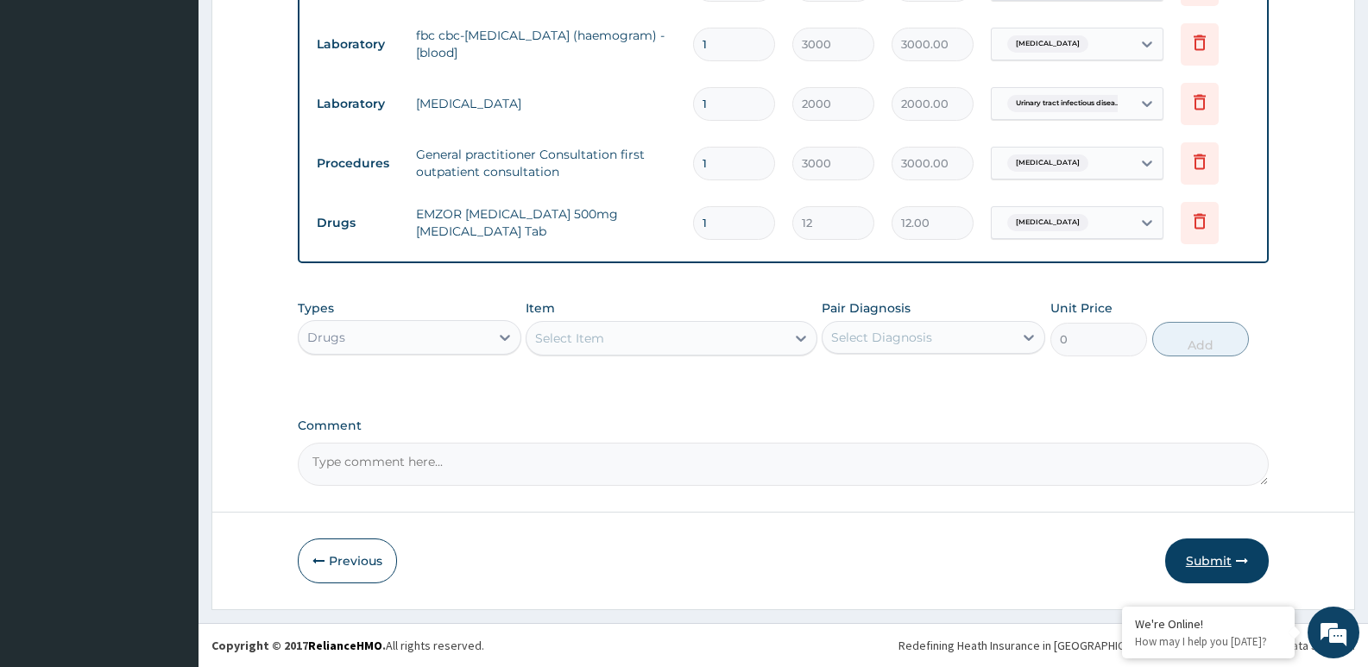
click at [1206, 558] on button "Submit" at bounding box center [1217, 561] width 104 height 45
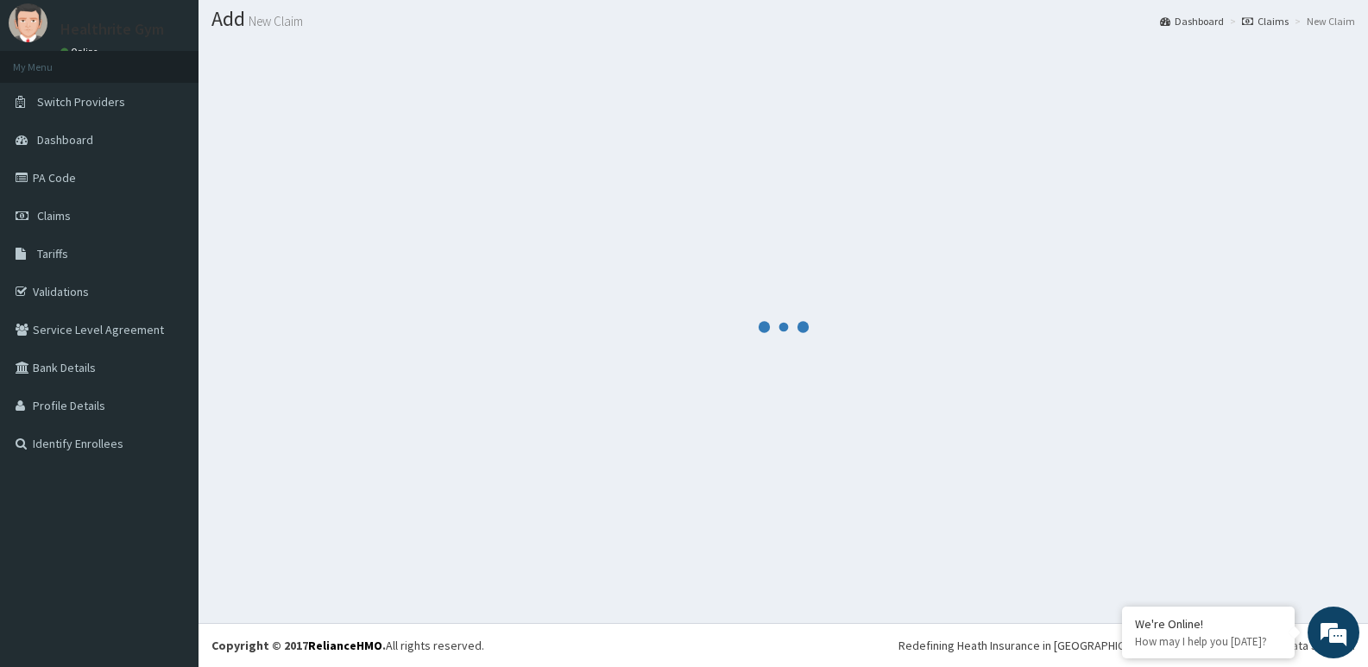
scroll to position [48, 0]
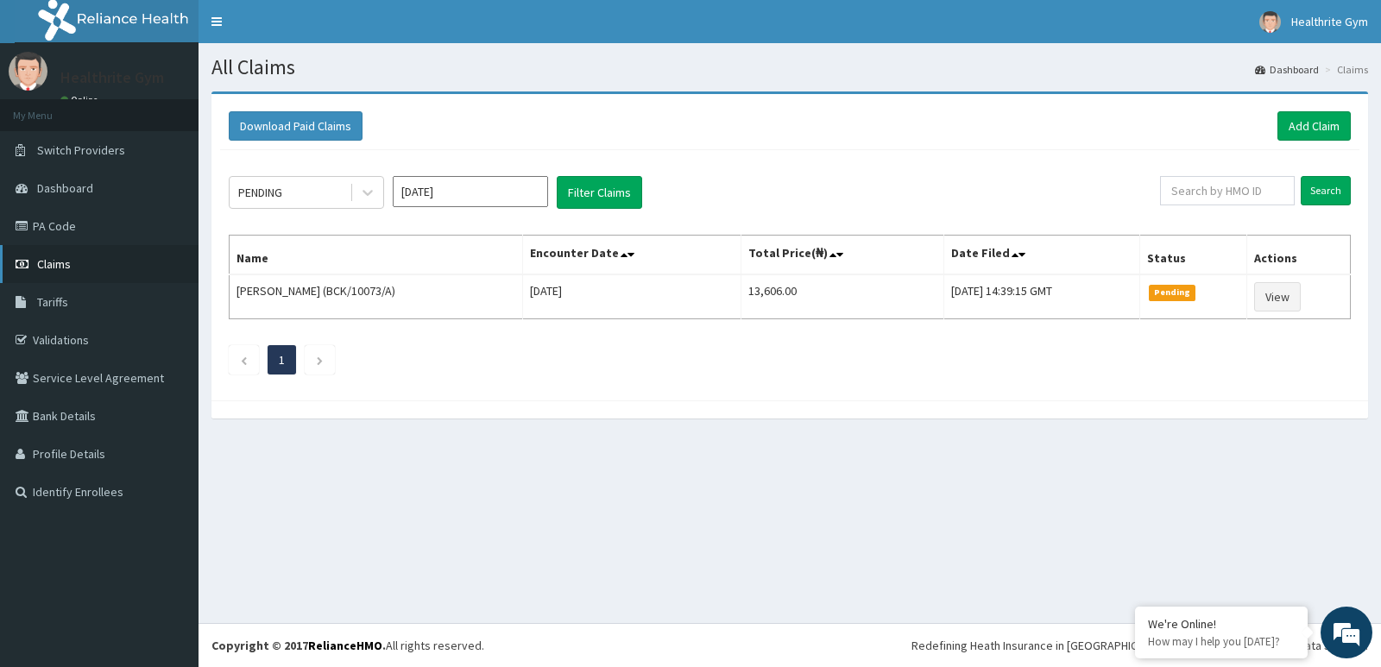
click at [68, 258] on span "Claims" at bounding box center [54, 264] width 34 height 16
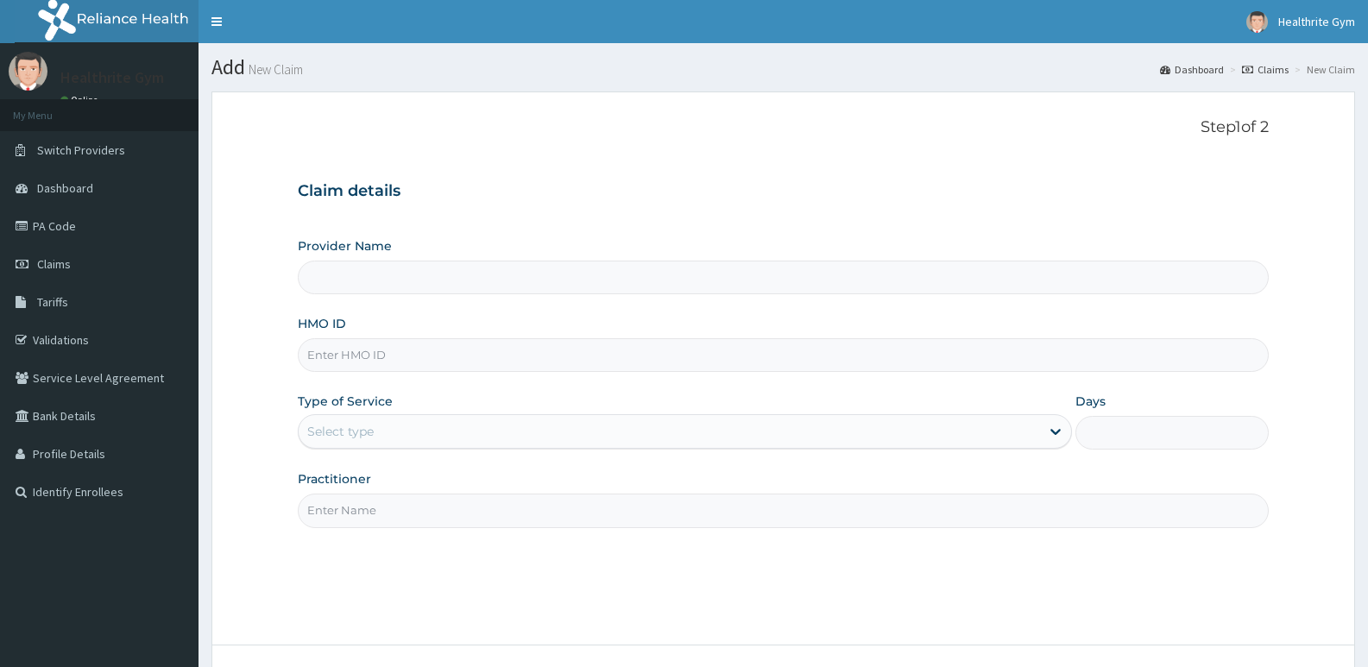
click at [356, 363] on input "HMO ID" at bounding box center [783, 355] width 971 height 34
type input "e"
type input "Healthrite Company Ltd"
type input "erm/10396/a"
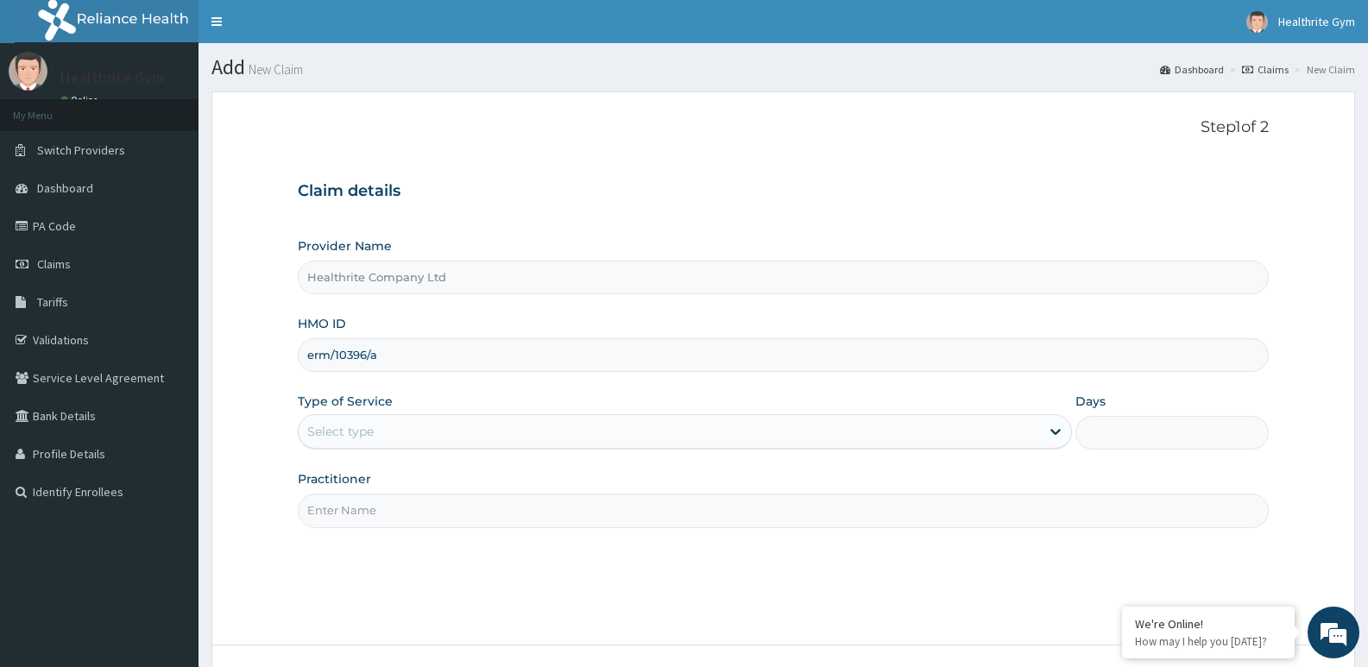
click at [385, 424] on div "Select type" at bounding box center [669, 432] width 741 height 28
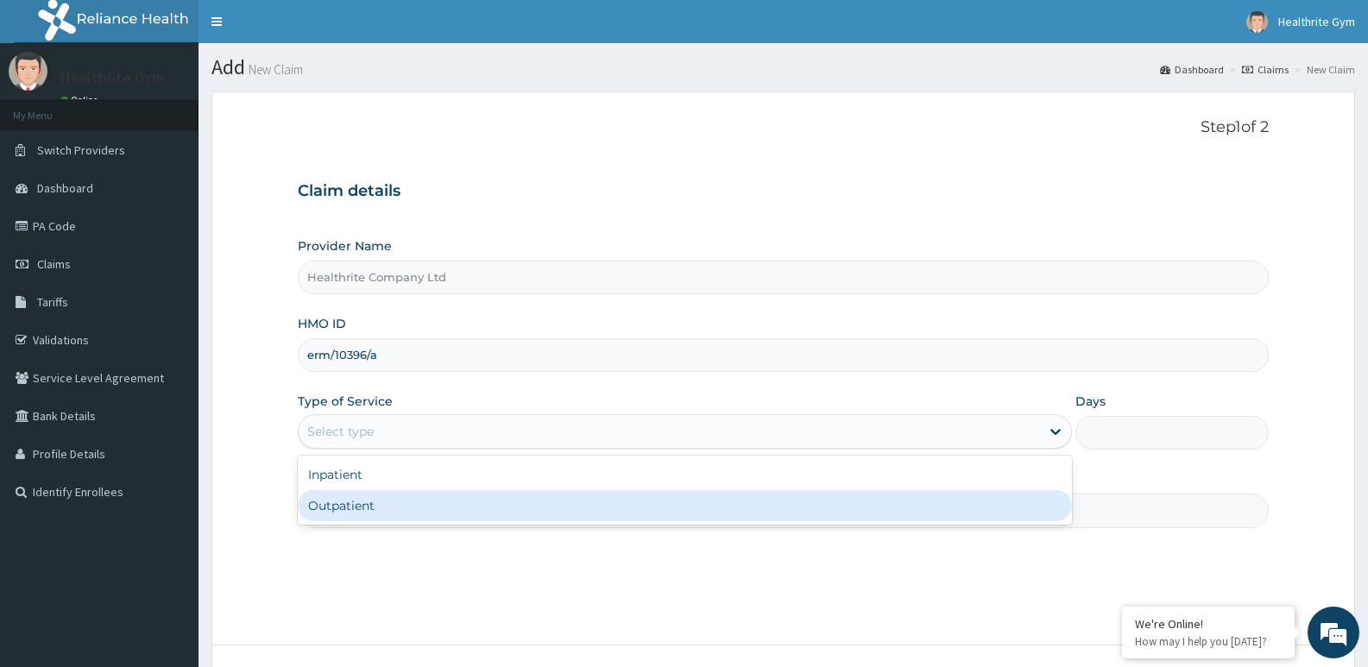
click at [376, 509] on div "Outpatient" at bounding box center [685, 505] width 774 height 31
type input "1"
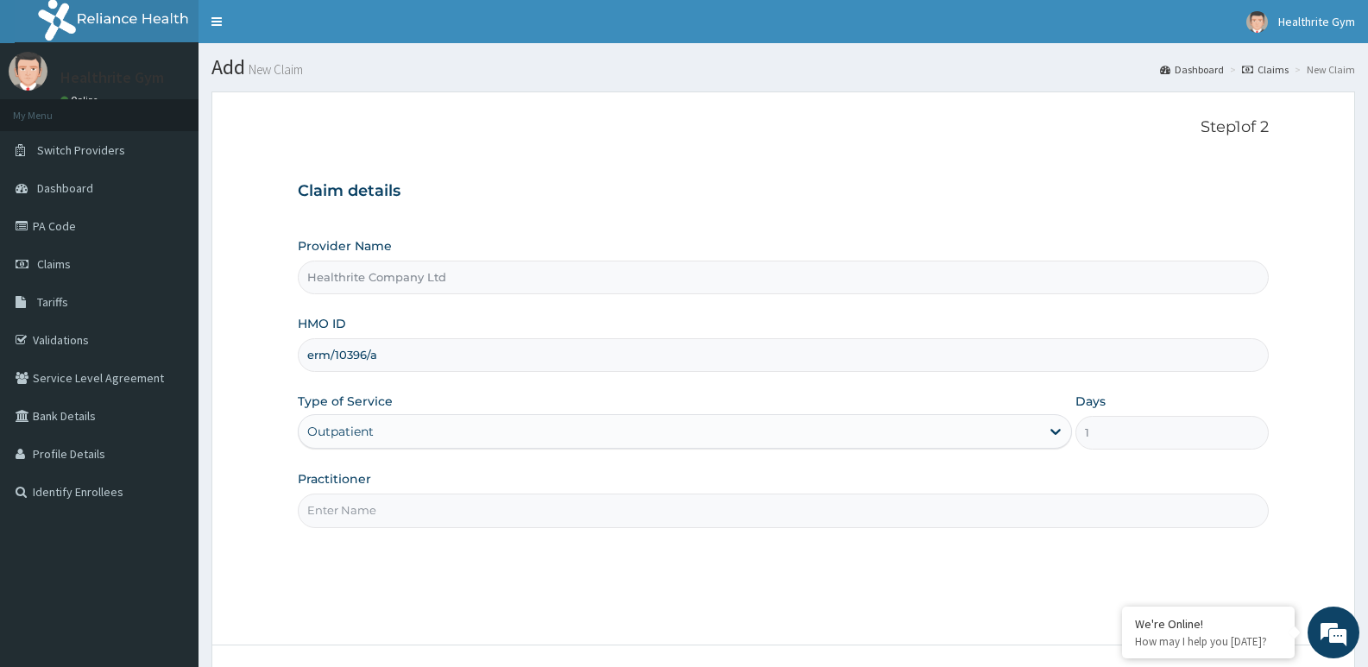
click at [376, 509] on input "Practitioner" at bounding box center [783, 511] width 971 height 34
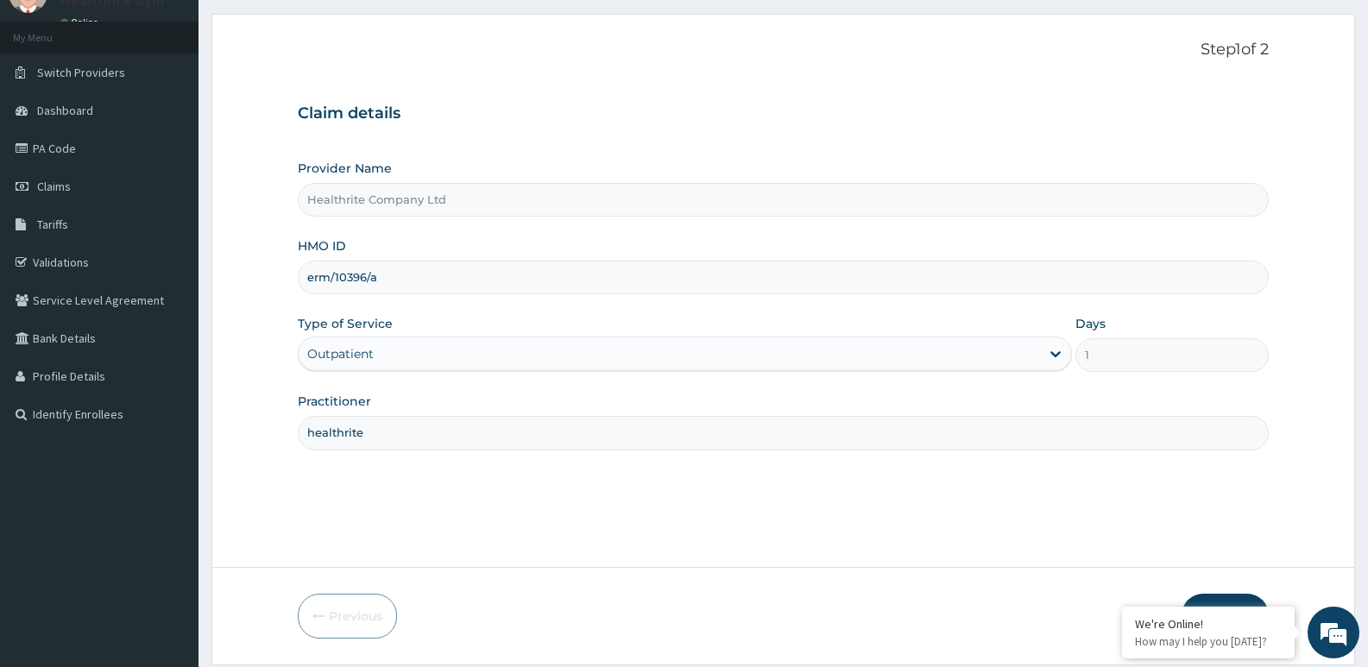
scroll to position [133, 0]
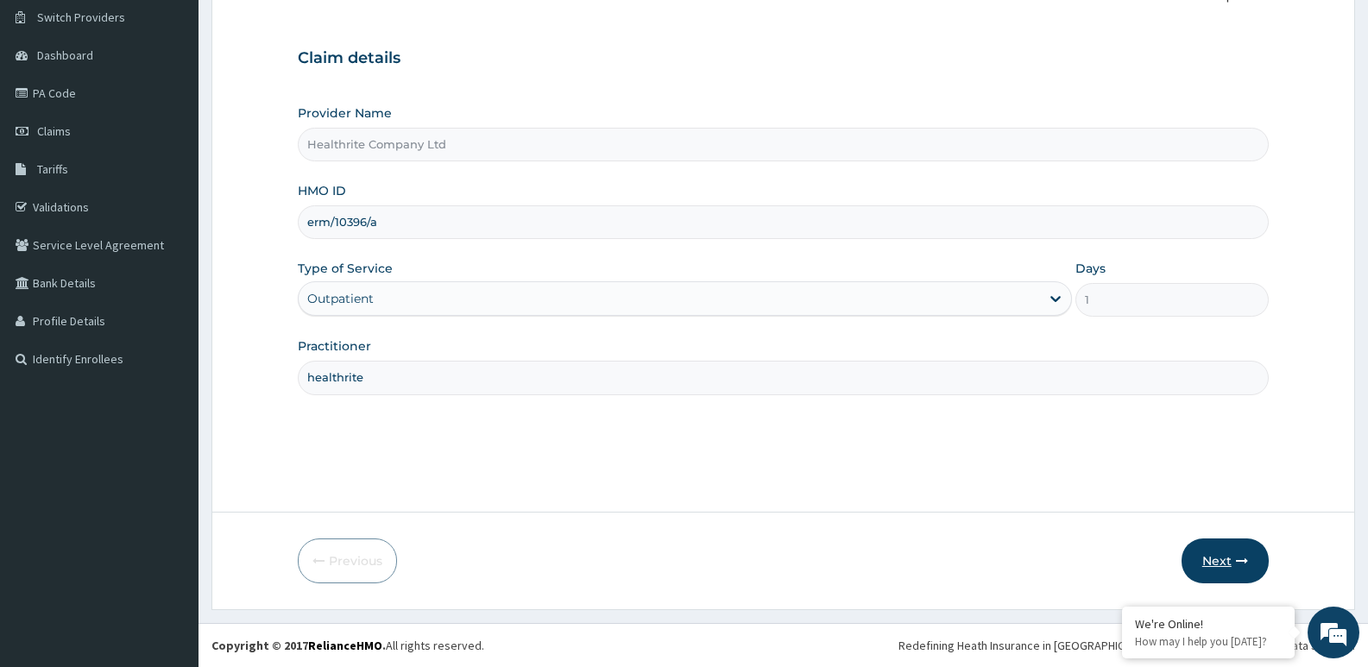
type input "healthrite"
click at [1212, 549] on button "Next" at bounding box center [1225, 561] width 87 height 45
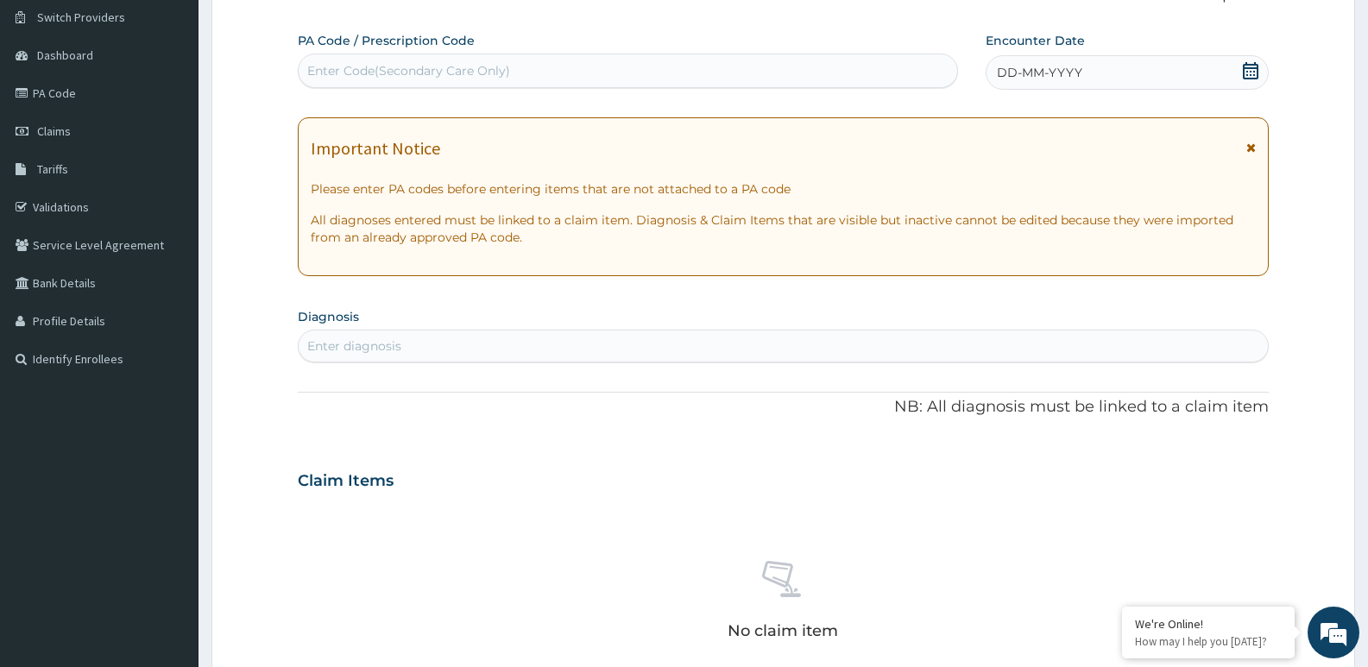
click at [379, 65] on div "Enter Code(Secondary Care Only)" at bounding box center [408, 70] width 203 height 17
click at [1249, 71] on icon at bounding box center [1250, 70] width 17 height 17
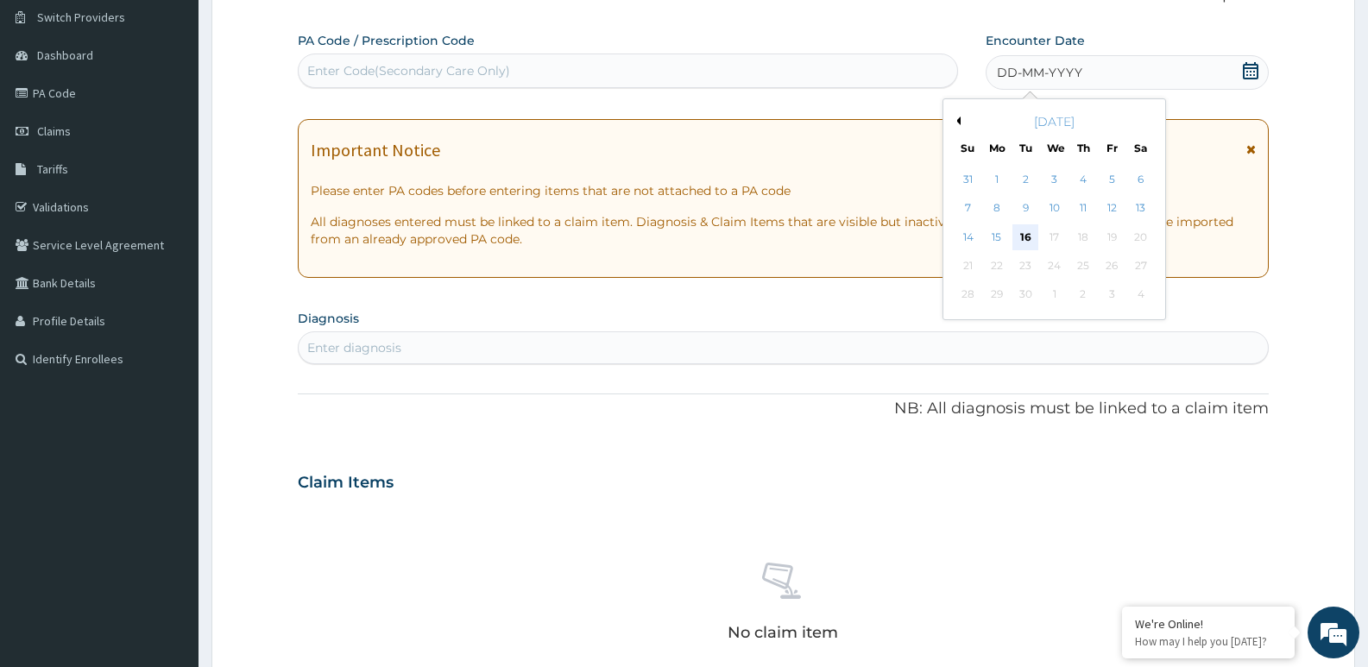
click at [1027, 235] on div "16" at bounding box center [1026, 237] width 26 height 26
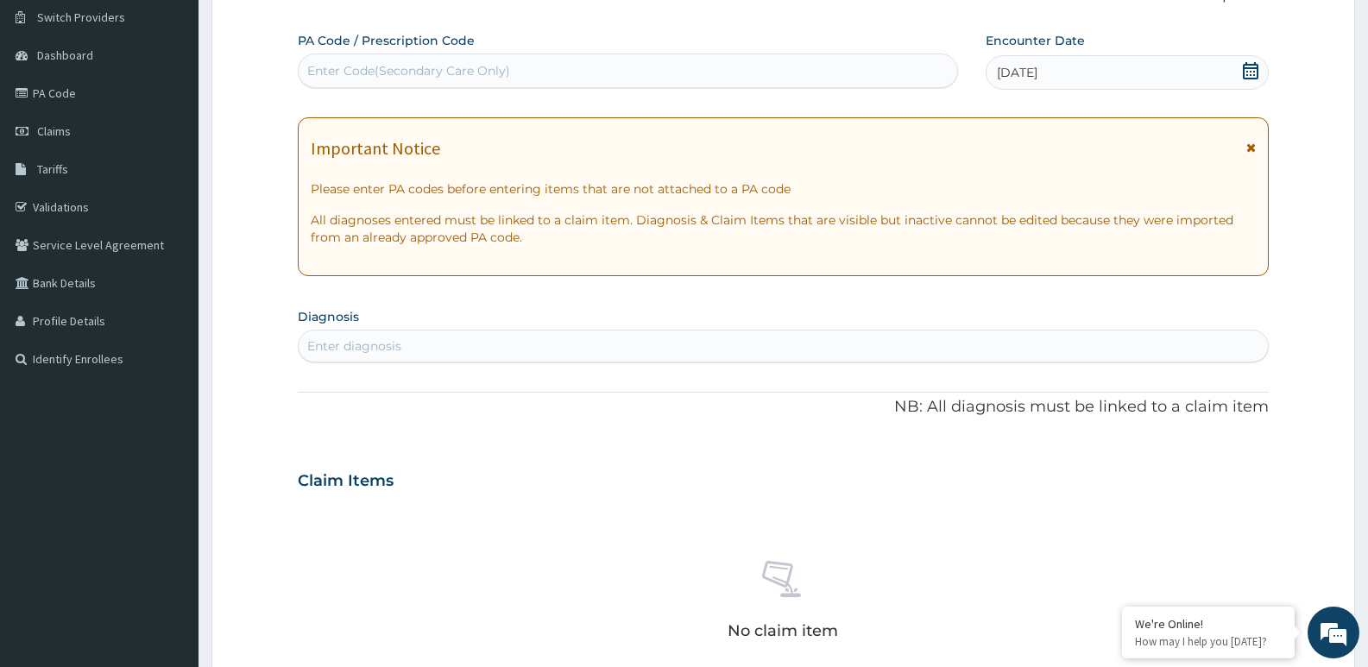
click at [349, 341] on div "Enter diagnosis" at bounding box center [354, 346] width 94 height 17
type input "a"
type input "pain"
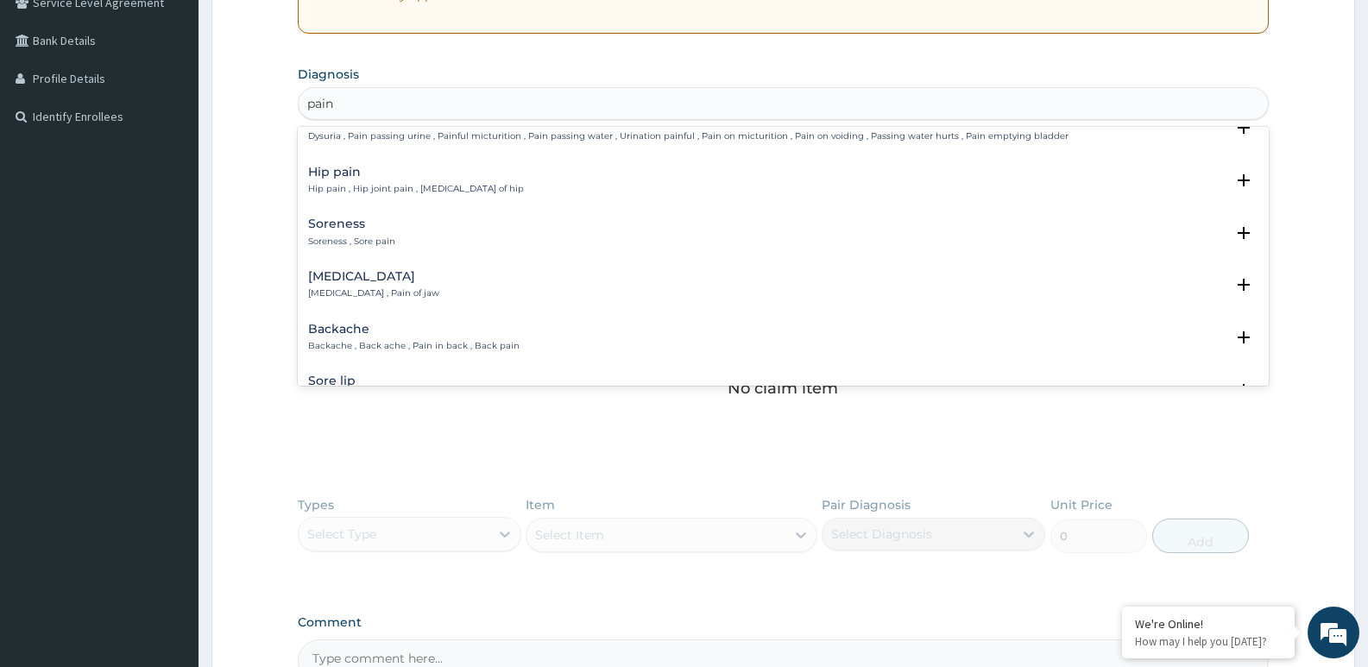
scroll to position [0, 0]
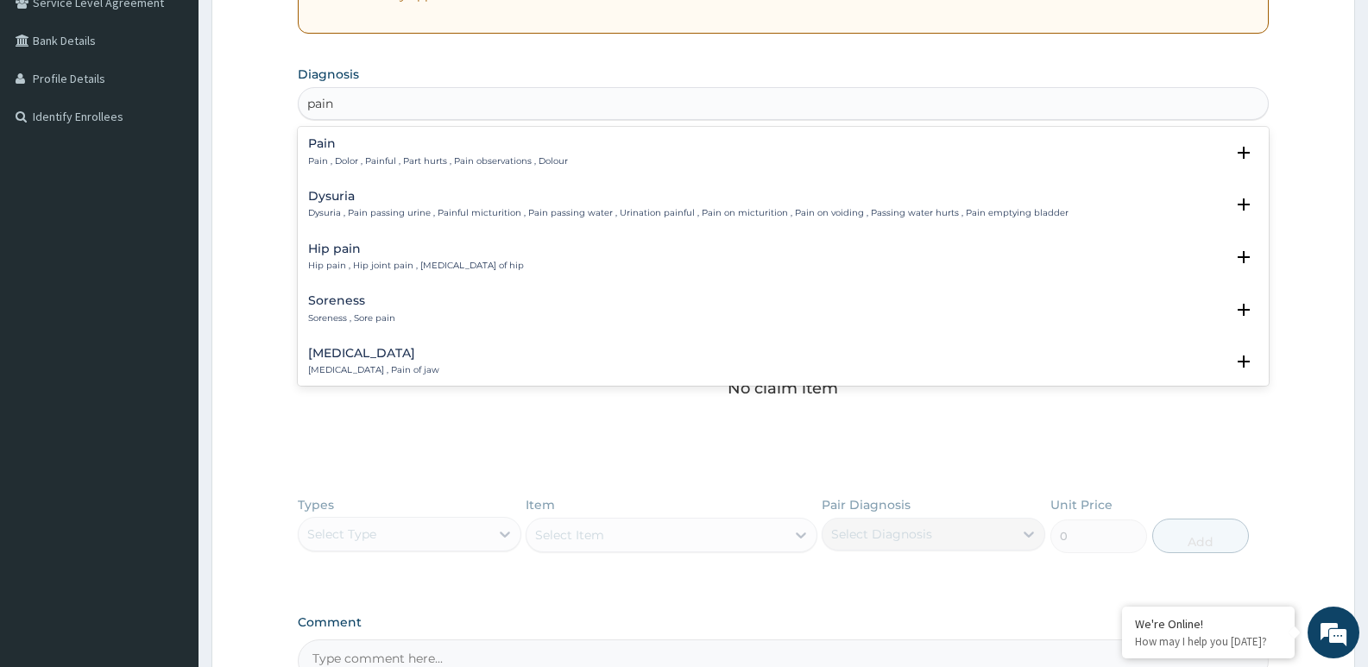
click at [371, 140] on h4 "Pain" at bounding box center [438, 143] width 260 height 13
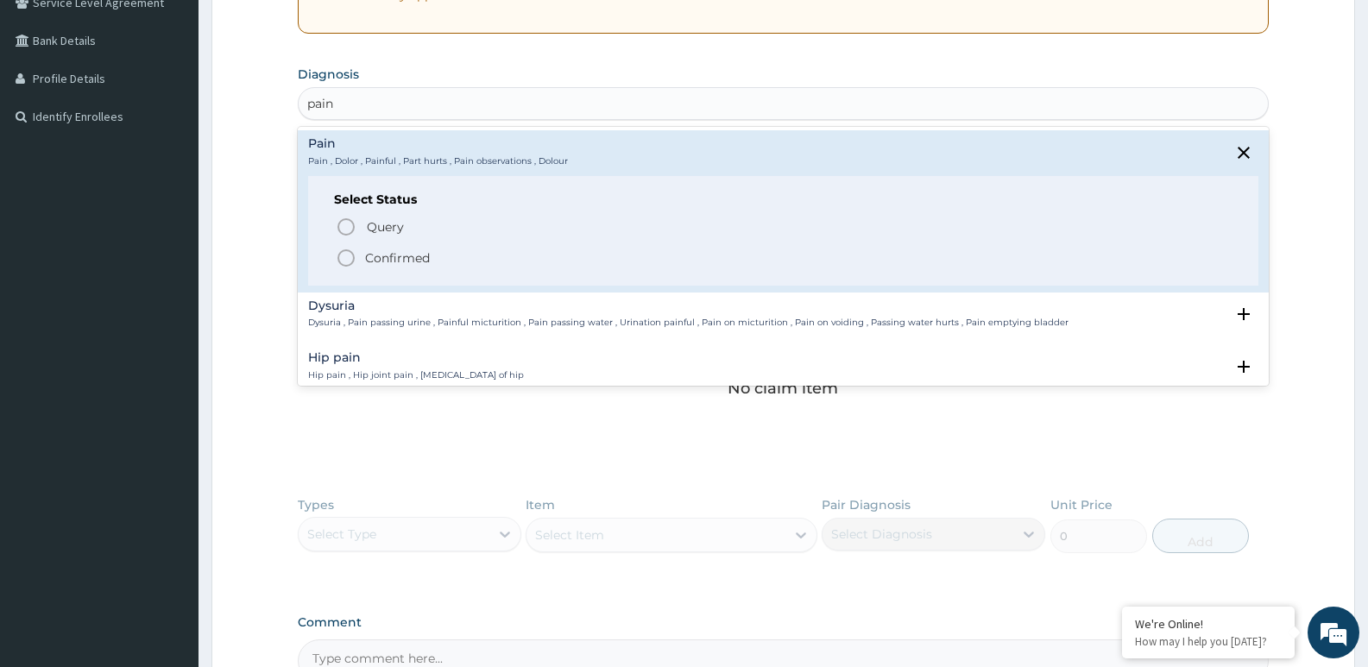
click at [345, 253] on icon "status option filled" at bounding box center [346, 258] width 21 height 21
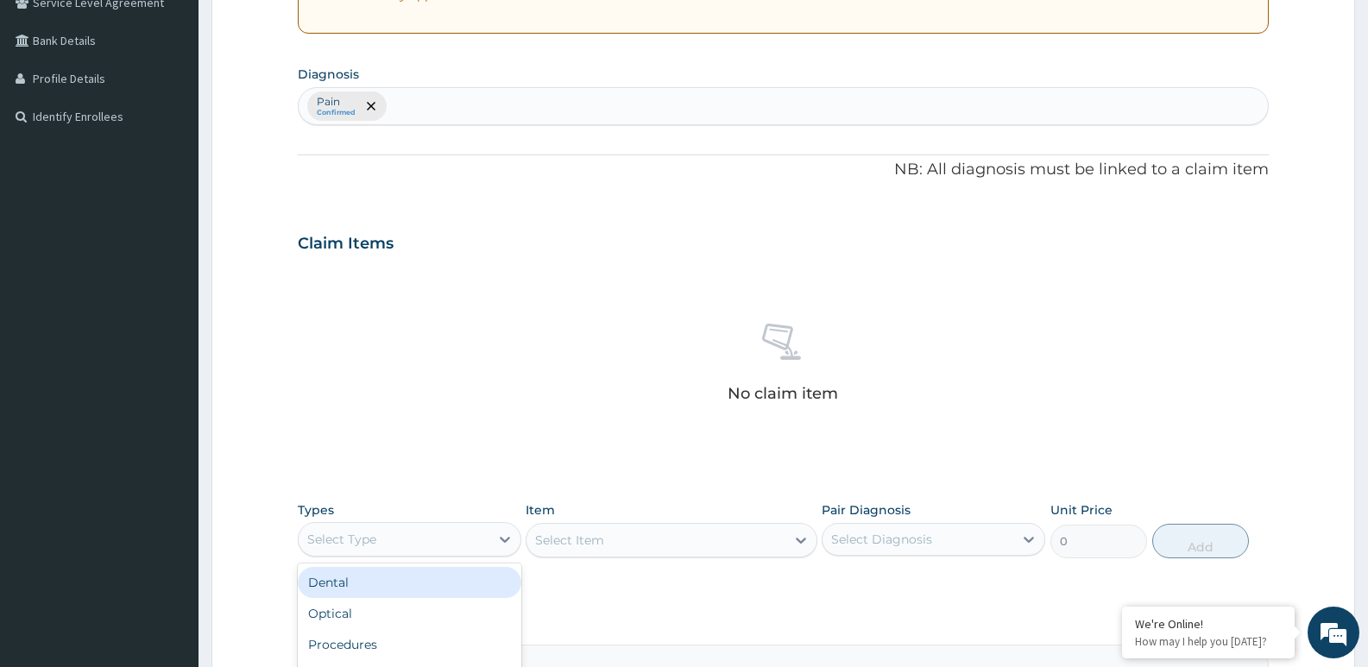
click at [385, 542] on div "Select Type" at bounding box center [394, 540] width 191 height 28
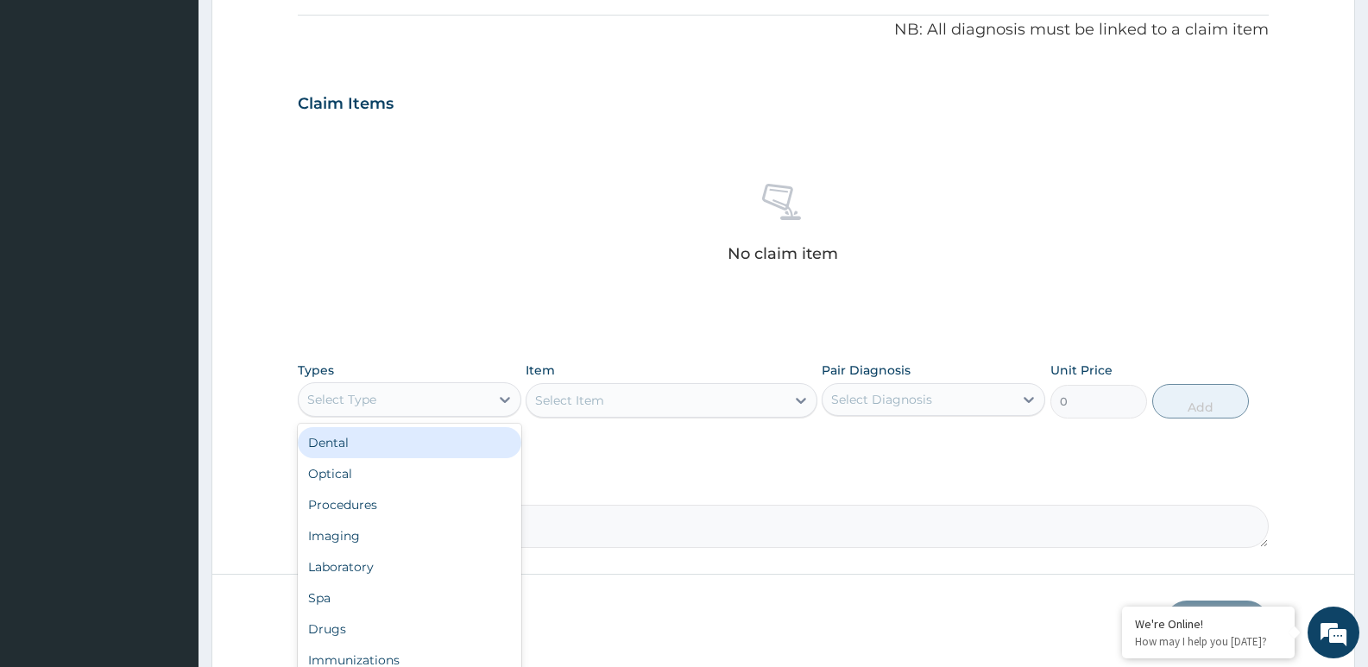
scroll to position [578, 0]
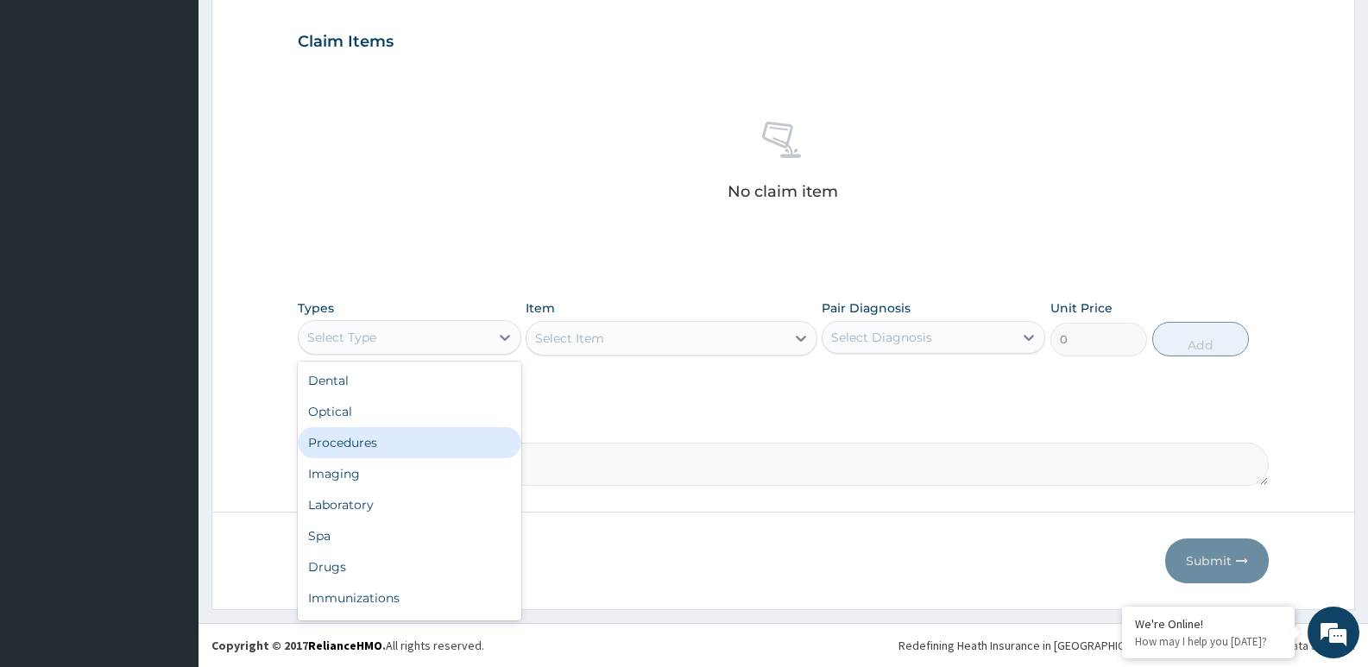
click at [380, 446] on div "Procedures" at bounding box center [410, 442] width 224 height 31
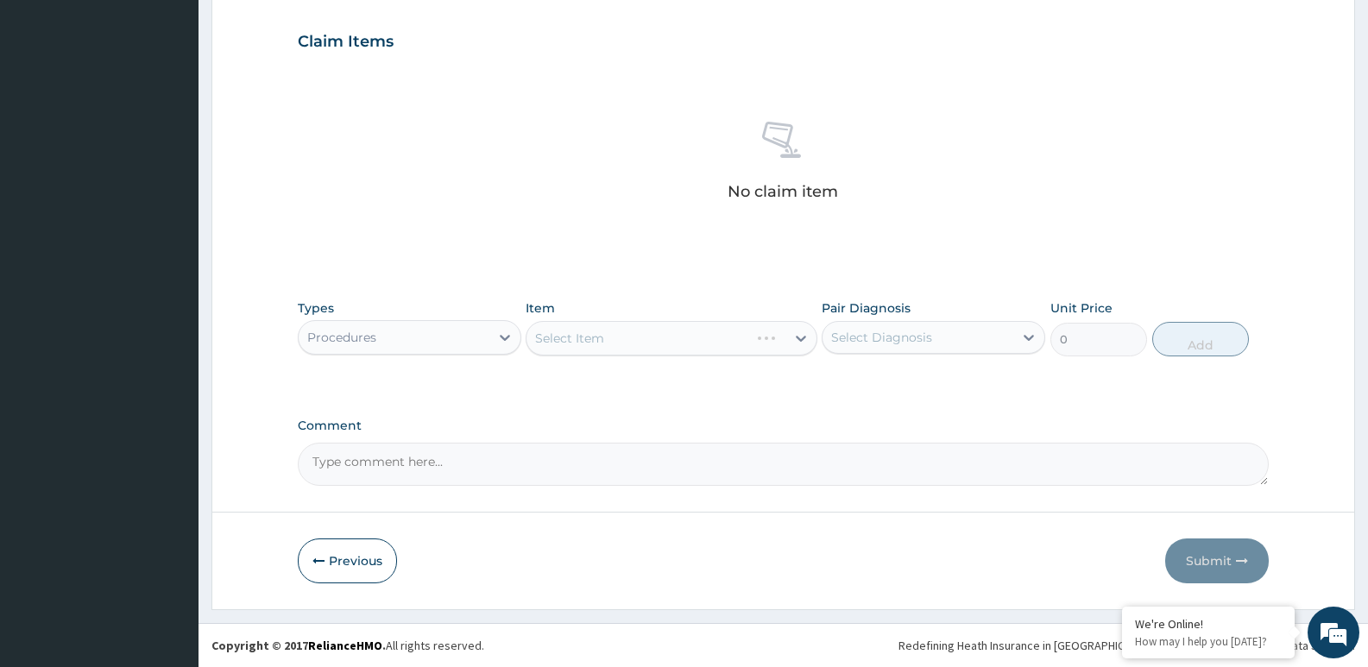
click at [660, 339] on div "Select Item" at bounding box center [671, 338] width 291 height 35
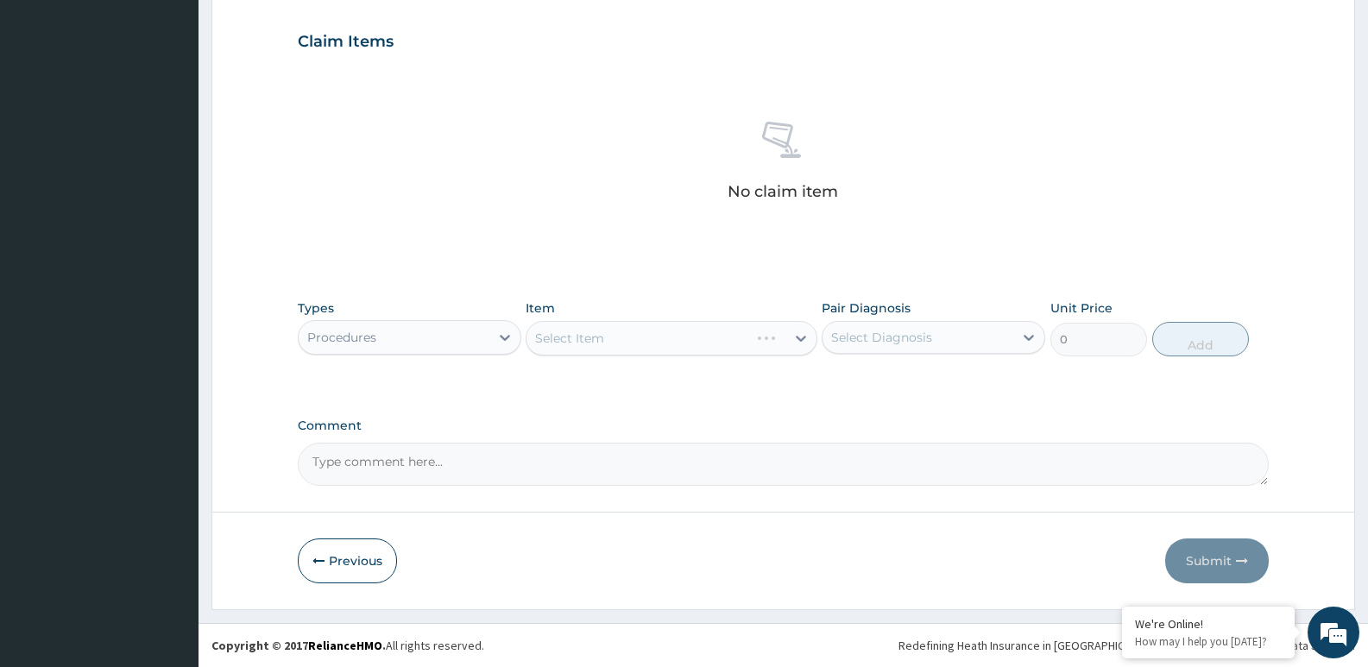
click at [619, 332] on div "Select Item" at bounding box center [671, 338] width 291 height 35
click at [619, 332] on div "Select Item" at bounding box center [656, 339] width 258 height 28
click at [631, 342] on div "Select Item" at bounding box center [656, 339] width 258 height 28
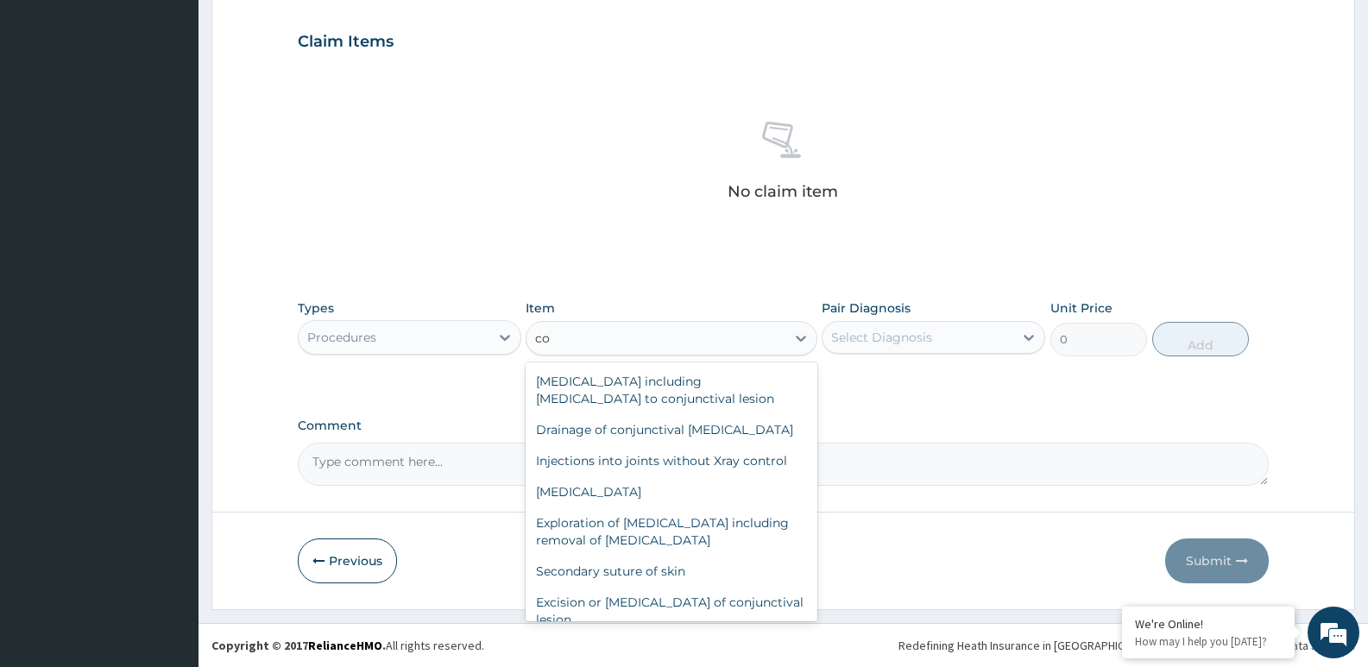
type input "c"
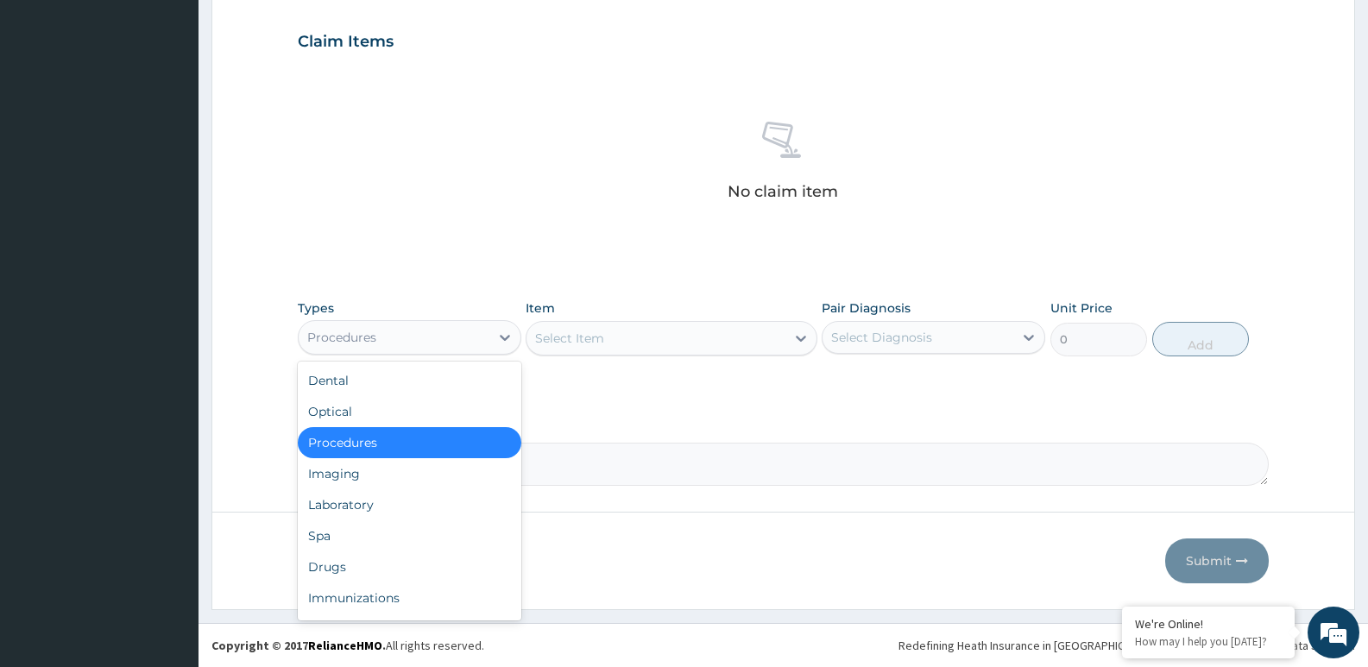
click at [437, 341] on div "Procedures" at bounding box center [394, 338] width 191 height 28
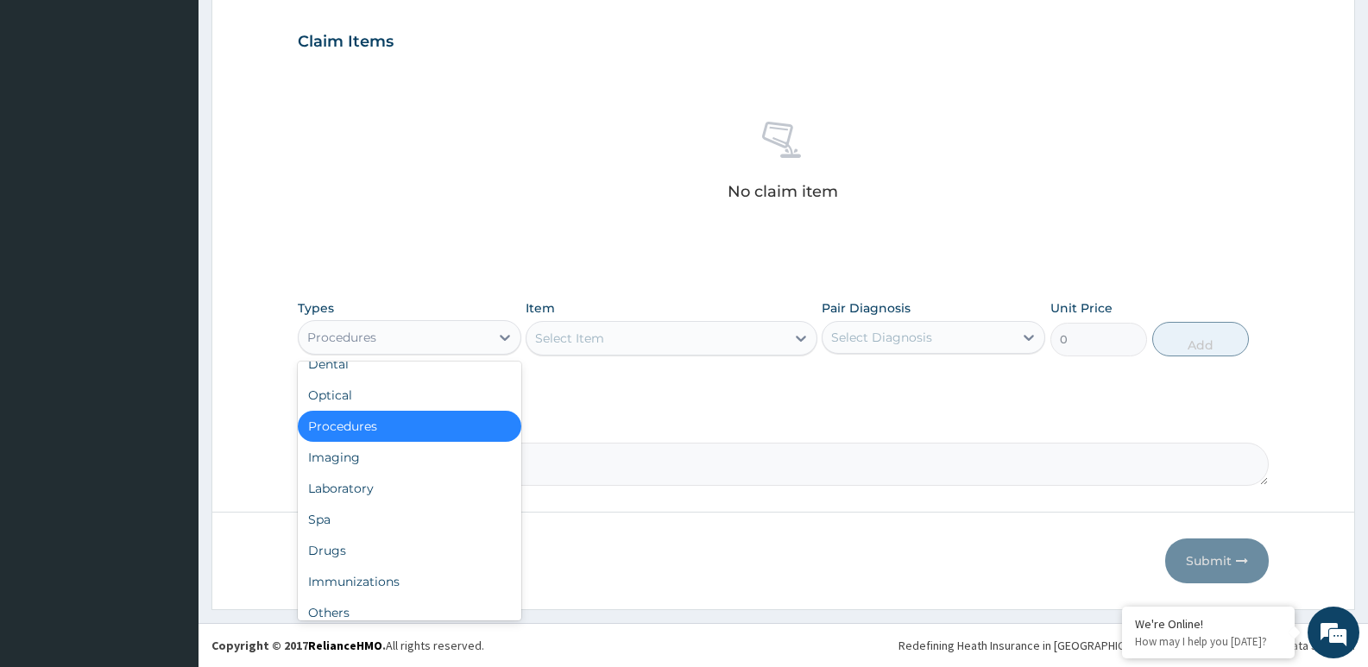
scroll to position [9, 0]
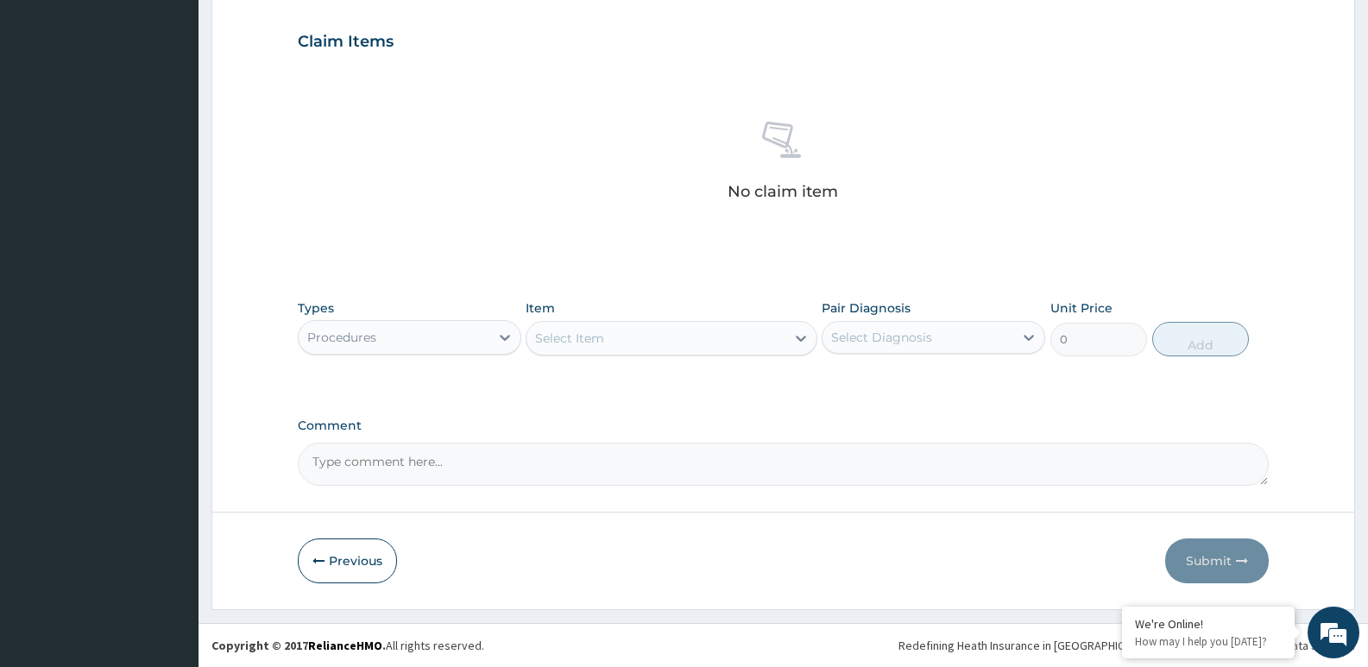
click at [542, 357] on div "Types Procedures Item Select Item Pair Diagnosis Select Diagnosis Unit Price 0 …" at bounding box center [783, 328] width 971 height 74
click at [577, 337] on div "Select Item" at bounding box center [569, 338] width 69 height 17
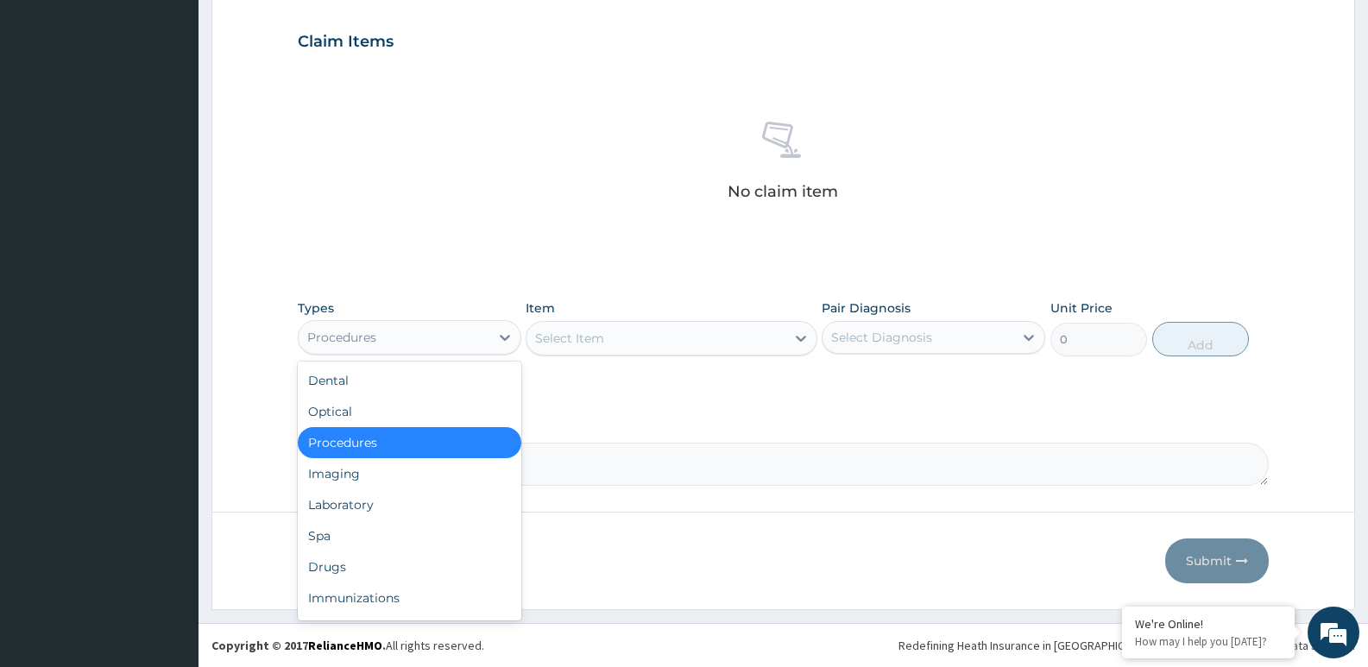
click at [462, 338] on div "Procedures" at bounding box center [394, 338] width 191 height 28
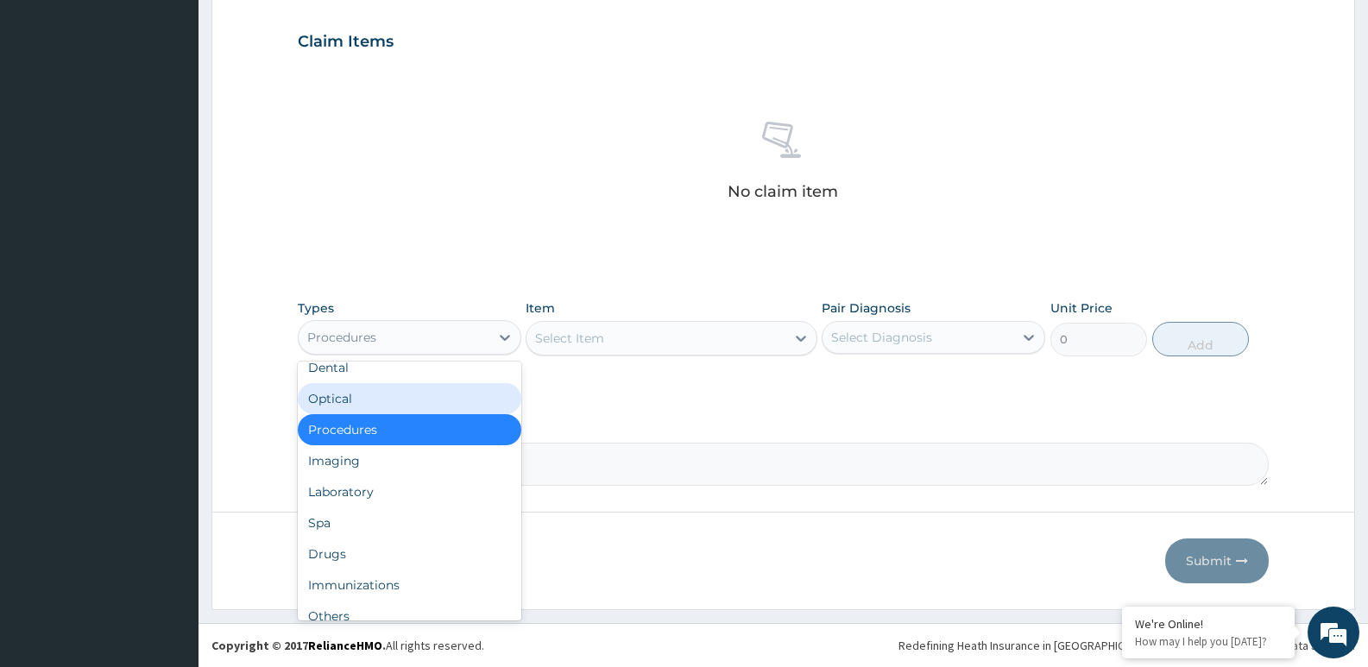
scroll to position [59, 0]
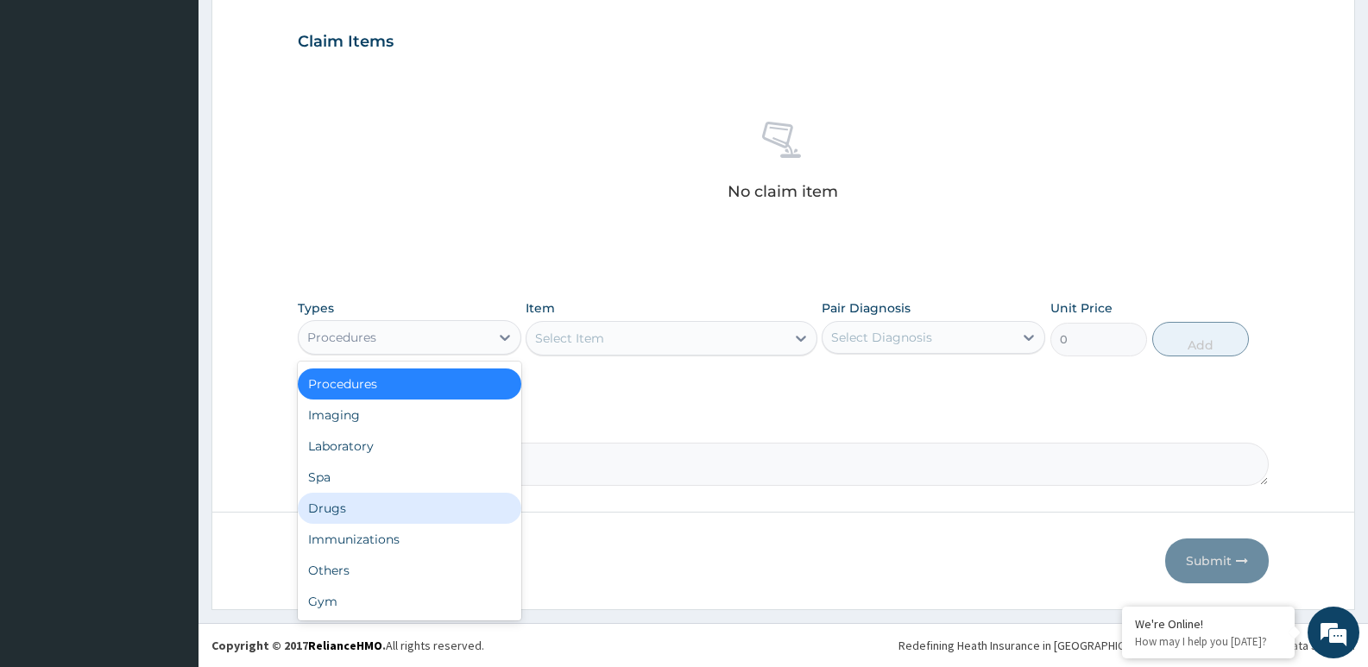
click at [349, 509] on div "Drugs" at bounding box center [410, 508] width 224 height 31
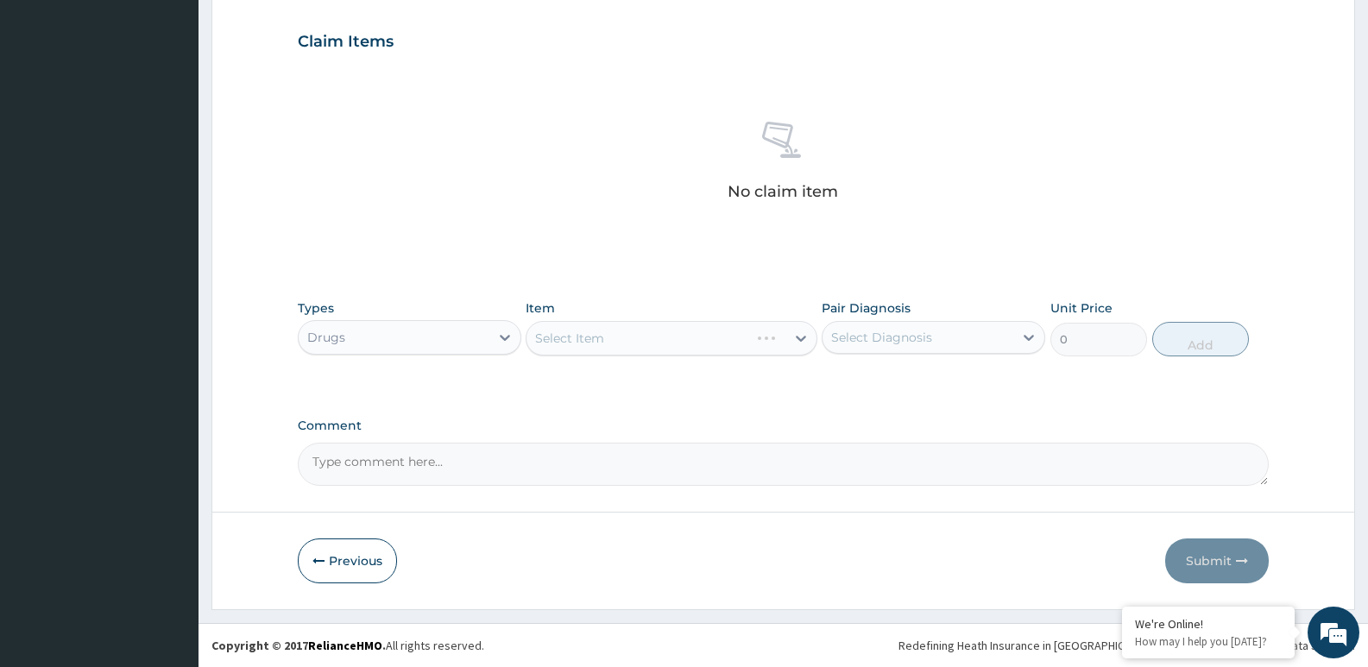
click at [702, 343] on div "Select Item" at bounding box center [671, 338] width 291 height 35
click at [702, 343] on div "Select Item" at bounding box center [656, 339] width 258 height 28
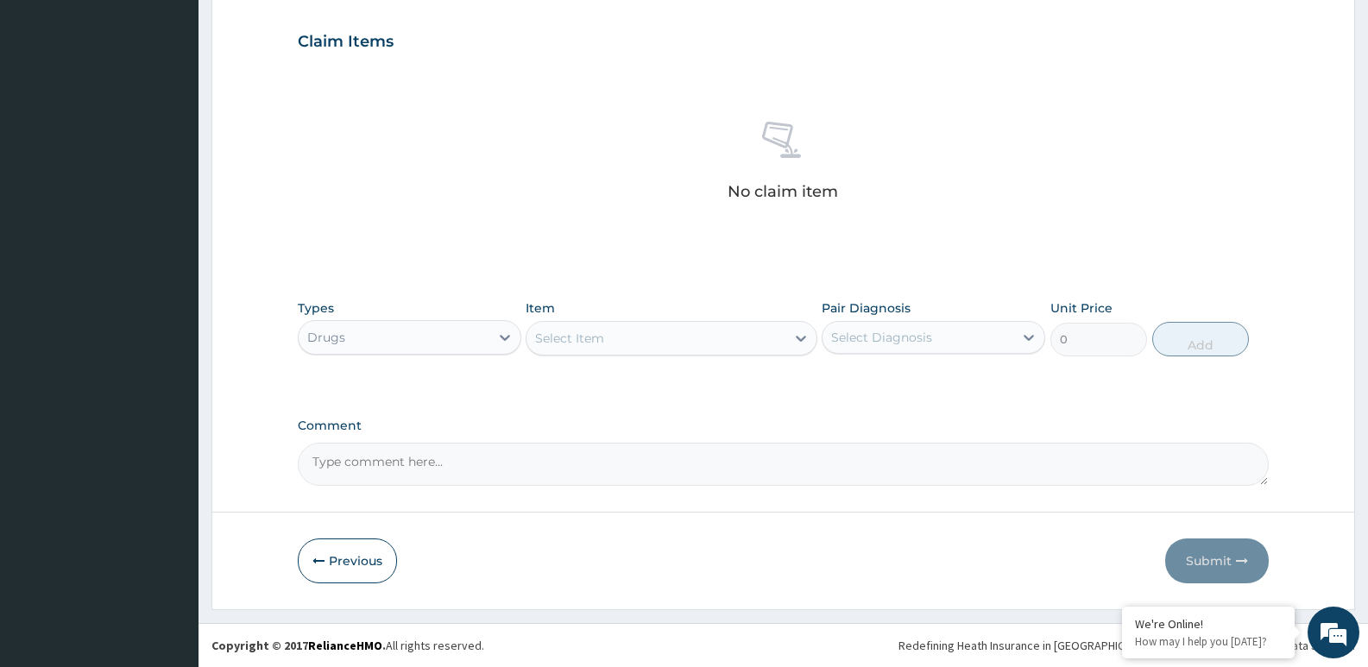
click at [702, 343] on div "Select Item" at bounding box center [656, 339] width 258 height 28
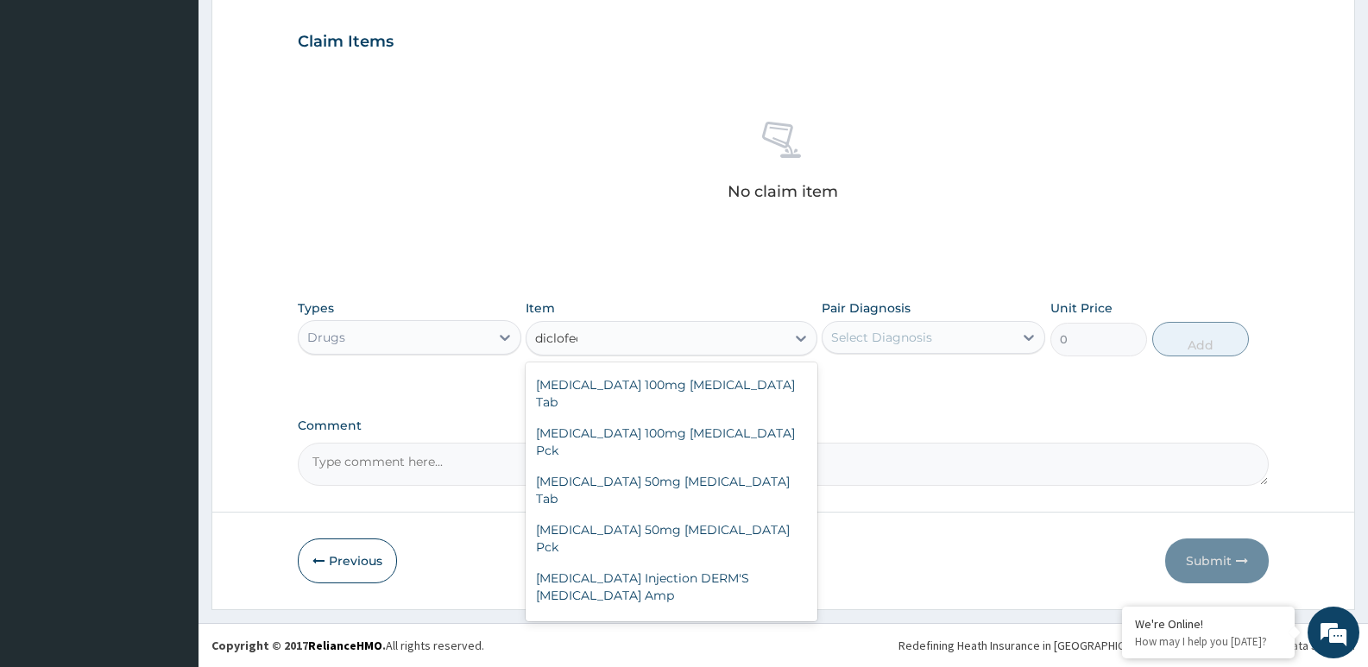
scroll to position [0, 0]
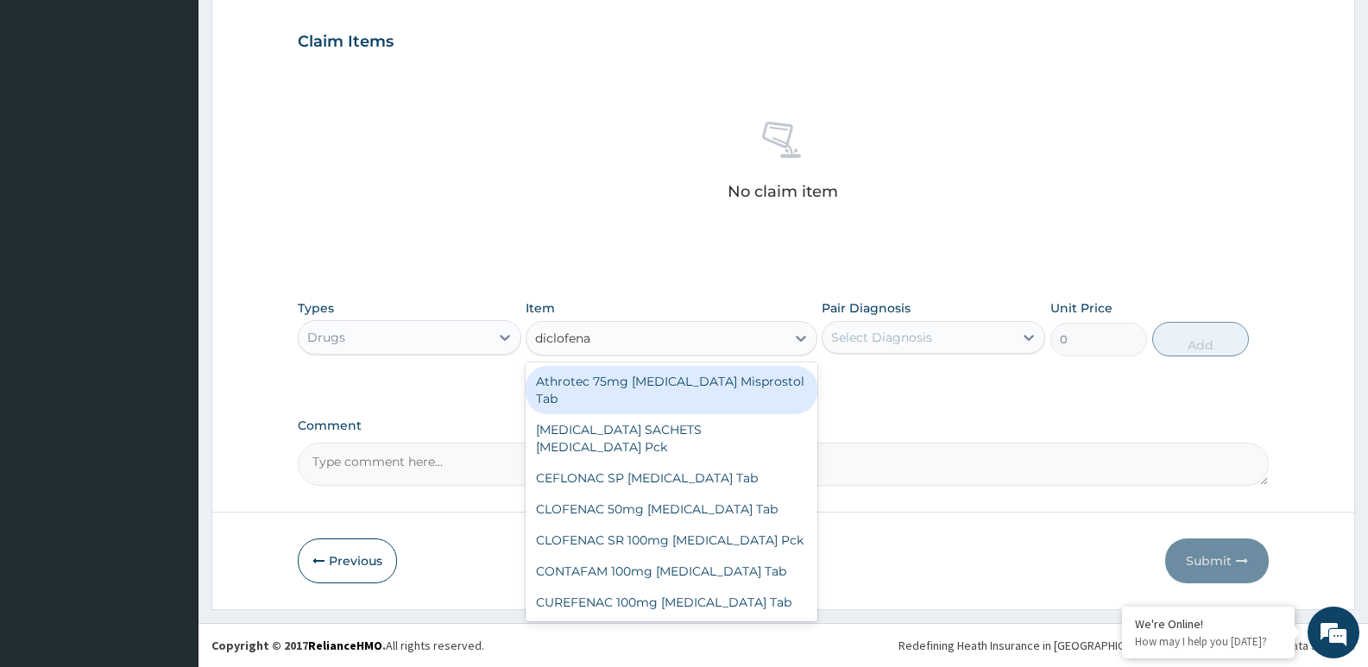
type input "diclofenac"
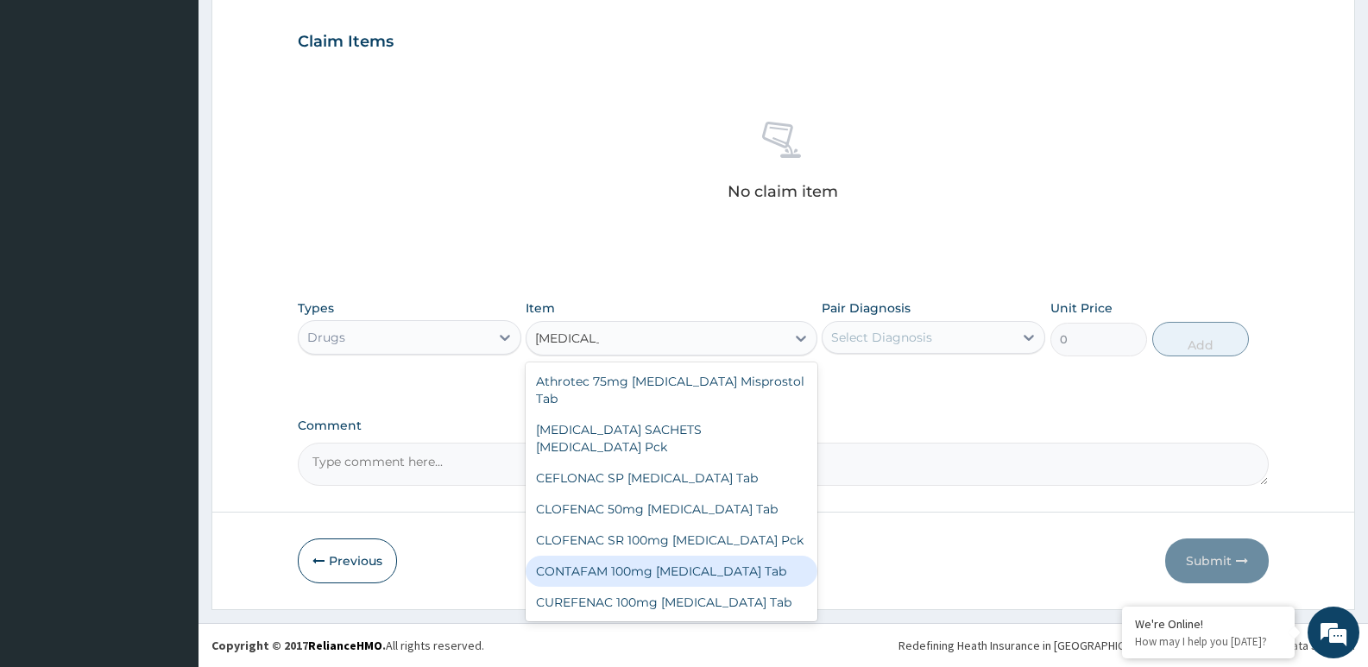
click at [663, 556] on div "CONTAFAM 100mg Diclofenac Tab" at bounding box center [671, 571] width 291 height 31
type input "96"
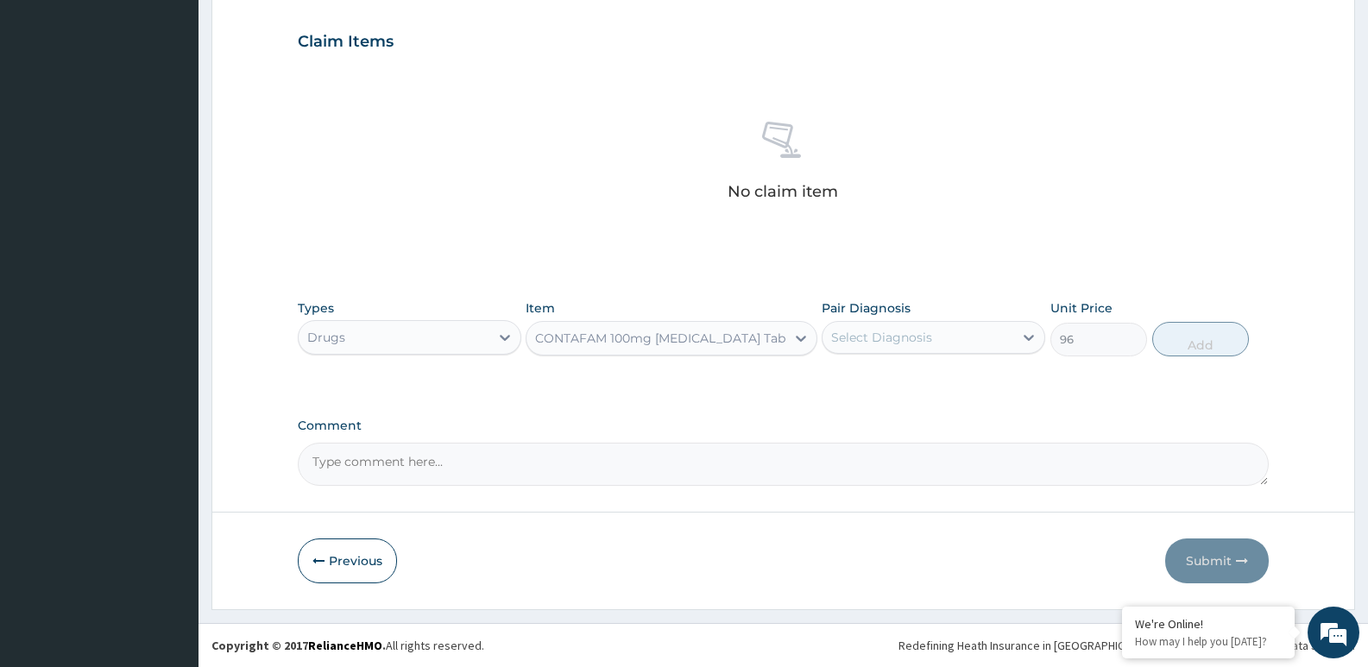
click at [888, 332] on div "Select Diagnosis" at bounding box center [881, 337] width 101 height 17
click at [878, 384] on label "Pain" at bounding box center [864, 379] width 28 height 17
checkbox input "true"
click at [1199, 341] on button "Add" at bounding box center [1200, 339] width 97 height 35
type input "0"
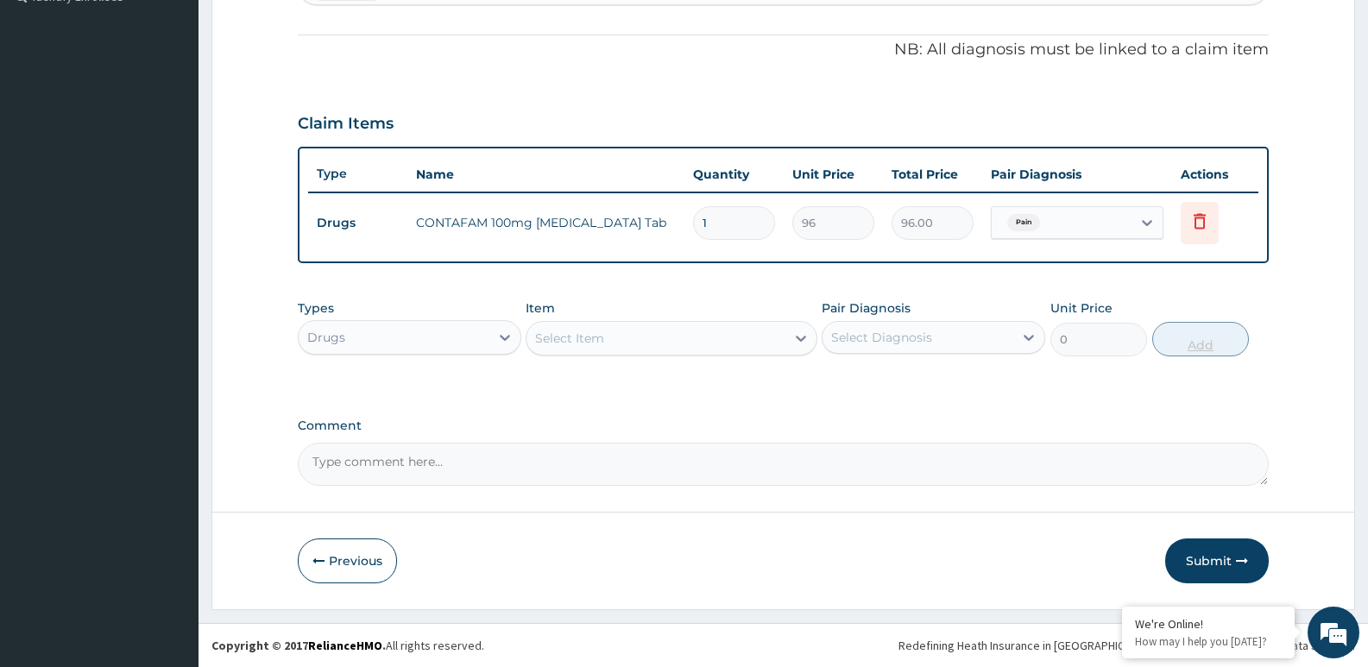
scroll to position [496, 0]
click at [390, 332] on div "Drugs" at bounding box center [394, 338] width 191 height 28
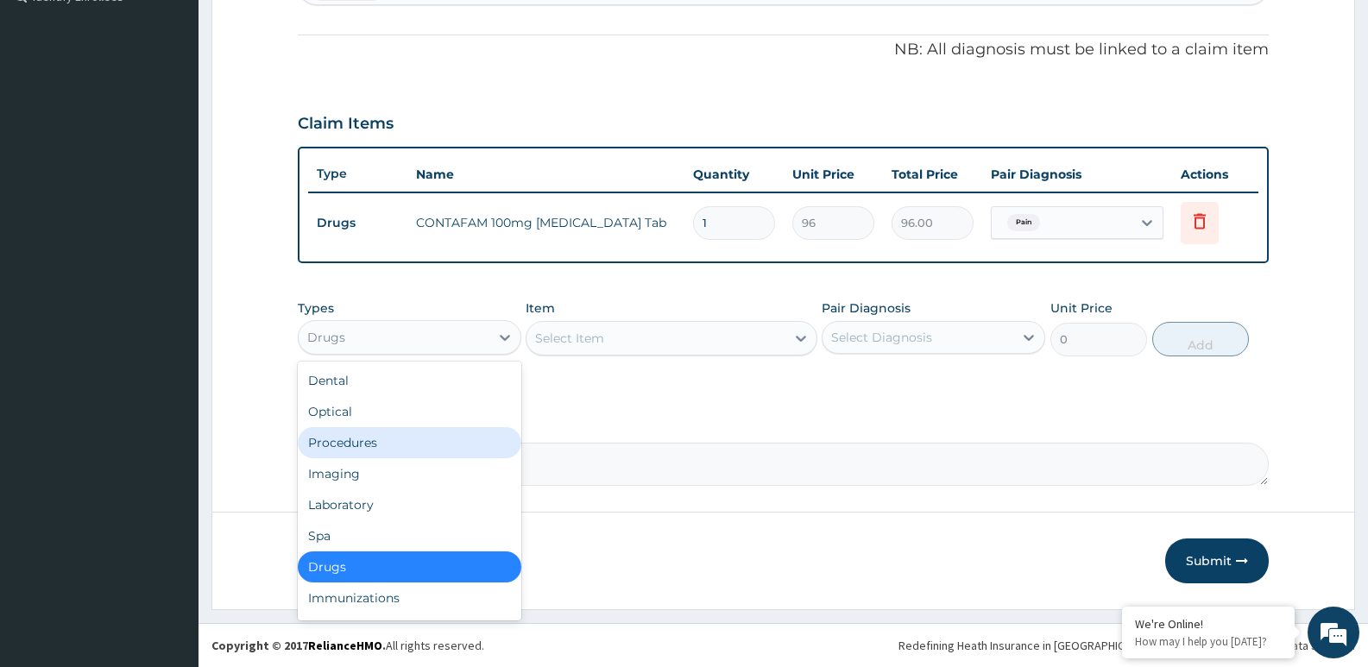
click at [410, 442] on div "Procedures" at bounding box center [410, 442] width 224 height 31
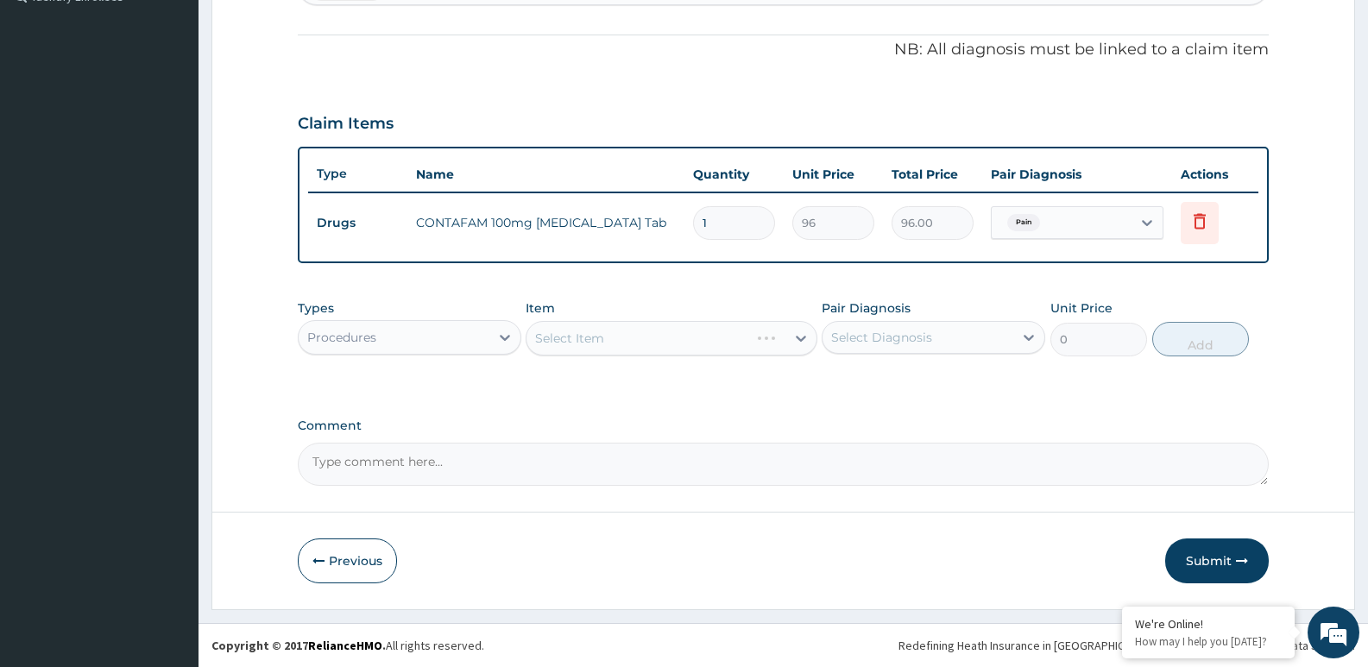
click at [603, 343] on div "Select Item" at bounding box center [671, 338] width 291 height 35
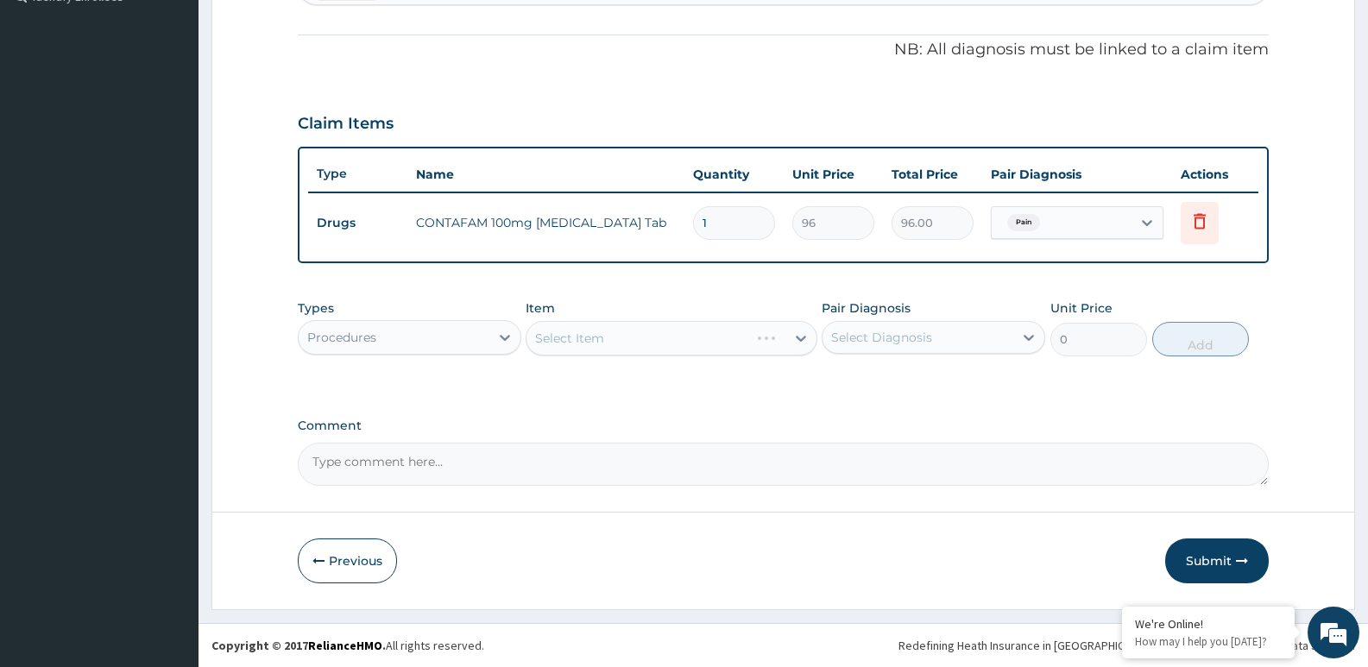
click at [603, 343] on div "Select Item" at bounding box center [671, 338] width 291 height 35
click at [603, 343] on div "Select Item" at bounding box center [569, 338] width 69 height 17
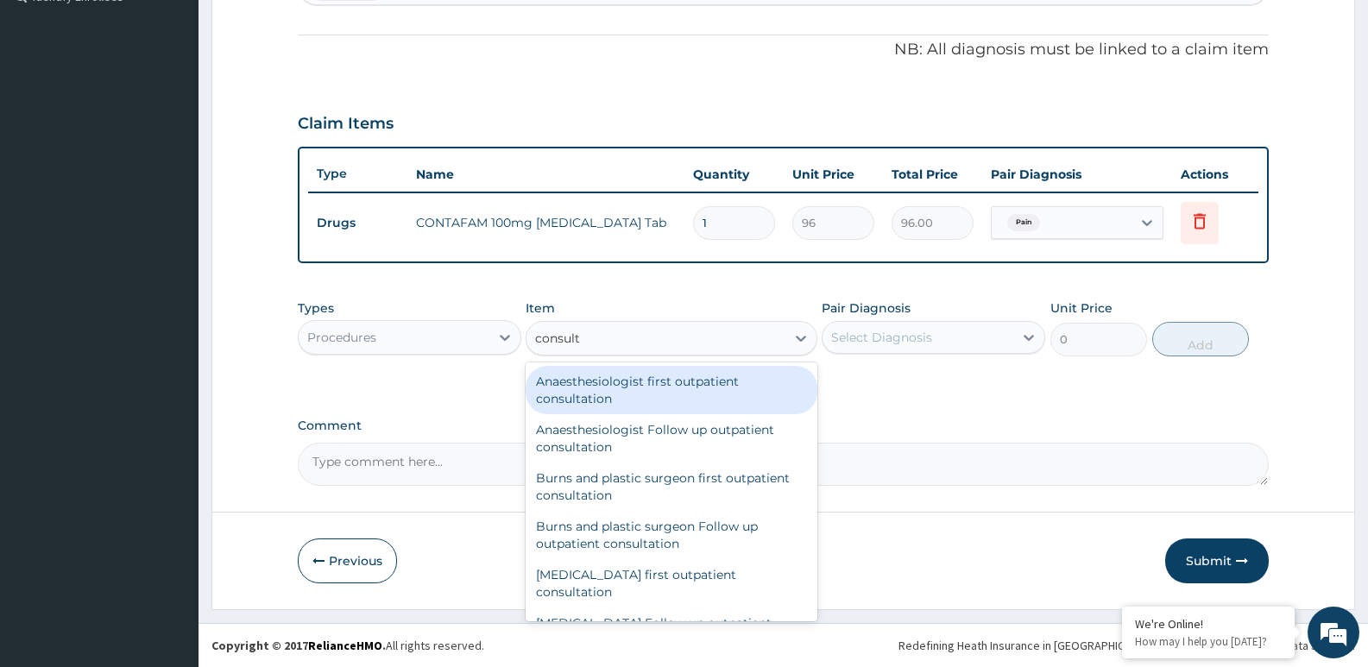
type input "consulta"
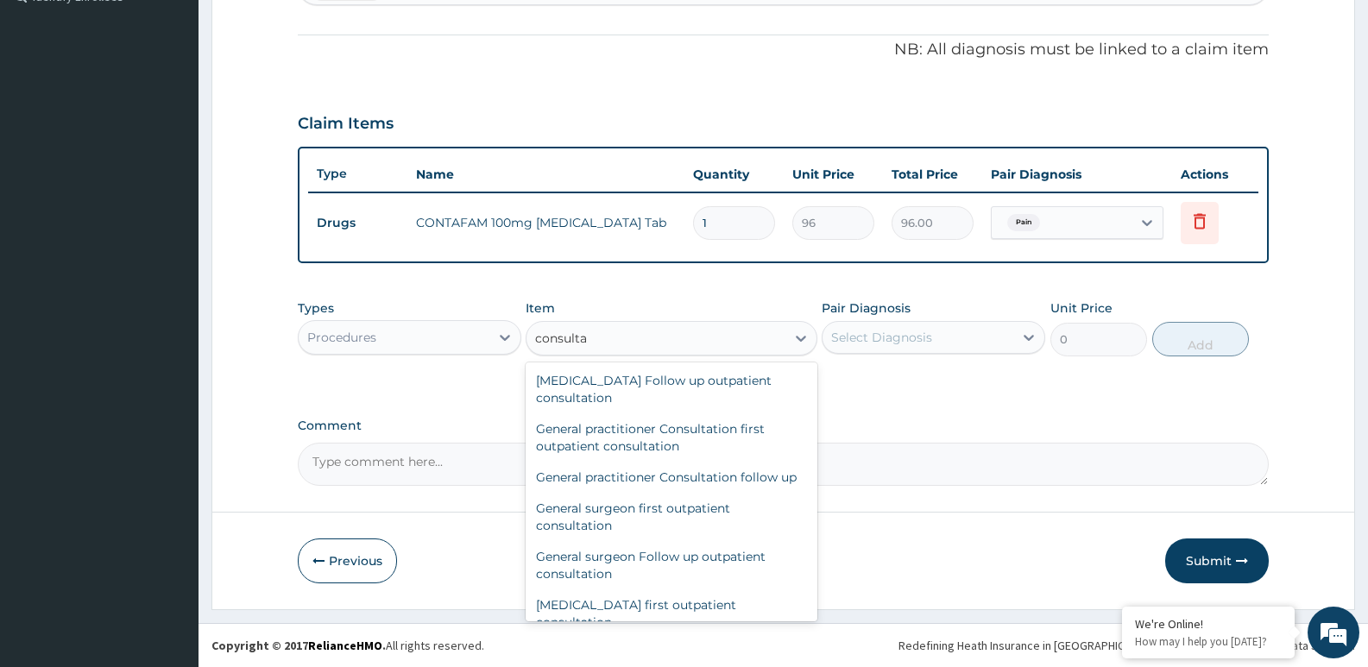
scroll to position [852, 0]
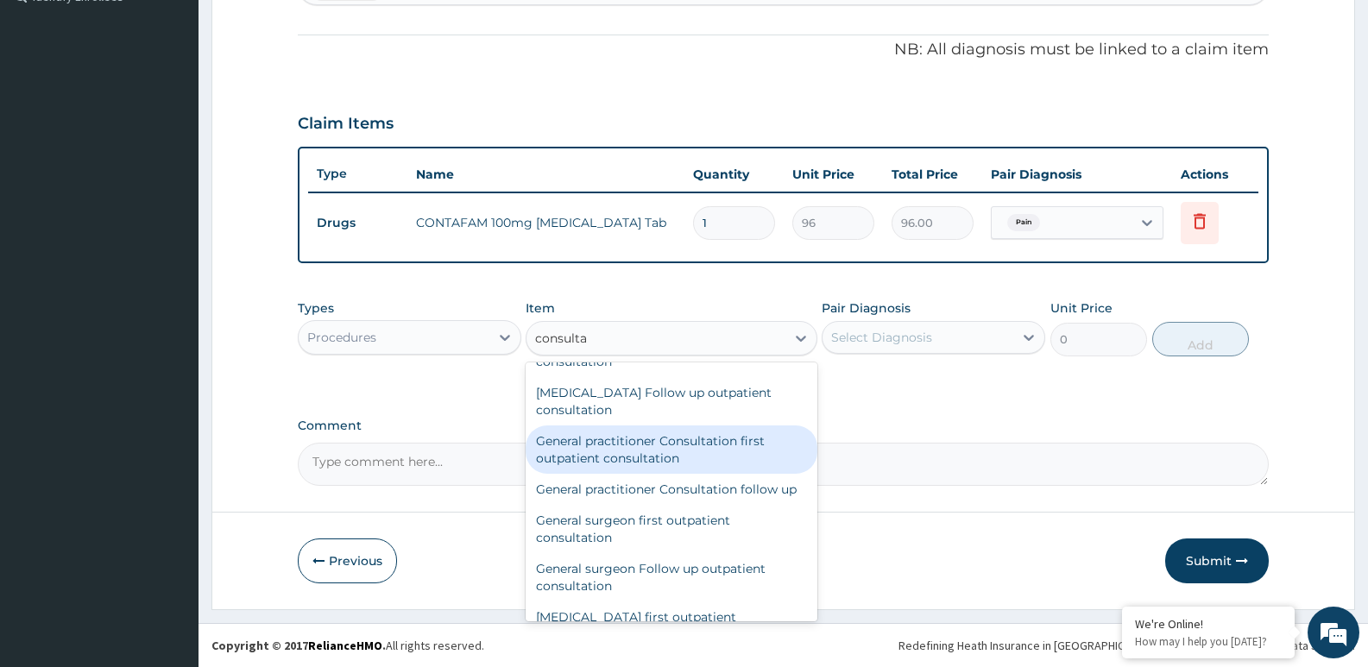
click at [644, 458] on div "General practitioner Consultation first outpatient consultation" at bounding box center [671, 450] width 291 height 48
type input "3000"
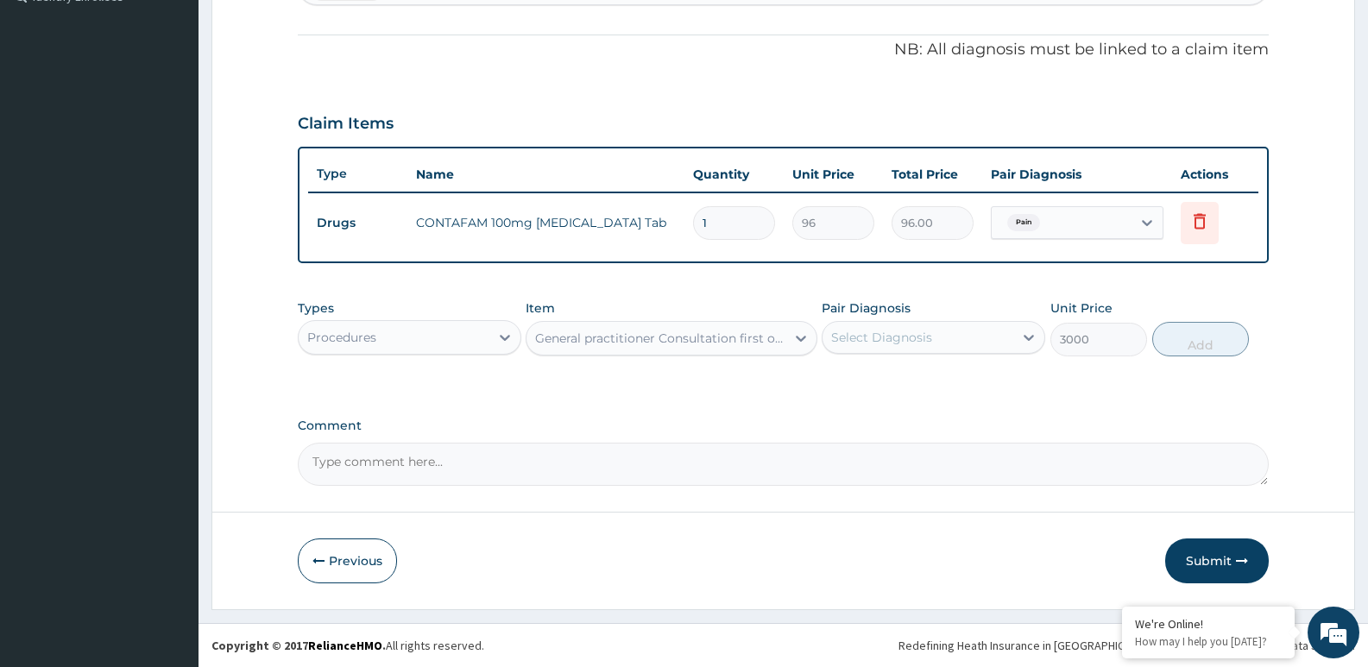
click at [887, 332] on div "Select Diagnosis" at bounding box center [881, 337] width 101 height 17
click at [884, 382] on div "Pain" at bounding box center [934, 381] width 224 height 35
checkbox input "true"
click at [1204, 338] on button "Add" at bounding box center [1200, 339] width 97 height 35
type input "0"
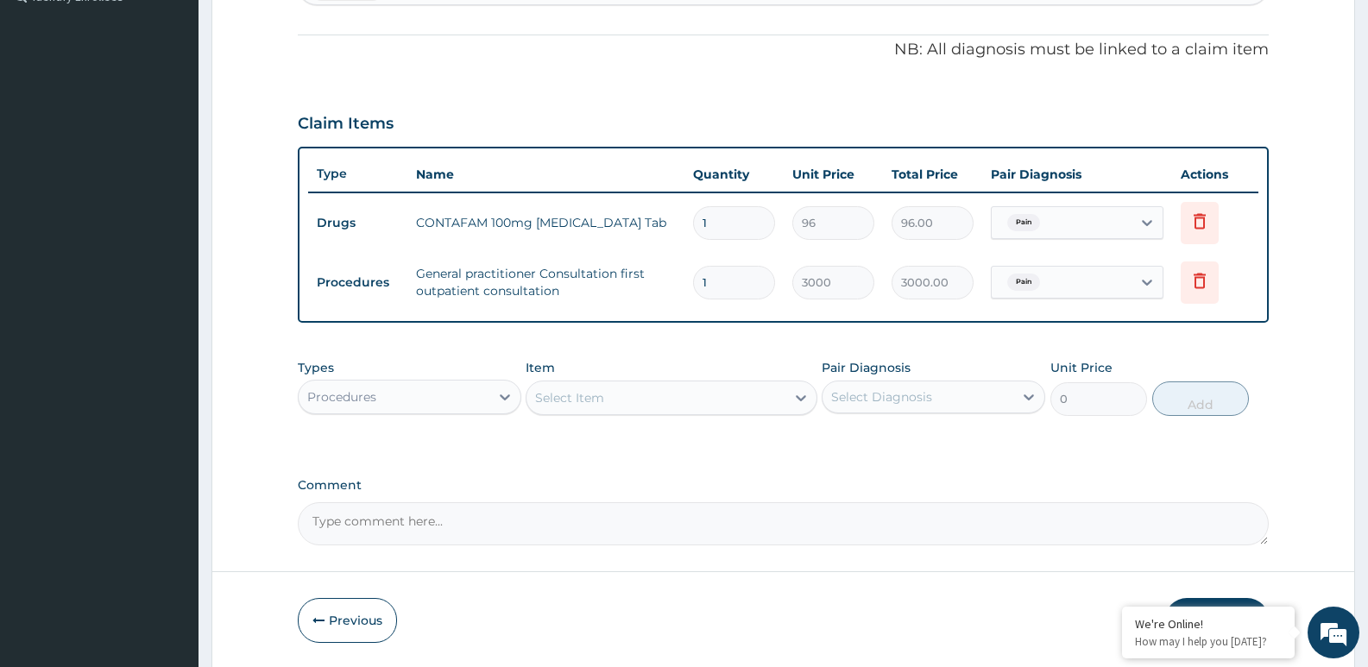
click at [736, 224] on input "1" at bounding box center [734, 223] width 82 height 34
type input "0.00"
type input "6"
type input "576.00"
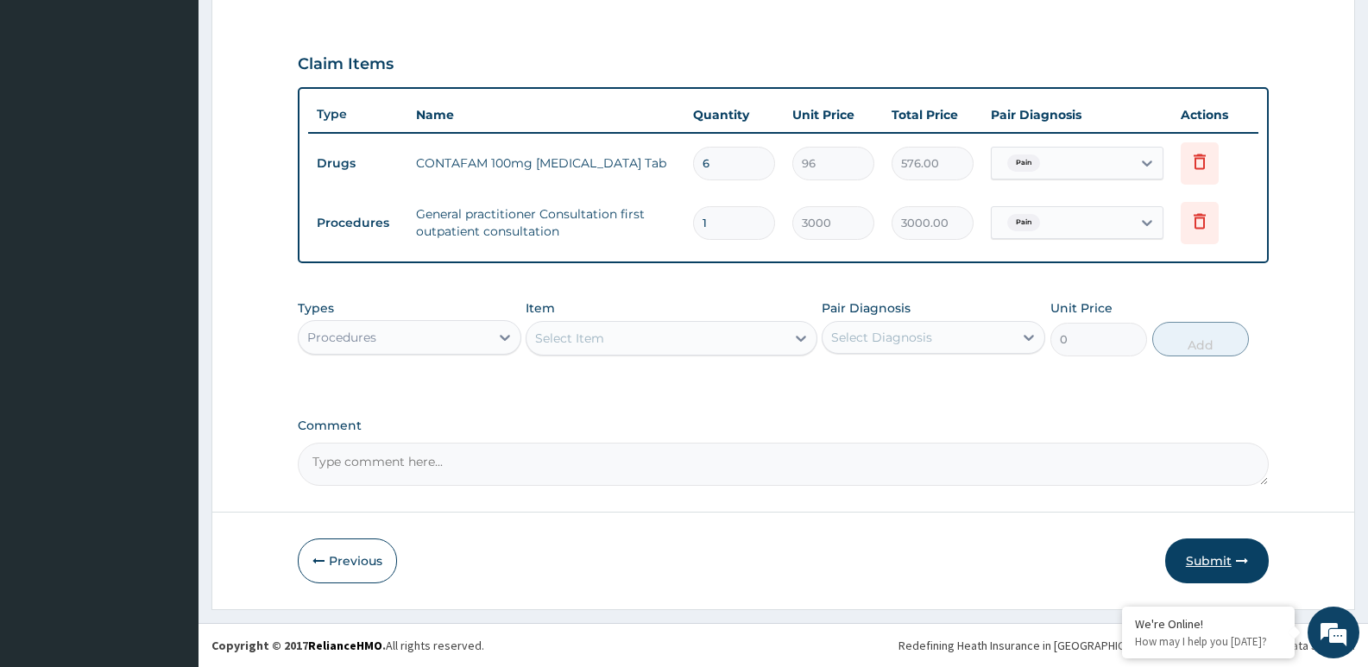
type input "6"
click at [1214, 559] on button "Submit" at bounding box center [1217, 561] width 104 height 45
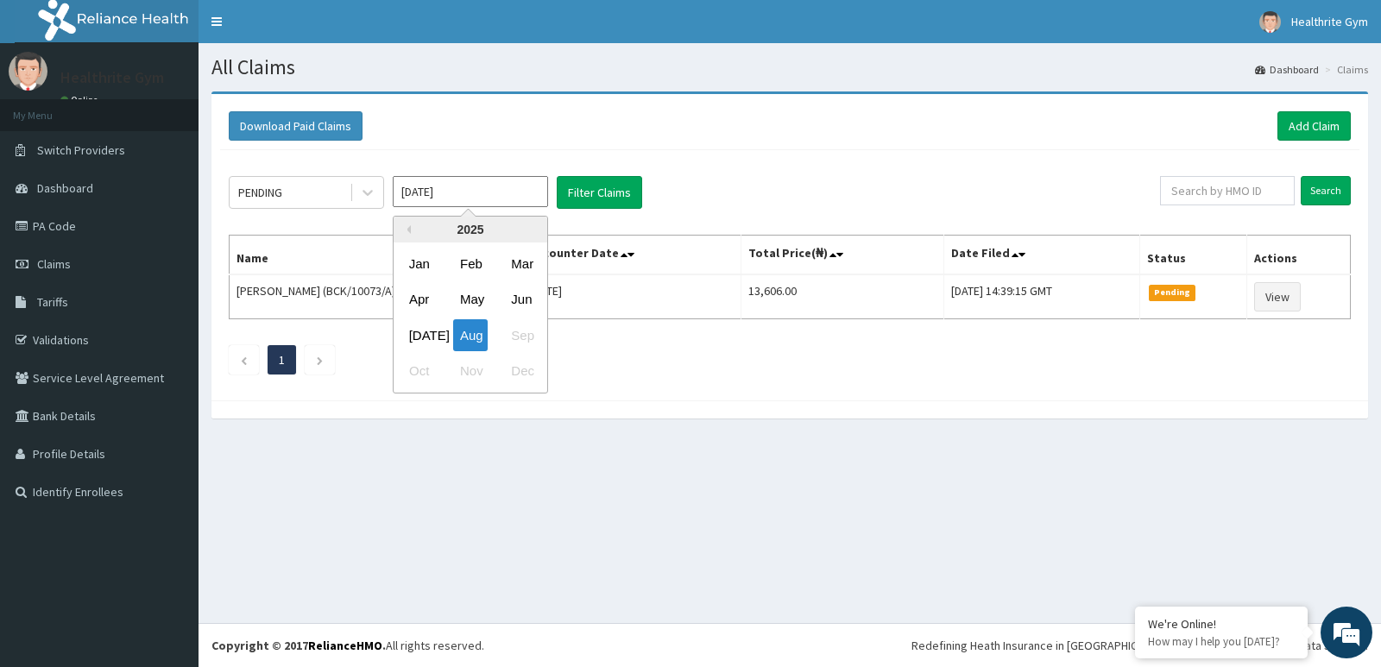
click at [477, 194] on input "[DATE]" at bounding box center [470, 191] width 155 height 31
click at [430, 329] on div "[DATE]" at bounding box center [419, 335] width 35 height 32
type input "[DATE]"
click at [1333, 183] on input "Search" at bounding box center [1326, 190] width 50 height 29
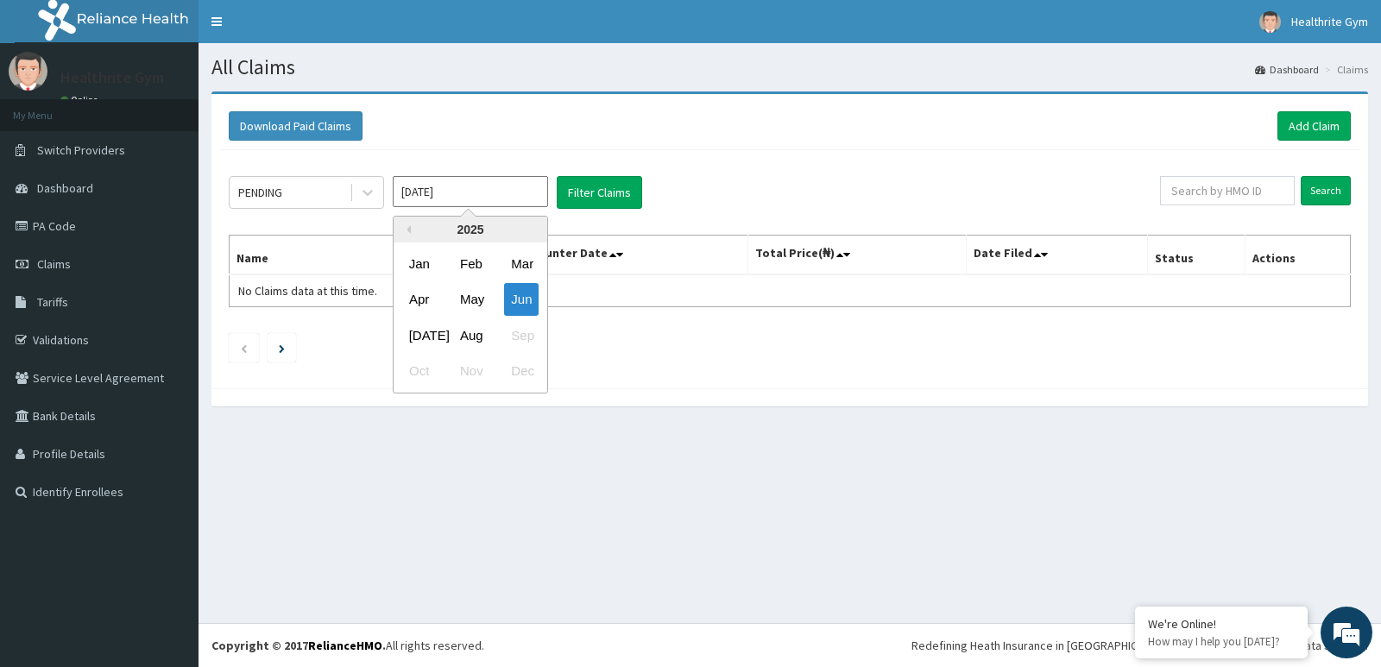
click at [515, 198] on input "[DATE]" at bounding box center [470, 191] width 155 height 31
click at [427, 340] on div "[DATE]" at bounding box center [419, 335] width 35 height 32
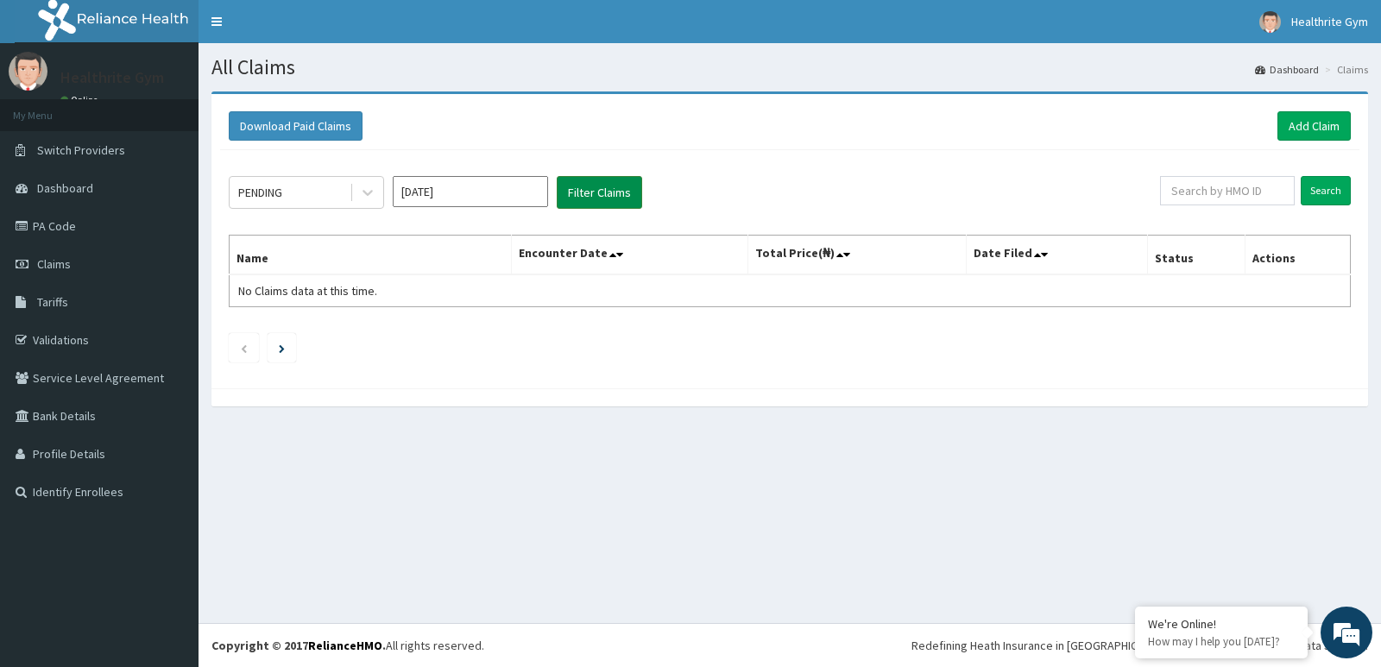
click at [600, 193] on button "Filter Claims" at bounding box center [599, 192] width 85 height 33
click at [73, 265] on link "Claims" at bounding box center [99, 264] width 199 height 38
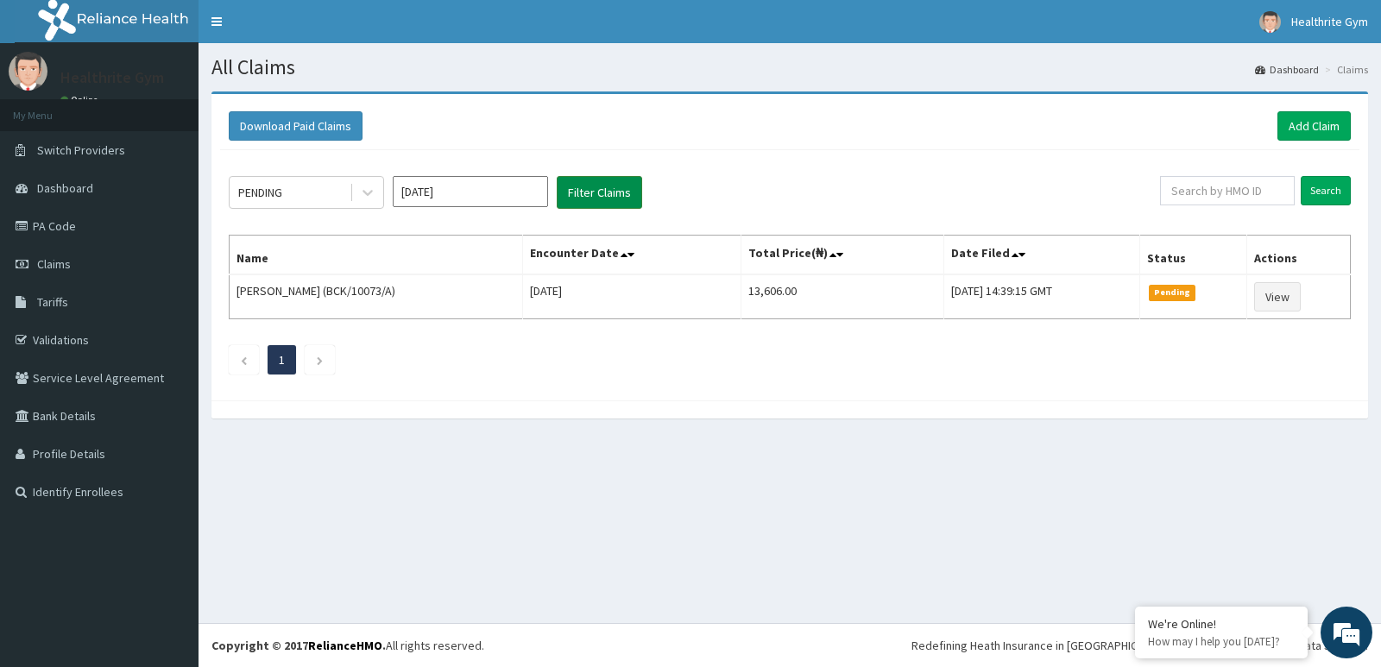
click at [593, 193] on button "Filter Claims" at bounding box center [599, 192] width 85 height 33
click at [701, 166] on div "PENDING [DATE] Filter Claims Search Name Encounter Date Total Price(₦) Date Fil…" at bounding box center [790, 271] width 1140 height 242
click at [238, 218] on div "PENDING [DATE] Filter Claims Search Name Encounter Date Total Price(₦) Date Fil…" at bounding box center [790, 271] width 1140 height 242
click at [609, 181] on button "Filter Claims" at bounding box center [599, 192] width 85 height 33
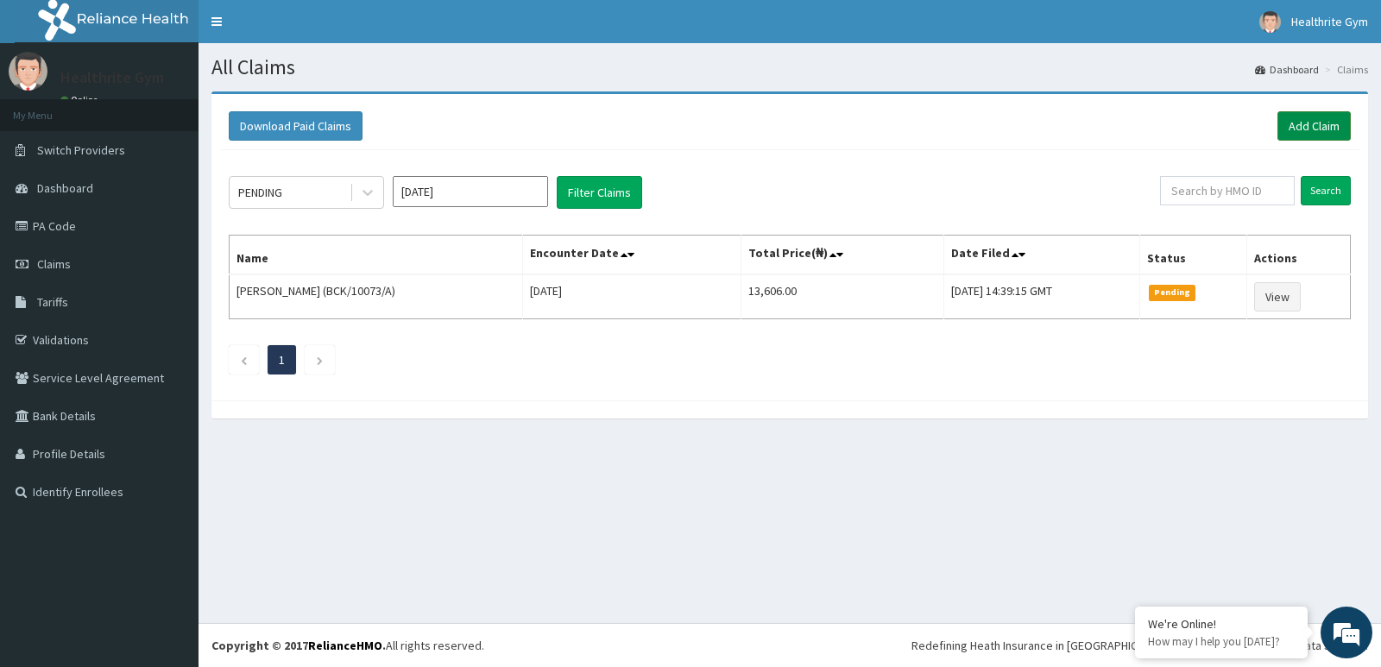
click at [1310, 126] on link "Add Claim" at bounding box center [1314, 125] width 73 height 29
click at [72, 337] on link "Validations" at bounding box center [99, 340] width 199 height 38
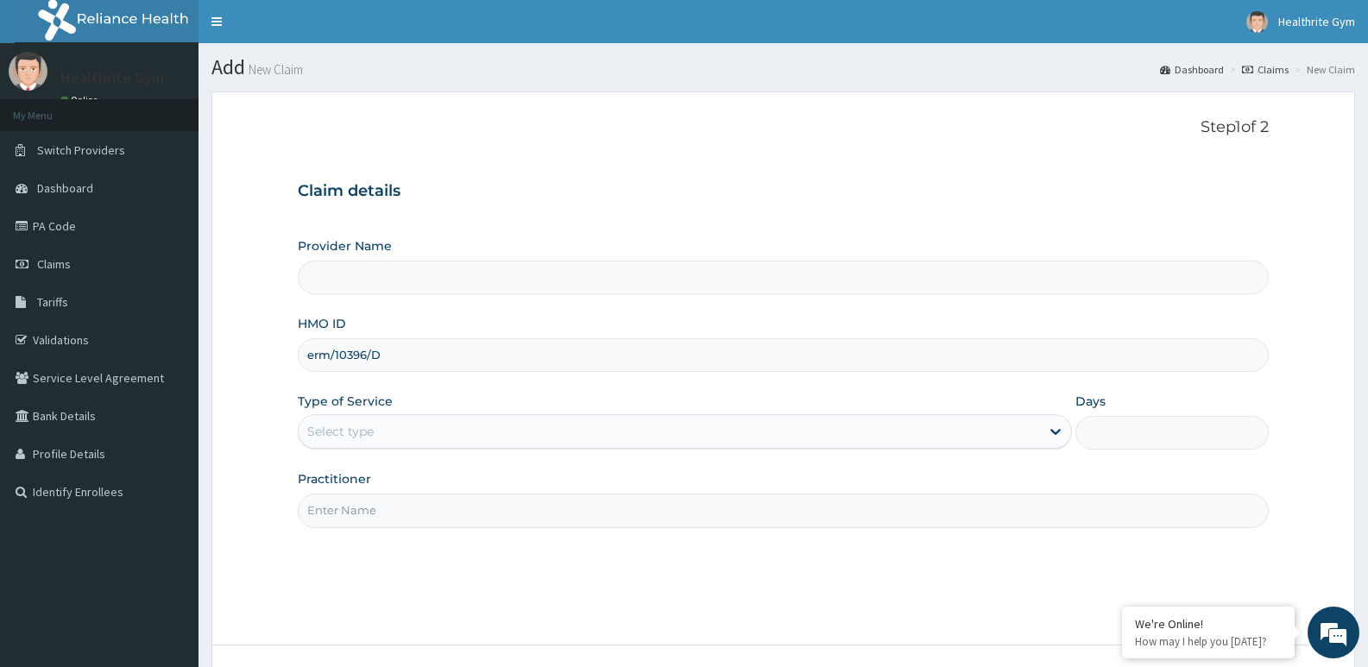
type input "erm/10396/D"
type input "Healthrite Company Ltd"
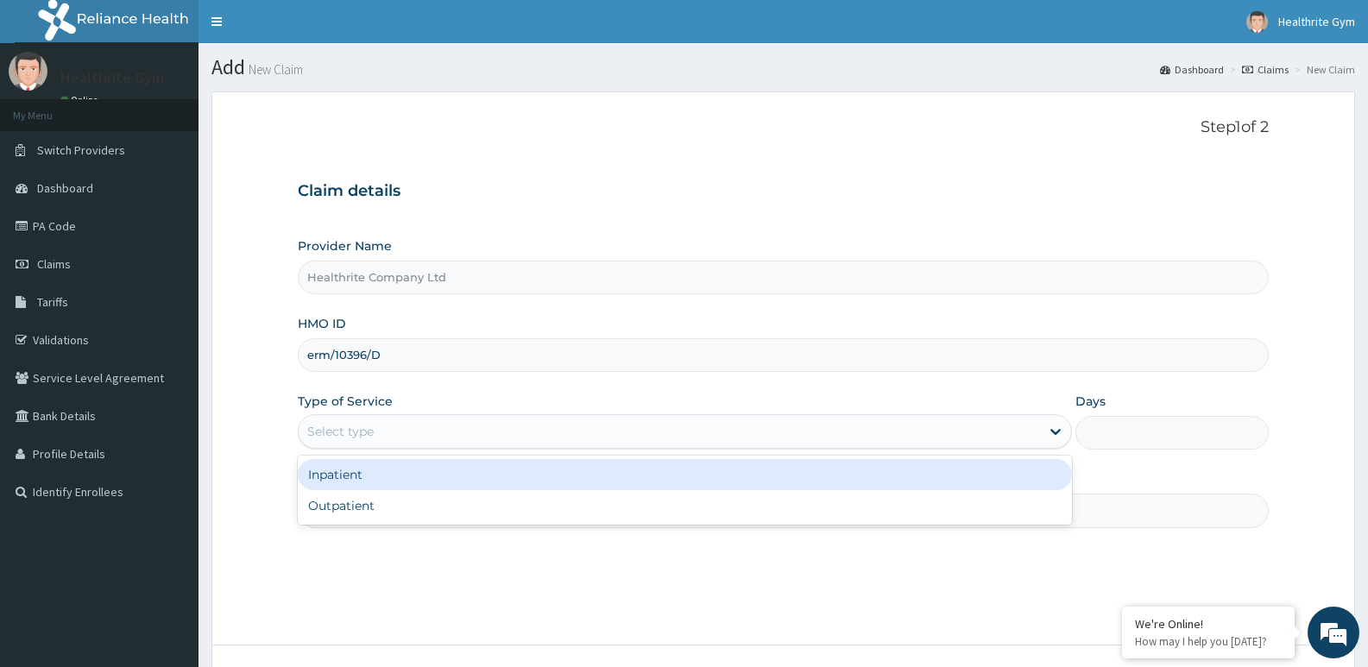
click at [373, 431] on div "Select type" at bounding box center [340, 431] width 66 height 17
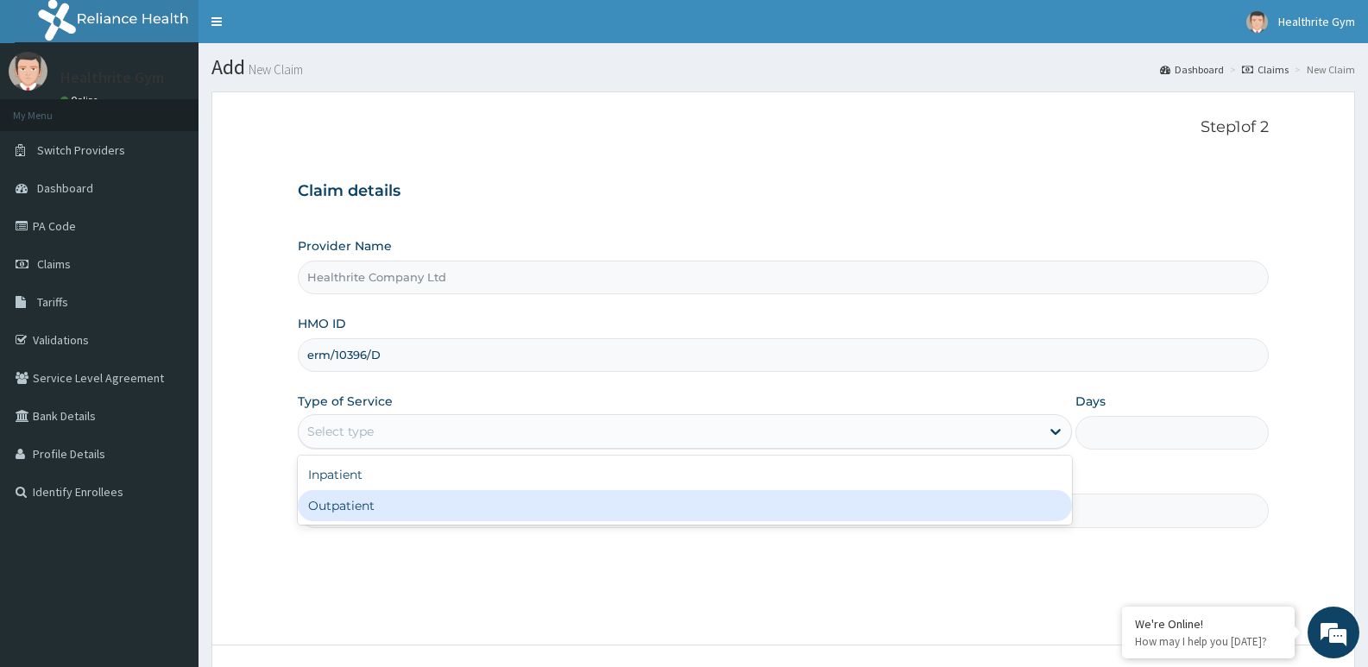
click at [375, 504] on div "Outpatient" at bounding box center [685, 505] width 774 height 31
type input "1"
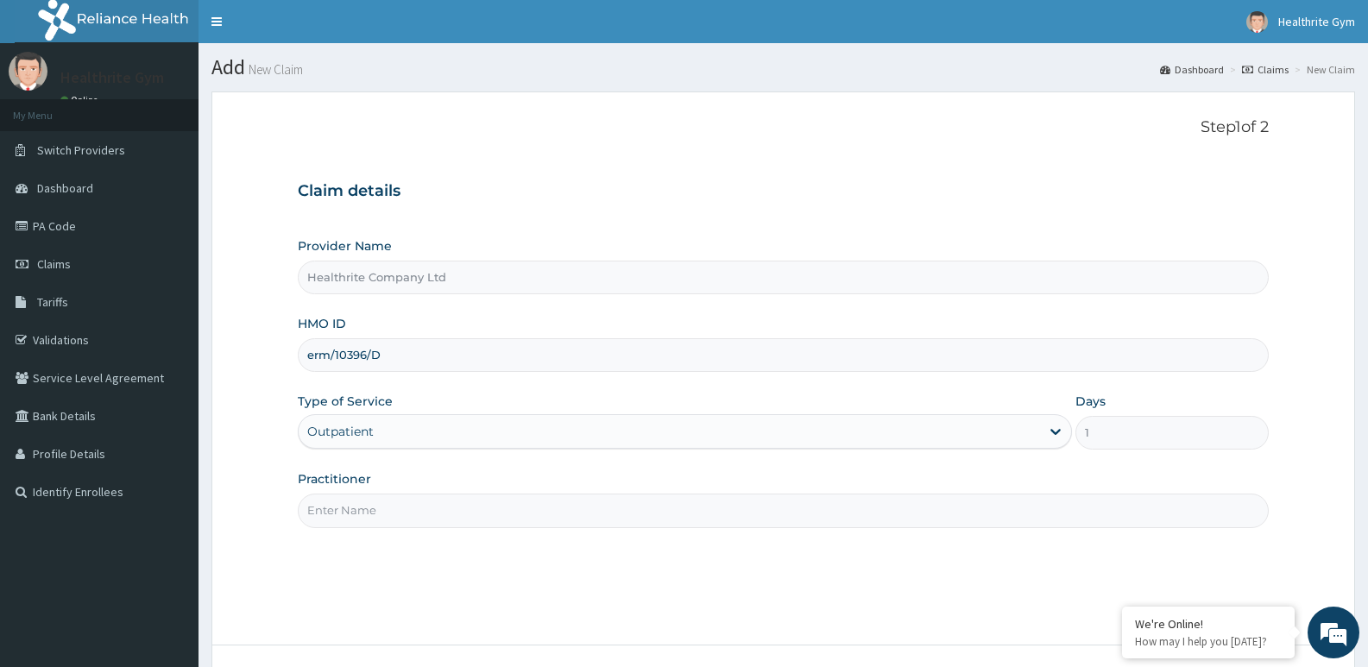
click at [379, 508] on input "Practitioner" at bounding box center [783, 511] width 971 height 34
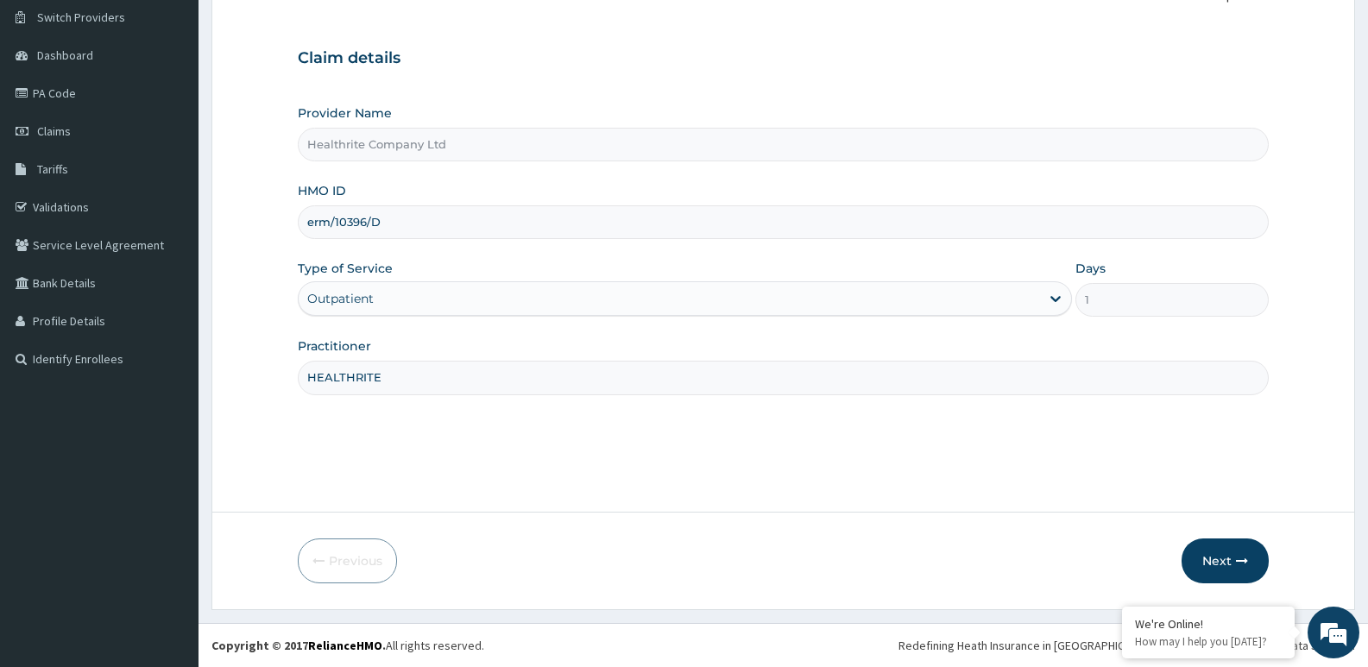
type input "HEALTHRITE"
click at [1216, 556] on button "Next" at bounding box center [1225, 561] width 87 height 45
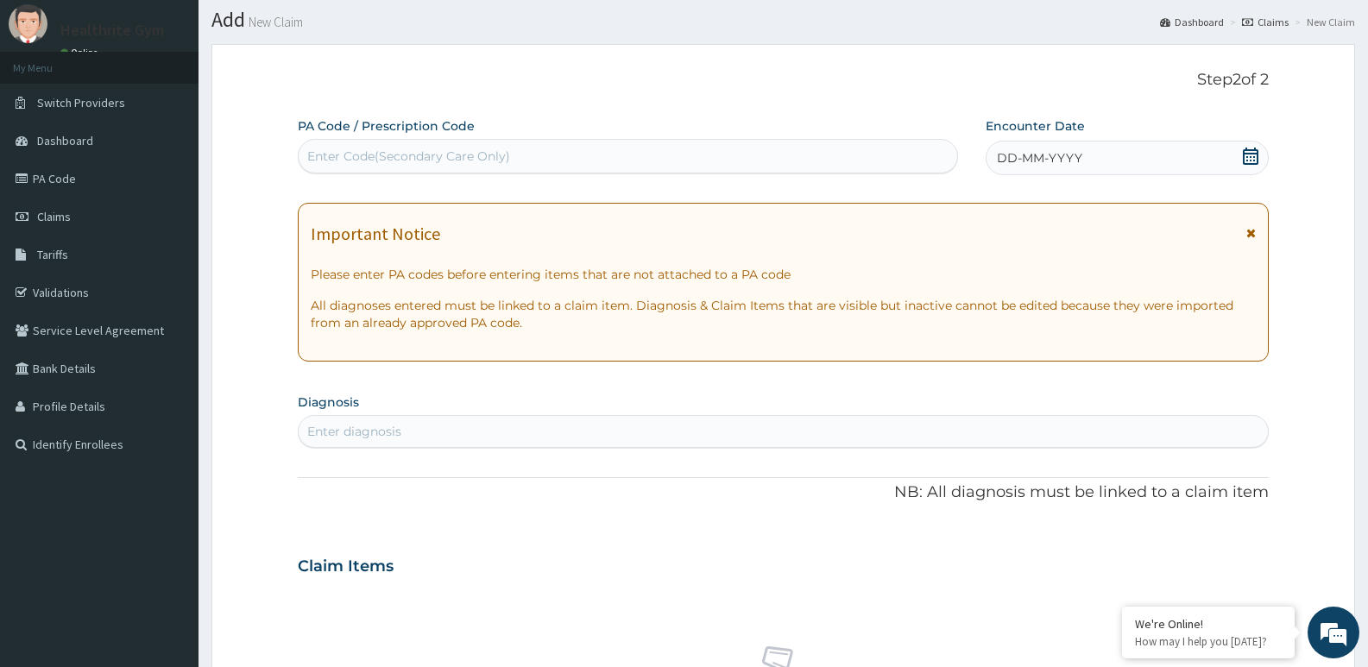
scroll to position [0, 0]
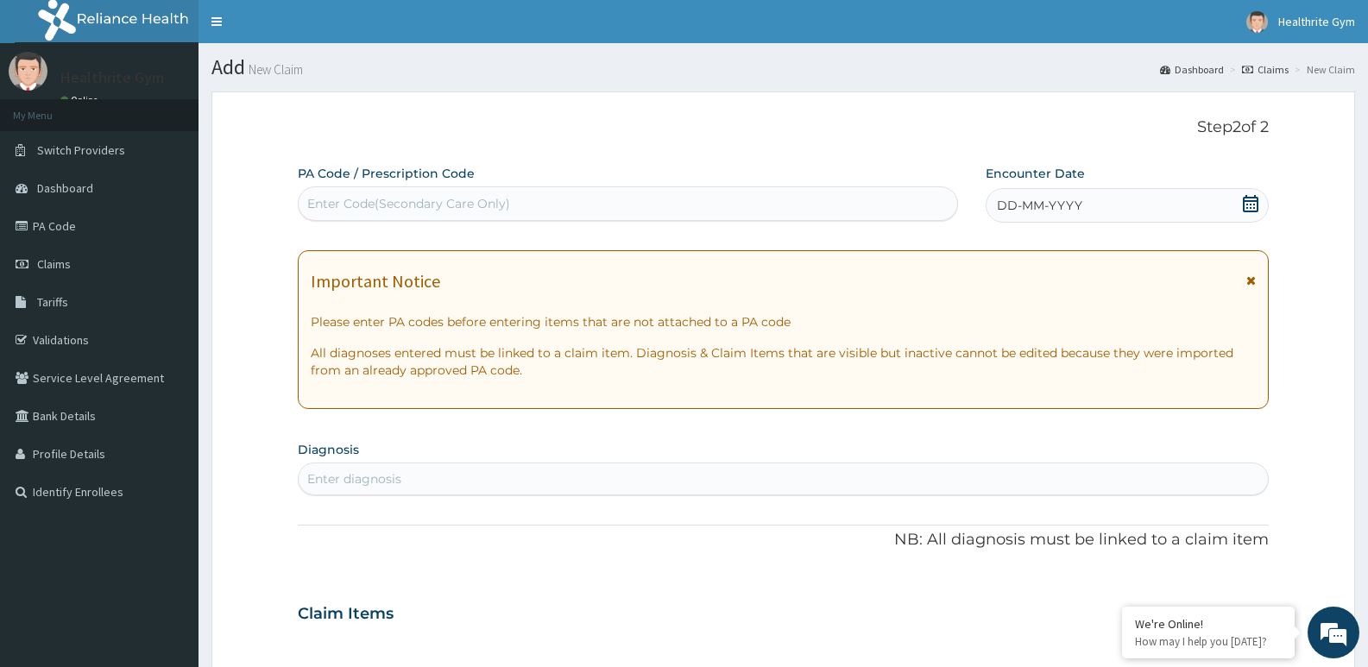
click at [629, 406] on div "Important Notice Please enter PA codes before entering items that are not attac…" at bounding box center [783, 329] width 971 height 159
click at [378, 478] on div "Enter diagnosis" at bounding box center [354, 478] width 94 height 17
click at [378, 478] on div "RASHES RASHES" at bounding box center [765, 479] width 933 height 28
type input "RASHES"
click at [1253, 199] on icon at bounding box center [1250, 203] width 17 height 17
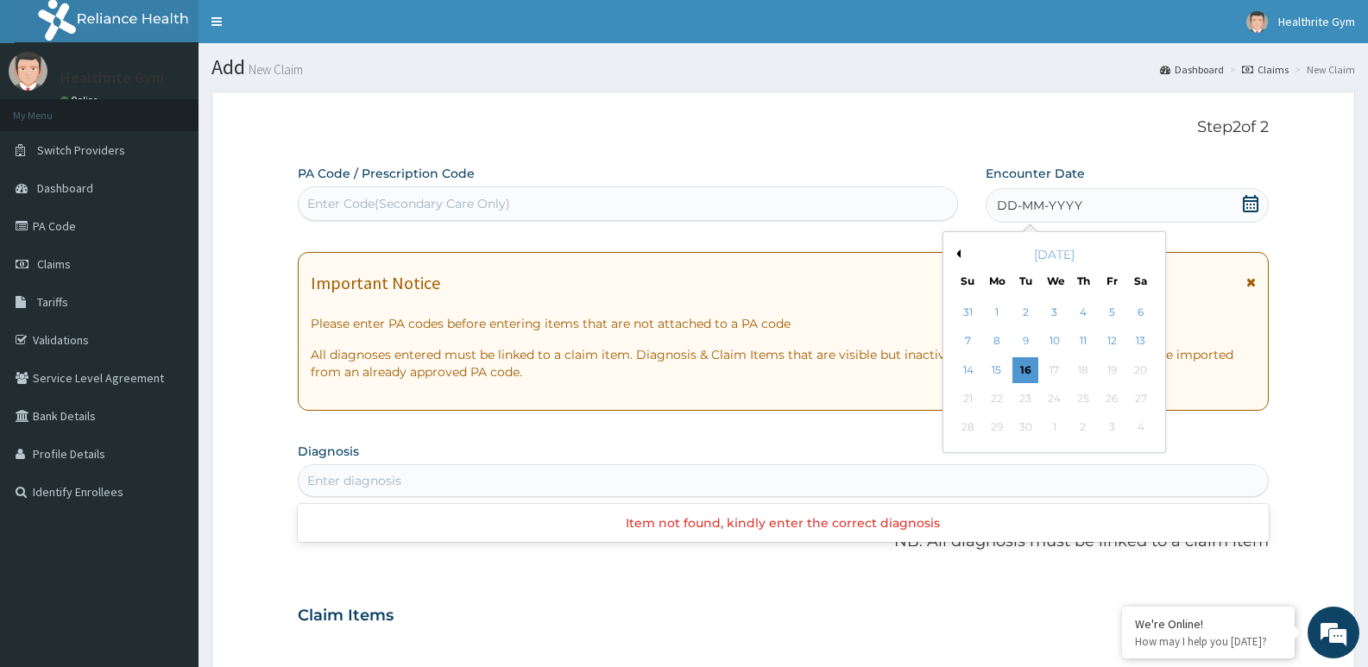
click at [1024, 369] on div "16" at bounding box center [1026, 370] width 26 height 26
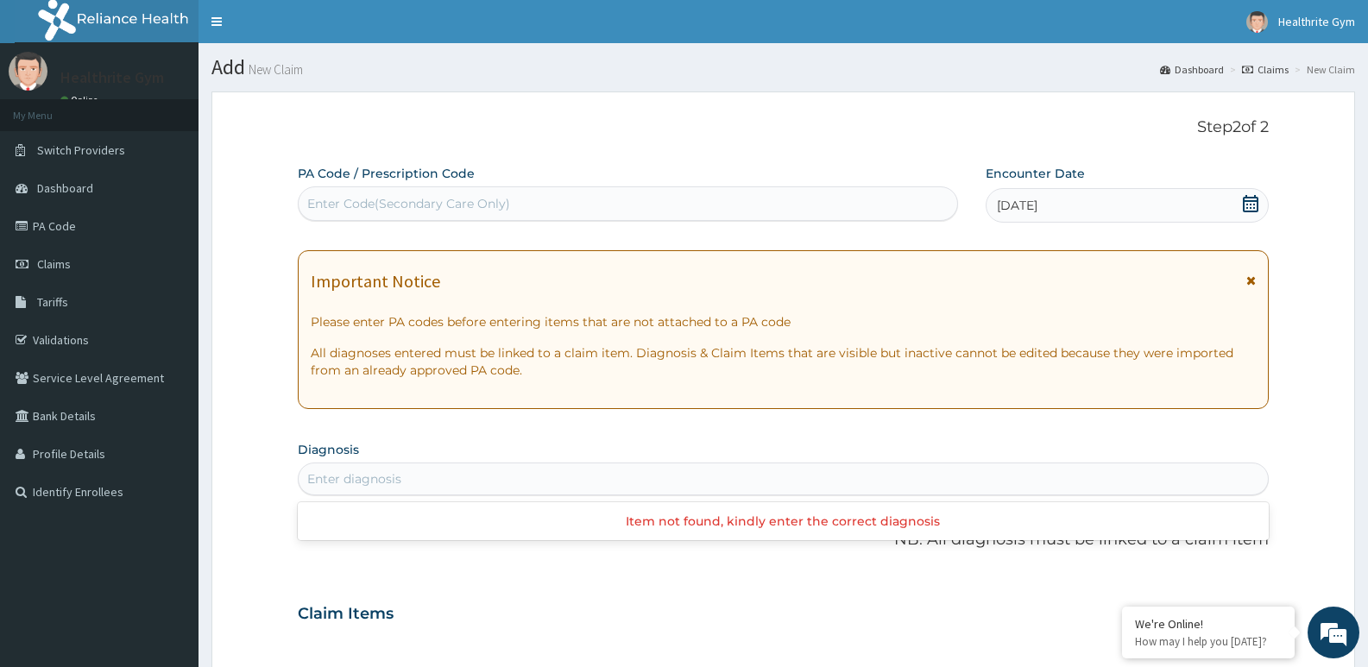
click at [513, 480] on div "Enter diagnosis" at bounding box center [783, 479] width 969 height 28
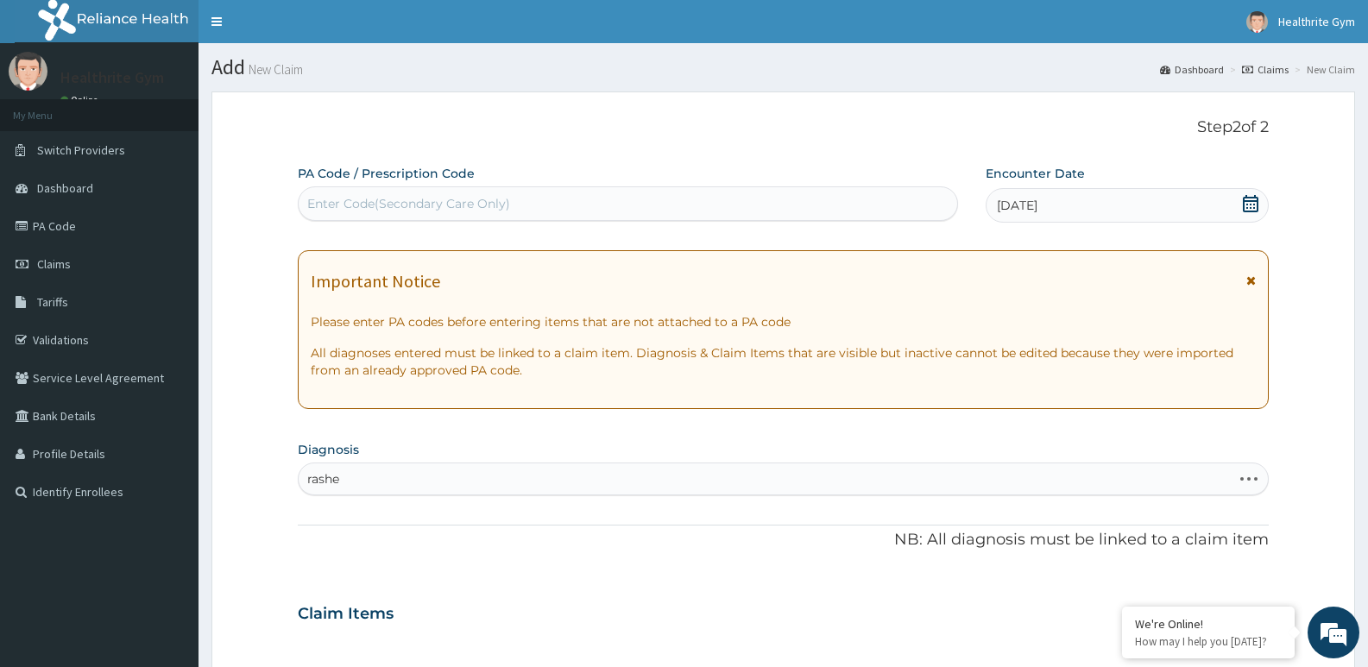
type input "rashes"
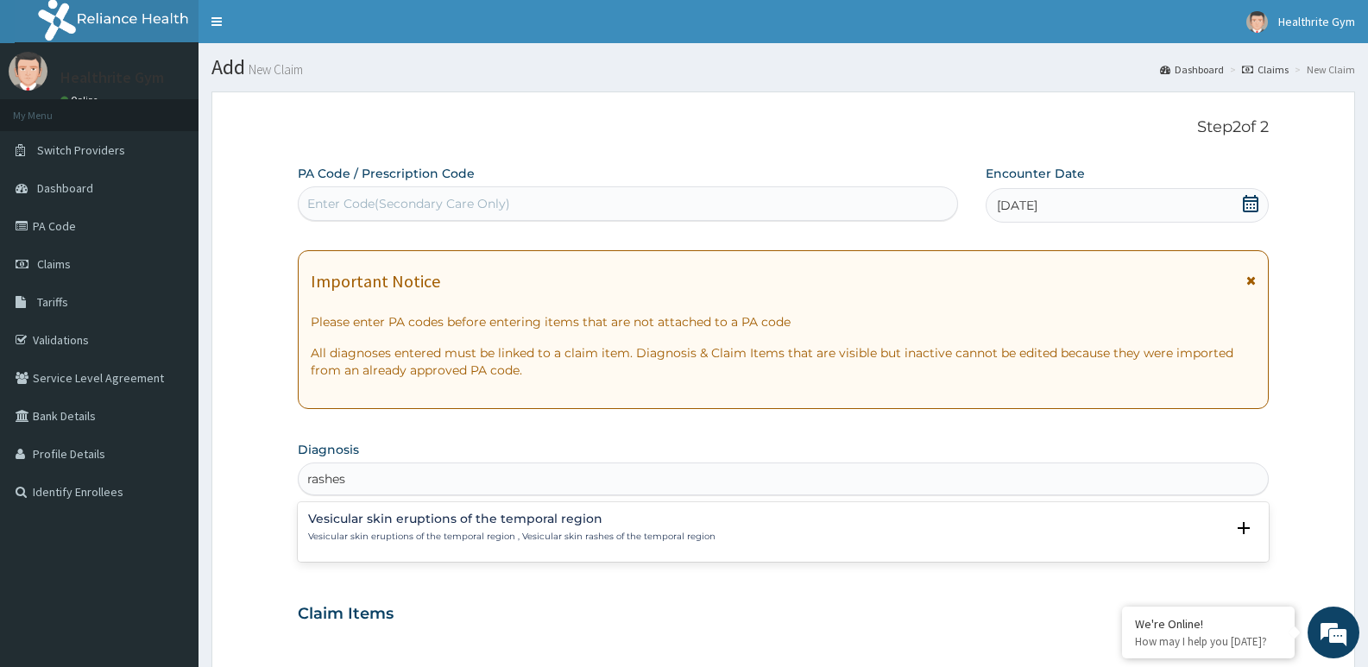
click at [392, 527] on div "Vesicular skin eruptions of the temporal region Vesicular skin eruptions of the…" at bounding box center [511, 528] width 407 height 30
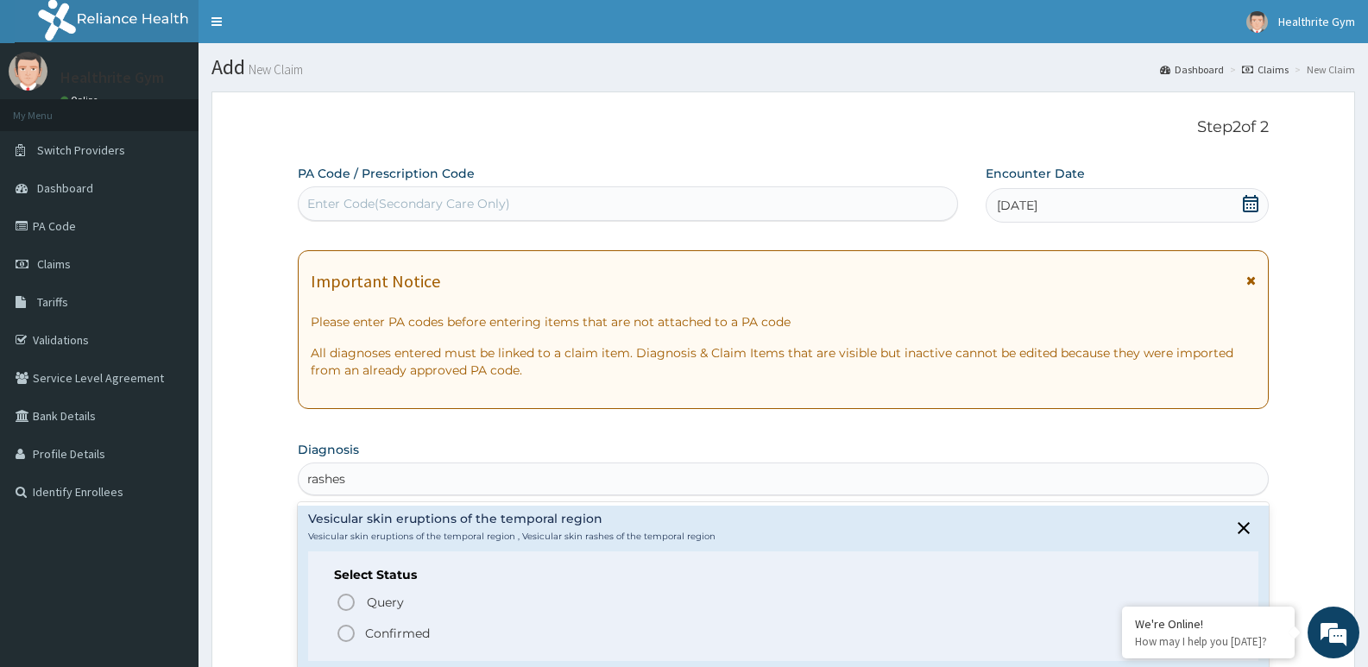
click at [342, 634] on icon "status option filled" at bounding box center [346, 633] width 21 height 21
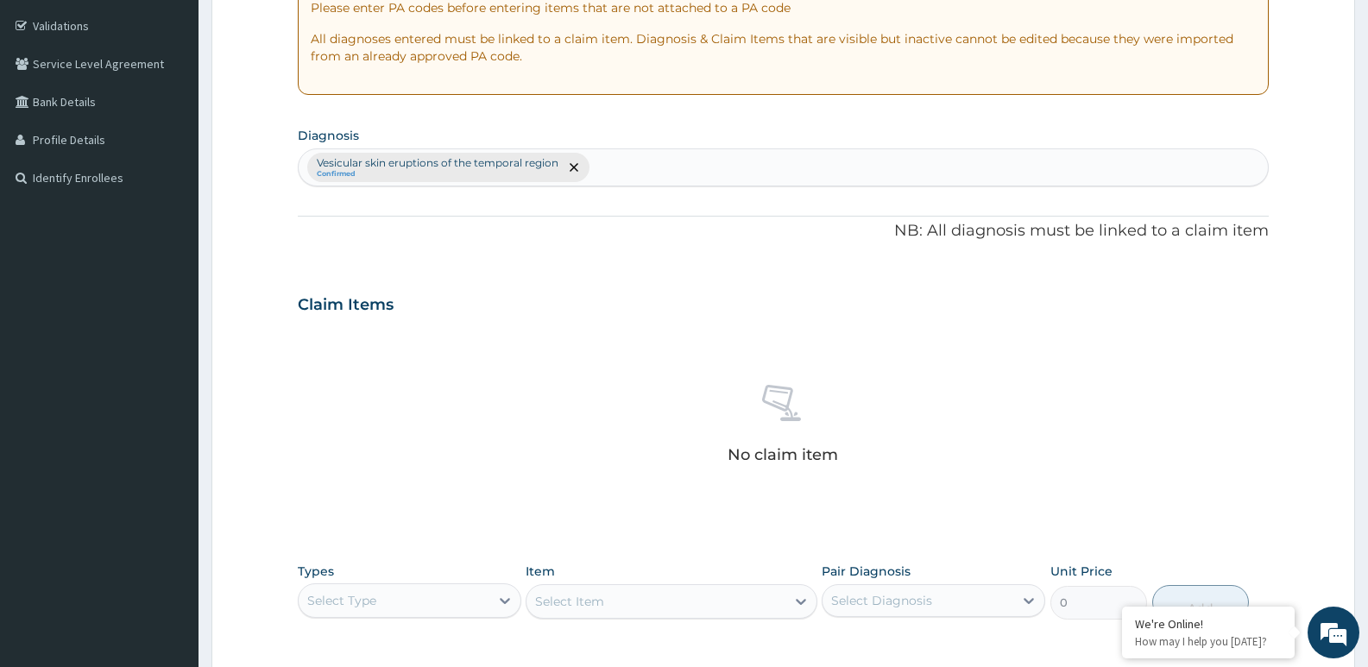
scroll to position [534, 0]
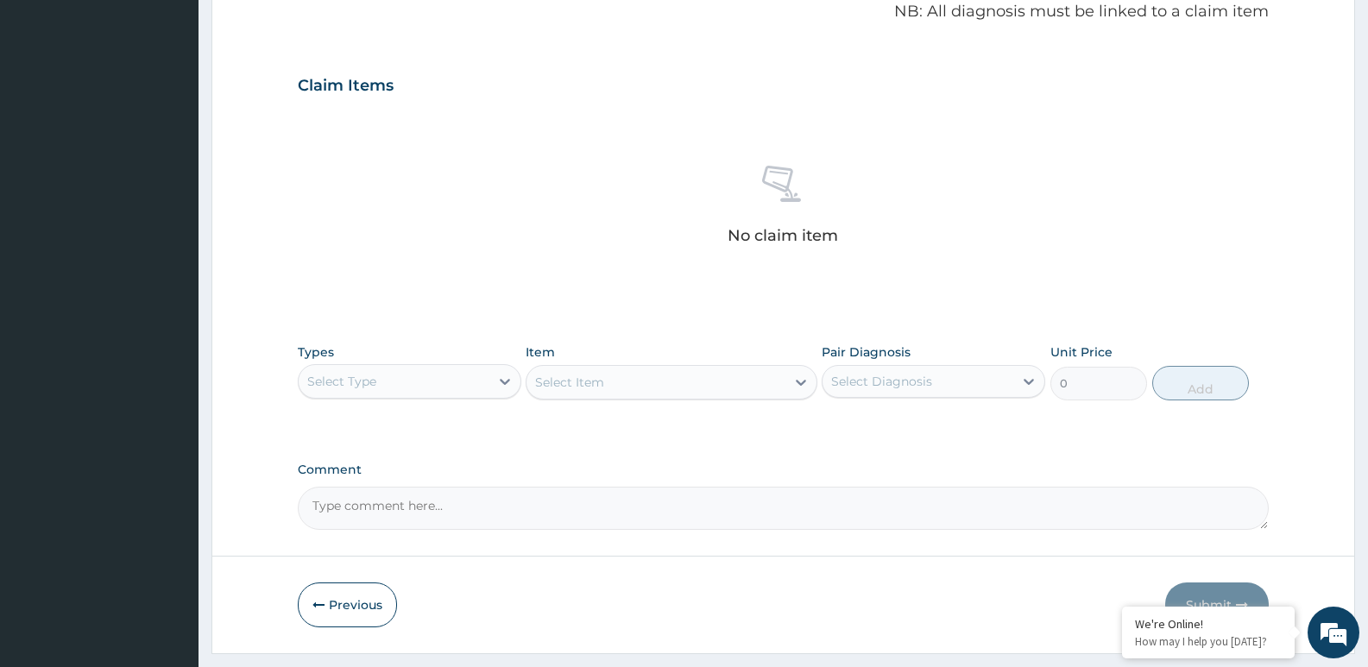
click at [460, 378] on div "Select Type" at bounding box center [394, 382] width 191 height 28
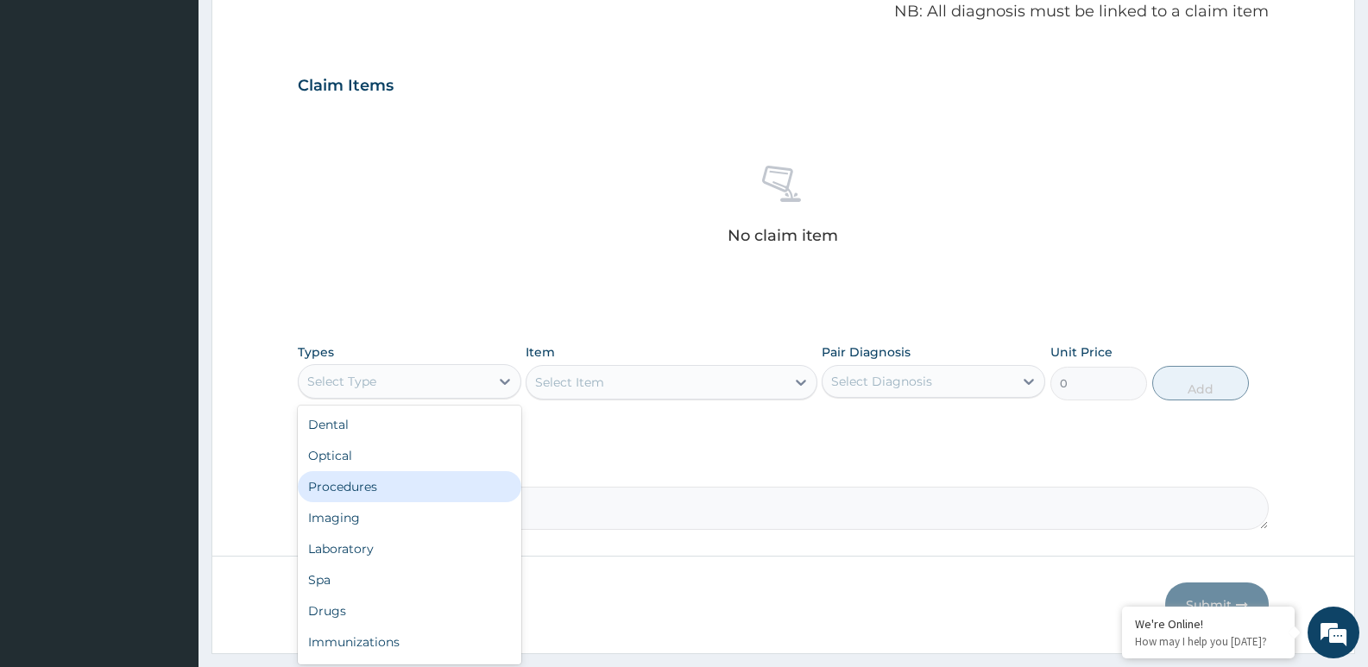
scroll to position [59, 0]
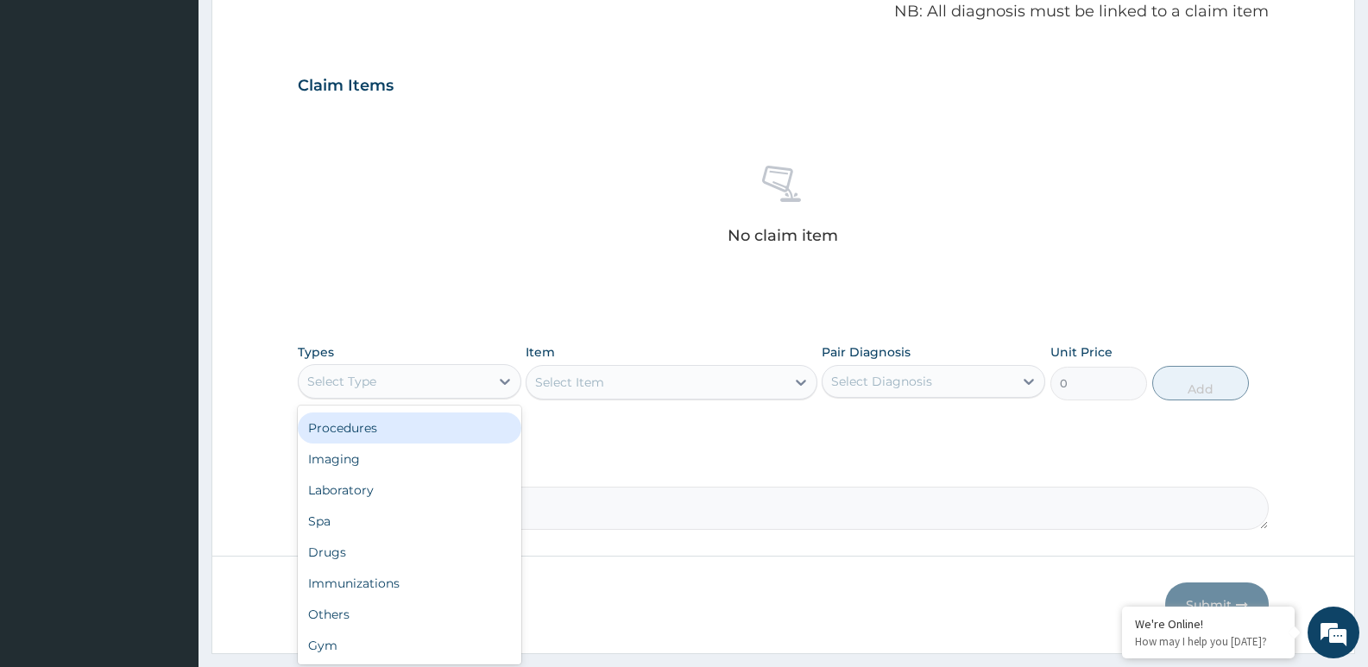
click at [396, 437] on div "Procedures" at bounding box center [410, 428] width 224 height 31
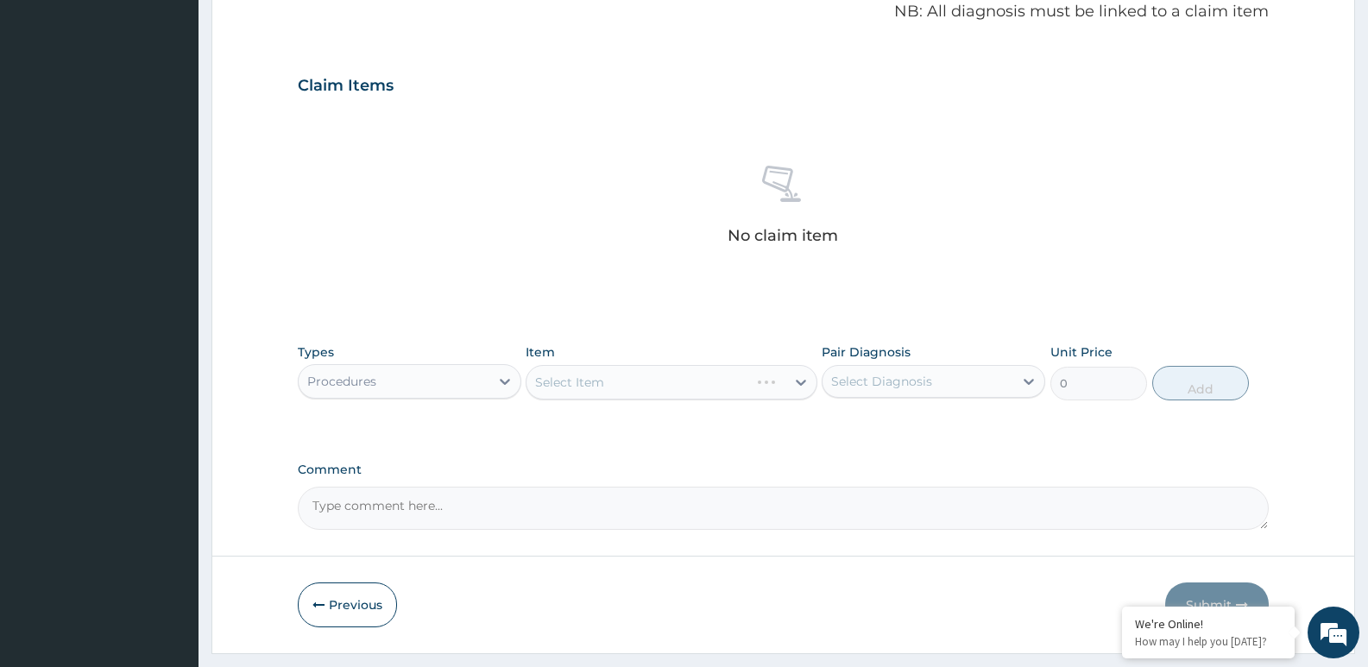
click at [652, 383] on div "Select Item" at bounding box center [671, 382] width 291 height 35
click at [593, 377] on div "Select Item" at bounding box center [569, 382] width 69 height 17
click at [597, 380] on div "Select Item" at bounding box center [569, 382] width 69 height 17
click at [627, 388] on div "Select Item" at bounding box center [656, 383] width 258 height 28
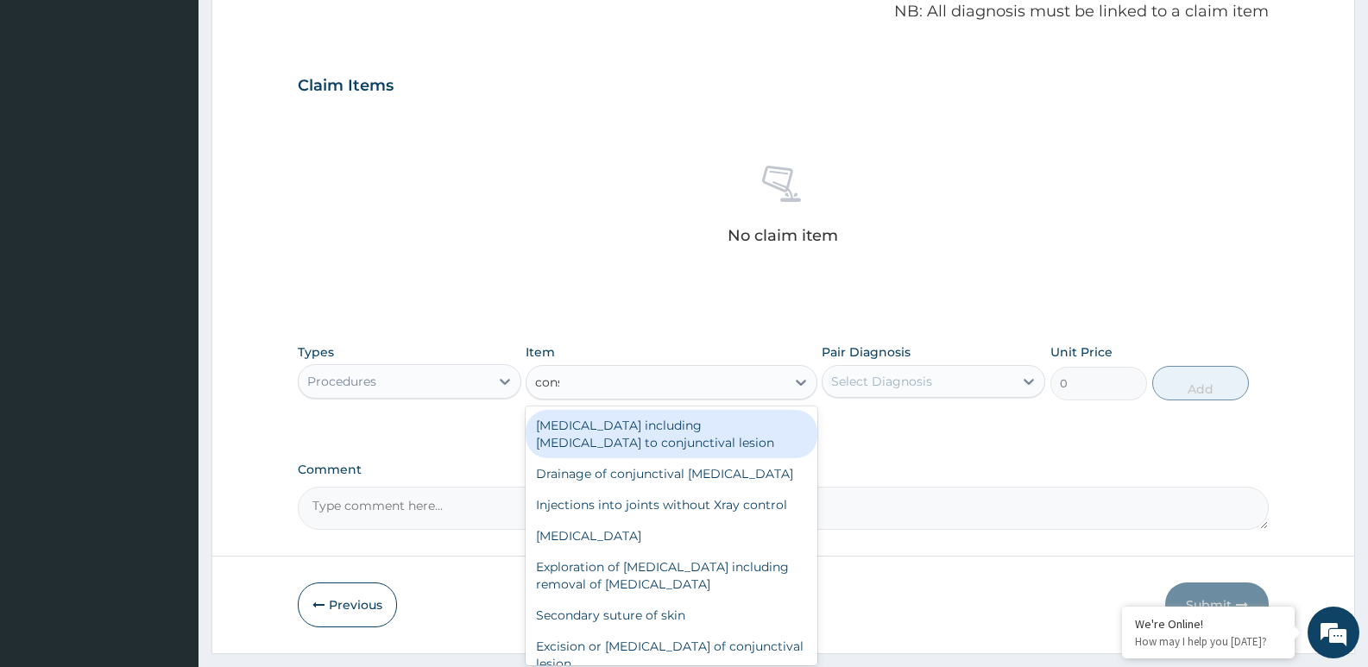
type input "consul"
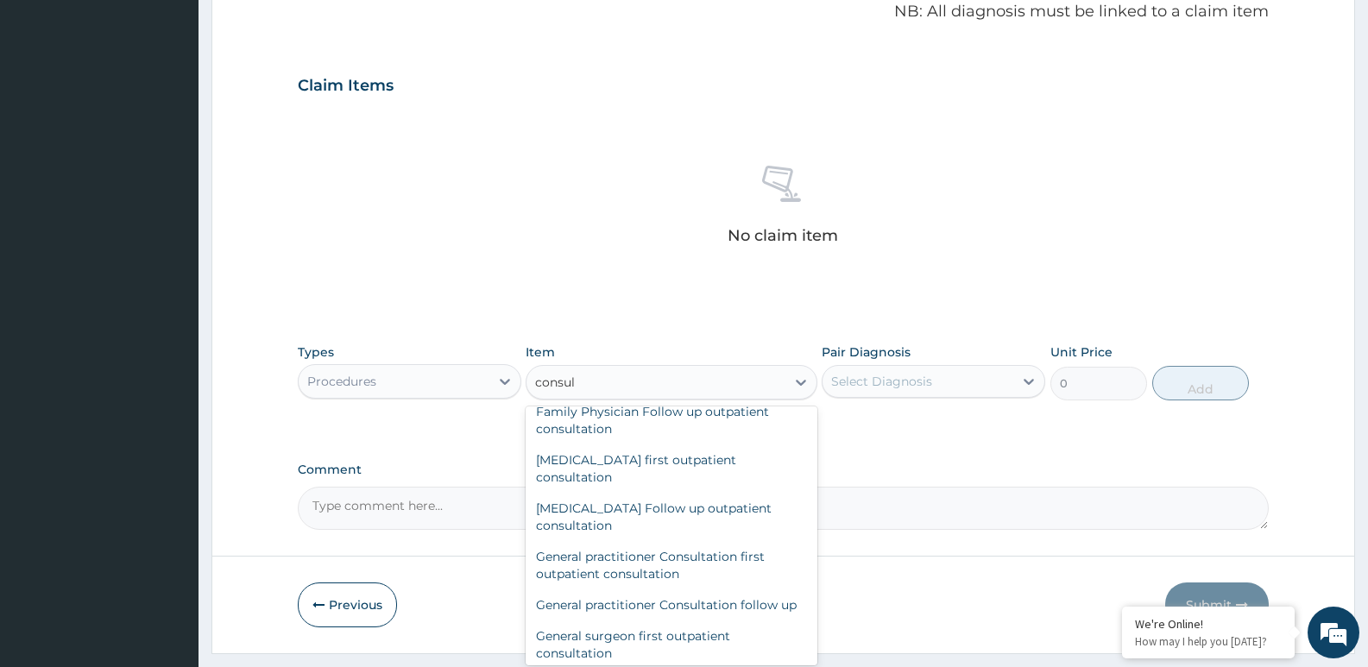
scroll to position [792, 0]
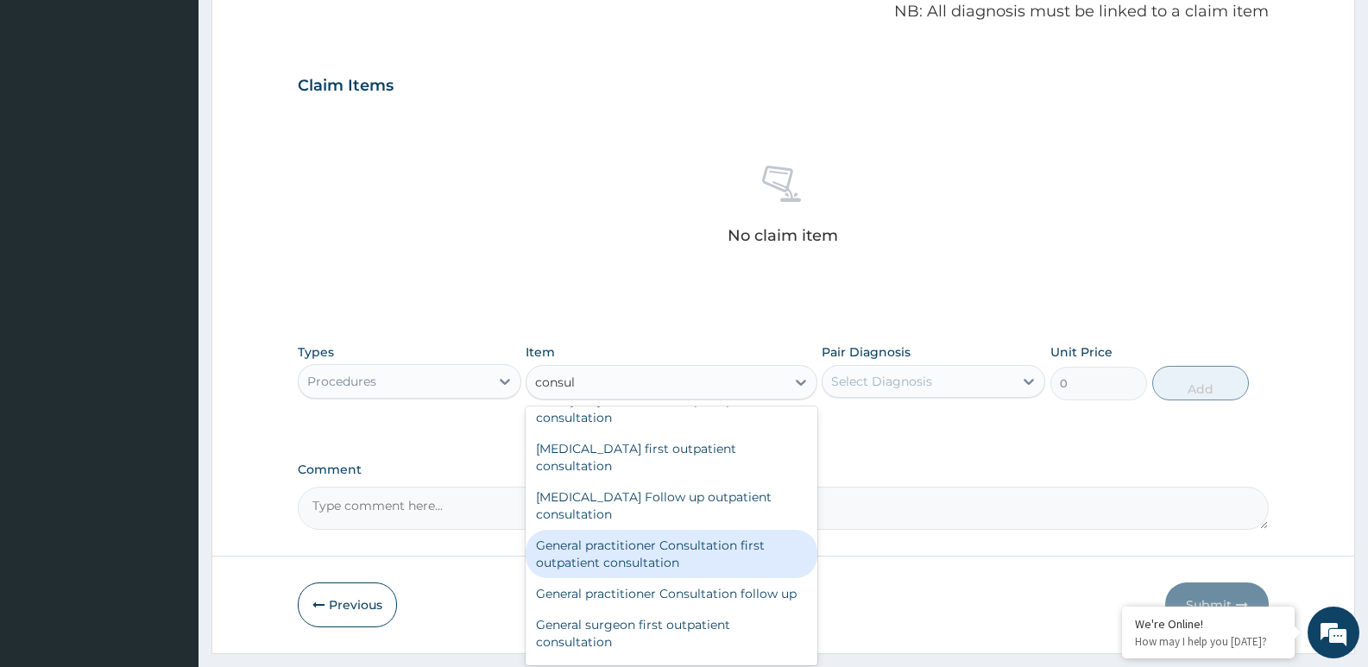
click at [691, 553] on div "General practitioner Consultation first outpatient consultation" at bounding box center [671, 554] width 291 height 48
type input "3000"
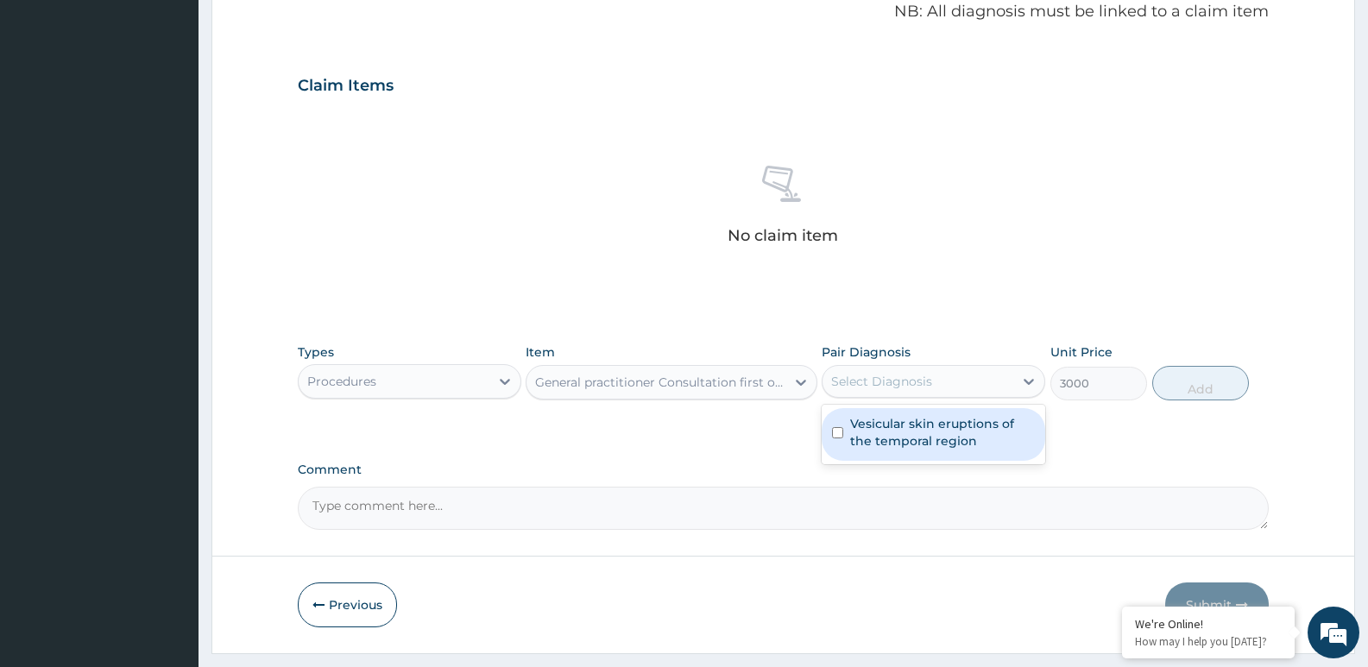
click at [886, 374] on div "Select Diagnosis" at bounding box center [881, 381] width 101 height 17
click at [888, 427] on label "Vesicular skin eruptions of the temporal region" at bounding box center [942, 432] width 185 height 35
checkbox input "true"
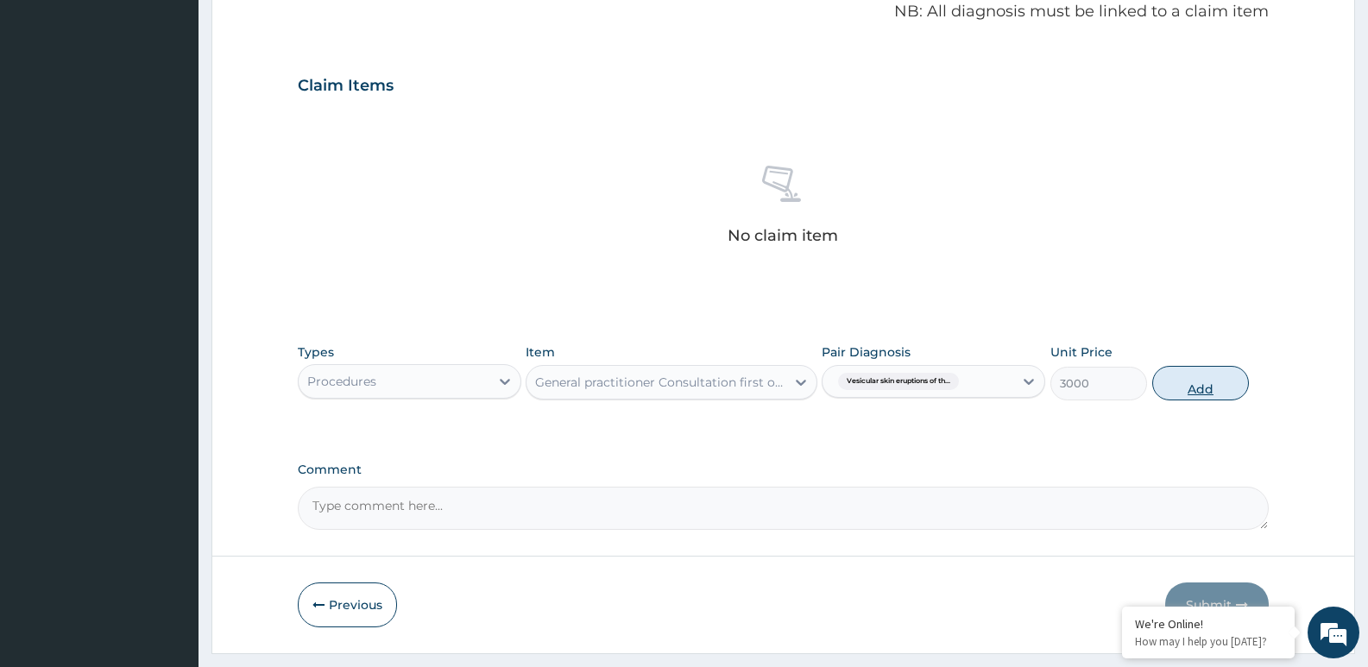
click at [1198, 384] on button "Add" at bounding box center [1200, 383] width 97 height 35
type input "0"
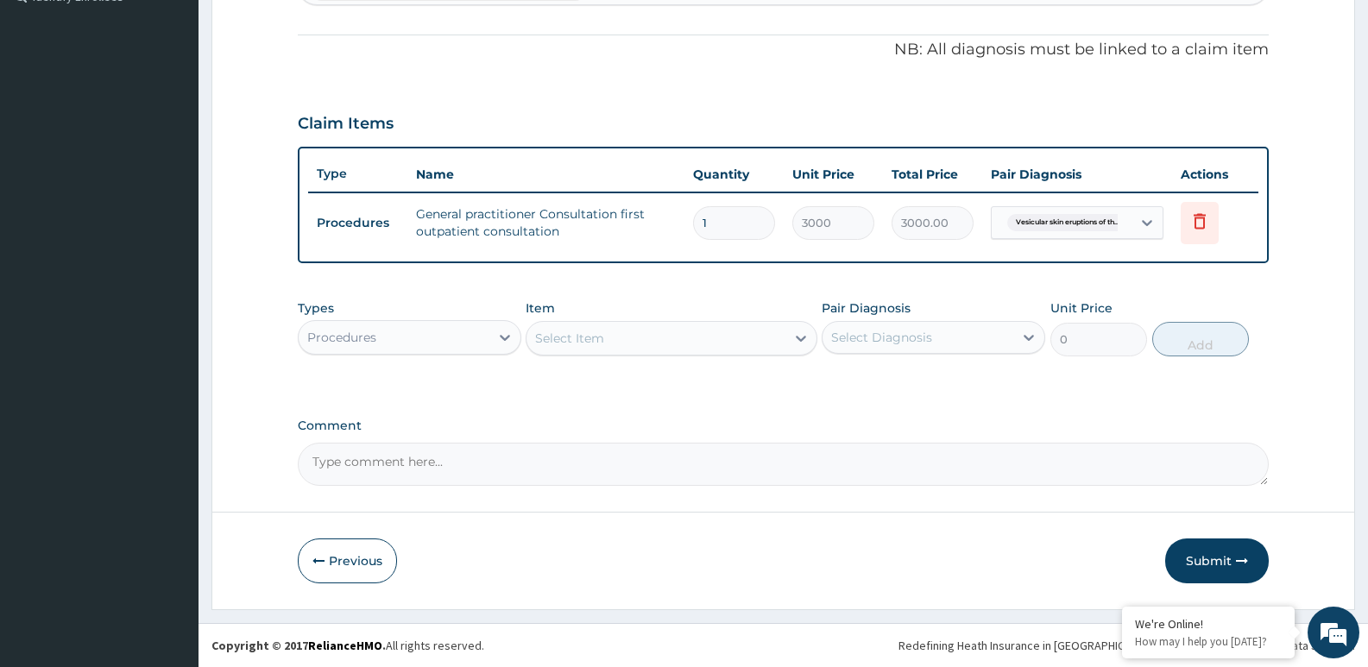
scroll to position [496, 0]
click at [1209, 559] on button "Submit" at bounding box center [1217, 561] width 104 height 45
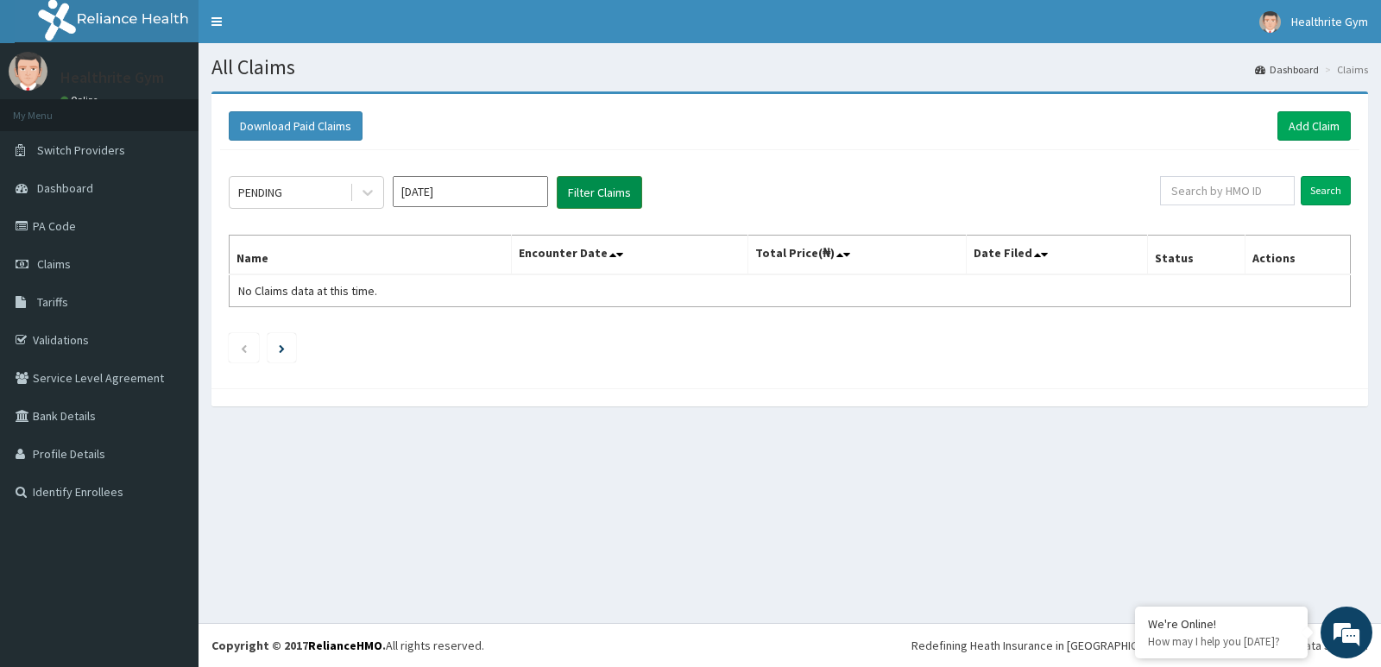
click at [609, 191] on button "Filter Claims" at bounding box center [599, 192] width 85 height 33
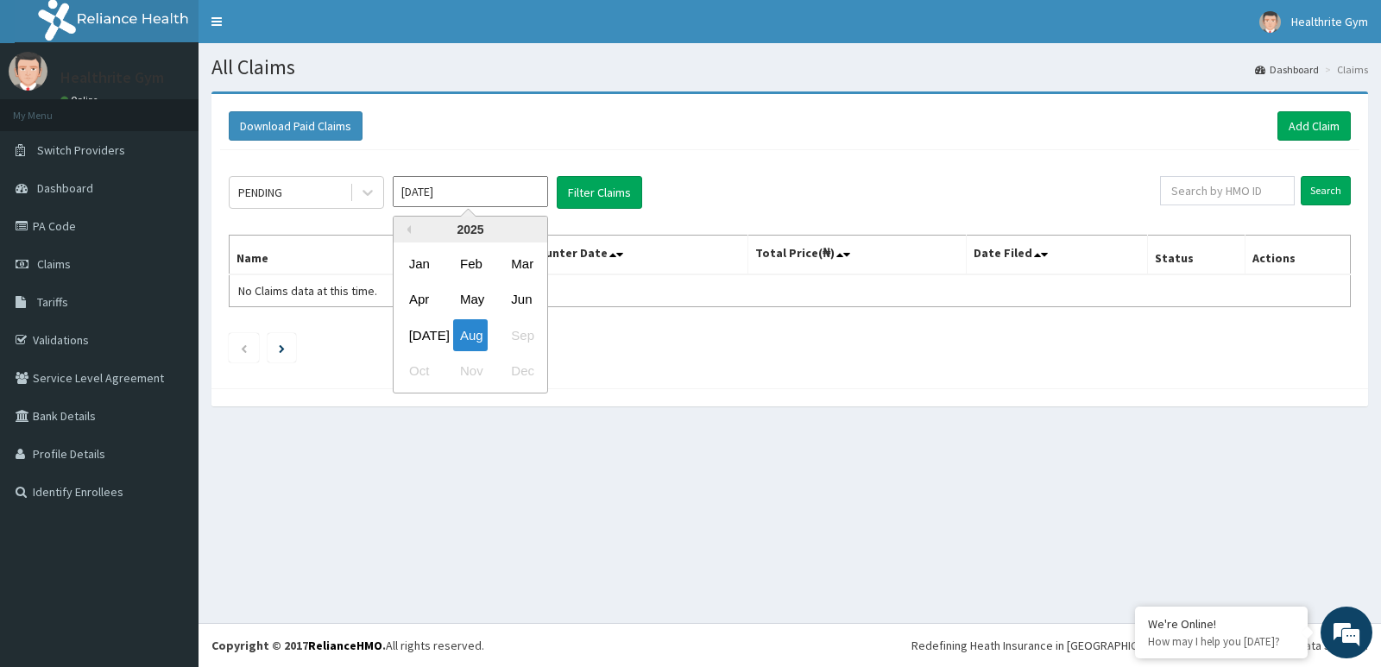
click at [477, 193] on input "[DATE]" at bounding box center [470, 191] width 155 height 31
click at [471, 329] on div "Aug" at bounding box center [470, 335] width 35 height 32
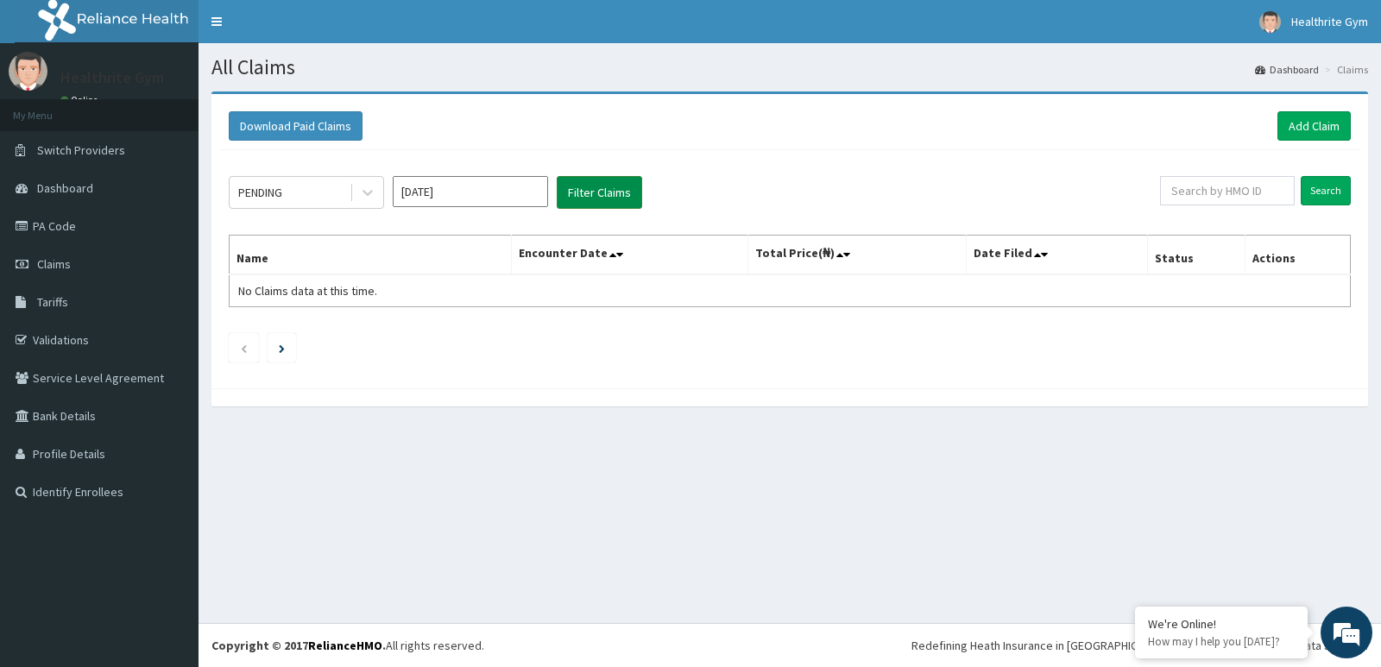
click at [599, 198] on button "Filter Claims" at bounding box center [599, 192] width 85 height 33
click at [588, 208] on button "Filter Claims" at bounding box center [599, 192] width 85 height 33
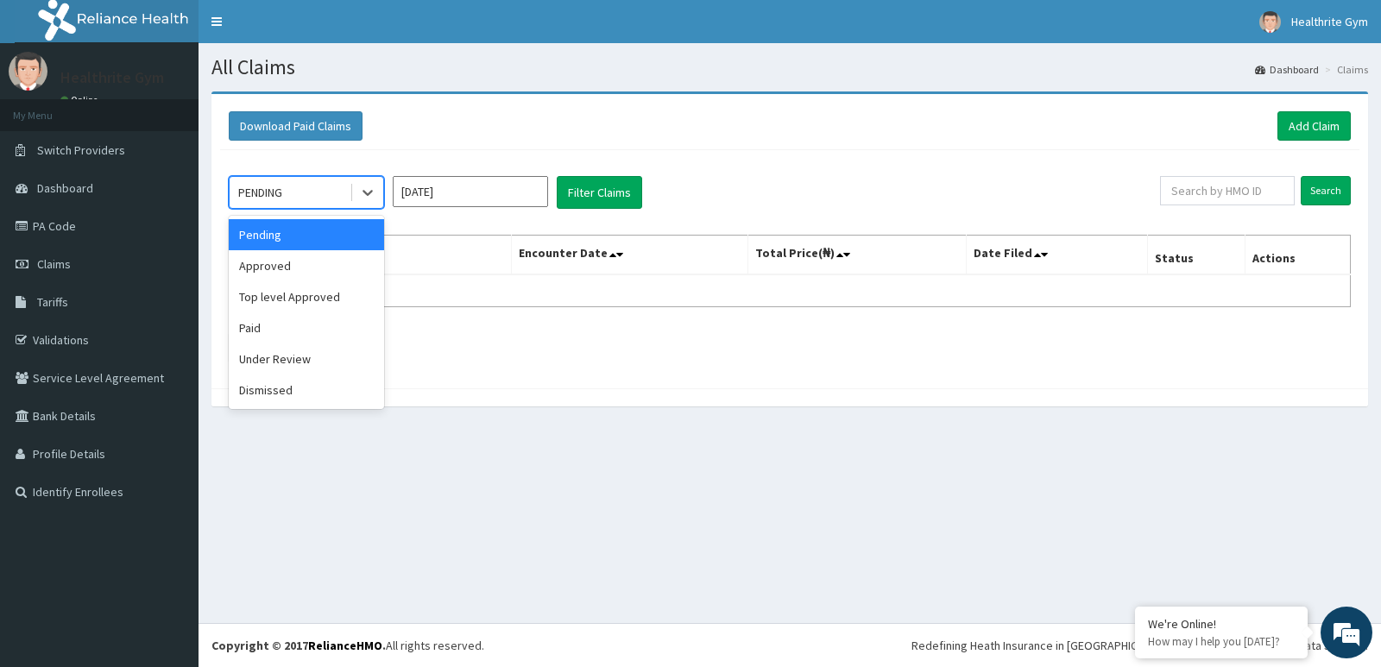
click at [319, 188] on div "PENDING" at bounding box center [290, 193] width 120 height 28
click at [285, 358] on div "Under Review" at bounding box center [306, 359] width 155 height 31
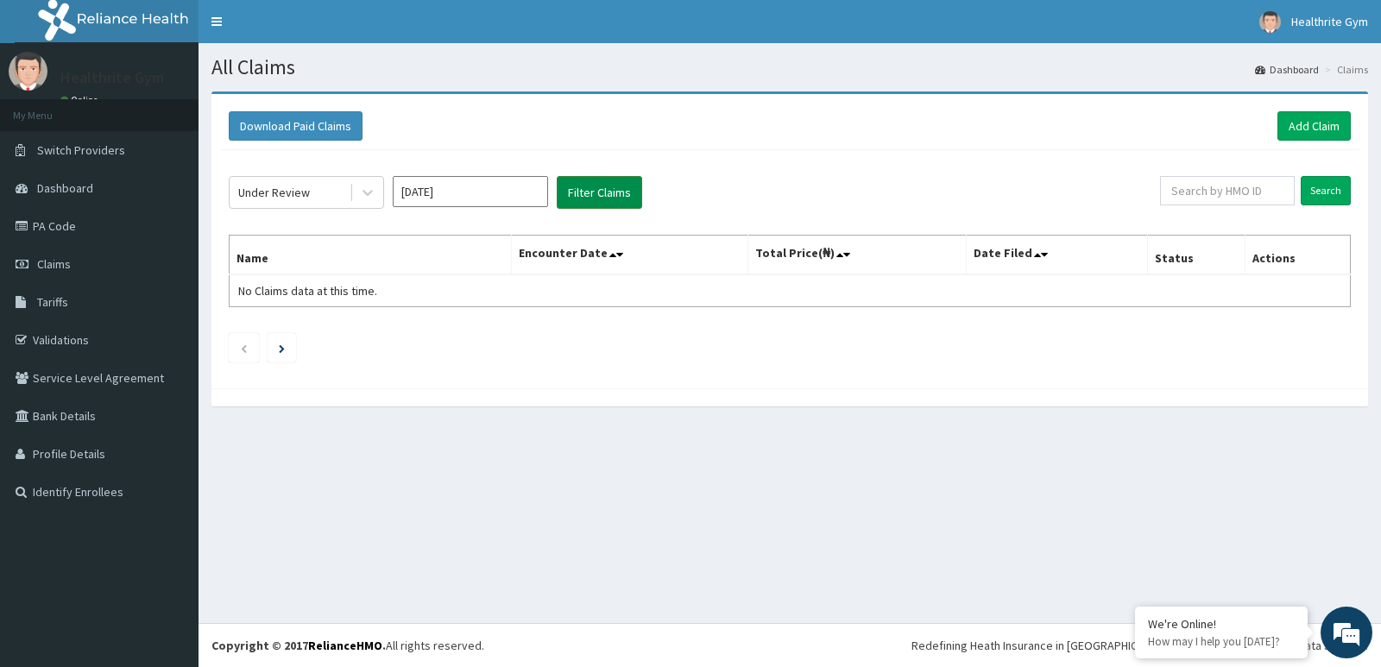
click at [606, 207] on button "Filter Claims" at bounding box center [599, 192] width 85 height 33
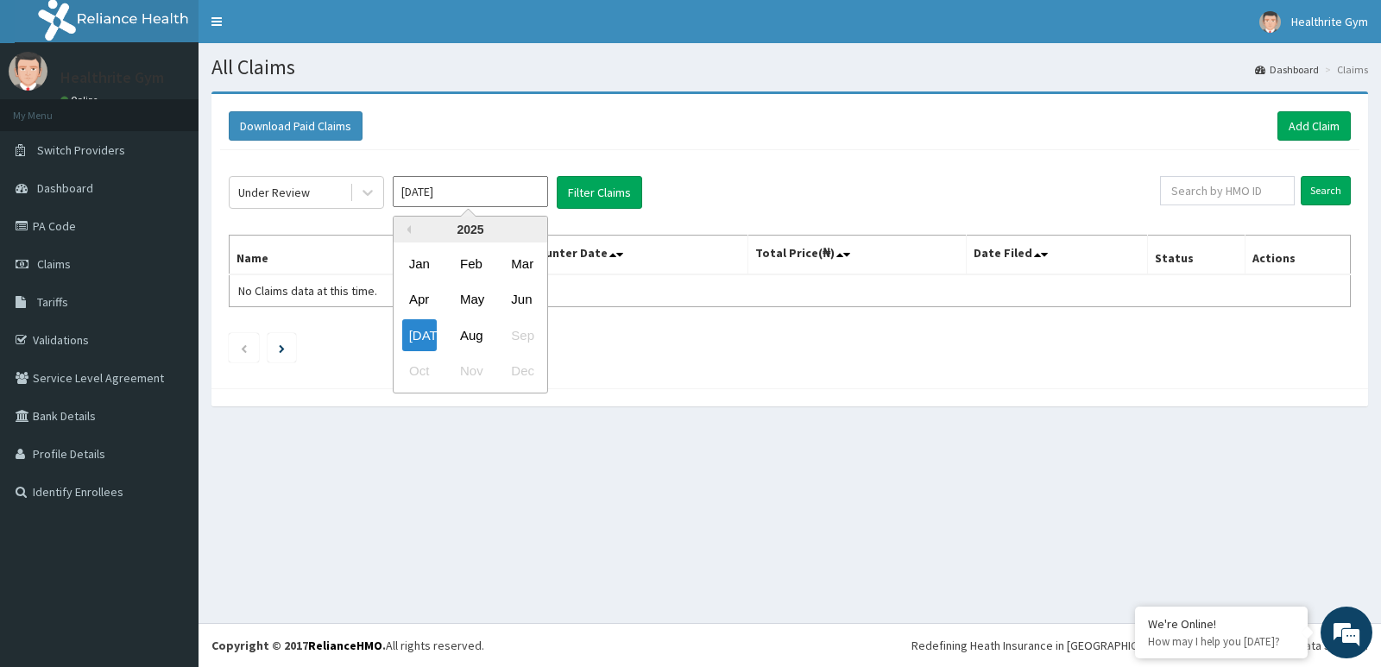
click at [462, 187] on input "[DATE]" at bounding box center [470, 191] width 155 height 31
click at [481, 331] on div "Aug" at bounding box center [470, 335] width 35 height 32
click at [484, 182] on input "[DATE]" at bounding box center [470, 191] width 155 height 31
click at [479, 323] on div "Aug" at bounding box center [470, 335] width 35 height 32
click at [353, 201] on div at bounding box center [367, 192] width 31 height 31
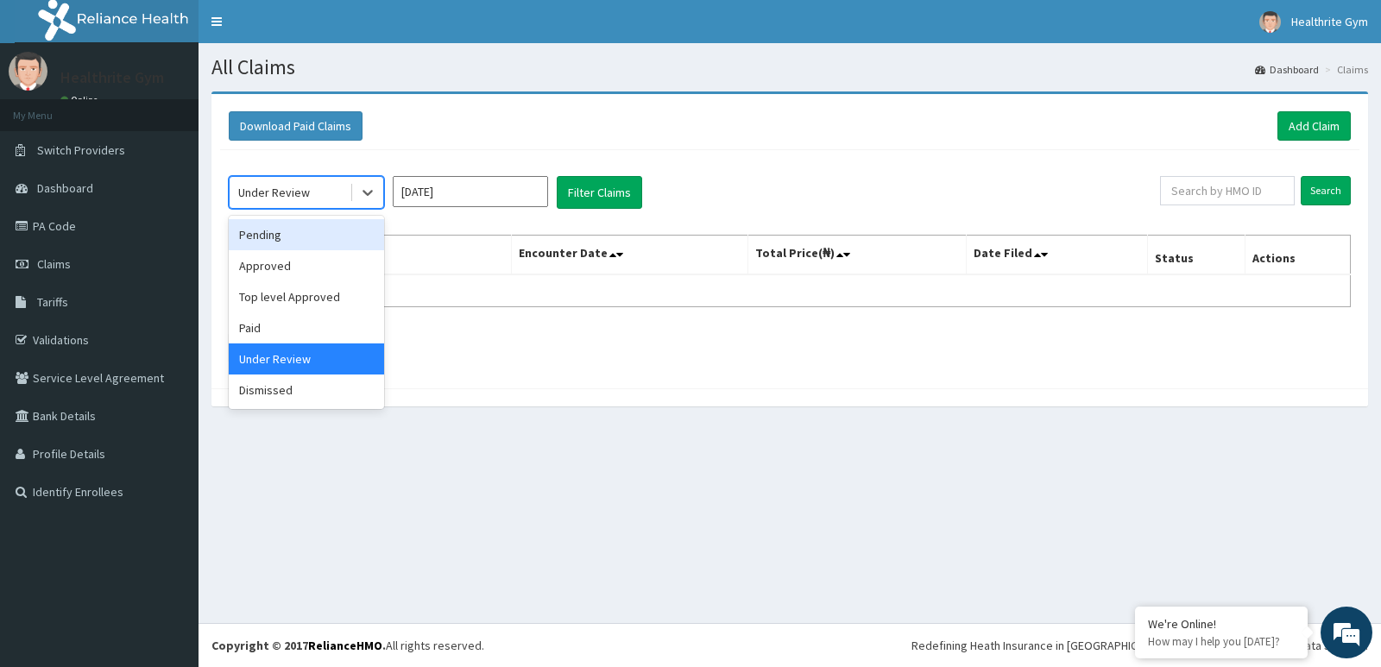
click at [287, 240] on div "Pending" at bounding box center [306, 234] width 155 height 31
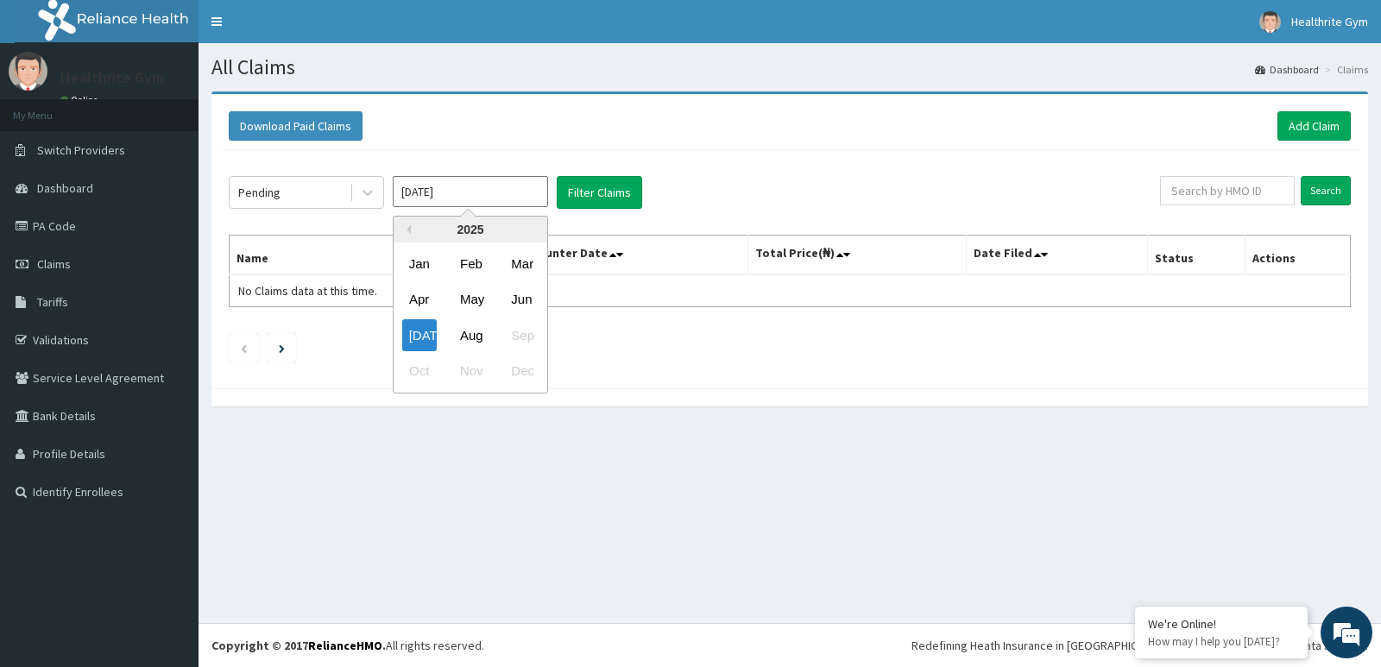
click at [460, 186] on input "Jul 2025" at bounding box center [470, 191] width 155 height 31
click at [477, 288] on div "May" at bounding box center [470, 300] width 35 height 32
click at [502, 199] on input "Apr 2025" at bounding box center [470, 191] width 155 height 31
click at [528, 329] on div "Jul Aug Sep" at bounding box center [471, 335] width 154 height 35
click at [527, 329] on div "Jul Aug Sep" at bounding box center [471, 335] width 154 height 35
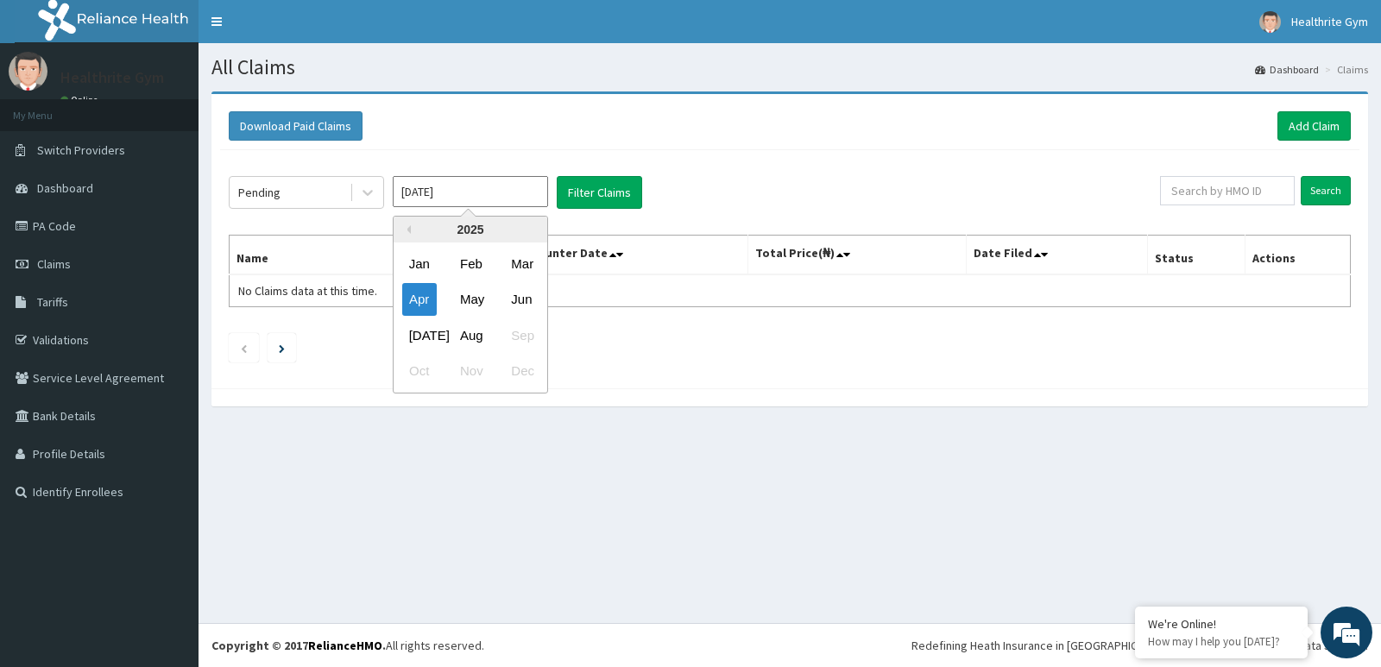
click at [522, 338] on div "Jul Aug Sep" at bounding box center [471, 335] width 154 height 35
click at [522, 337] on div "Jul Aug Sep" at bounding box center [471, 335] width 154 height 35
click at [528, 295] on div "Jun" at bounding box center [521, 300] width 35 height 32
click at [507, 193] on input "May 2025" at bounding box center [470, 191] width 155 height 31
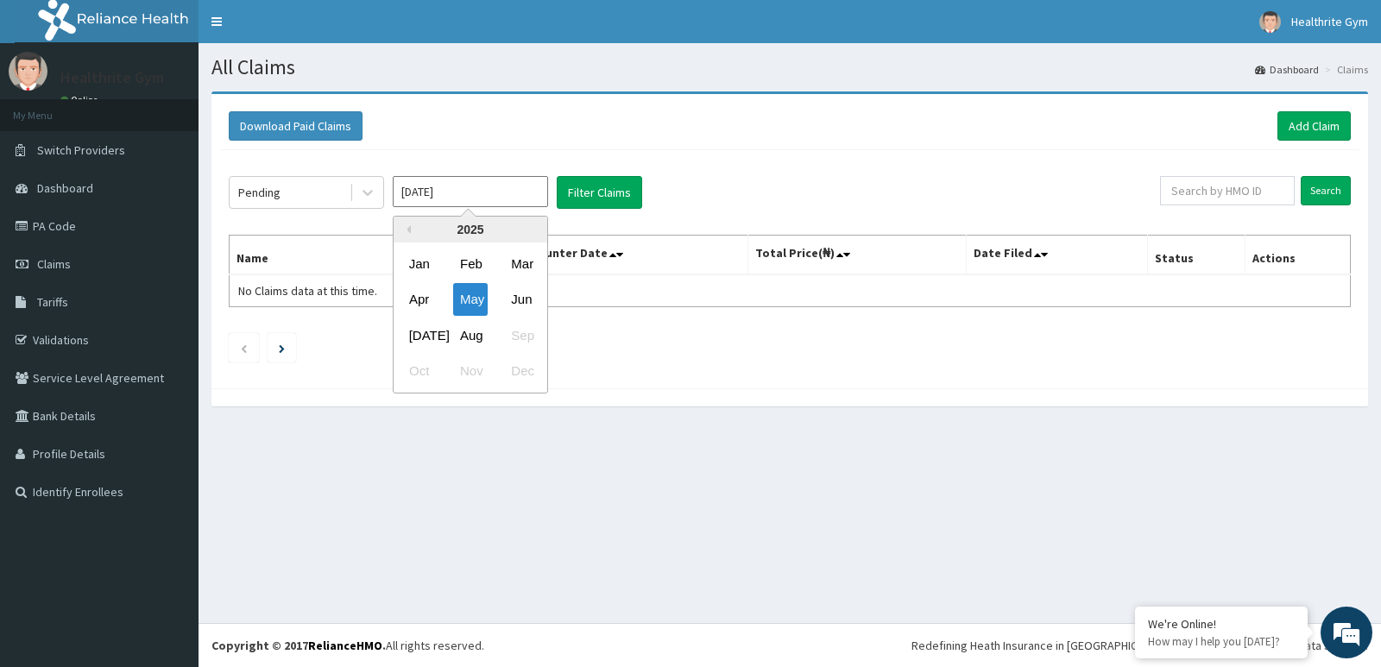
click at [418, 339] on div "Jul" at bounding box center [419, 335] width 35 height 32
click at [467, 184] on input "Jun 2025" at bounding box center [470, 191] width 155 height 31
click at [478, 331] on div "Aug" at bounding box center [470, 335] width 35 height 32
type input "Jul 2025"
drag, startPoint x: 478, startPoint y: 331, endPoint x: 482, endPoint y: 371, distance: 40.7
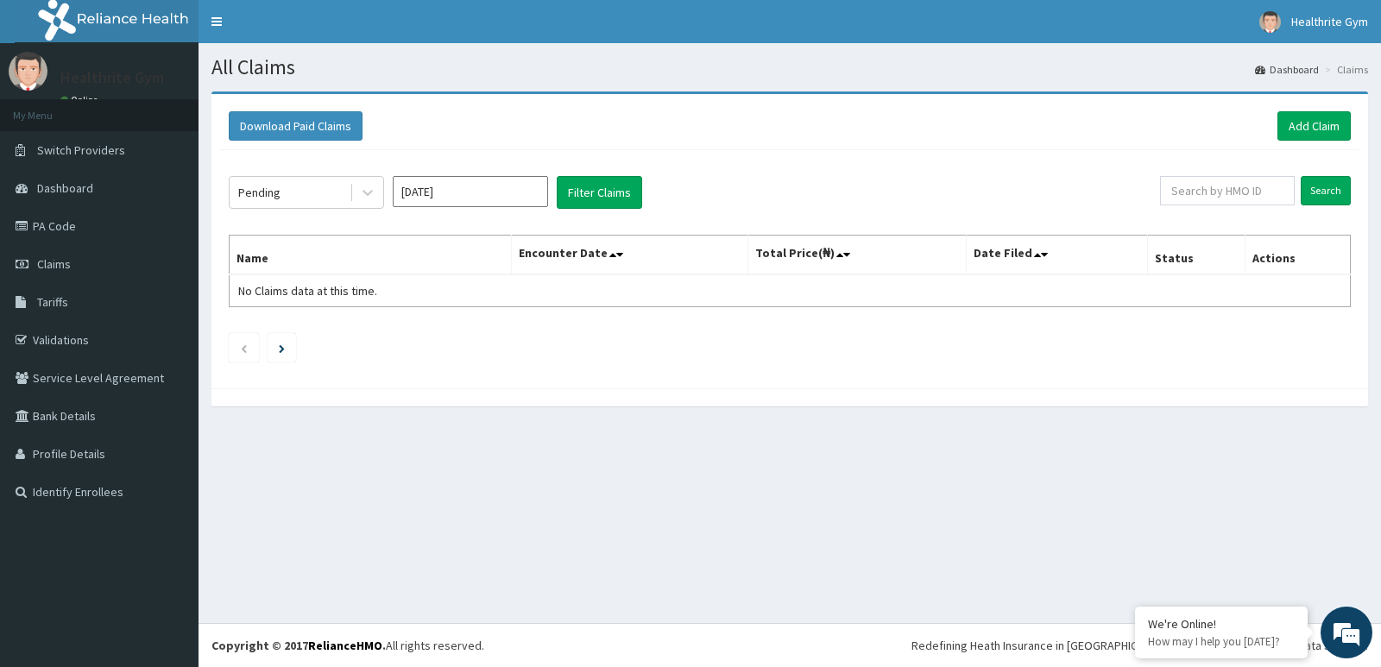
click at [482, 371] on div "Pending Jul 2025 Filter Claims Search Name Encounter Date Total Price(₦) Date F…" at bounding box center [790, 265] width 1140 height 230
click at [618, 191] on button "Filter Claims" at bounding box center [599, 192] width 85 height 33
click at [94, 256] on link "Claims" at bounding box center [99, 264] width 199 height 38
